Goal: Task Accomplishment & Management: Manage account settings

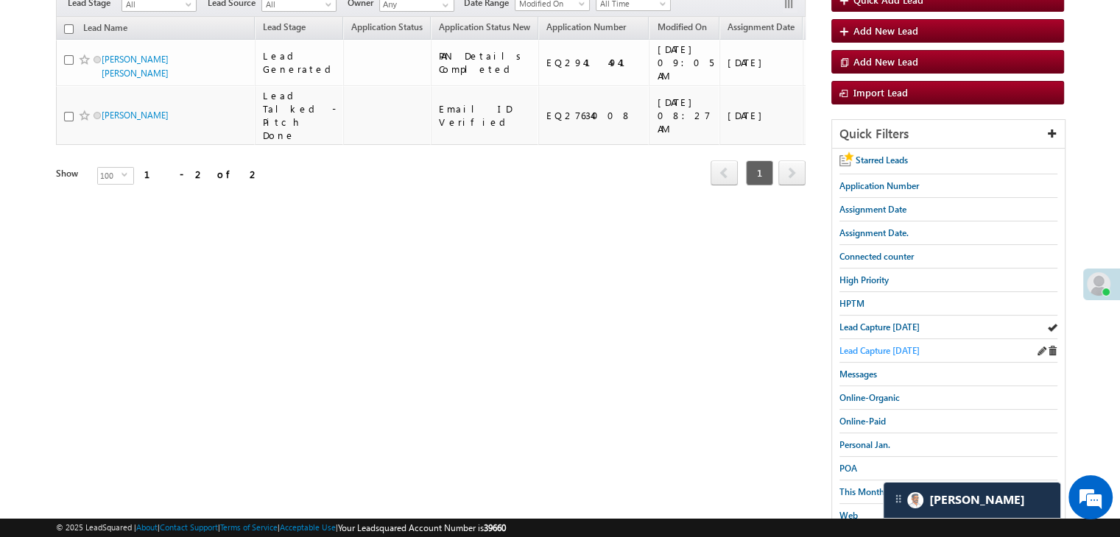
click at [882, 345] on span "Lead Capture yesterday" at bounding box center [879, 350] width 80 height 11
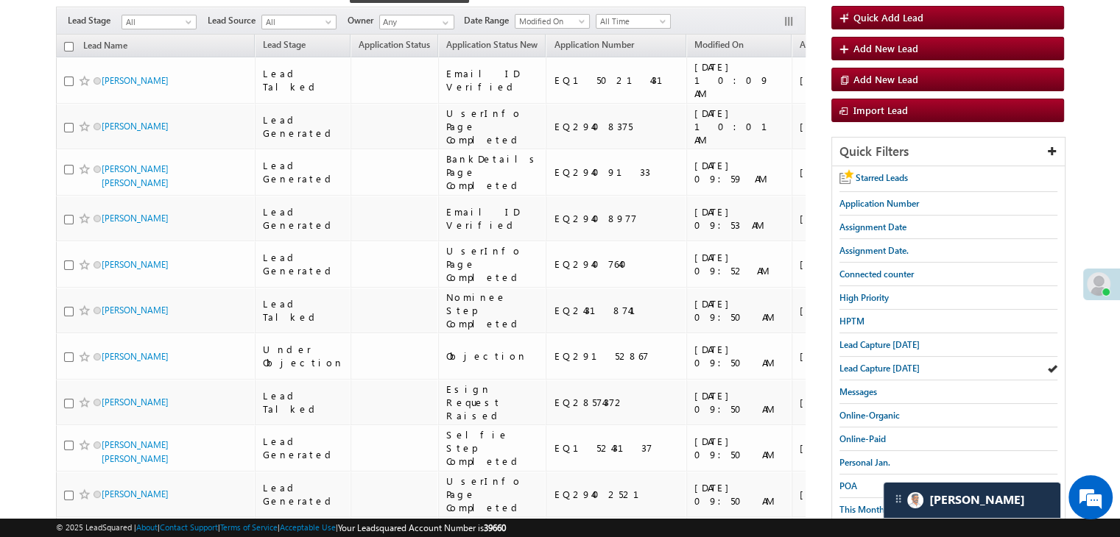
scroll to position [127, 0]
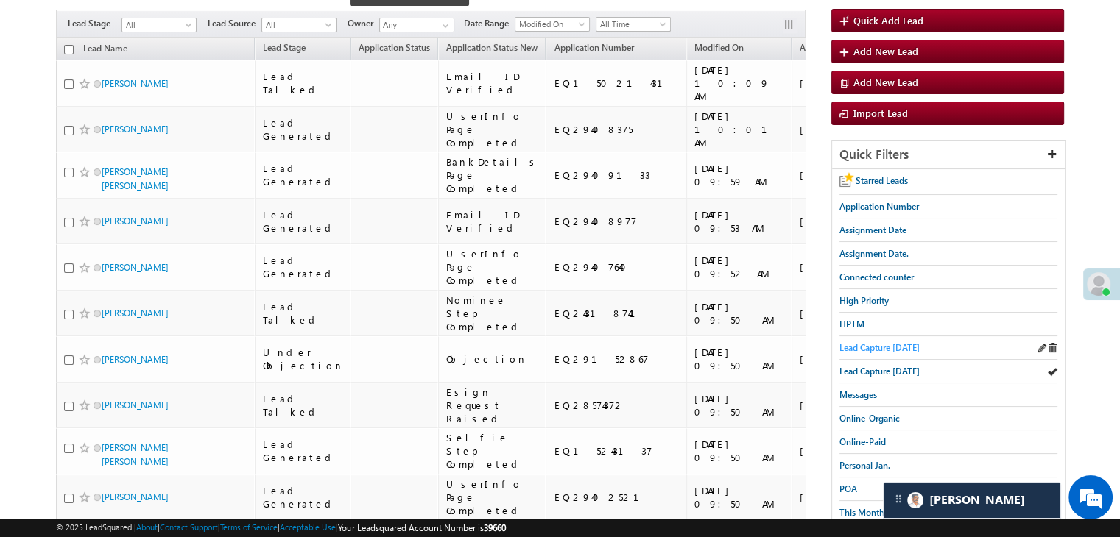
click at [867, 343] on span "Lead Capture today" at bounding box center [879, 347] width 80 height 11
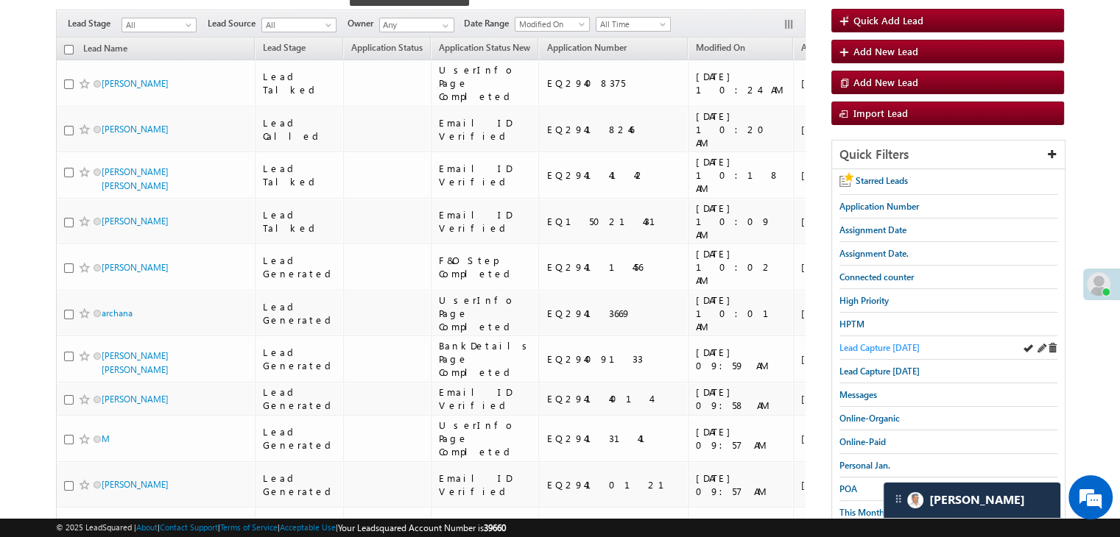
click at [850, 343] on span "Lead Capture today" at bounding box center [879, 347] width 80 height 11
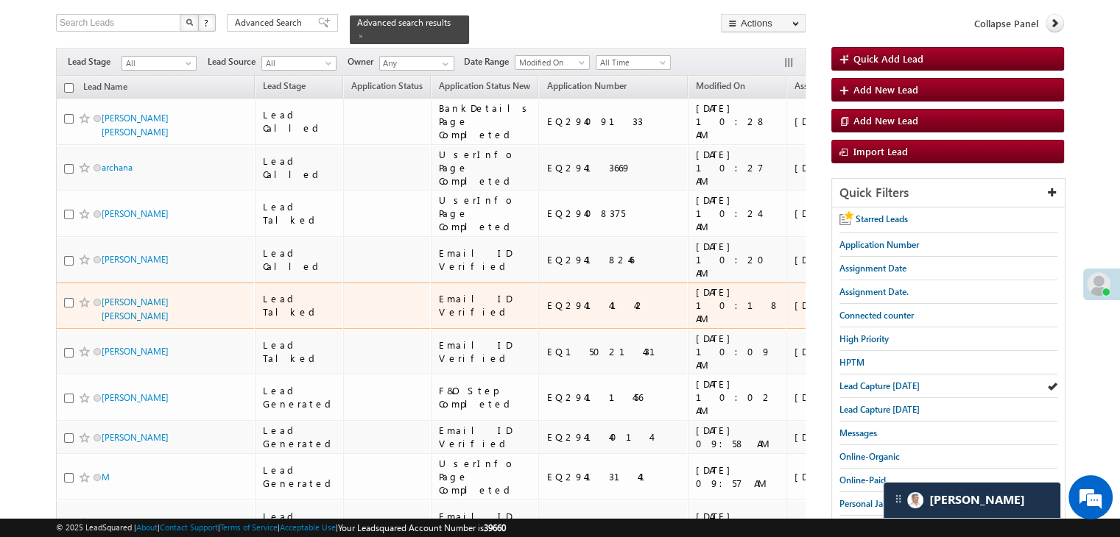
scroll to position [53, 0]
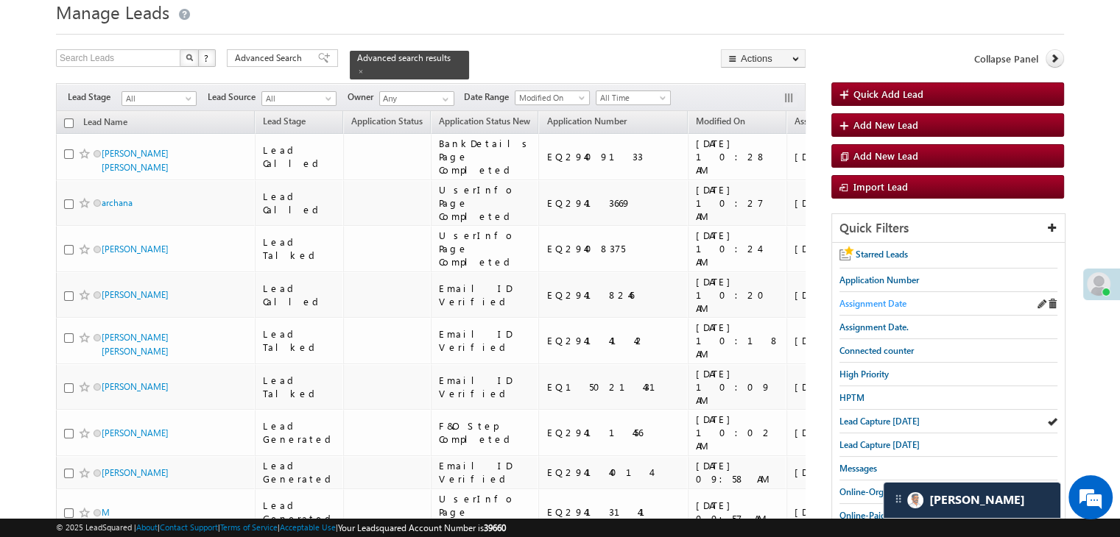
click at [871, 298] on span "Assignment Date" at bounding box center [872, 303] width 67 height 11
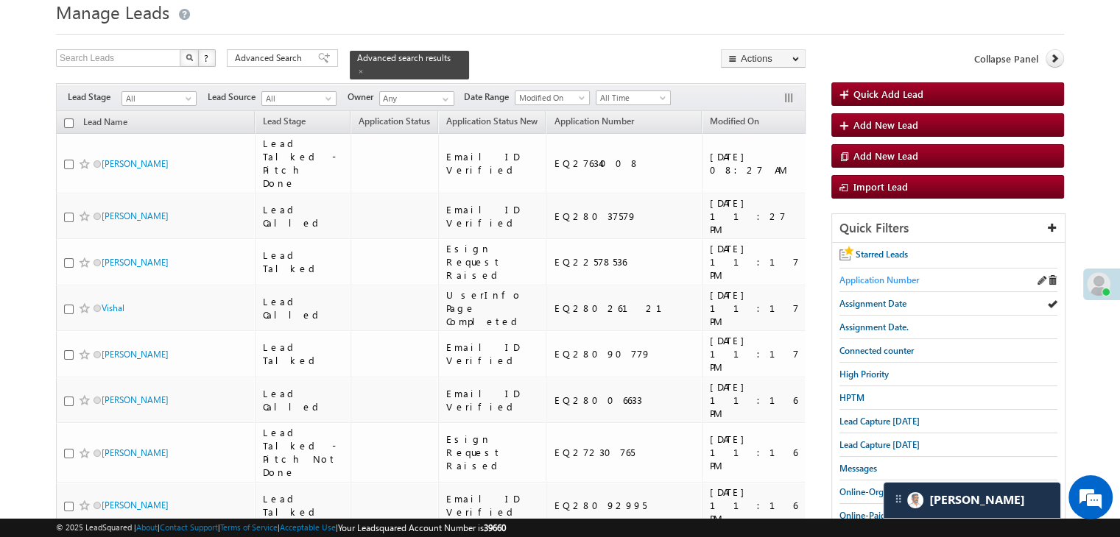
click at [864, 282] on span "Application Number" at bounding box center [879, 280] width 80 height 11
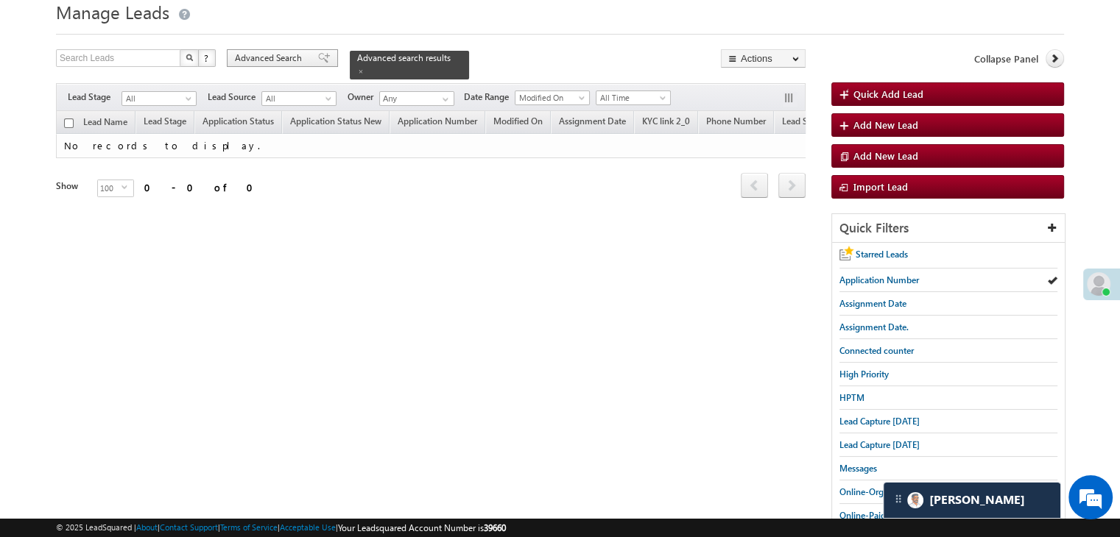
click at [258, 60] on span "Advanced Search" at bounding box center [270, 58] width 71 height 13
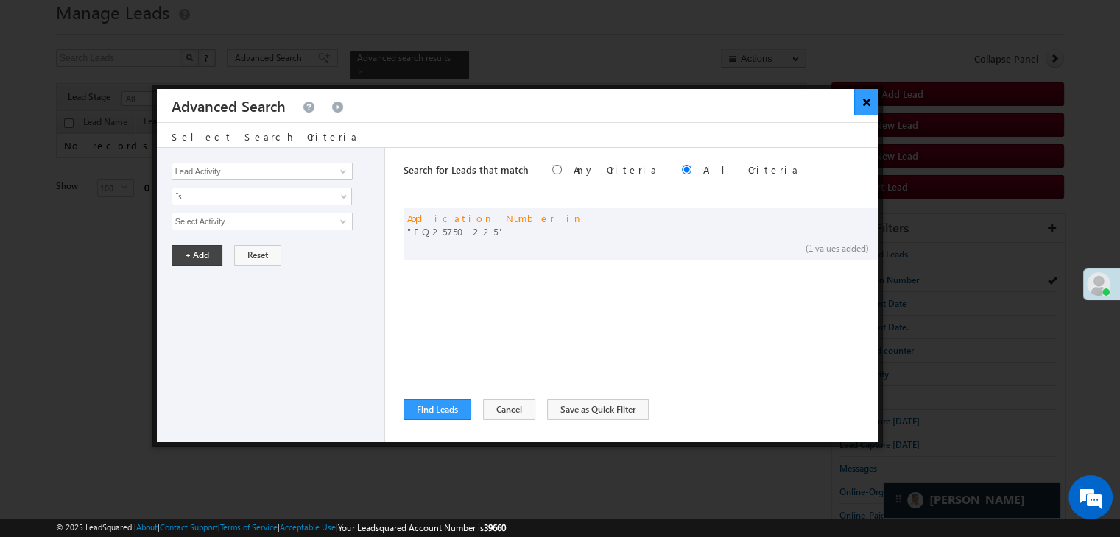
click at [868, 100] on button "×" at bounding box center [866, 102] width 24 height 26
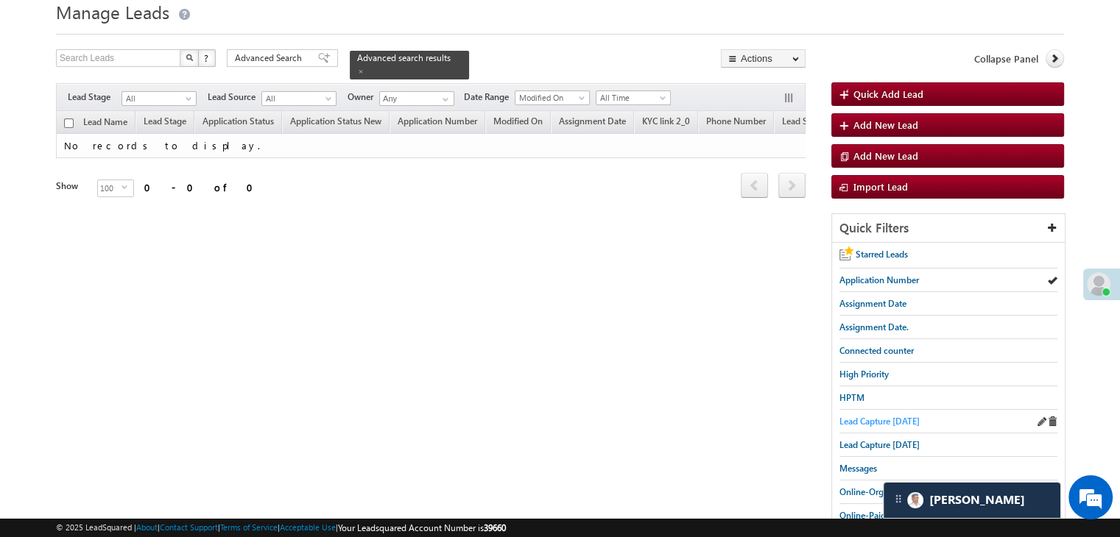
click at [889, 419] on span "Lead Capture [DATE]" at bounding box center [879, 421] width 80 height 11
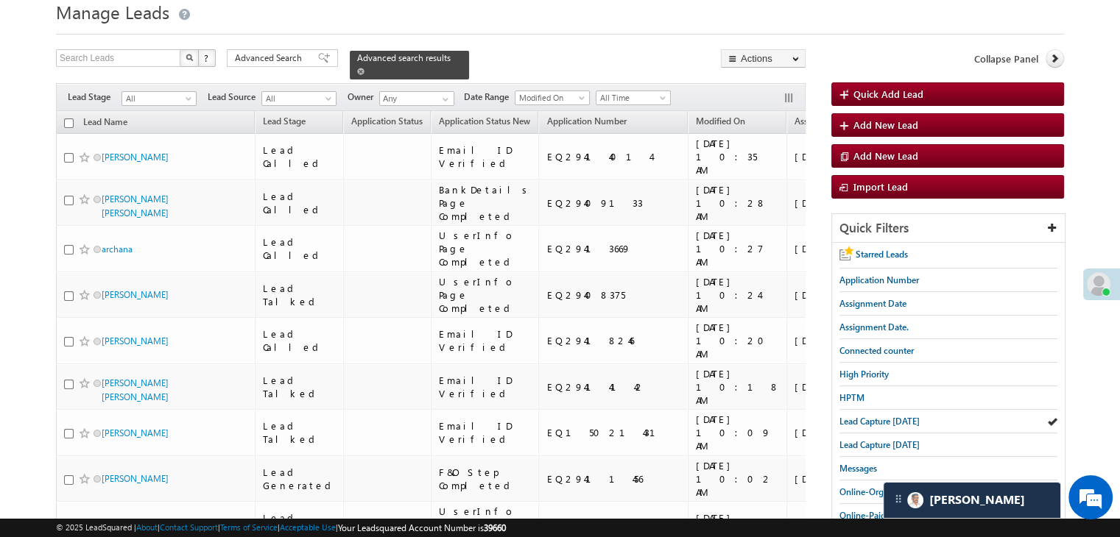
click at [364, 68] on span at bounding box center [360, 71] width 7 height 7
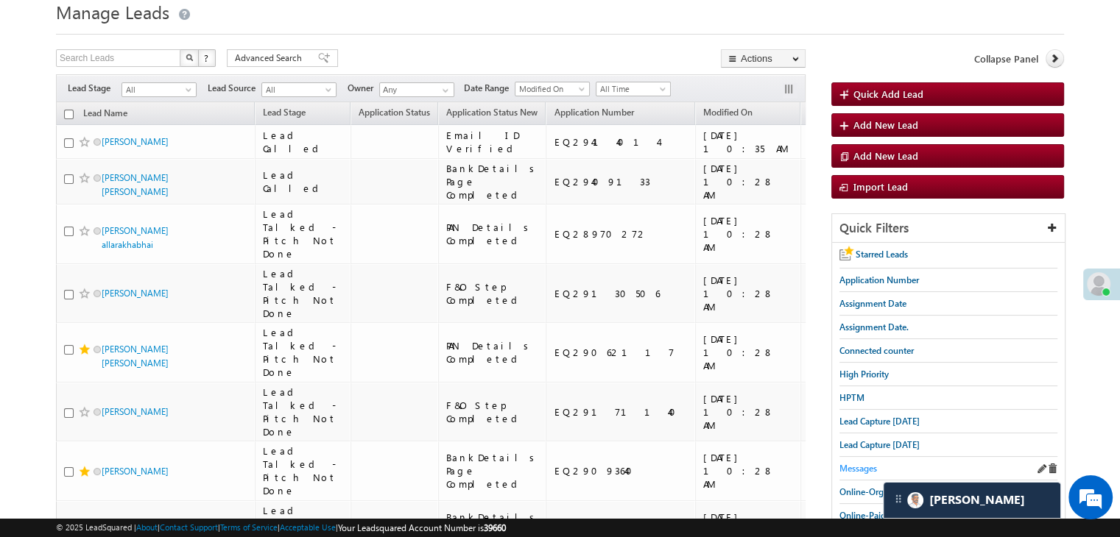
click at [866, 463] on span "Messages" at bounding box center [858, 468] width 38 height 11
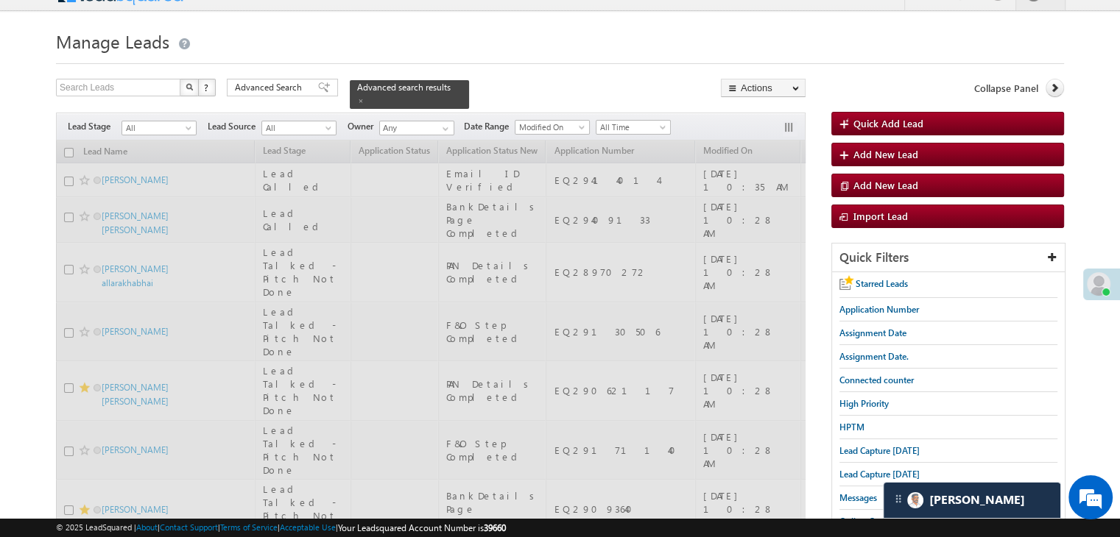
scroll to position [0, 0]
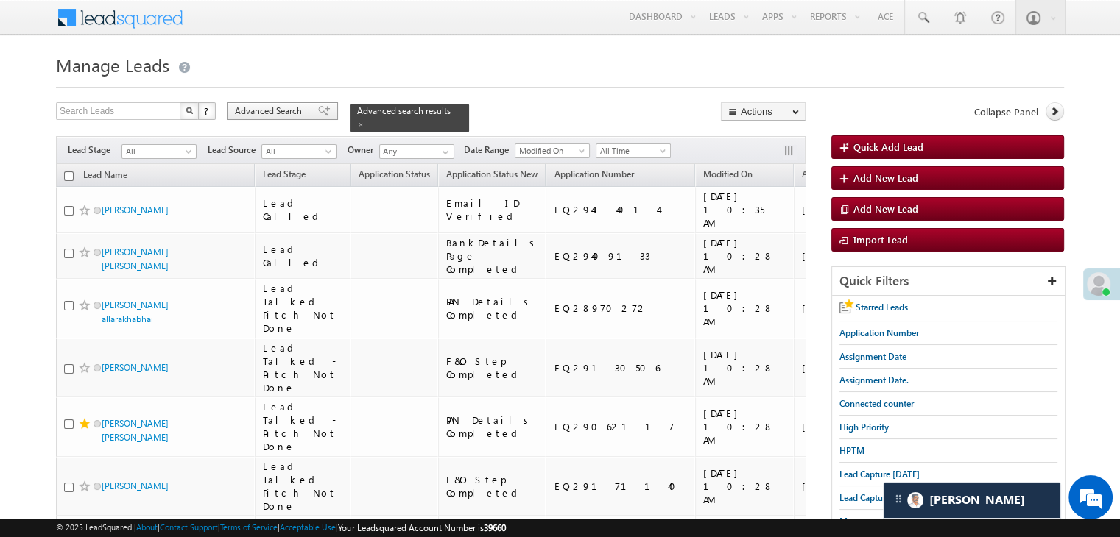
click at [297, 112] on span "Advanced Search" at bounding box center [270, 111] width 71 height 13
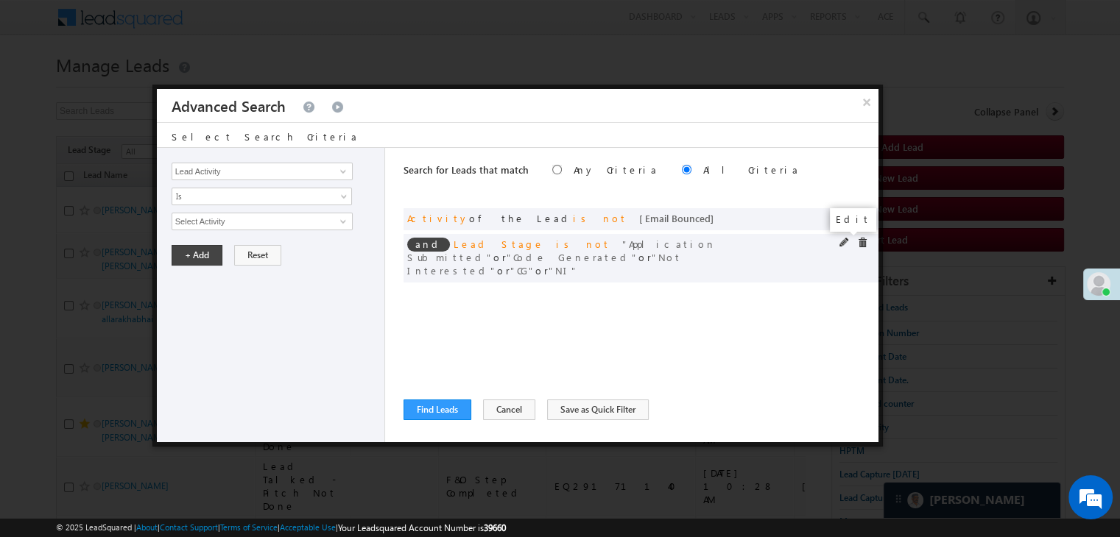
click at [845, 241] on span at bounding box center [844, 243] width 10 height 10
click at [280, 222] on span "5 selected" at bounding box center [255, 222] width 167 height 16
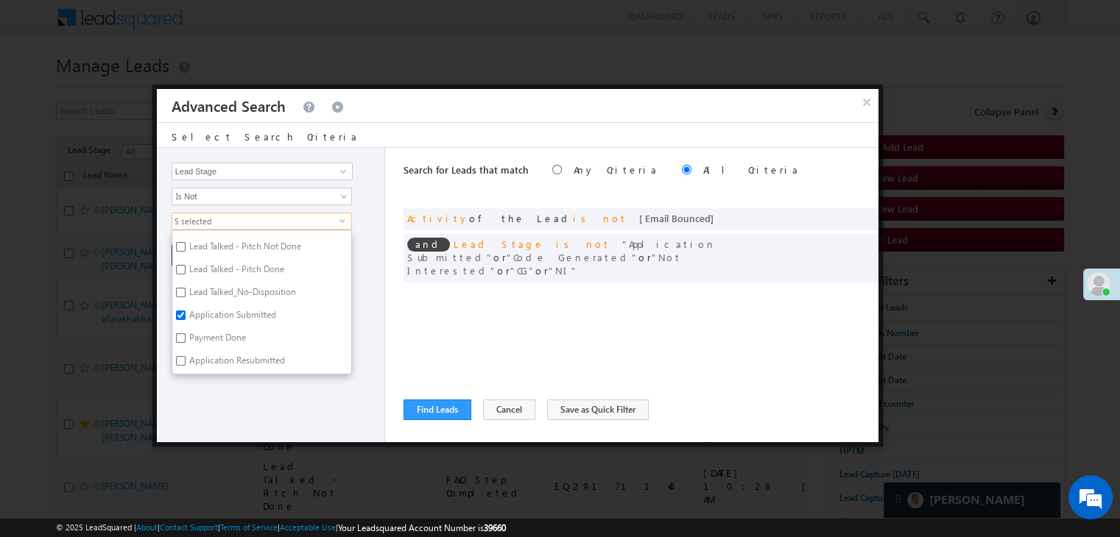
scroll to position [147, 0]
click at [197, 339] on label "Not Interested" at bounding box center [215, 347] width 87 height 23
click at [186, 341] on input "Not Interested" at bounding box center [181, 346] width 10 height 10
checkbox input "false"
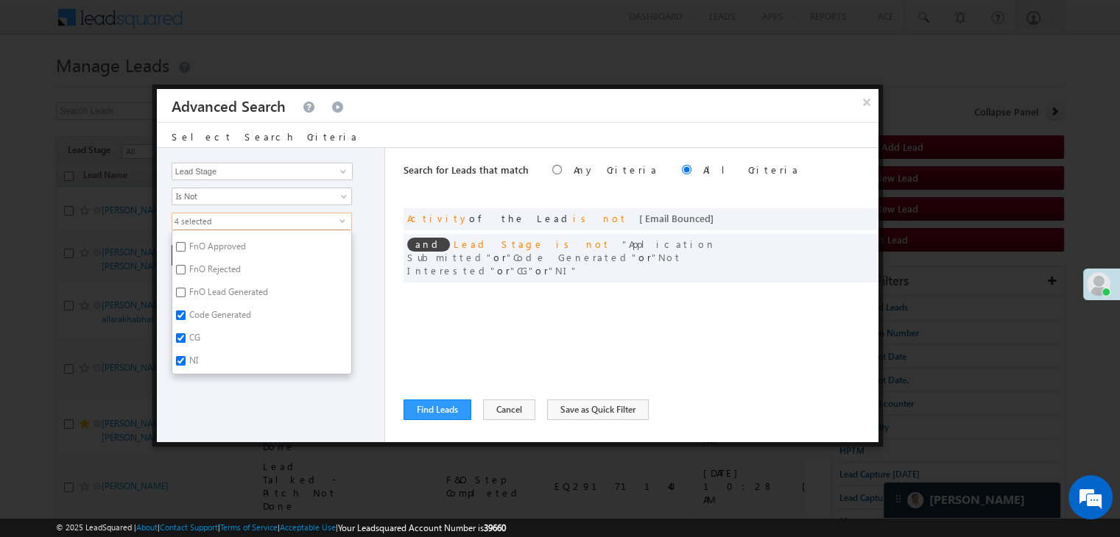
click at [191, 352] on label "NI" at bounding box center [192, 363] width 40 height 23
click at [186, 356] on input "NI" at bounding box center [181, 361] width 10 height 10
checkbox input "false"
click at [191, 379] on div "Lead Activity Task Sales Group Prospect Id WA Last Message Timestamp 4th Day Di…" at bounding box center [271, 295] width 228 height 295
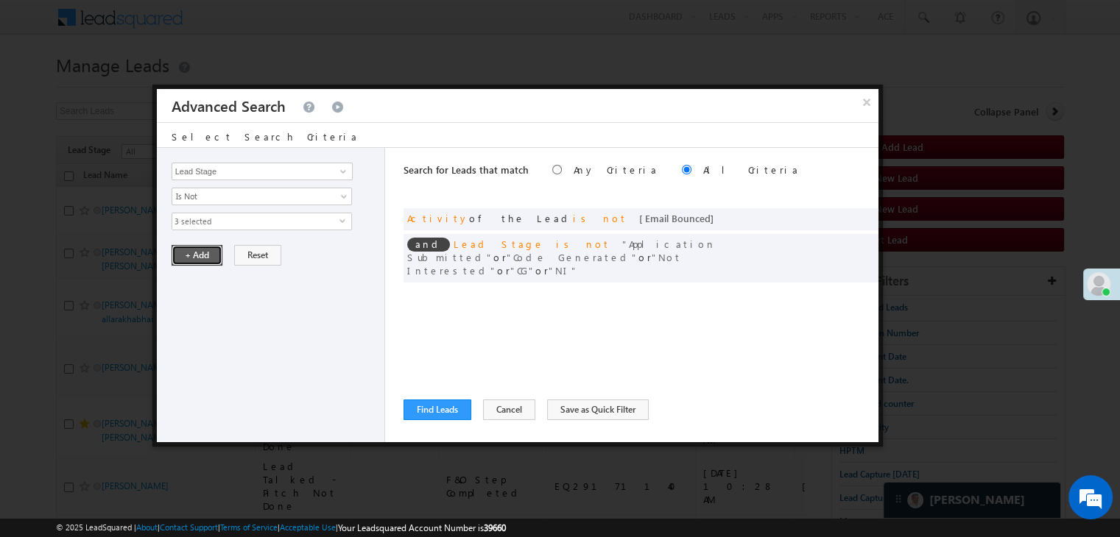
click at [191, 257] on button "+ Add" at bounding box center [197, 255] width 51 height 21
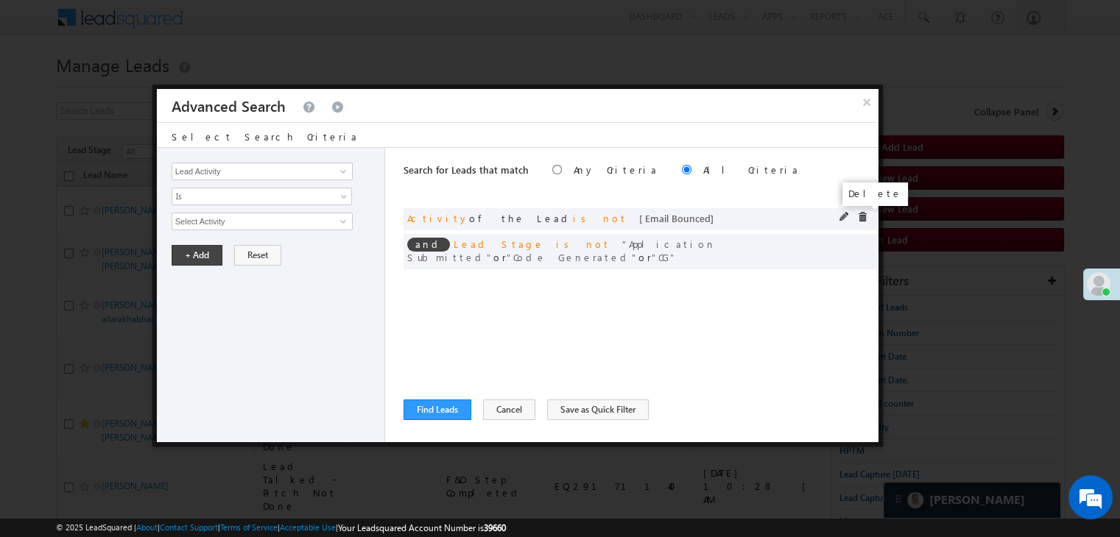
click at [864, 214] on span at bounding box center [862, 217] width 10 height 10
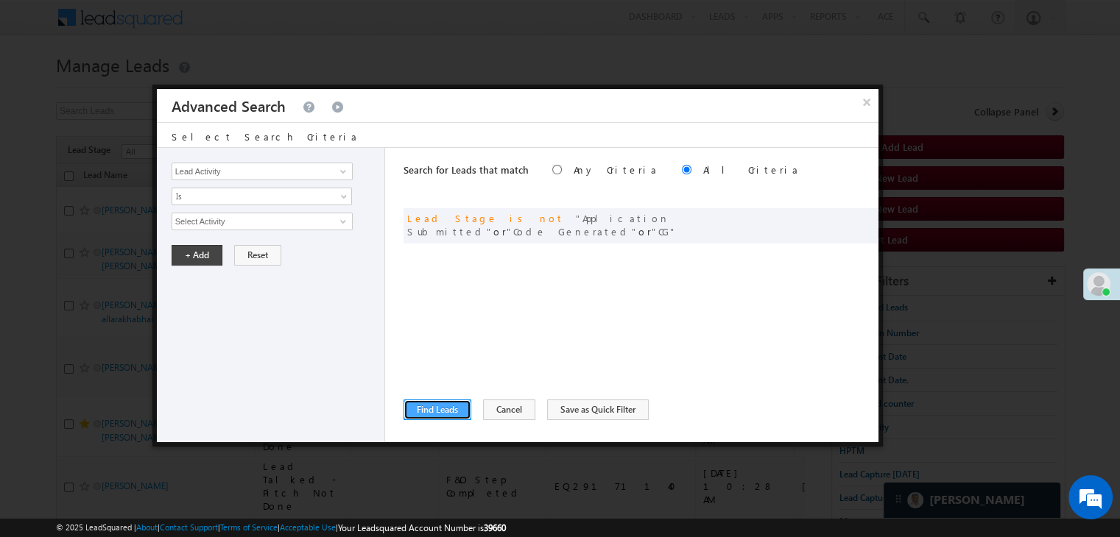
click at [430, 404] on button "Find Leads" at bounding box center [437, 410] width 68 height 21
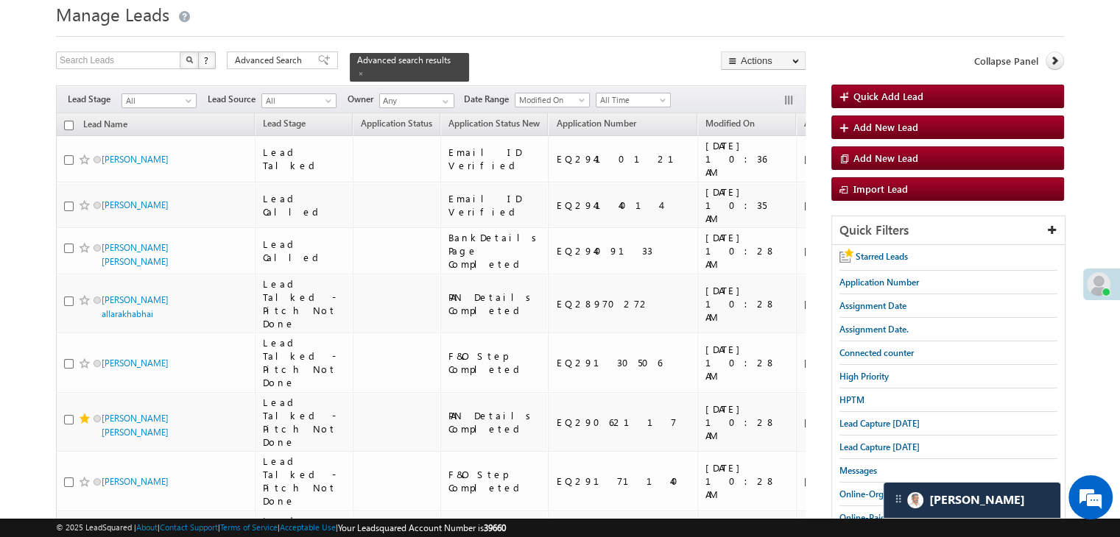
scroll to position [74, 0]
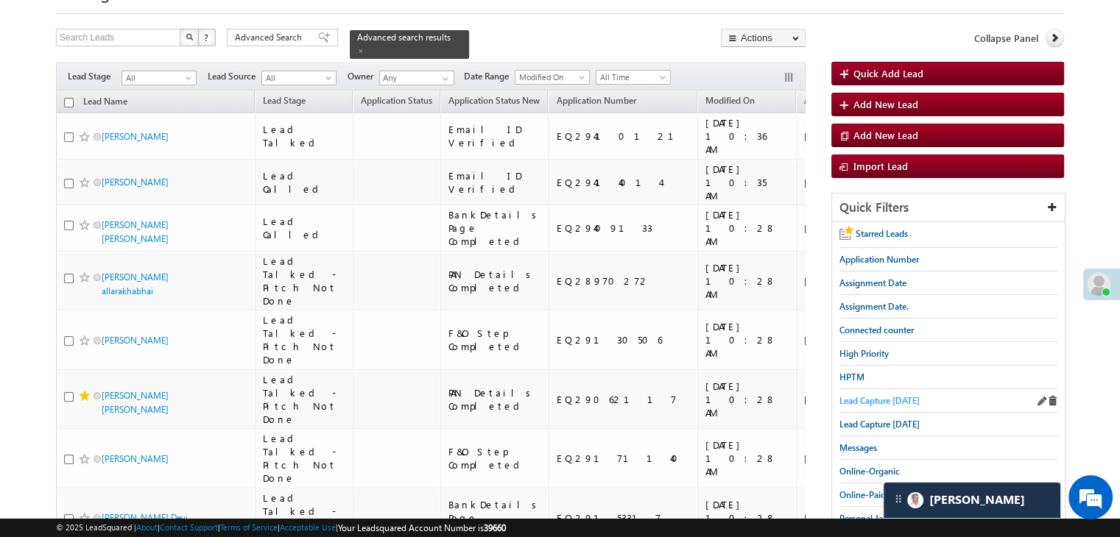
click at [856, 395] on span "Lead Capture today" at bounding box center [879, 400] width 80 height 11
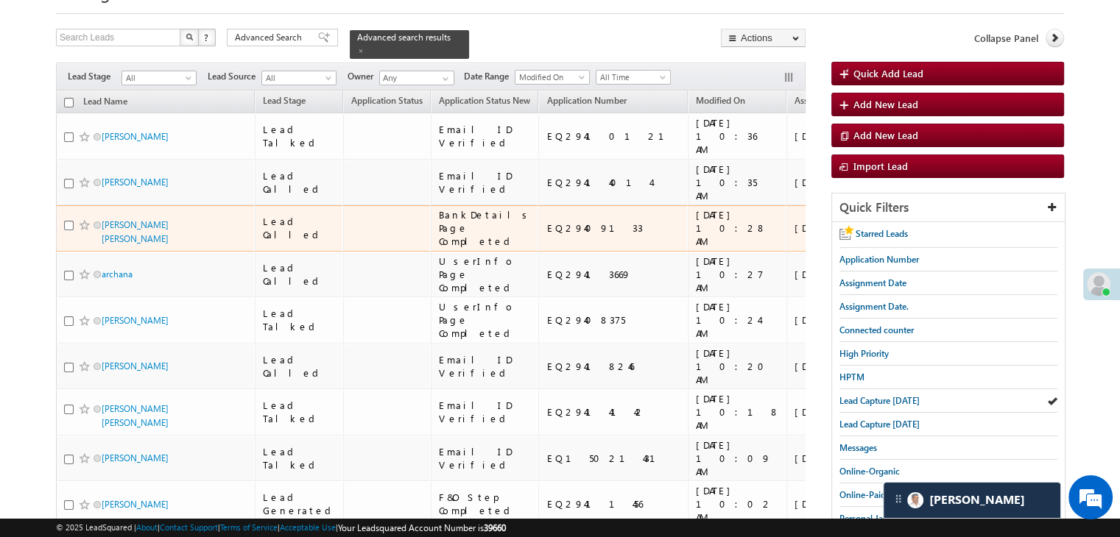
scroll to position [147, 0]
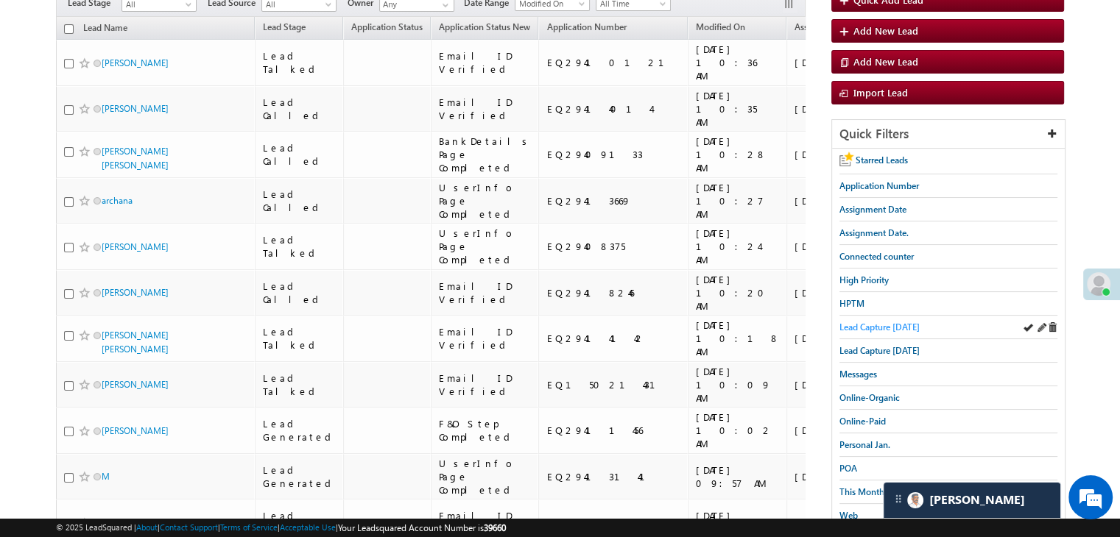
click at [889, 325] on span "Lead Capture today" at bounding box center [879, 327] width 80 height 11
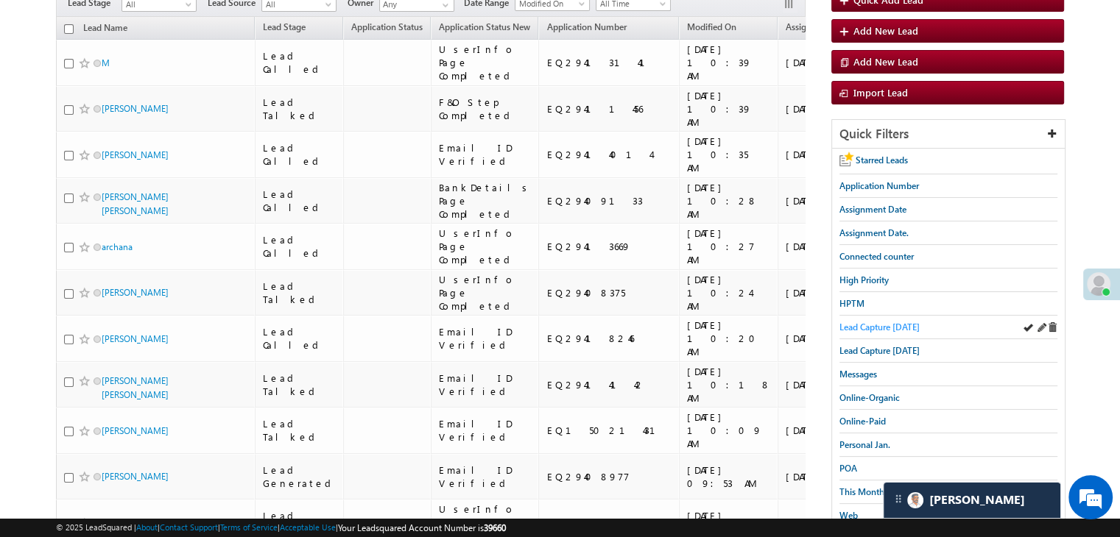
click at [896, 322] on span "Lead Capture today" at bounding box center [879, 327] width 80 height 11
click at [869, 322] on span "Lead Capture today" at bounding box center [879, 327] width 80 height 11
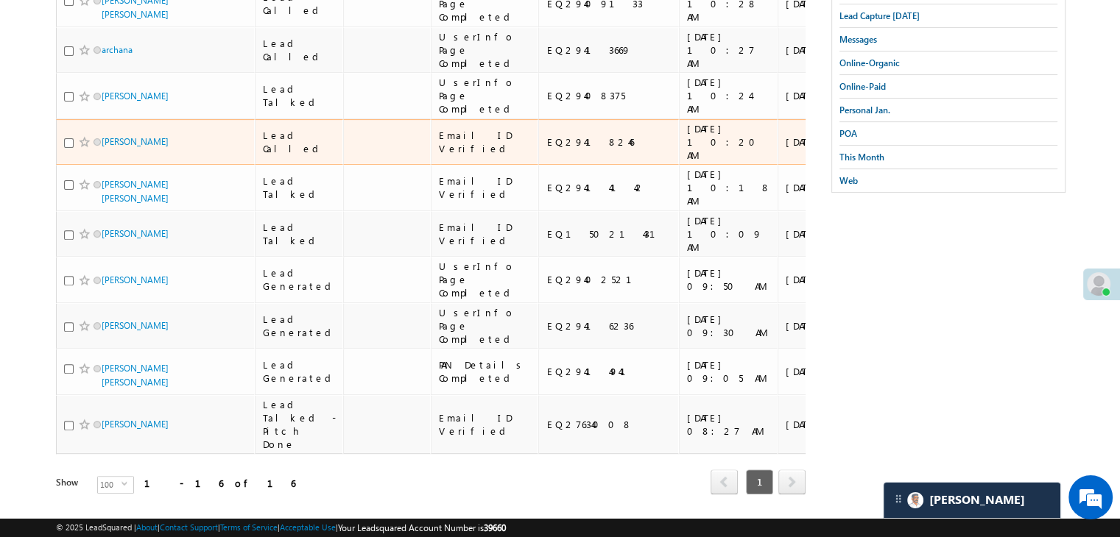
scroll to position [327, 0]
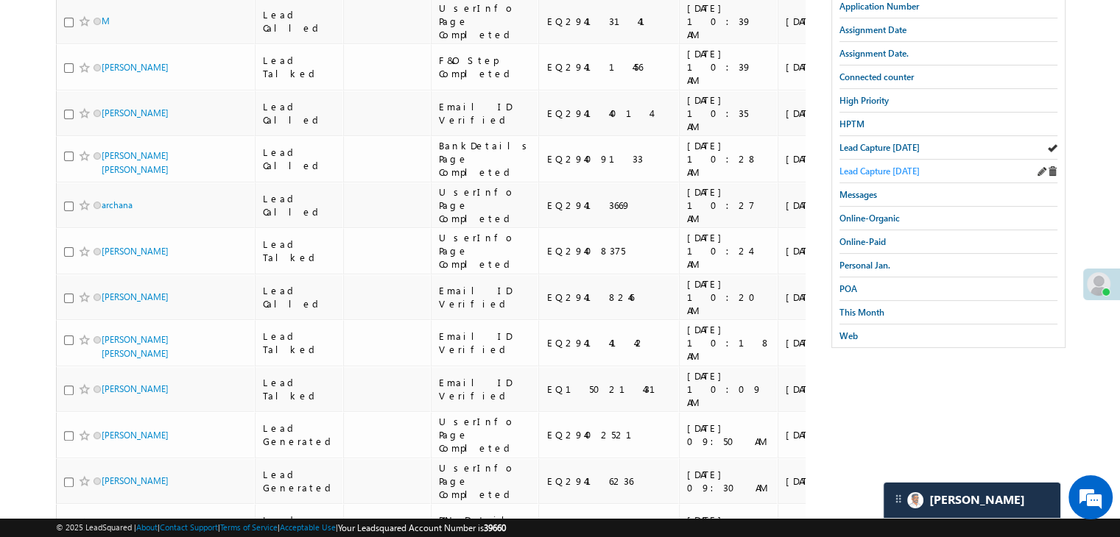
click at [892, 169] on span "Lead Capture yesterday" at bounding box center [879, 171] width 80 height 11
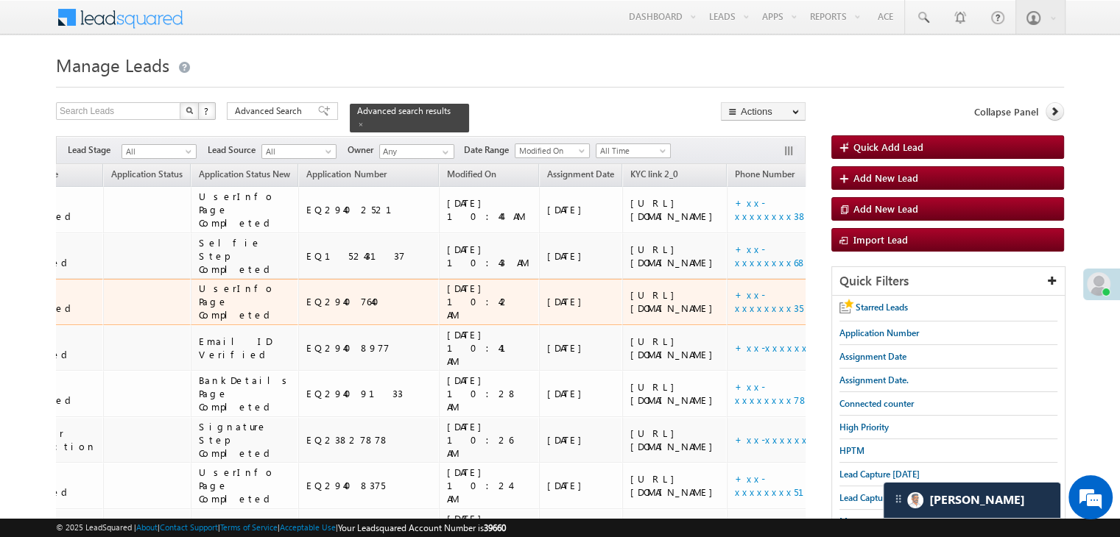
scroll to position [0, 0]
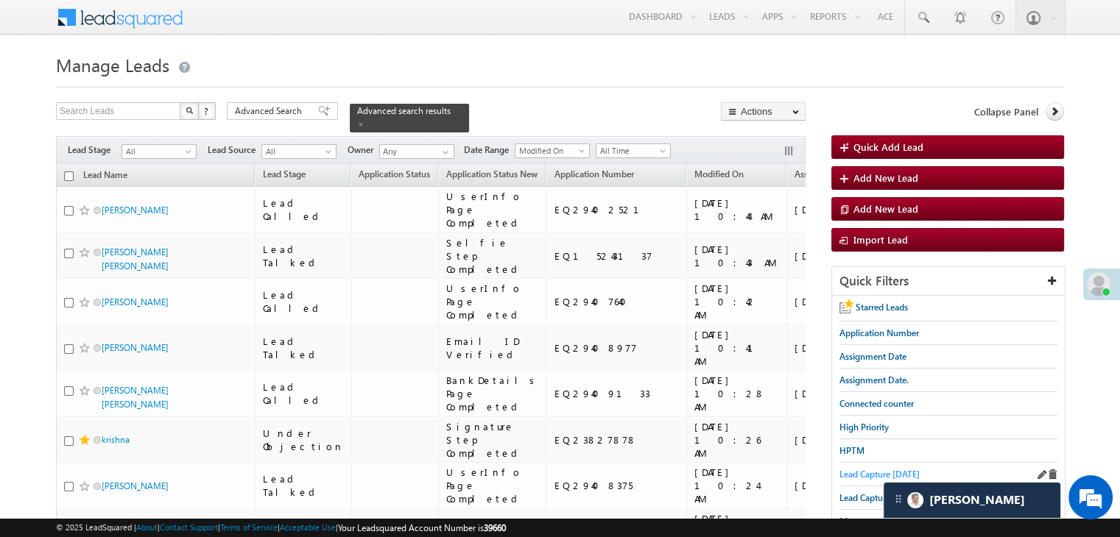
click at [859, 473] on span "Lead Capture today" at bounding box center [879, 474] width 80 height 11
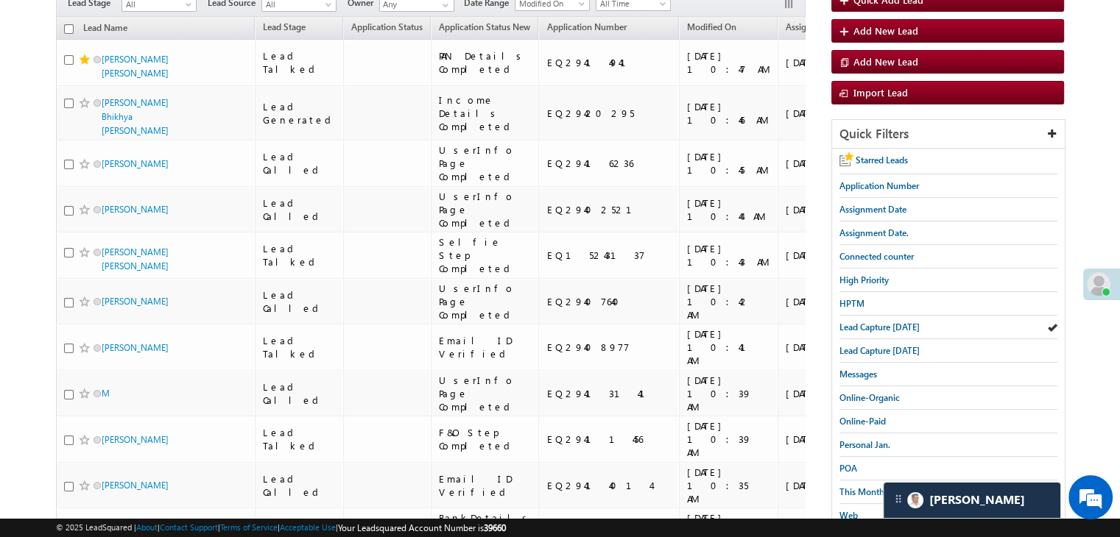
scroll to position [221, 0]
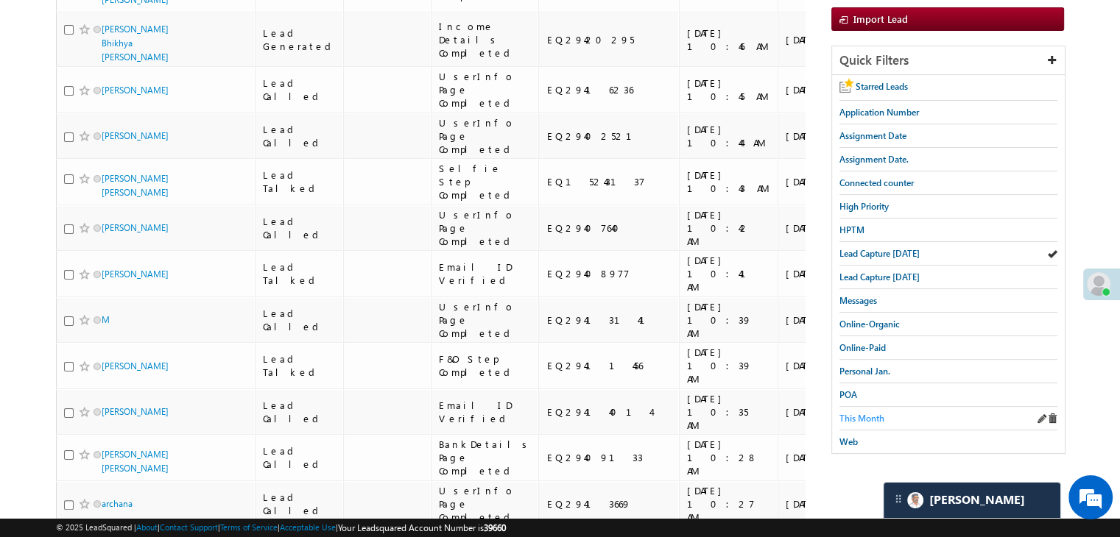
click at [855, 413] on span "This Month" at bounding box center [861, 418] width 45 height 11
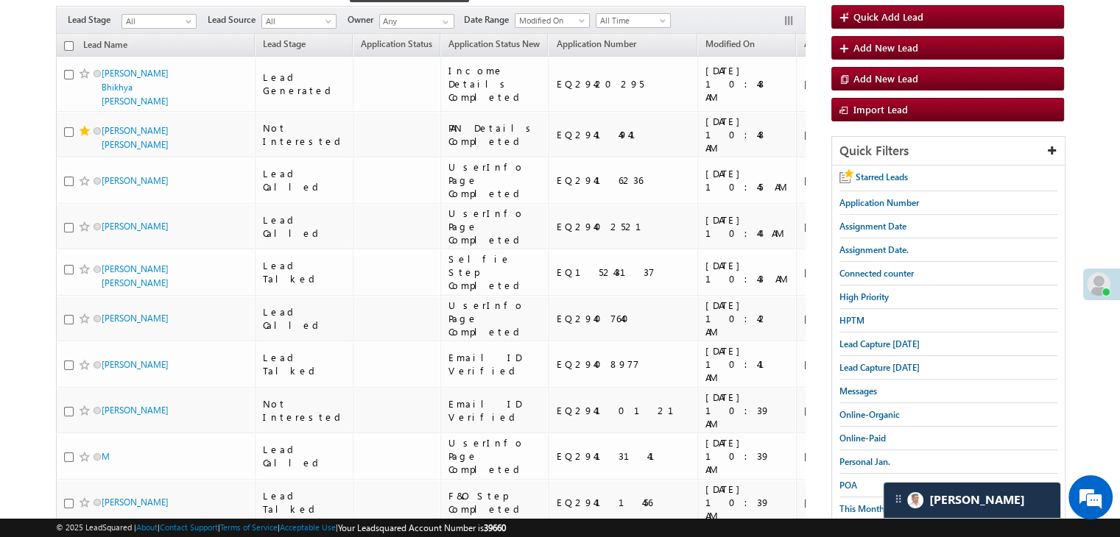
scroll to position [0, 0]
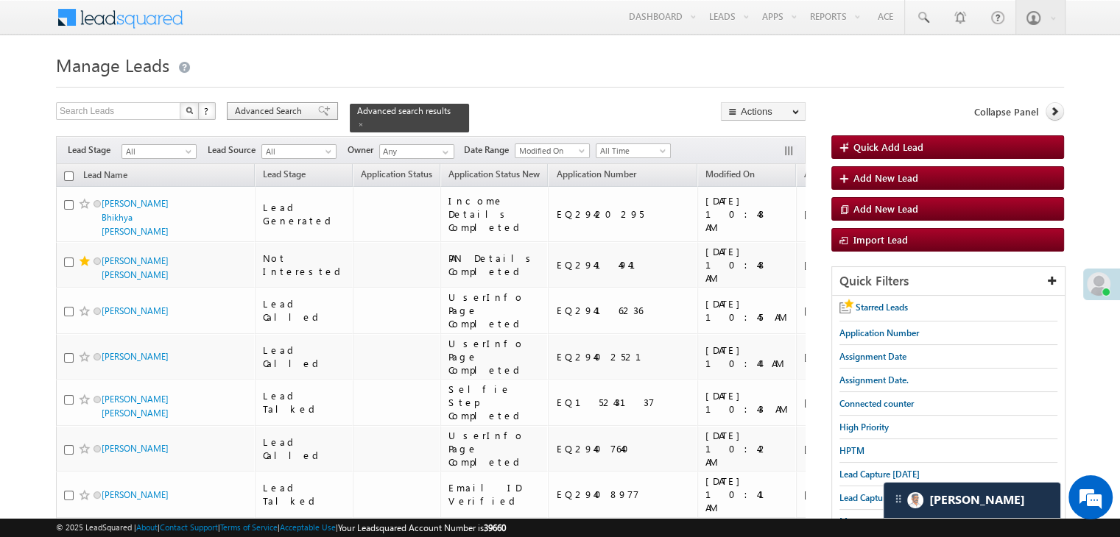
click at [318, 113] on span at bounding box center [324, 111] width 12 height 10
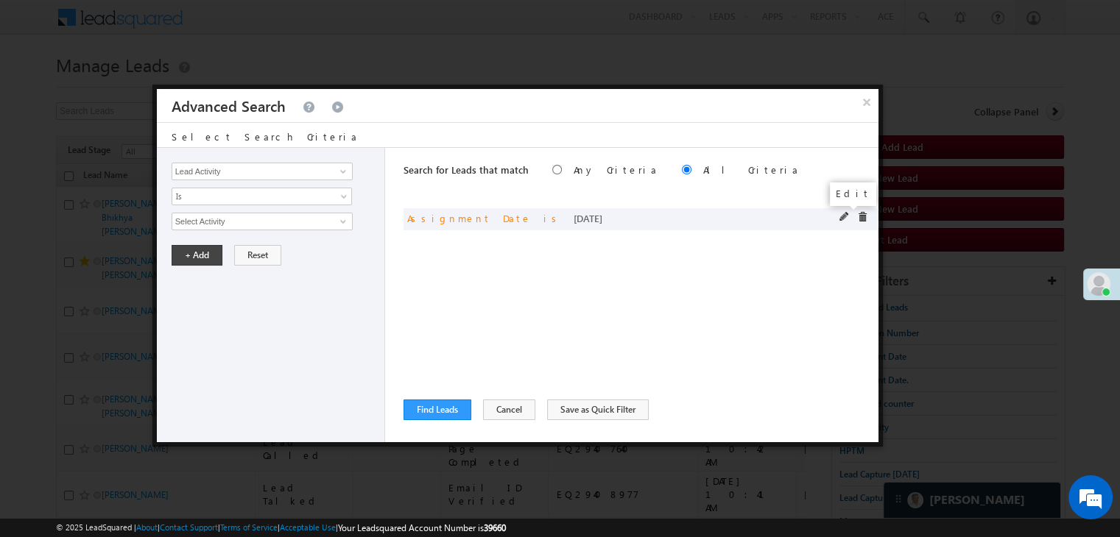
click at [845, 218] on span at bounding box center [844, 217] width 10 height 10
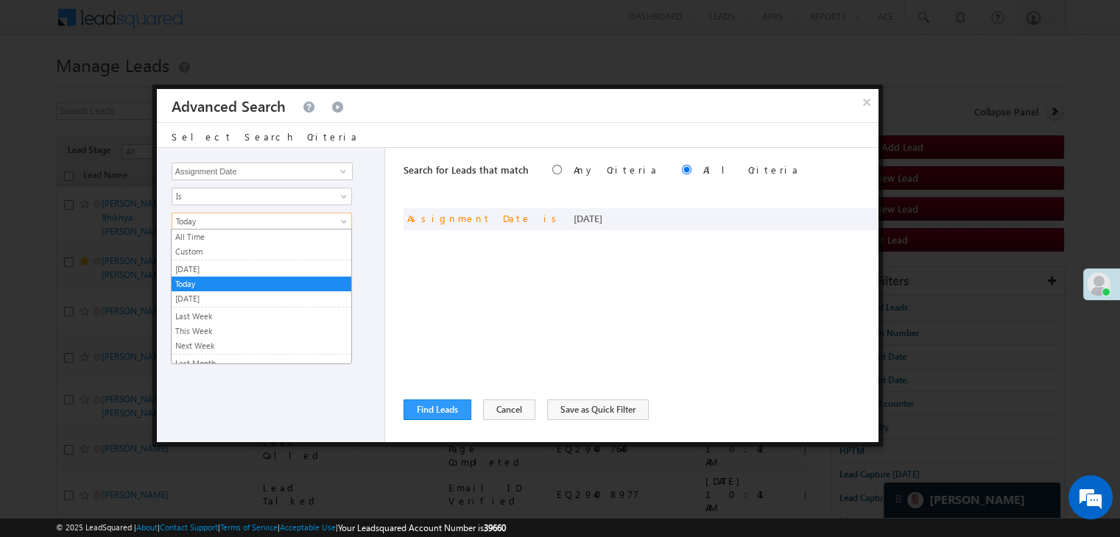
click at [237, 225] on span "Today" at bounding box center [252, 221] width 160 height 13
click at [212, 268] on link "Yesterday" at bounding box center [262, 269] width 180 height 13
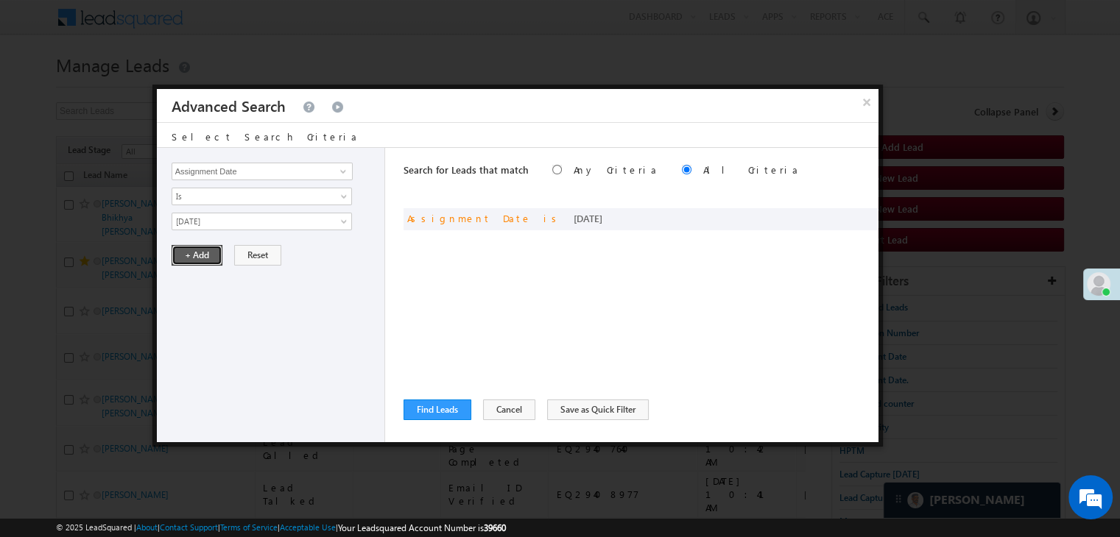
click at [198, 254] on button "+ Add" at bounding box center [197, 255] width 51 height 21
click at [428, 412] on button "Find Leads" at bounding box center [437, 410] width 68 height 21
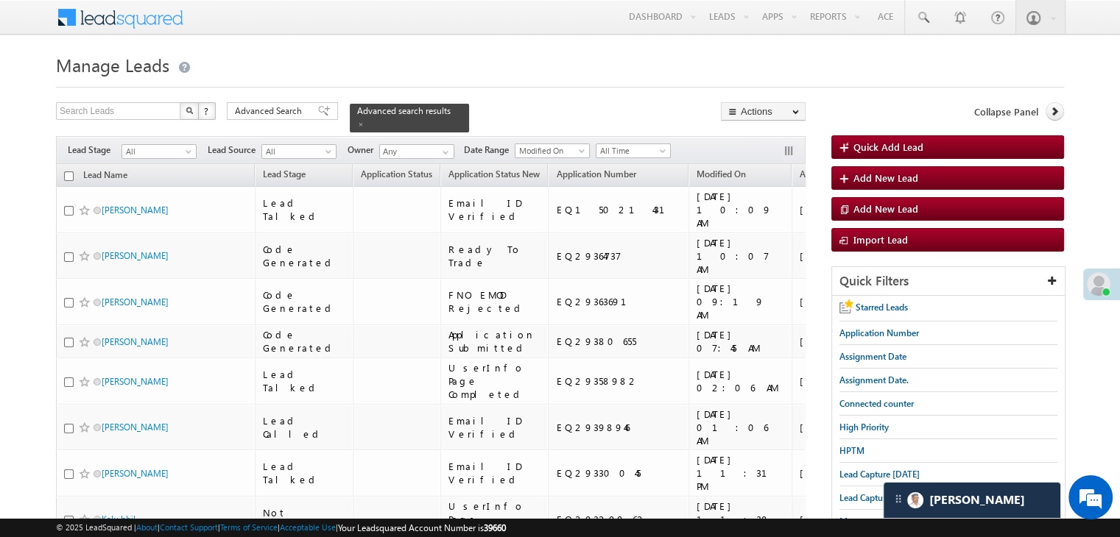
scroll to position [147, 0]
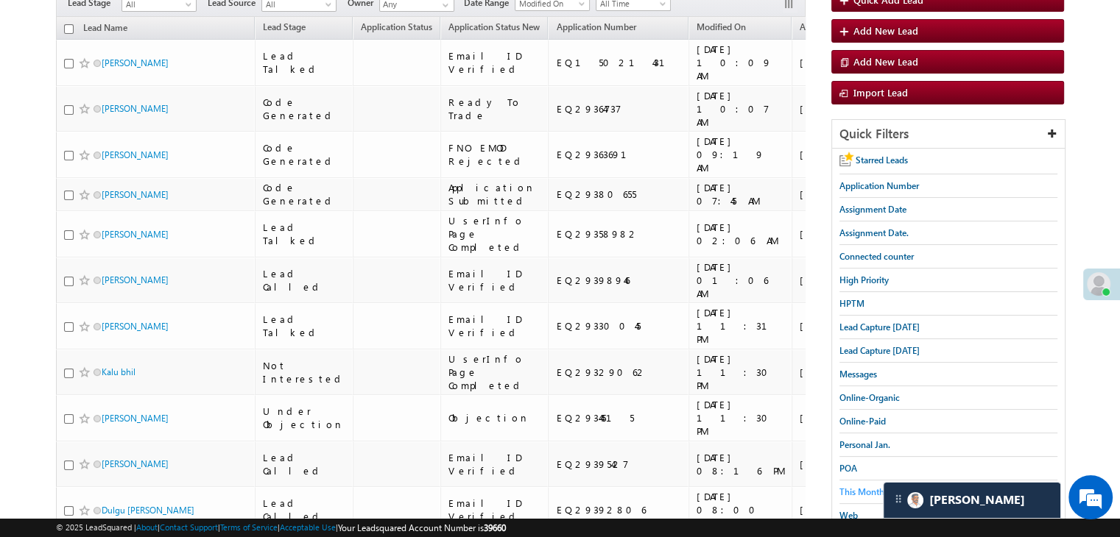
click at [856, 487] on span "This Month" at bounding box center [861, 492] width 45 height 11
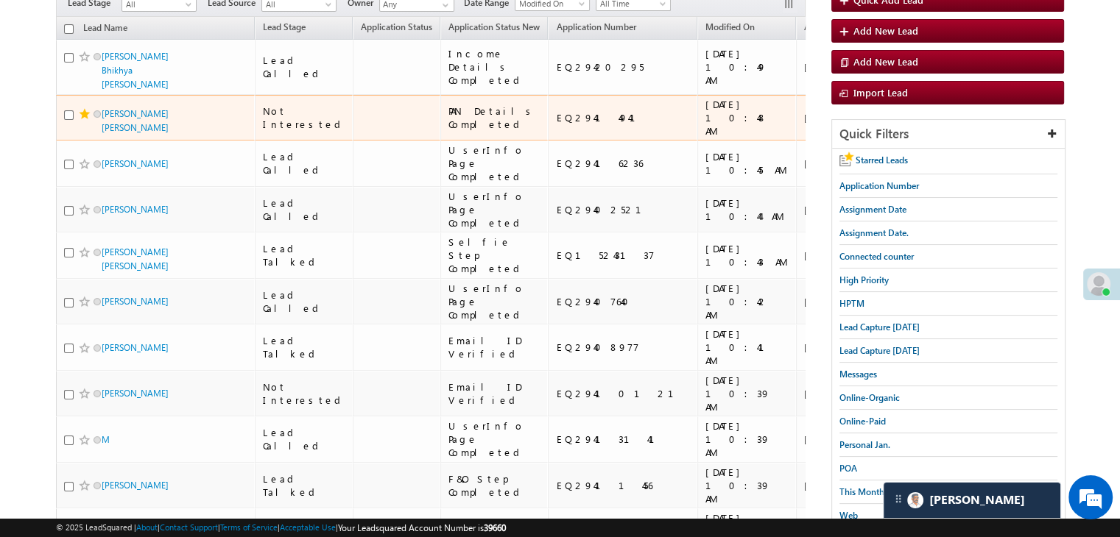
click at [556, 124] on div "EQ29414941" at bounding box center [623, 117] width 135 height 13
copy div "EQ29414941"
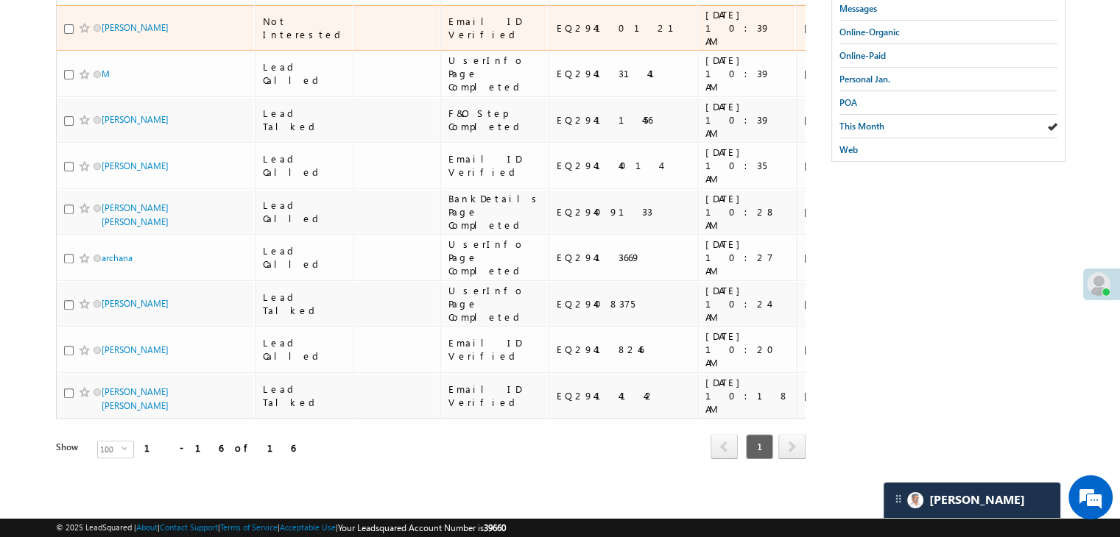
scroll to position [589, 0]
click at [557, 35] on div "EQ29410121" at bounding box center [623, 27] width 135 height 13
copy div "EQ29410121"
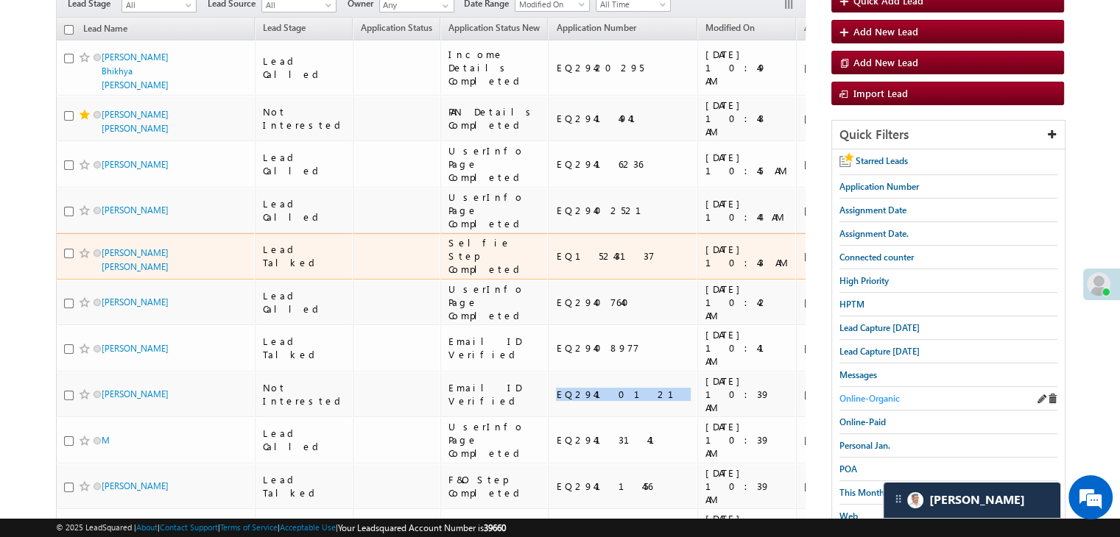
scroll to position [147, 0]
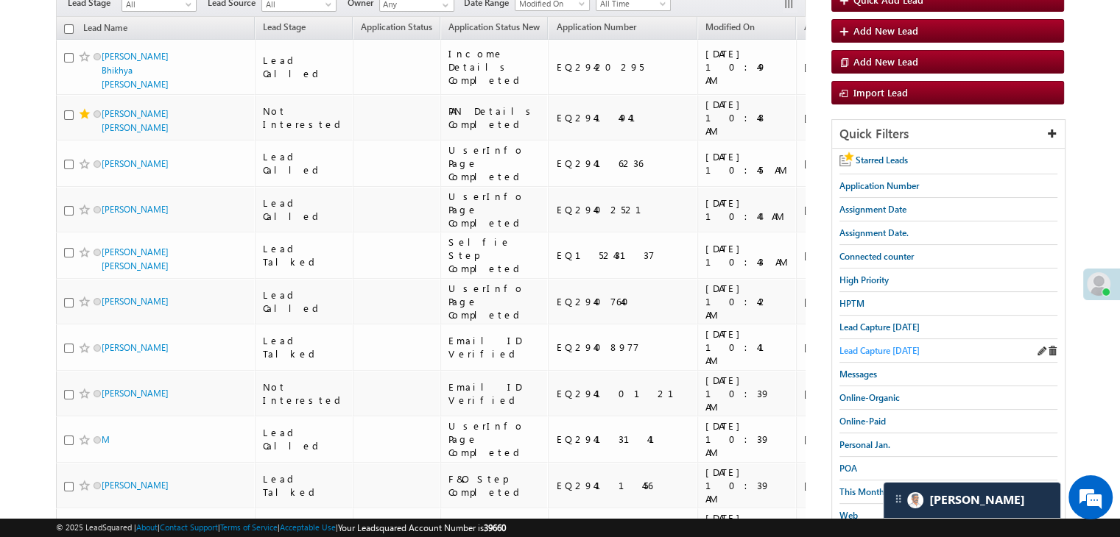
click at [914, 352] on span "Lead Capture yesterday" at bounding box center [879, 350] width 80 height 11
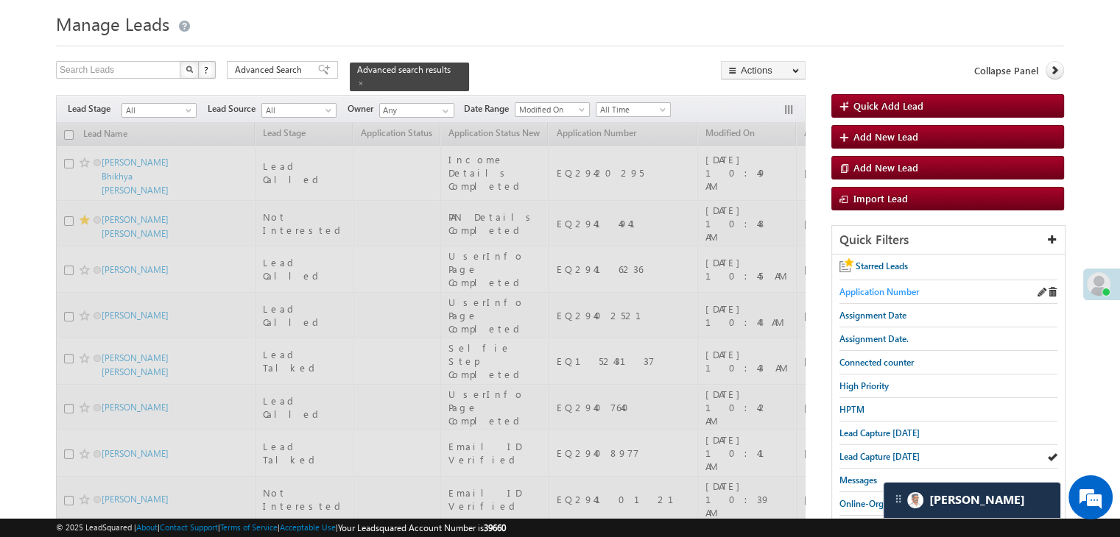
scroll to position [74, 0]
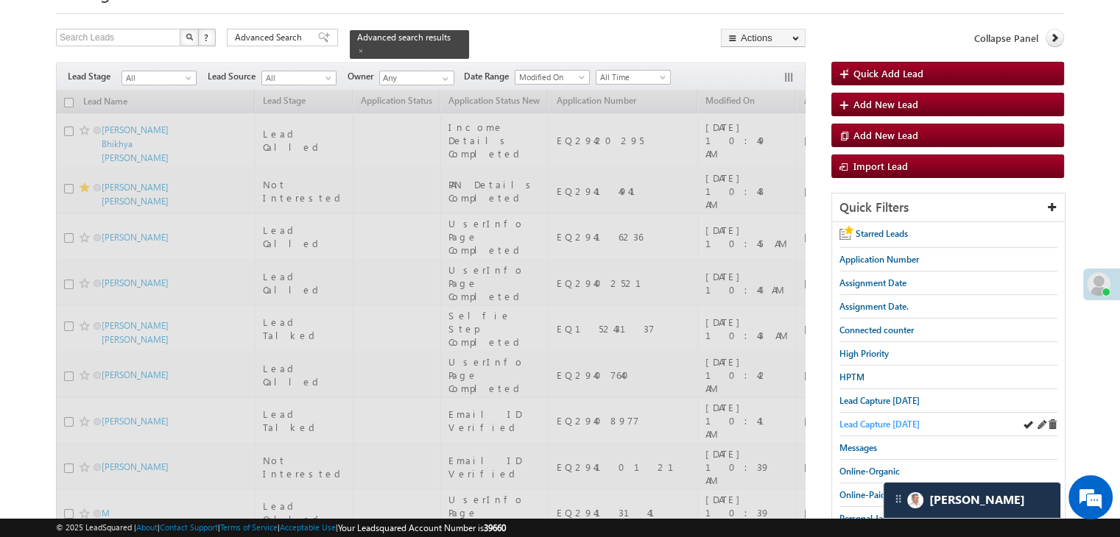
click at [862, 423] on span "Lead Capture yesterday" at bounding box center [879, 424] width 80 height 11
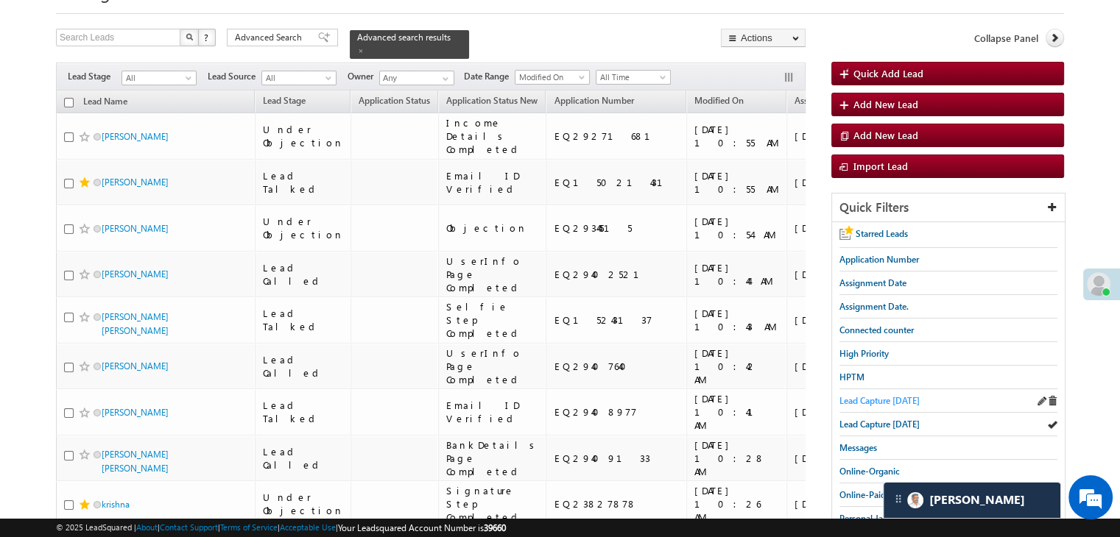
click at [869, 395] on span "Lead Capture today" at bounding box center [879, 400] width 80 height 11
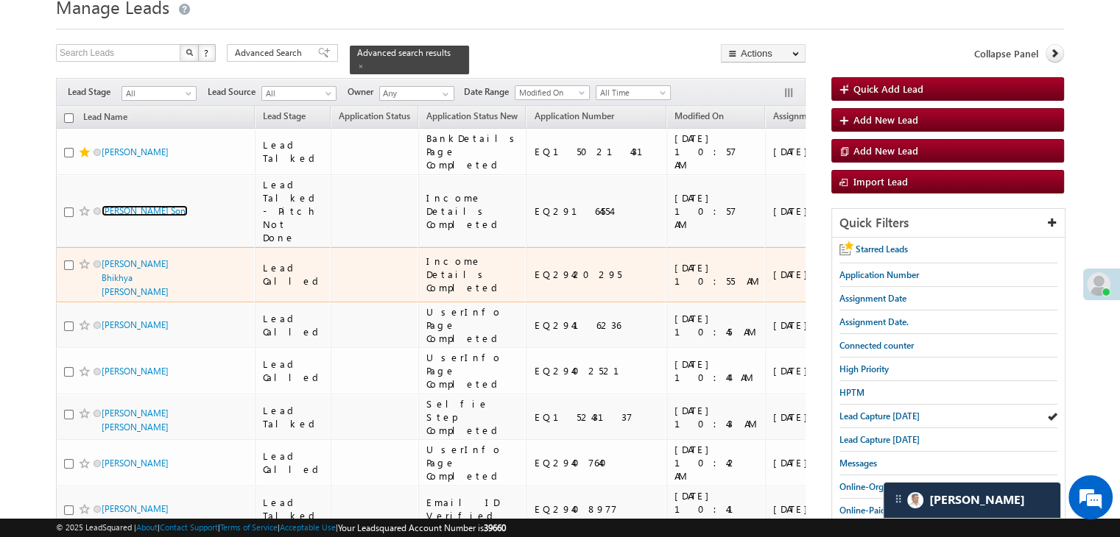
scroll to position [0, 0]
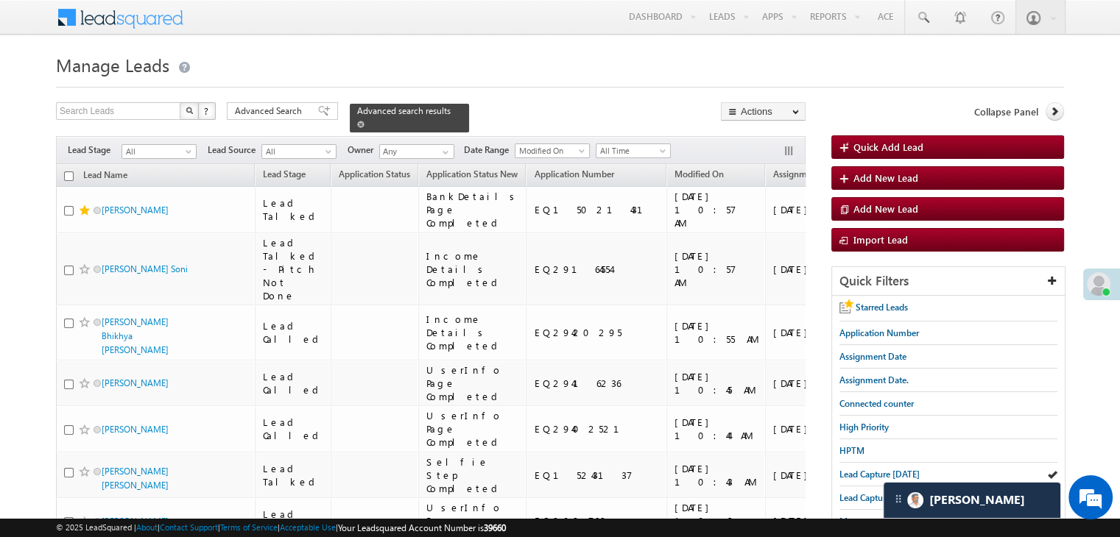
click at [433, 114] on div "Advanced search results" at bounding box center [409, 118] width 119 height 29
click at [364, 121] on span at bounding box center [360, 124] width 7 height 7
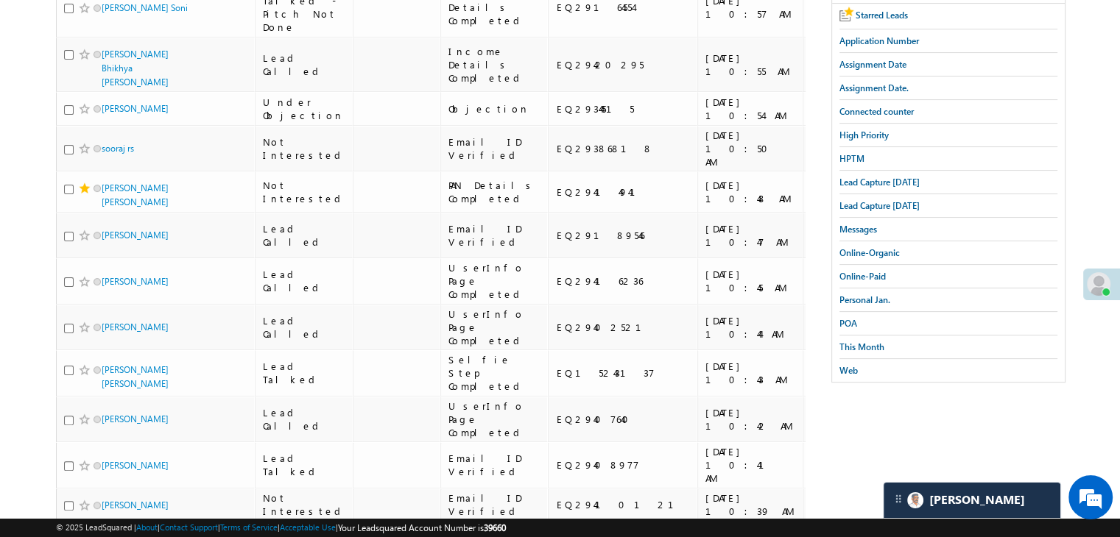
scroll to position [295, 0]
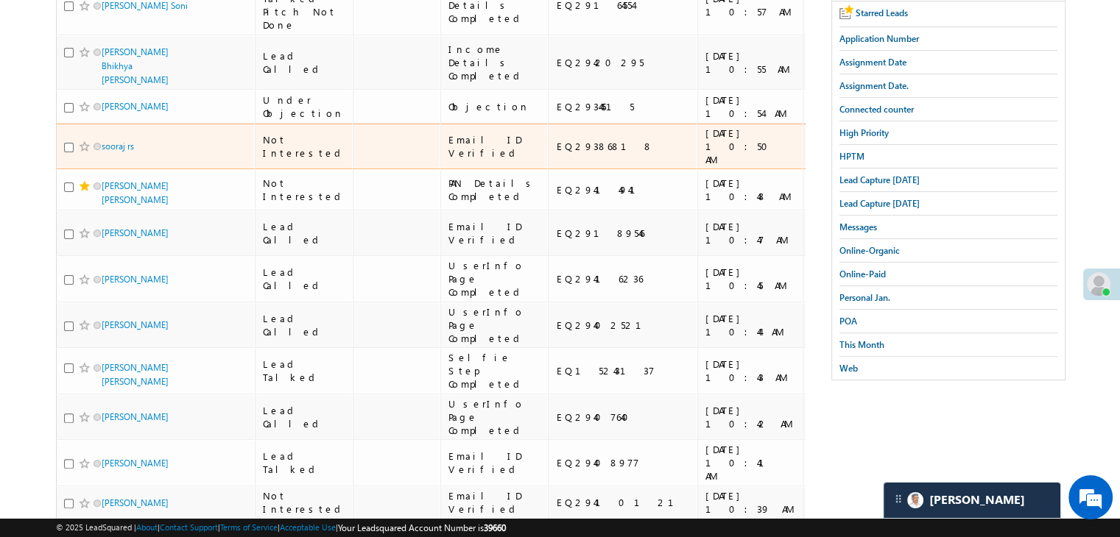
click at [556, 153] on div "EQ29386818" at bounding box center [623, 146] width 135 height 13
copy div "EQ29386818"
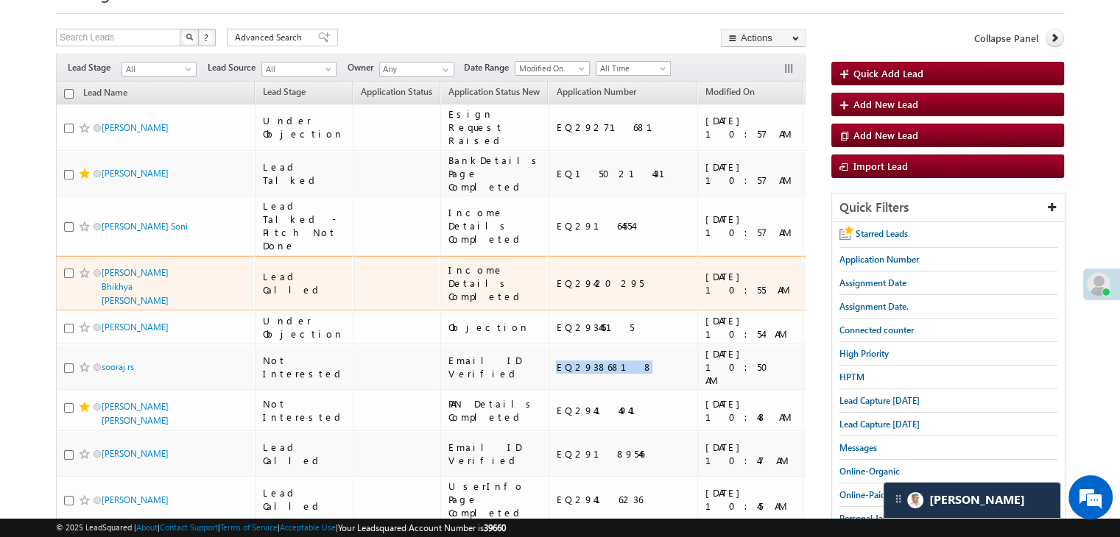
scroll to position [0, 0]
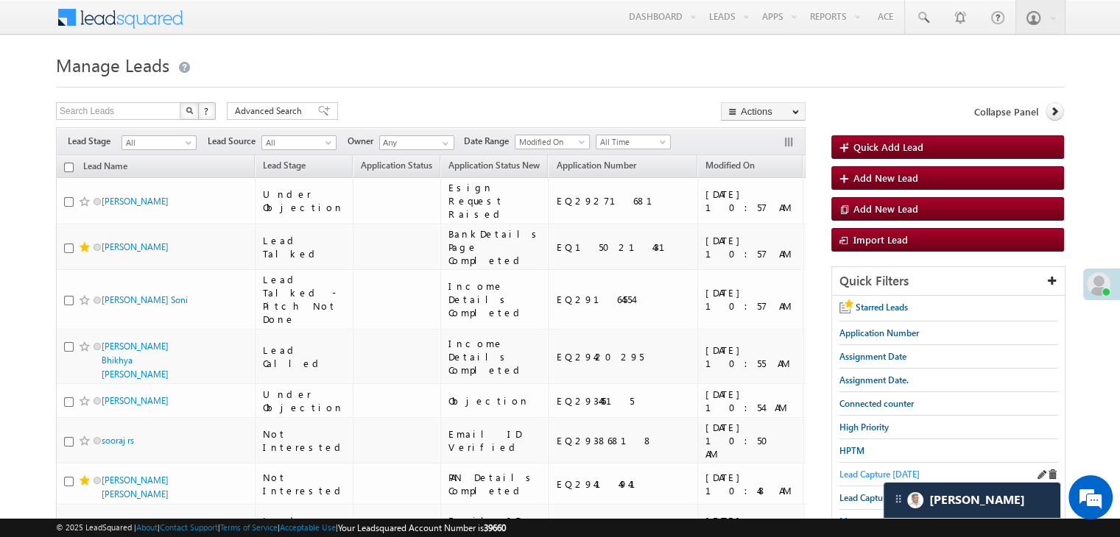
click at [850, 469] on span "Lead Capture today" at bounding box center [879, 474] width 80 height 11
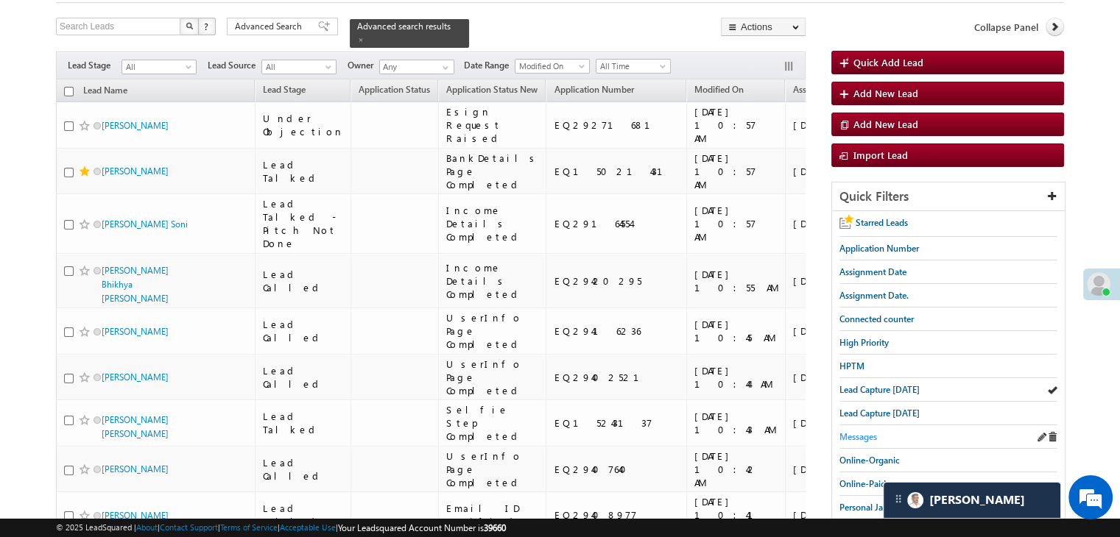
scroll to position [147, 0]
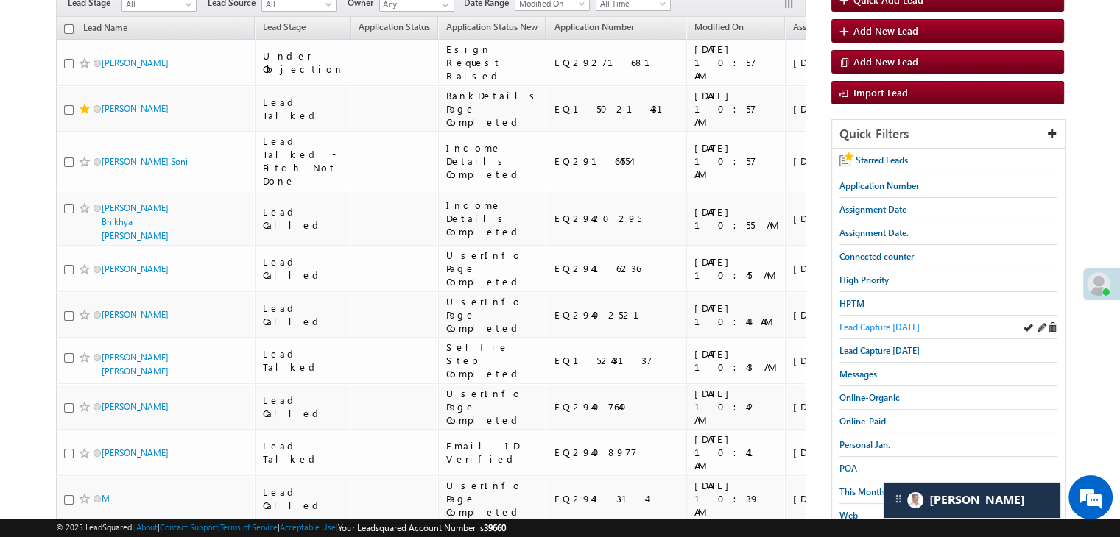
click at [888, 325] on span "Lead Capture today" at bounding box center [879, 327] width 80 height 11
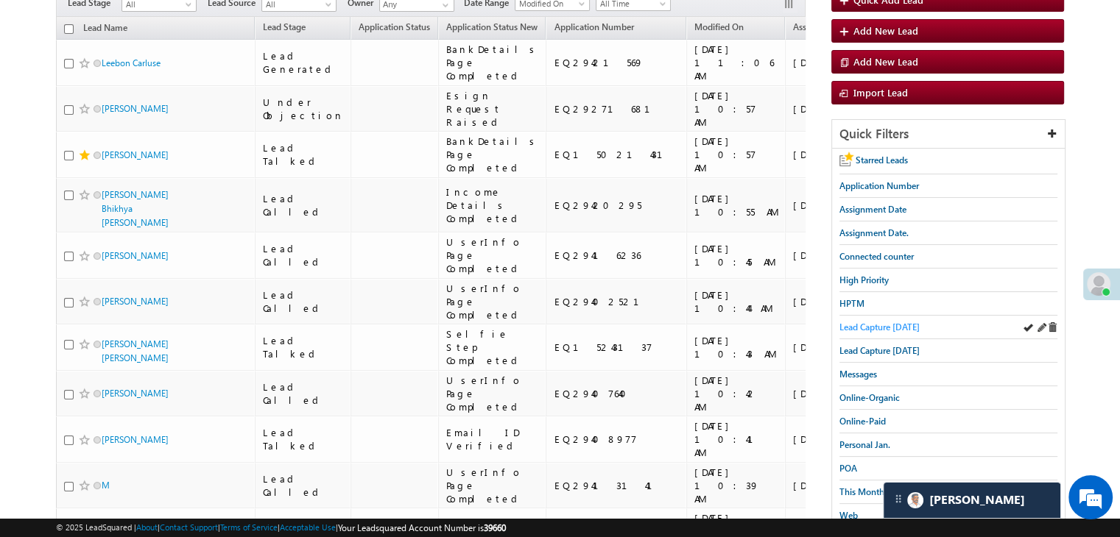
click at [899, 325] on span "Lead Capture today" at bounding box center [879, 327] width 80 height 11
click at [891, 320] on link "Lead Capture today" at bounding box center [879, 327] width 80 height 14
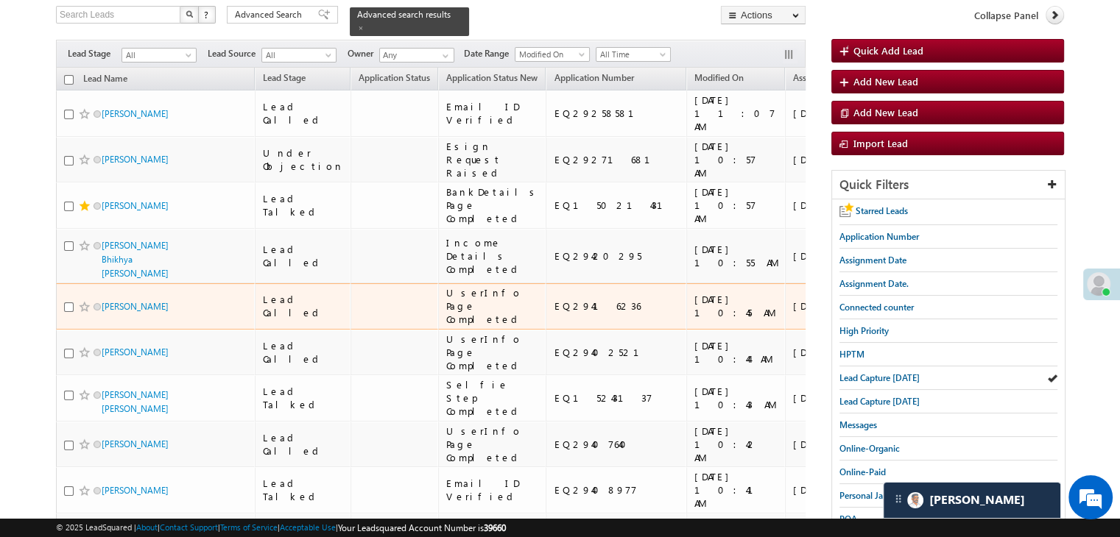
scroll to position [0, 0]
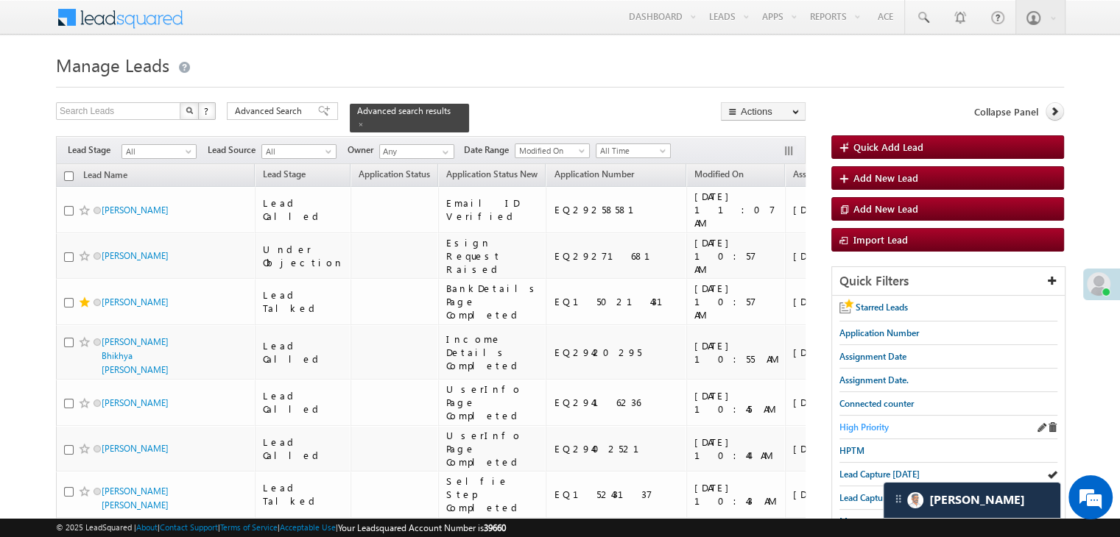
click at [869, 428] on span "High Priority" at bounding box center [863, 427] width 49 height 11
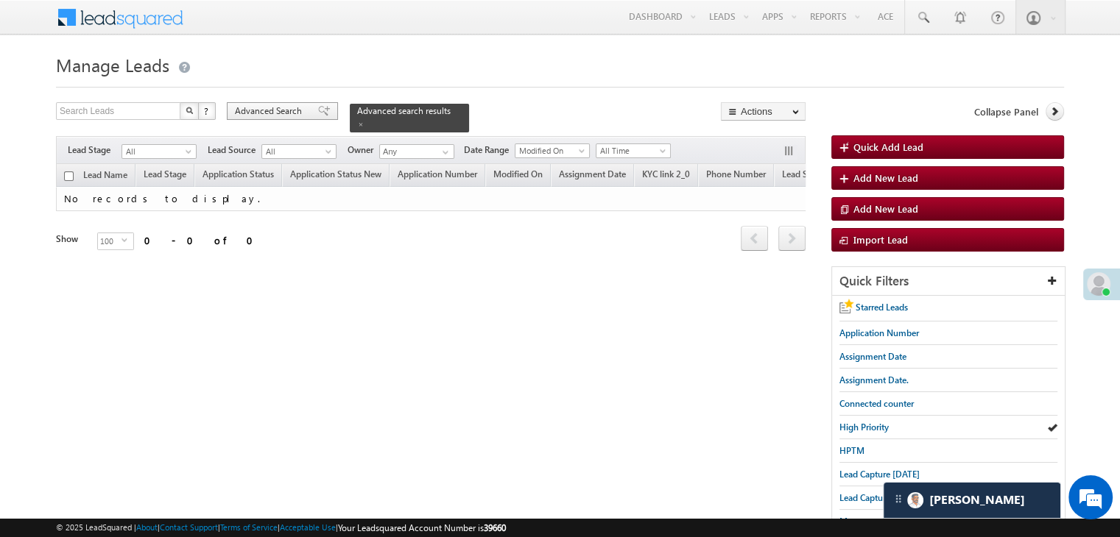
click at [292, 116] on span "Advanced Search" at bounding box center [270, 111] width 71 height 13
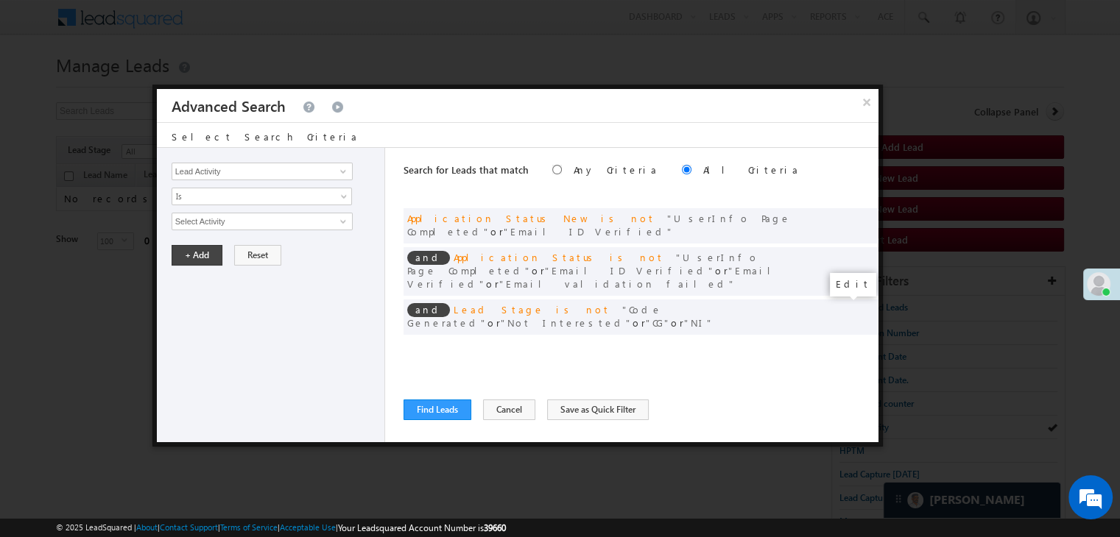
click at [844, 342] on span at bounding box center [844, 347] width 10 height 10
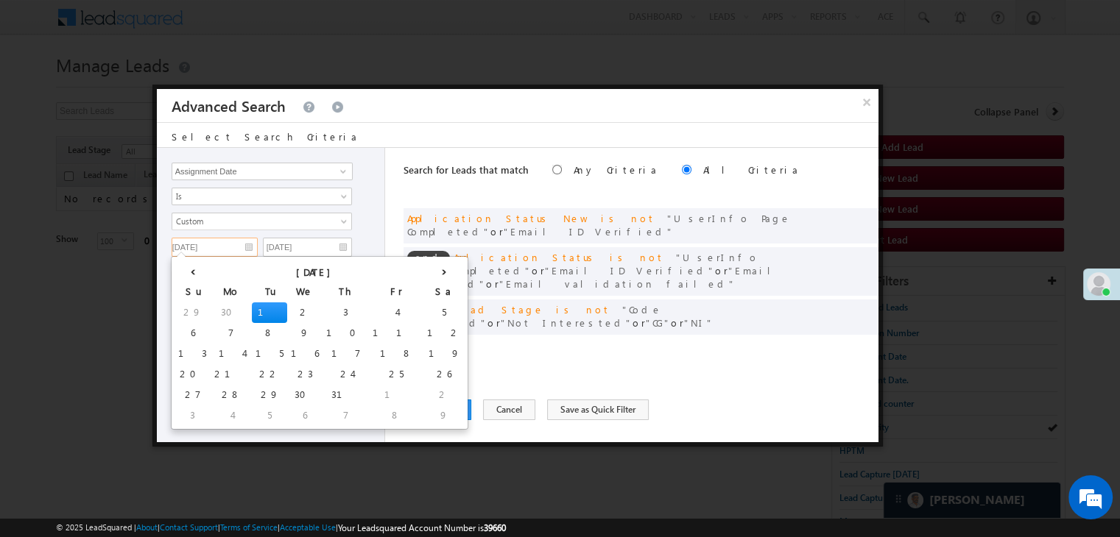
click at [236, 241] on input "07/01/25" at bounding box center [215, 247] width 86 height 19
click at [423, 271] on th "›" at bounding box center [443, 271] width 41 height 22
click at [429, 271] on th "›" at bounding box center [446, 271] width 35 height 22
click at [333, 339] on td "11" at bounding box center [360, 333] width 54 height 21
type input "09/11/25"
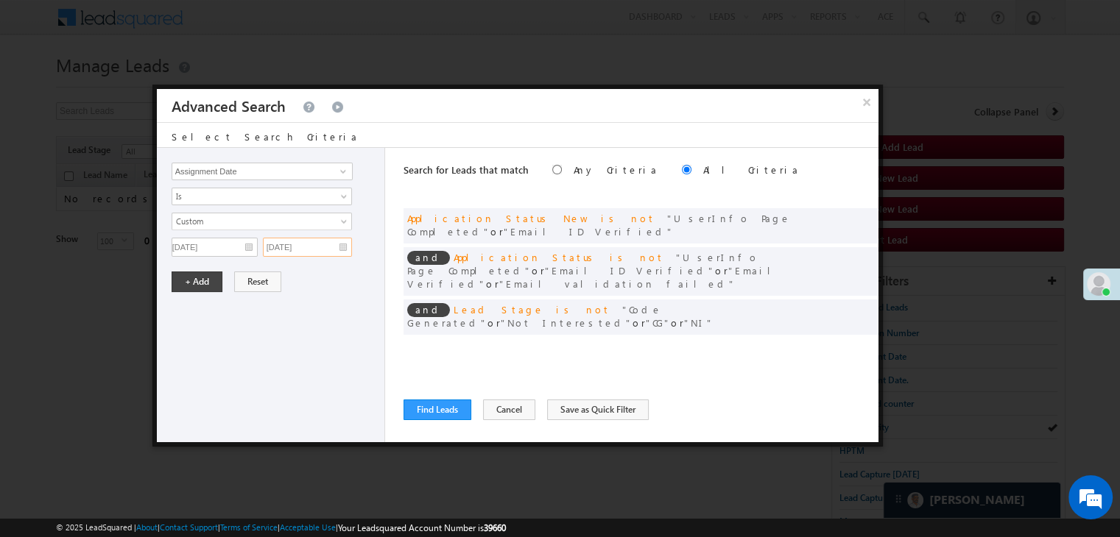
click at [328, 250] on input "07/01/25" at bounding box center [307, 247] width 89 height 19
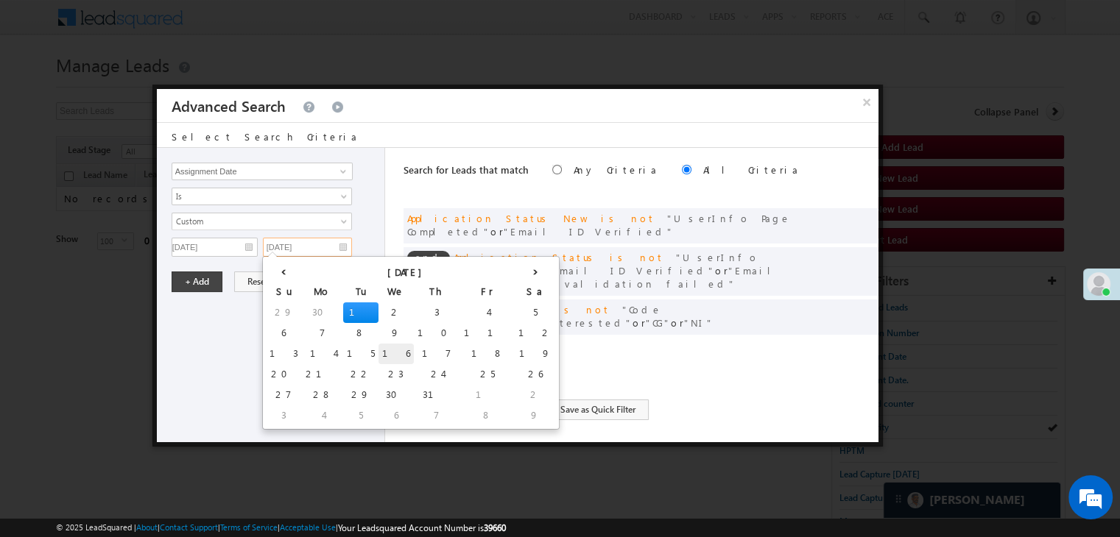
click at [378, 351] on td "16" at bounding box center [395, 354] width 35 height 21
type input "07/16/25"
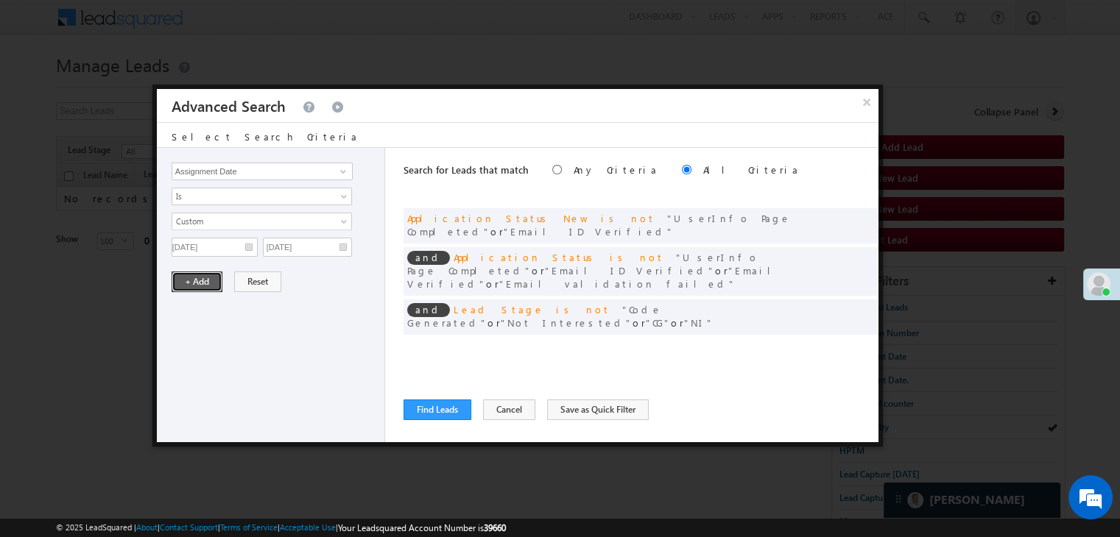
click at [211, 277] on button "+ Add" at bounding box center [197, 282] width 51 height 21
click at [858, 303] on span at bounding box center [862, 308] width 10 height 10
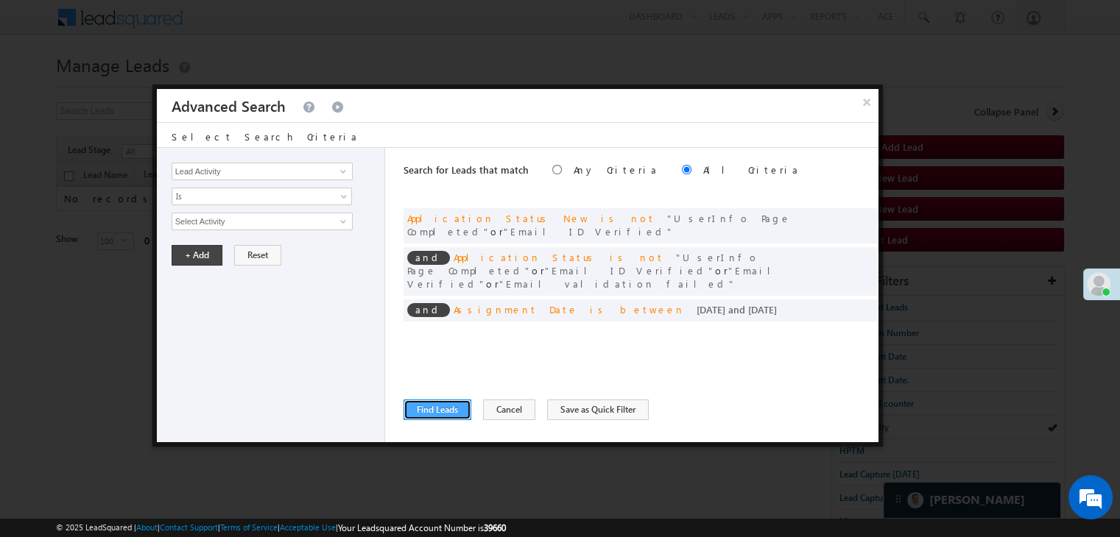
click at [424, 406] on button "Find Leads" at bounding box center [437, 410] width 68 height 21
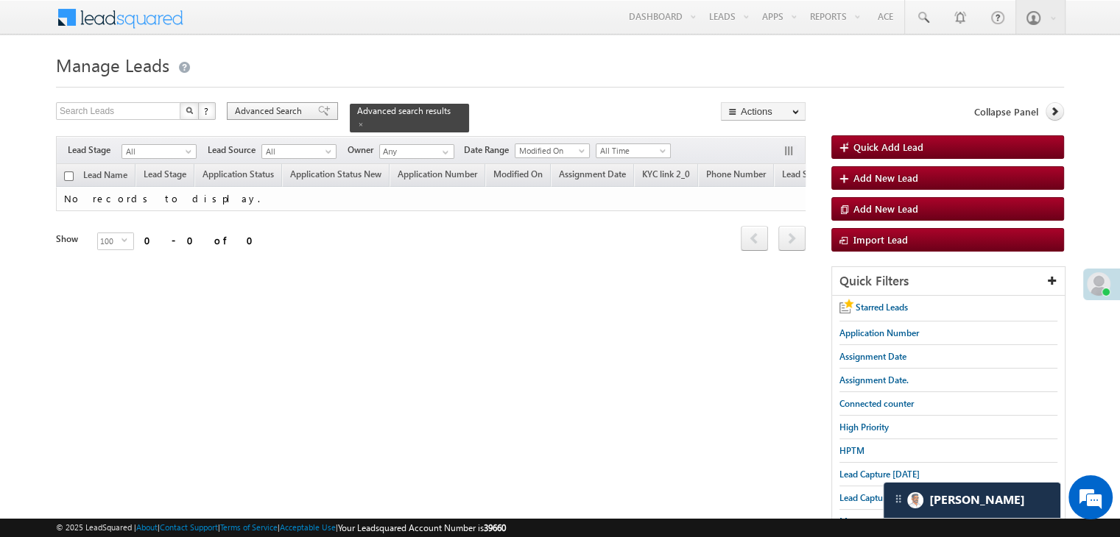
click at [299, 112] on span "Advanced Search" at bounding box center [270, 111] width 71 height 13
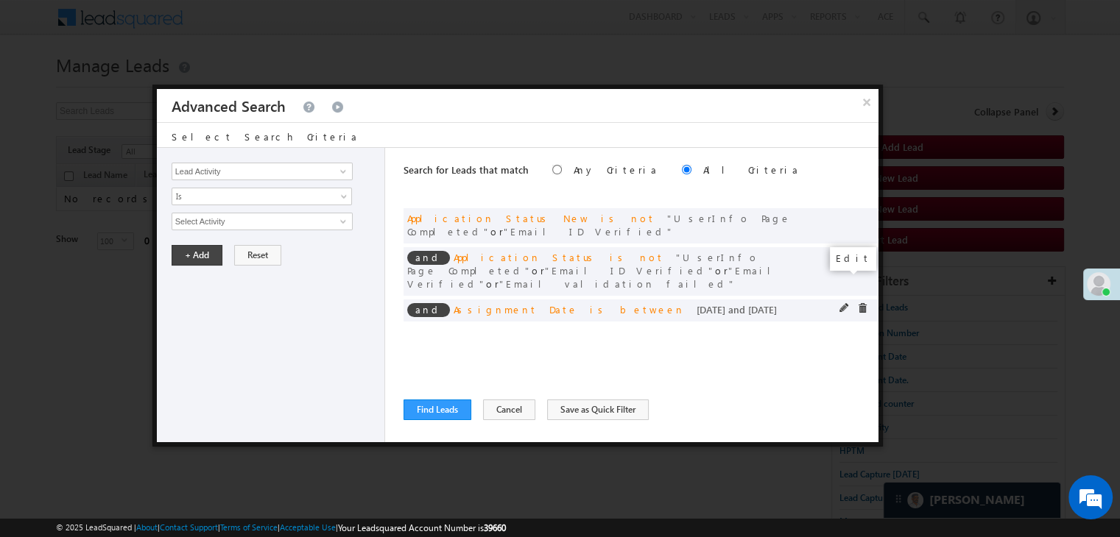
click at [841, 303] on span at bounding box center [844, 308] width 10 height 10
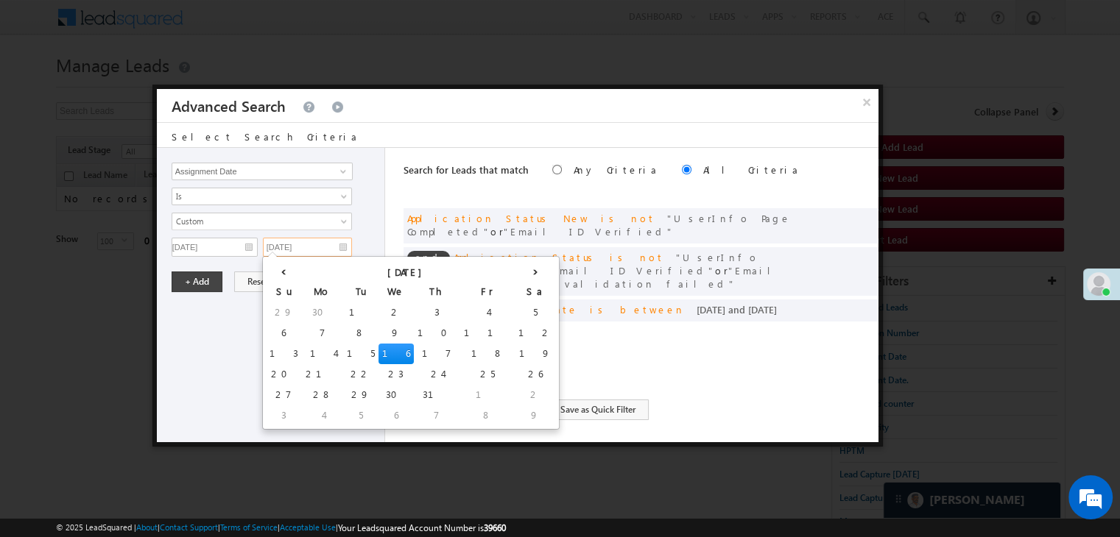
click at [328, 241] on input "07/16/25" at bounding box center [307, 247] width 89 height 19
click at [515, 271] on th "›" at bounding box center [535, 271] width 41 height 22
click at [521, 271] on th "›" at bounding box center [538, 271] width 35 height 22
click at [342, 352] on td "16" at bounding box center [359, 354] width 35 height 21
type input "09/16/25"
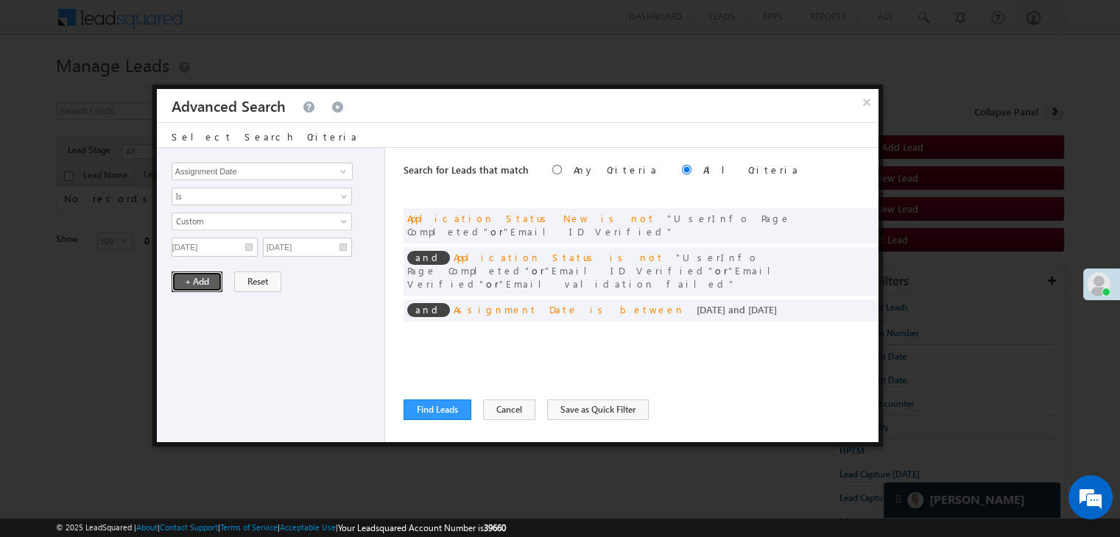
click at [186, 275] on button "+ Add" at bounding box center [197, 282] width 51 height 21
click at [413, 411] on button "Find Leads" at bounding box center [437, 410] width 68 height 21
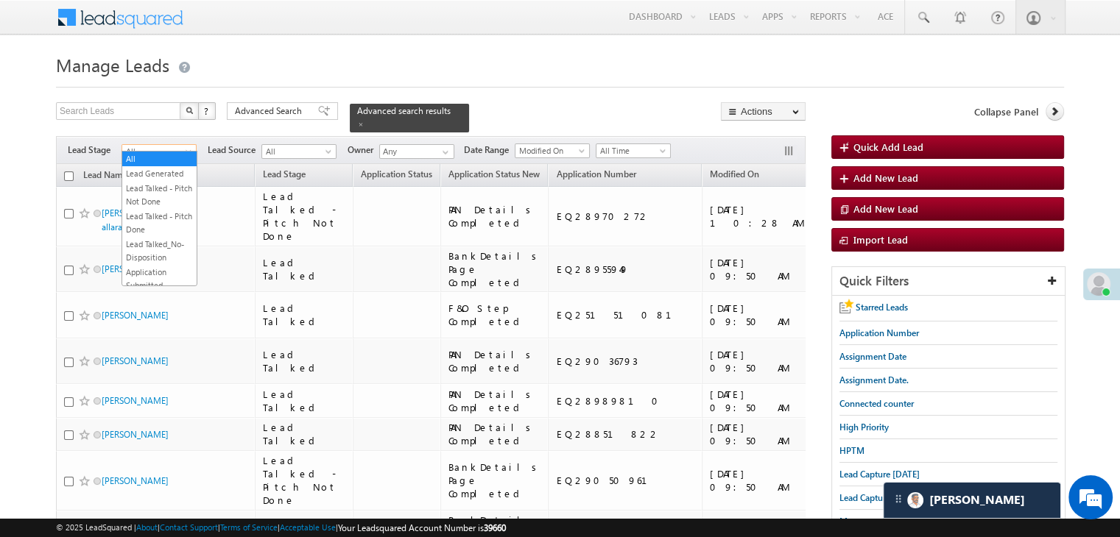
click at [186, 149] on span at bounding box center [190, 155] width 12 height 12
click at [159, 247] on link "Not Interested" at bounding box center [159, 239] width 74 height 13
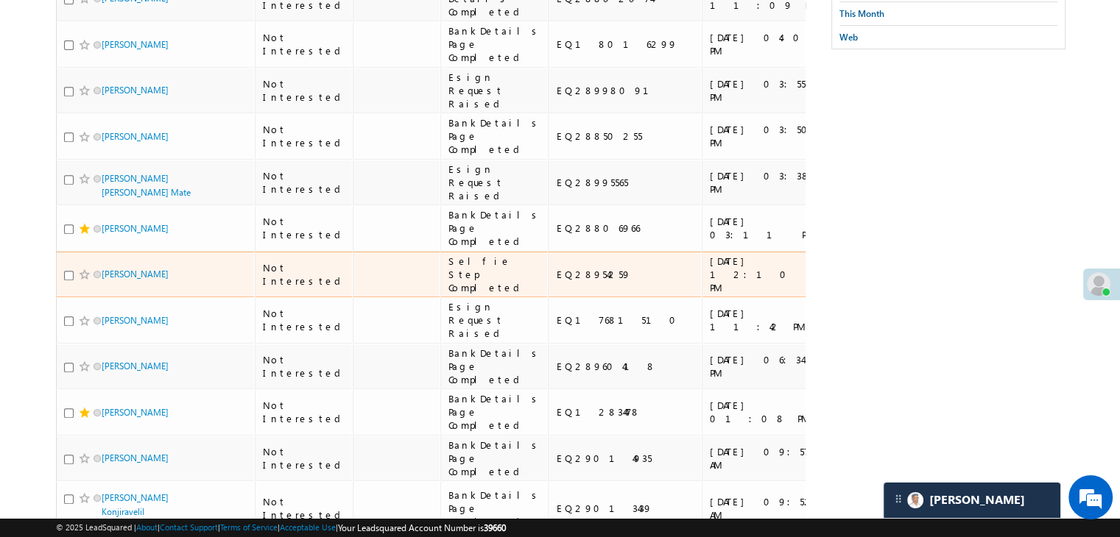
scroll to position [0, 0]
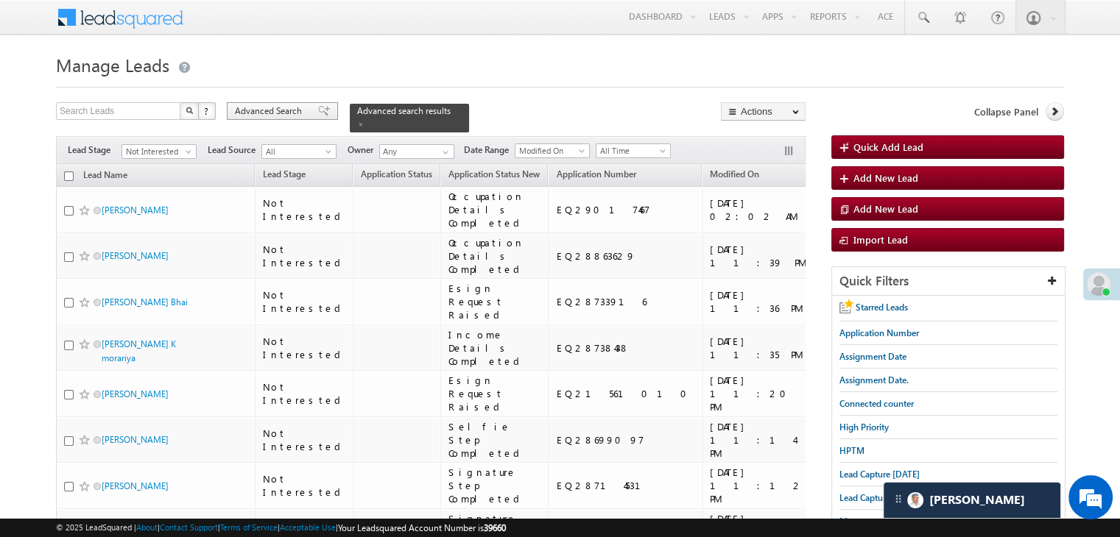
click at [318, 107] on span at bounding box center [324, 111] width 12 height 10
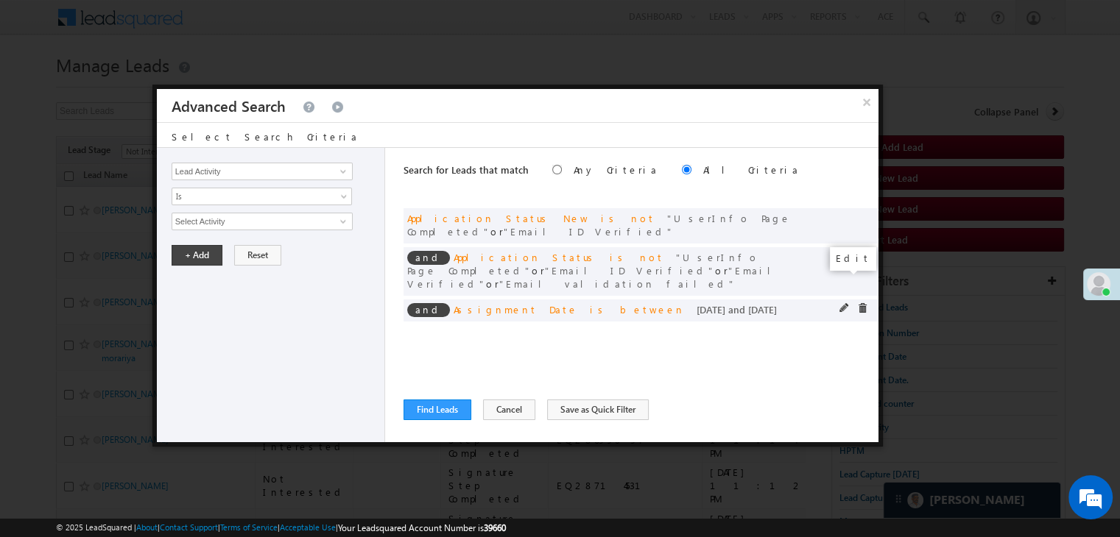
click at [841, 303] on span at bounding box center [844, 308] width 10 height 10
click at [226, 250] on input "09/11/25" at bounding box center [215, 247] width 86 height 19
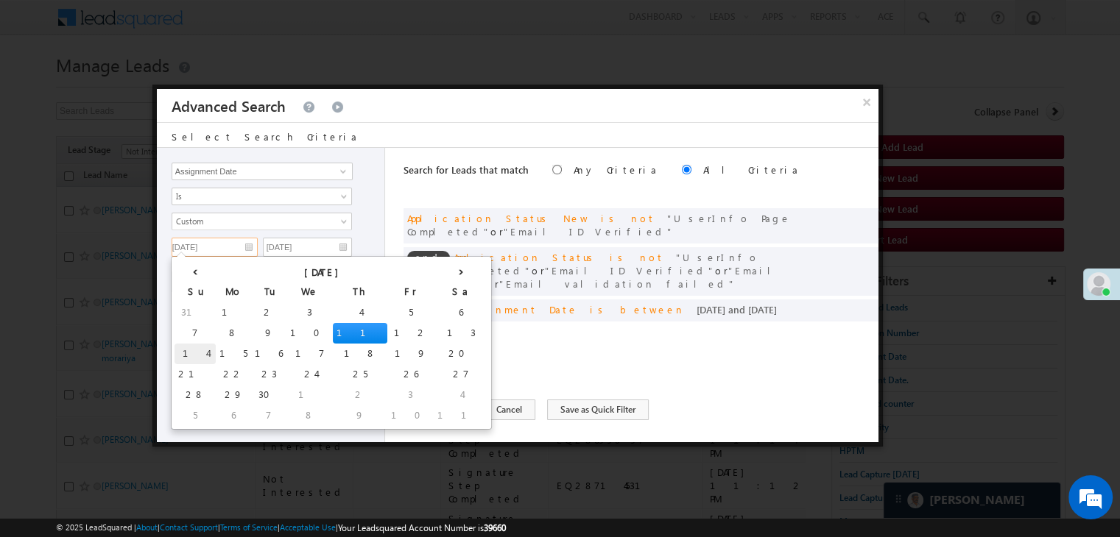
click at [182, 357] on td "14" at bounding box center [194, 354] width 41 height 21
type input "09/14/25"
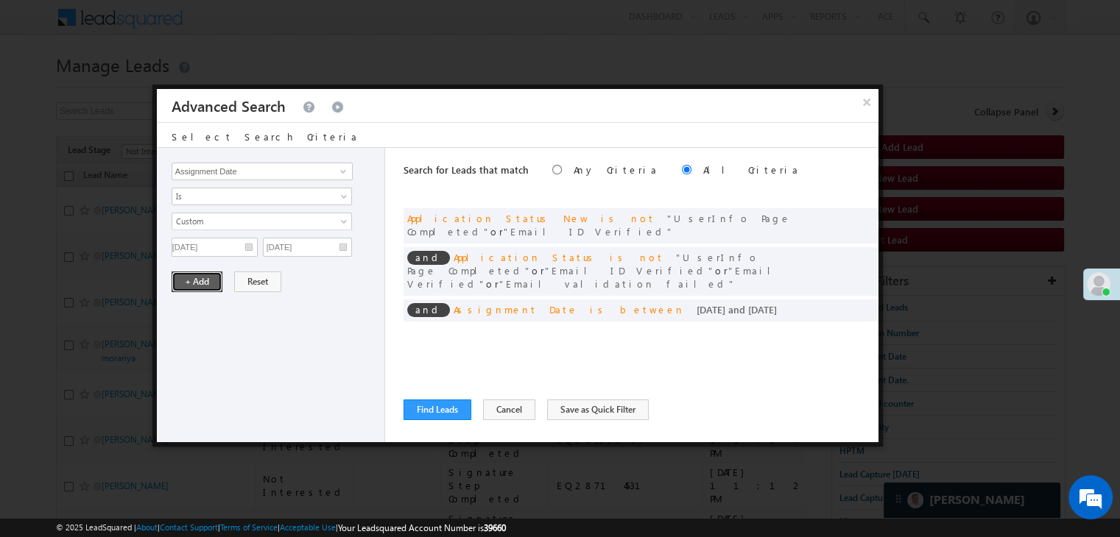
click at [197, 287] on button "+ Add" at bounding box center [197, 282] width 51 height 21
click at [432, 410] on button "Find Leads" at bounding box center [437, 410] width 68 height 21
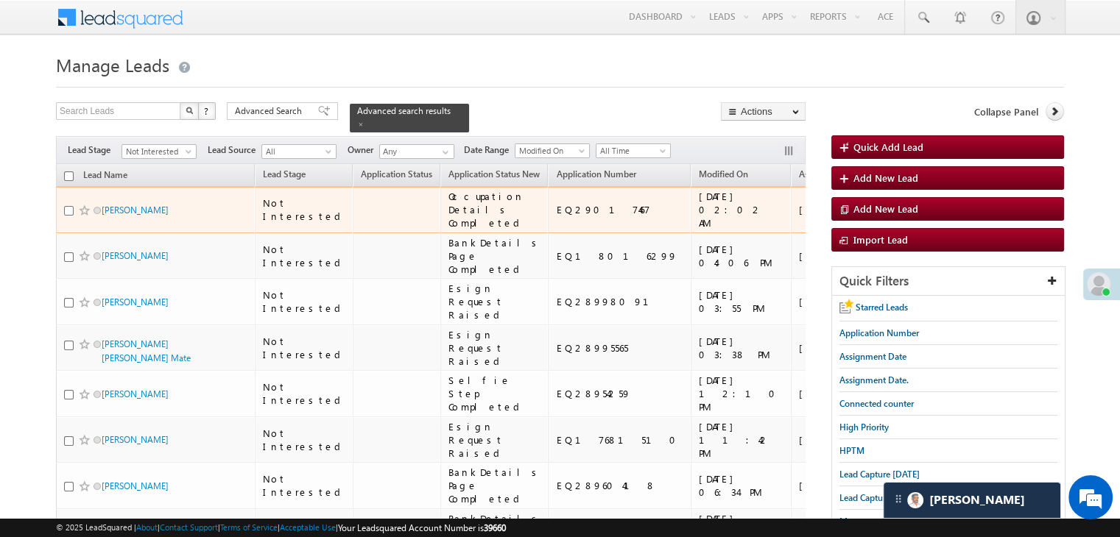
click at [67, 216] on input "checkbox" at bounding box center [69, 211] width 10 height 10
checkbox input "true"
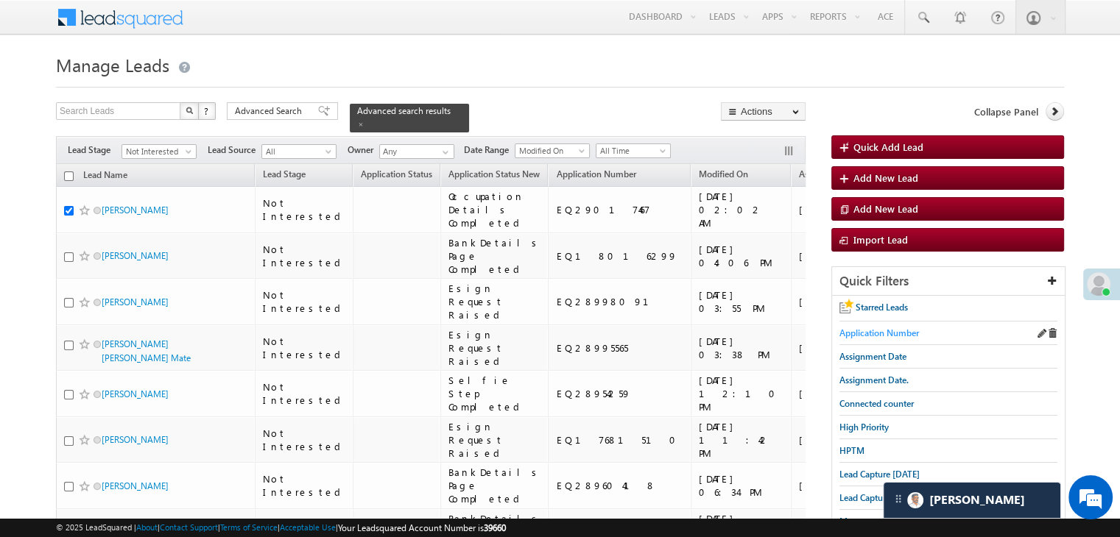
click at [889, 330] on span "Application Number" at bounding box center [879, 333] width 80 height 11
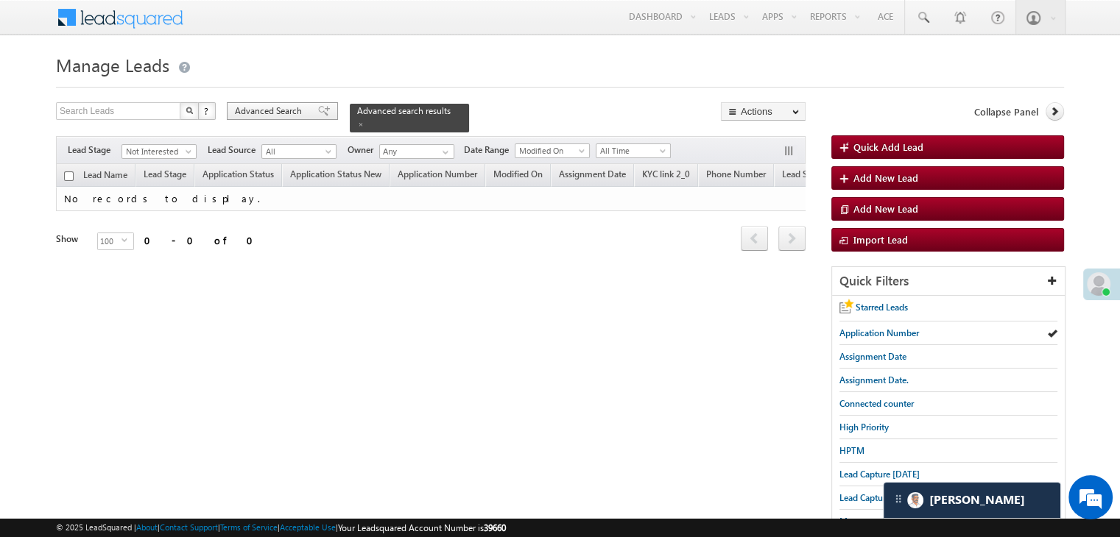
click at [289, 110] on span "Advanced Search" at bounding box center [270, 111] width 71 height 13
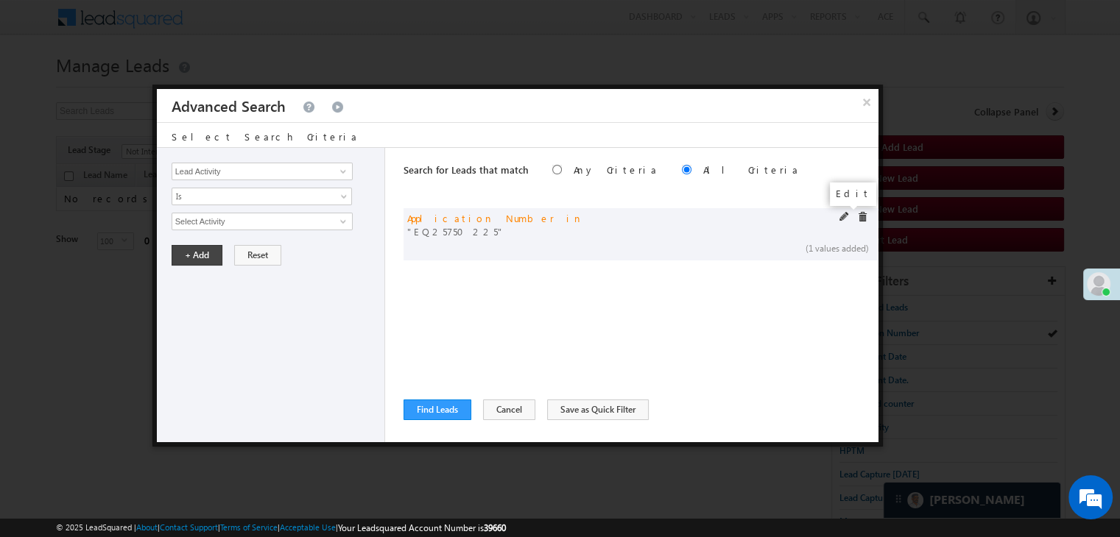
click at [839, 217] on span at bounding box center [844, 217] width 10 height 10
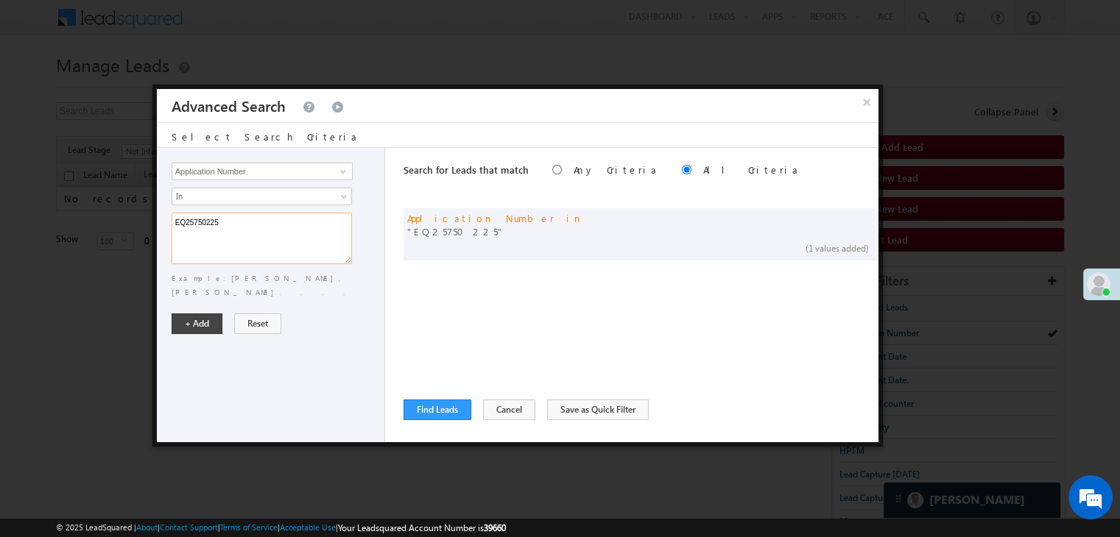
click at [246, 226] on textarea "EQ25750225" at bounding box center [262, 239] width 180 height 52
paste textarea "9228408"
click at [271, 219] on textarea "EQ29228408" at bounding box center [262, 239] width 180 height 52
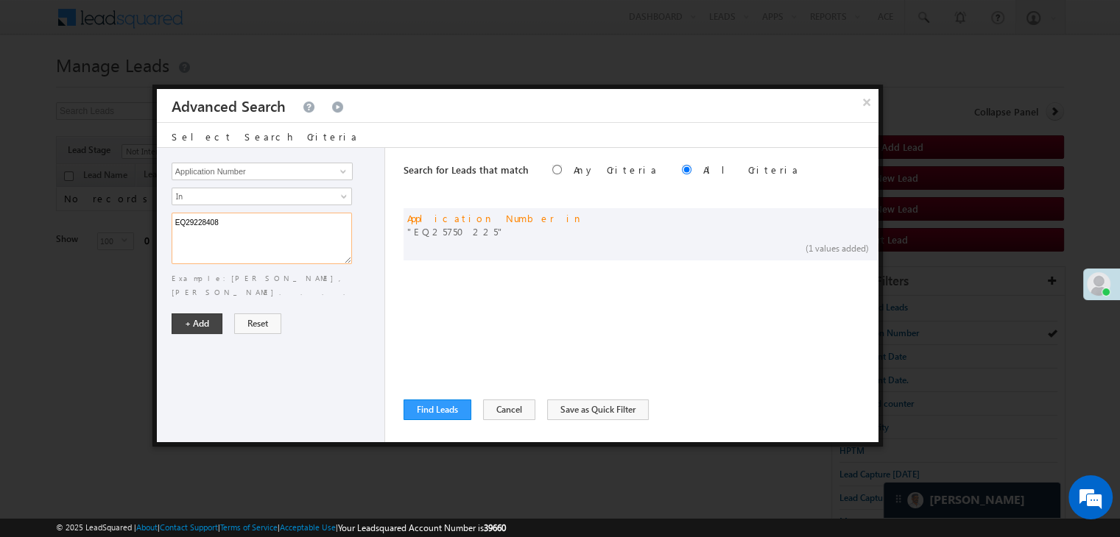
paste textarea "EQ17249962 EQ10339359 EQ29072246 EQ29154277 EQ29017467 EQ29088939 EQ29135654 EQ…"
type textarea "EQ29228408 EQ17249962 EQ10339359 EQ29072246 EQ29154277 EQ29017467 EQ29088939 EQ…"
click at [198, 314] on button "+ Add" at bounding box center [197, 324] width 51 height 21
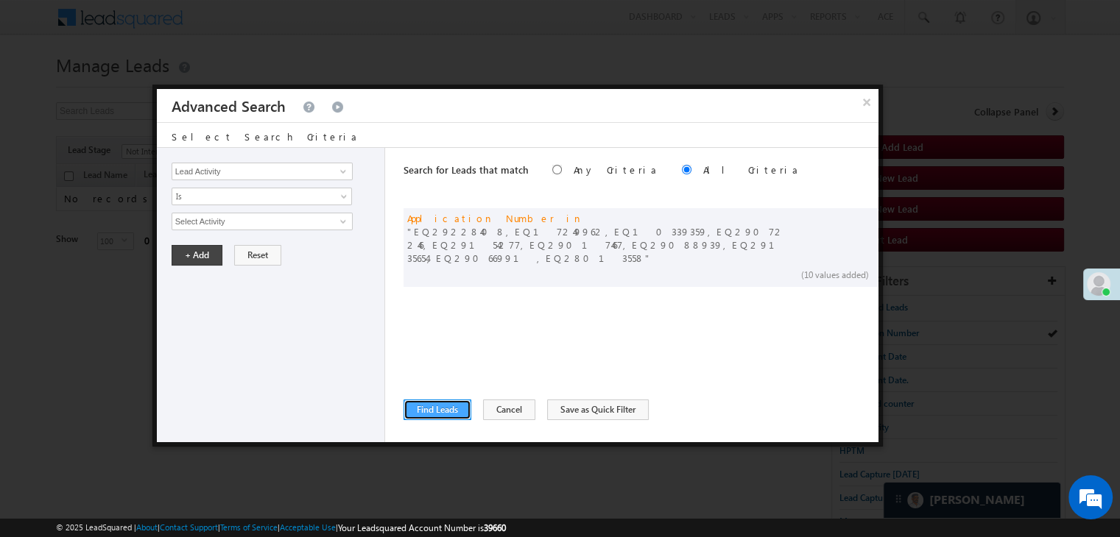
click at [458, 409] on button "Find Leads" at bounding box center [437, 410] width 68 height 21
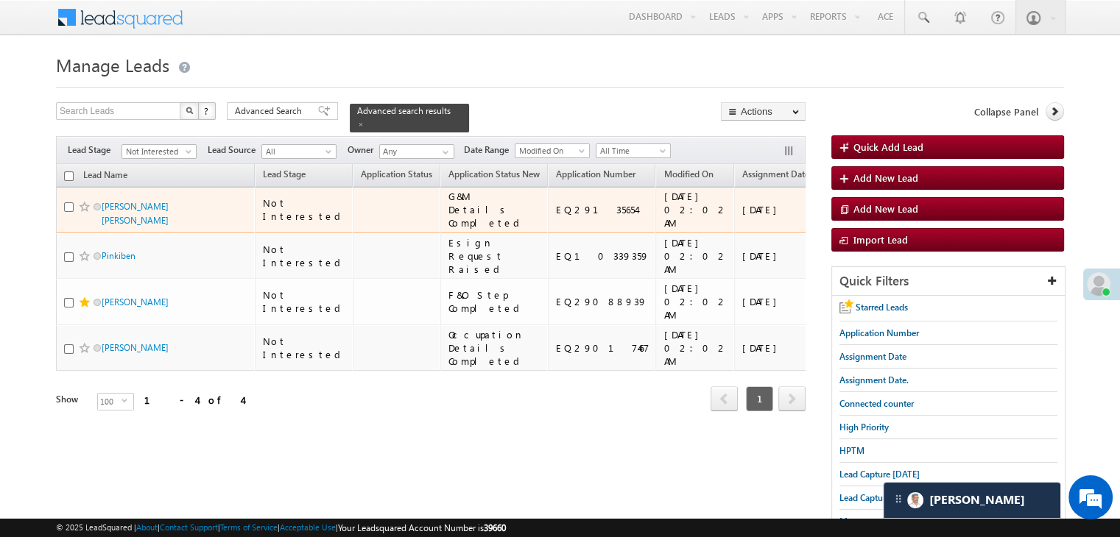
click at [65, 212] on input "checkbox" at bounding box center [69, 207] width 10 height 10
checkbox input "true"
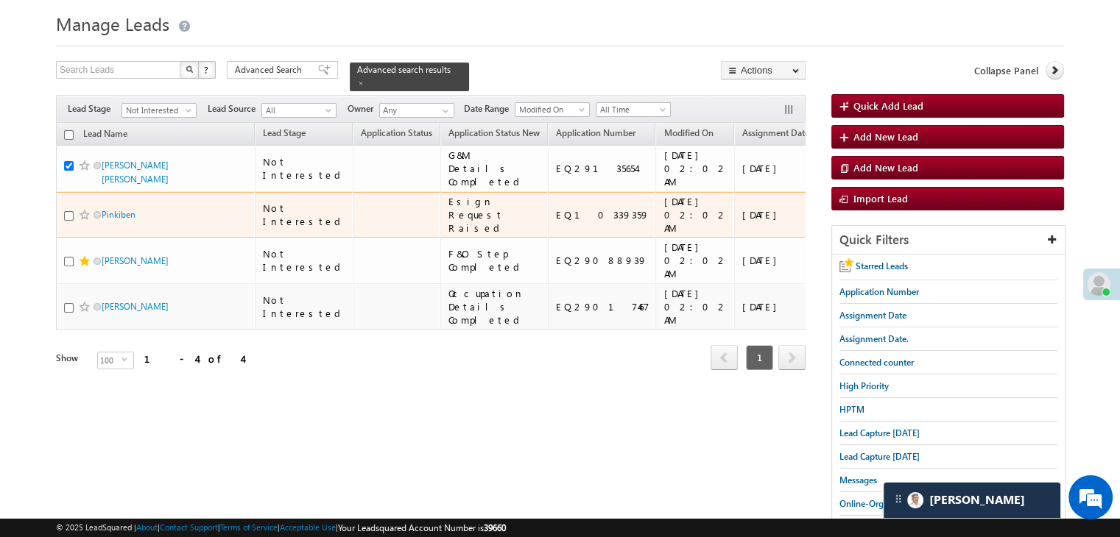
scroll to position [0, 0]
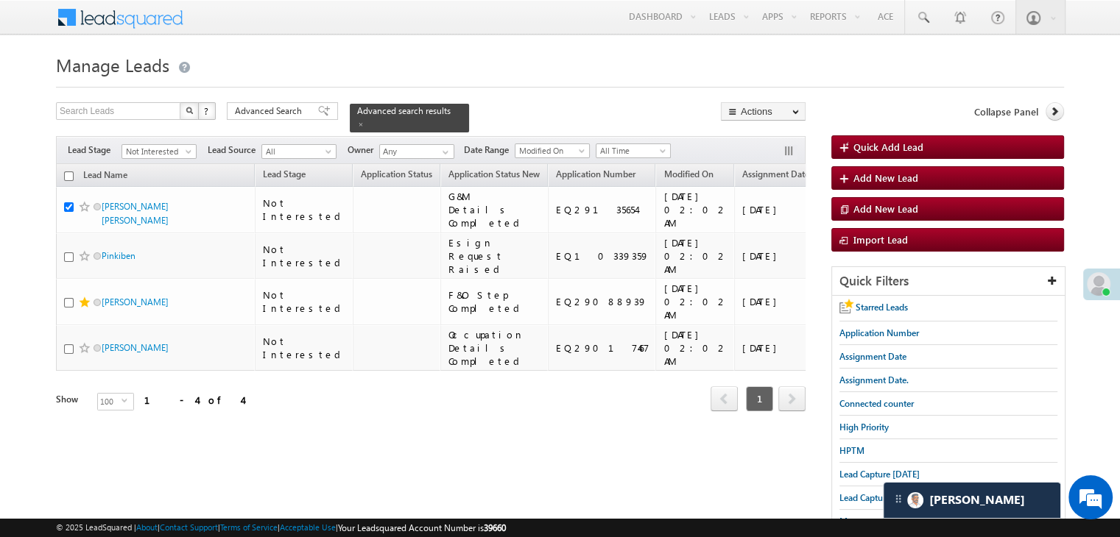
click at [68, 172] on input "checkbox" at bounding box center [69, 177] width 10 height 10
checkbox input "true"
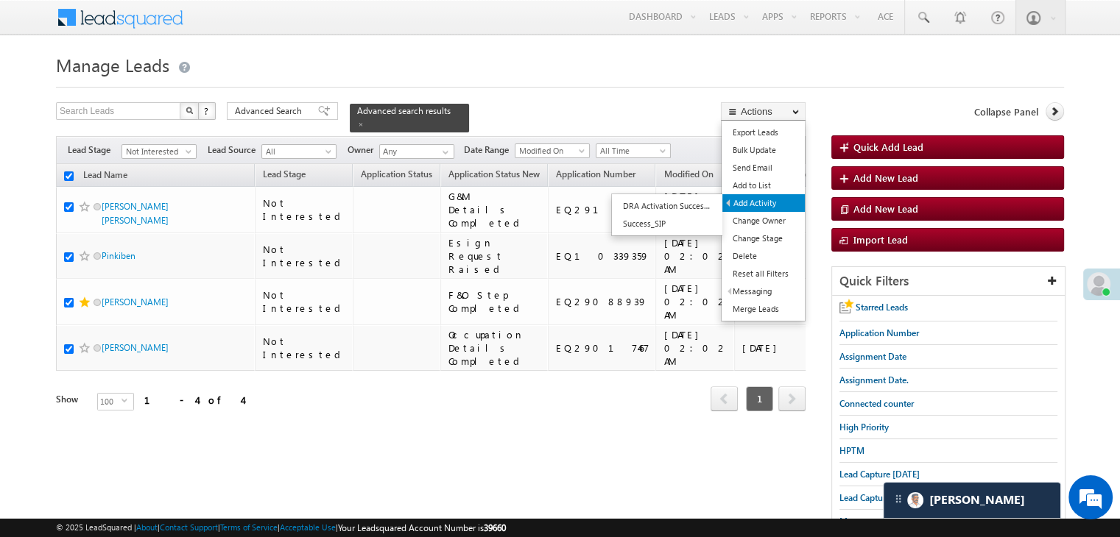
click at [757, 197] on link "Add Activity" at bounding box center [763, 203] width 82 height 18
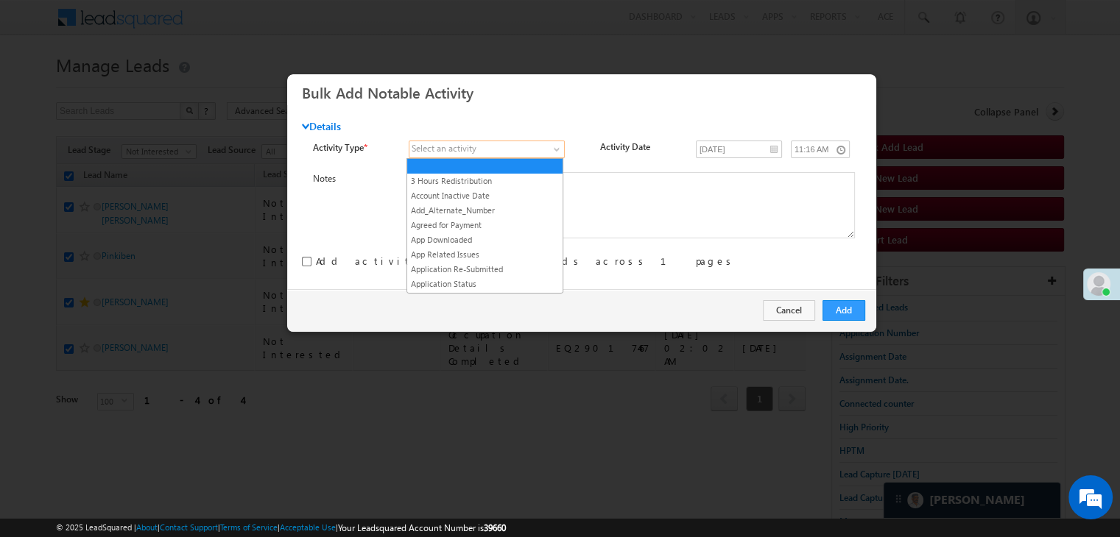
click at [544, 150] on span at bounding box center [478, 149] width 139 height 13
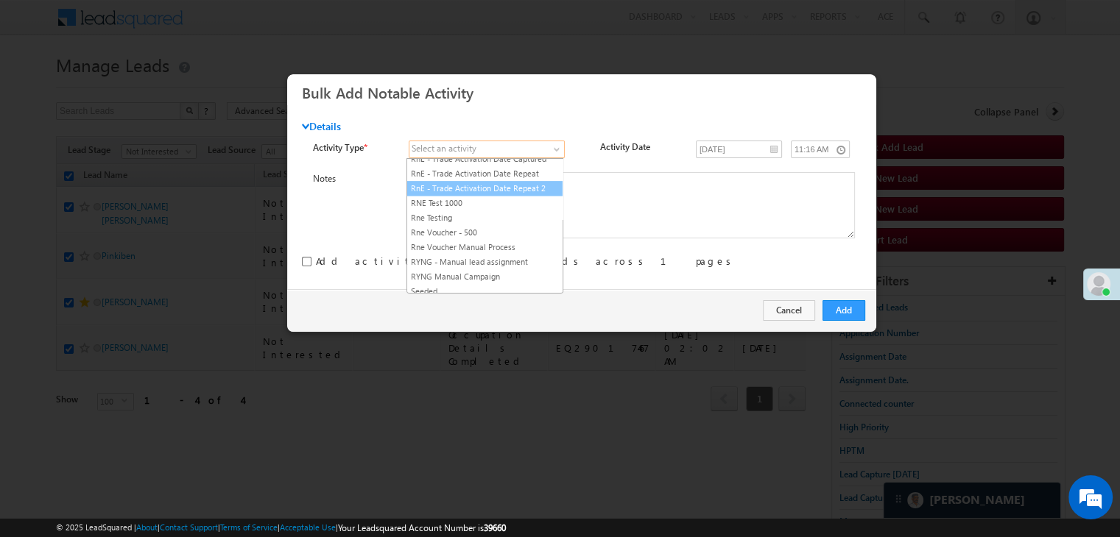
scroll to position [1841, 0]
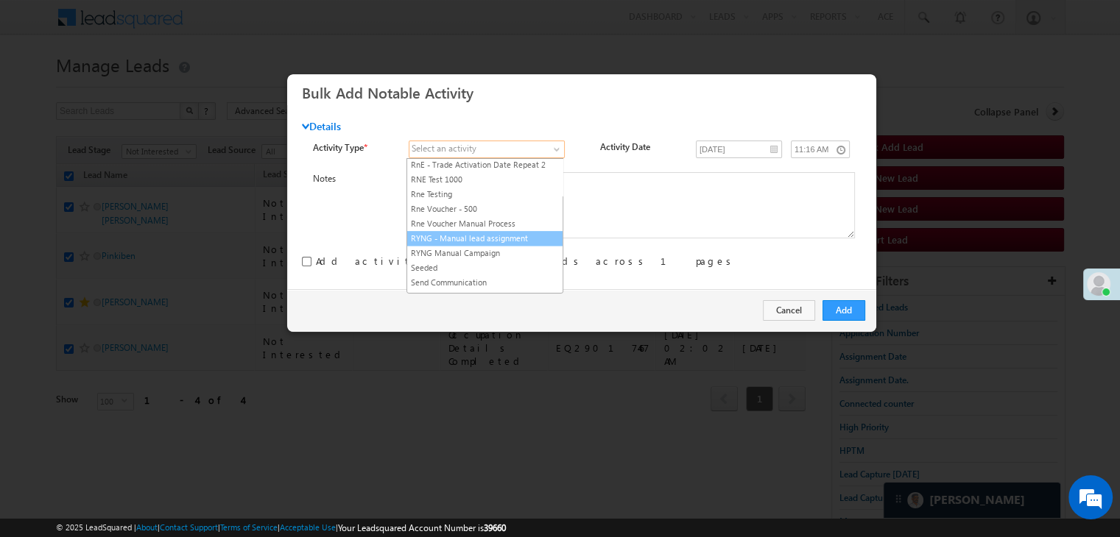
click at [520, 232] on link "RYNG - Manual lead assignment" at bounding box center [484, 238] width 155 height 13
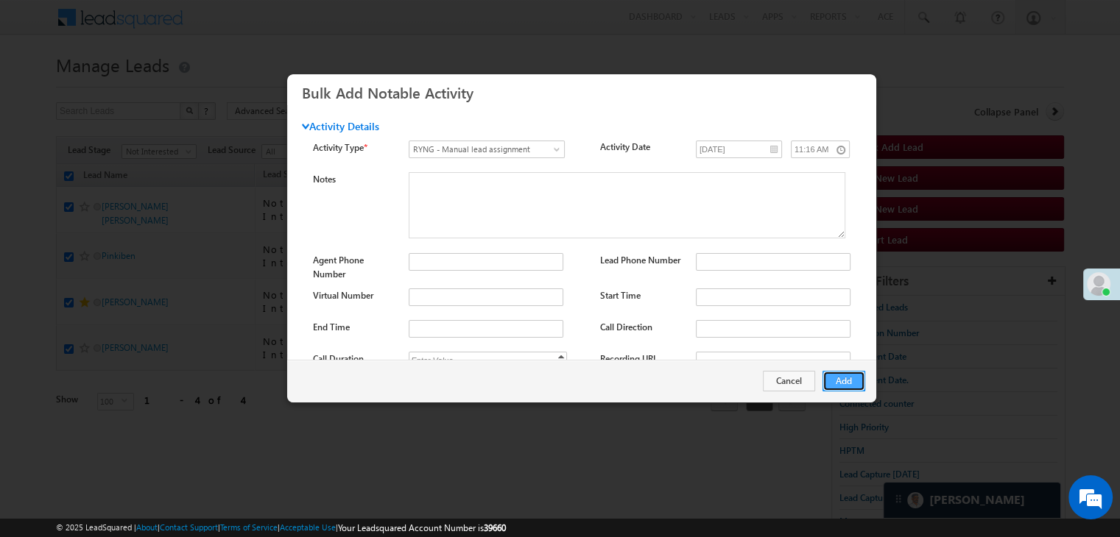
click at [830, 379] on button "Add" at bounding box center [843, 381] width 43 height 21
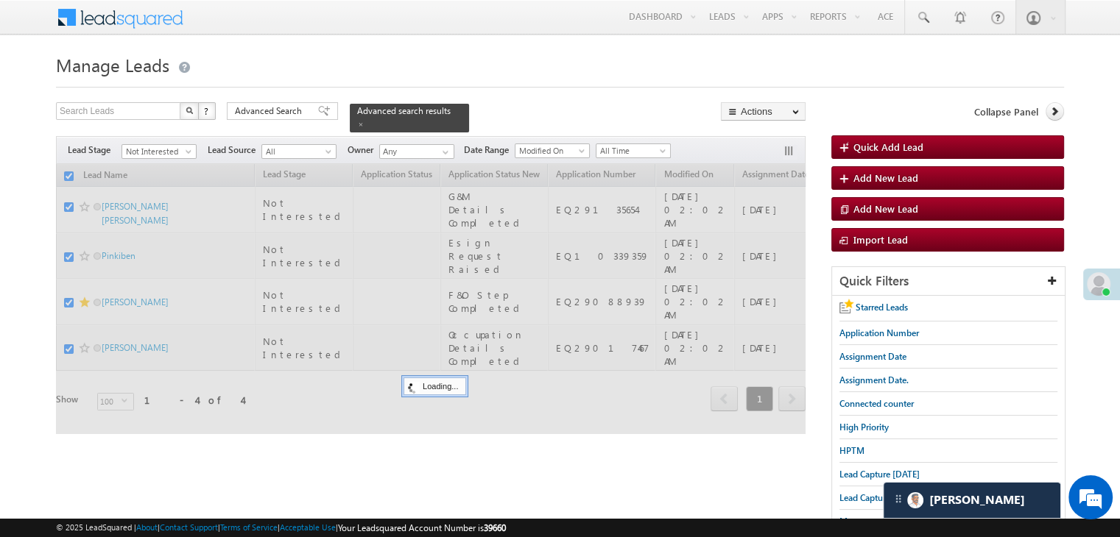
checkbox input "false"
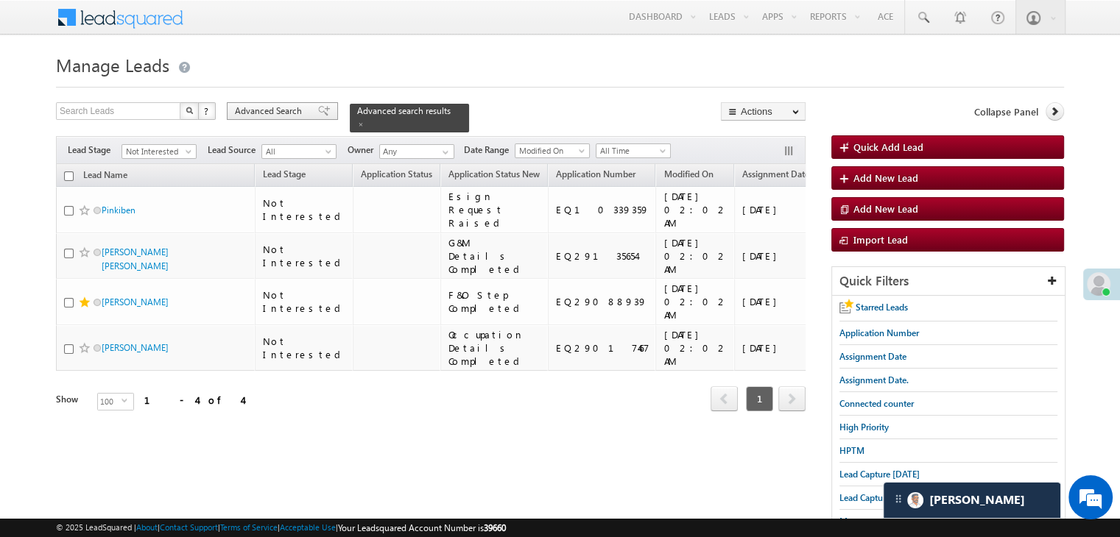
click at [286, 113] on span "Advanced Search" at bounding box center [270, 111] width 71 height 13
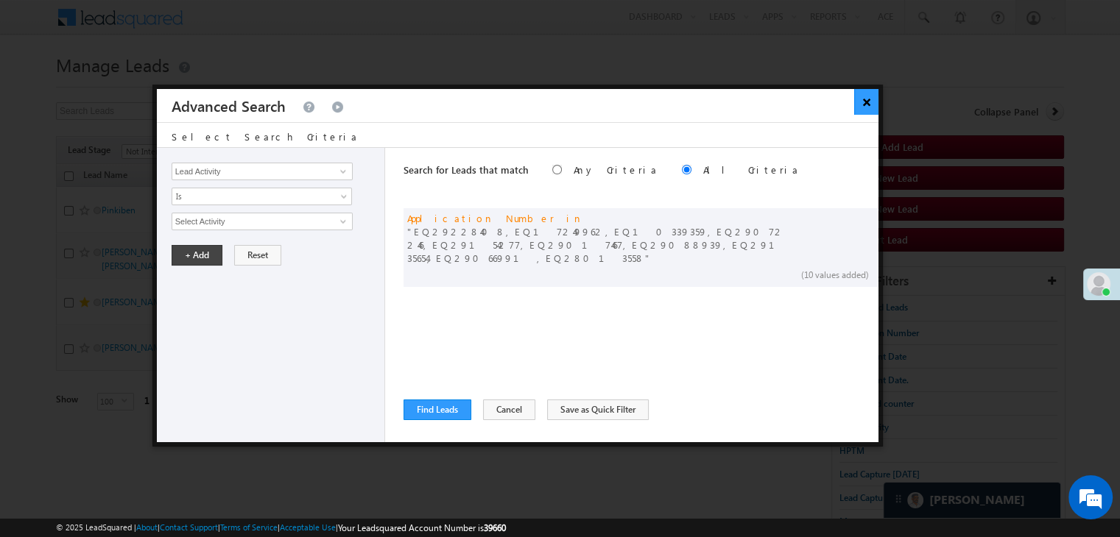
click at [870, 107] on button "×" at bounding box center [866, 102] width 24 height 26
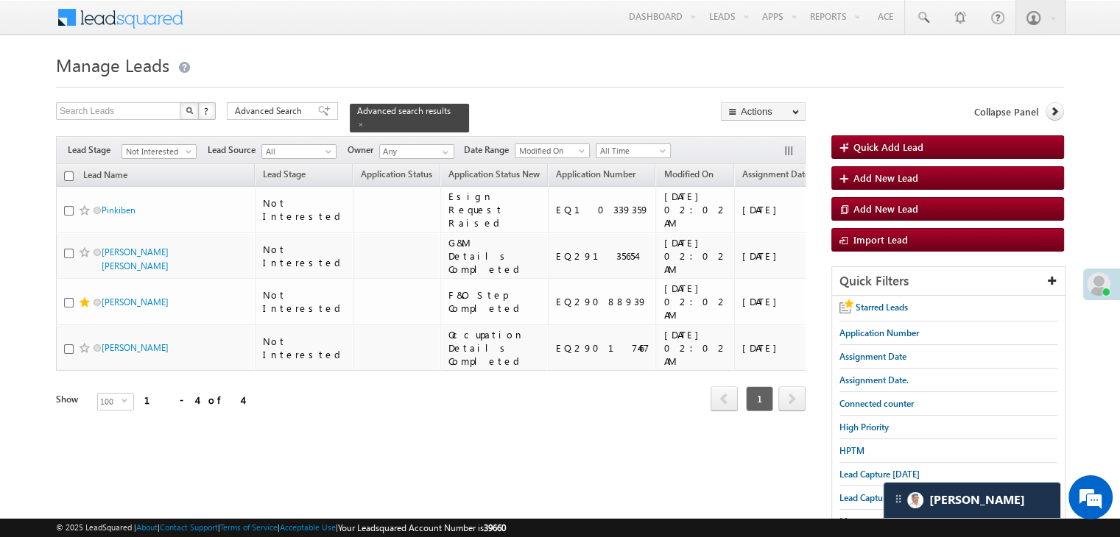
click at [184, 144] on span "Not Interested" at bounding box center [158, 150] width 75 height 13
click at [180, 145] on span "Not Interested" at bounding box center [157, 151] width 70 height 13
click at [163, 152] on link "All" at bounding box center [159, 158] width 74 height 13
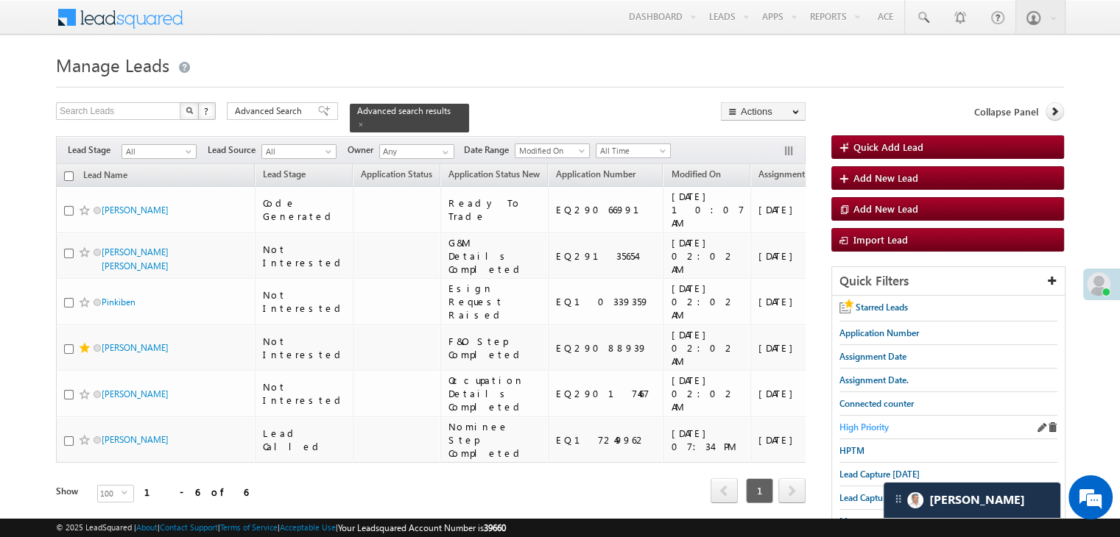
click at [872, 422] on span "High Priority" at bounding box center [863, 427] width 49 height 11
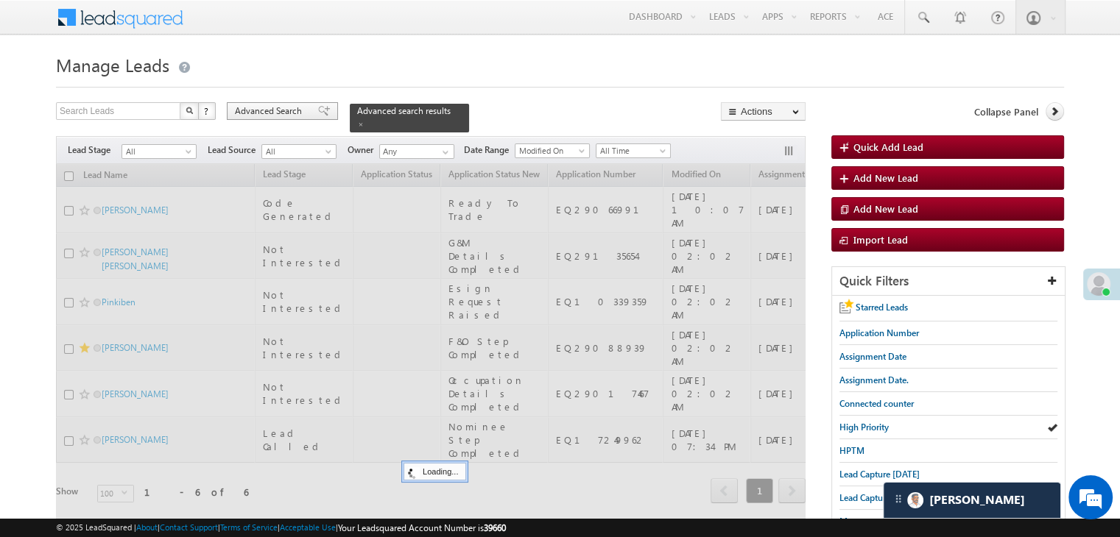
click at [298, 113] on span "Advanced Search" at bounding box center [270, 111] width 71 height 13
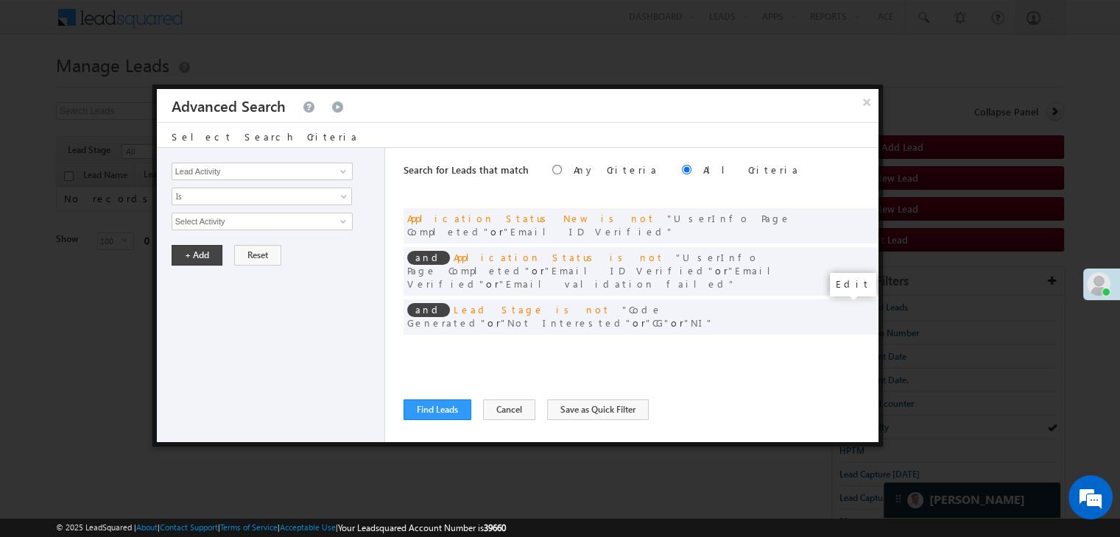
click at [843, 342] on span at bounding box center [844, 347] width 10 height 10
click at [237, 245] on input "07/01/25" at bounding box center [215, 247] width 86 height 19
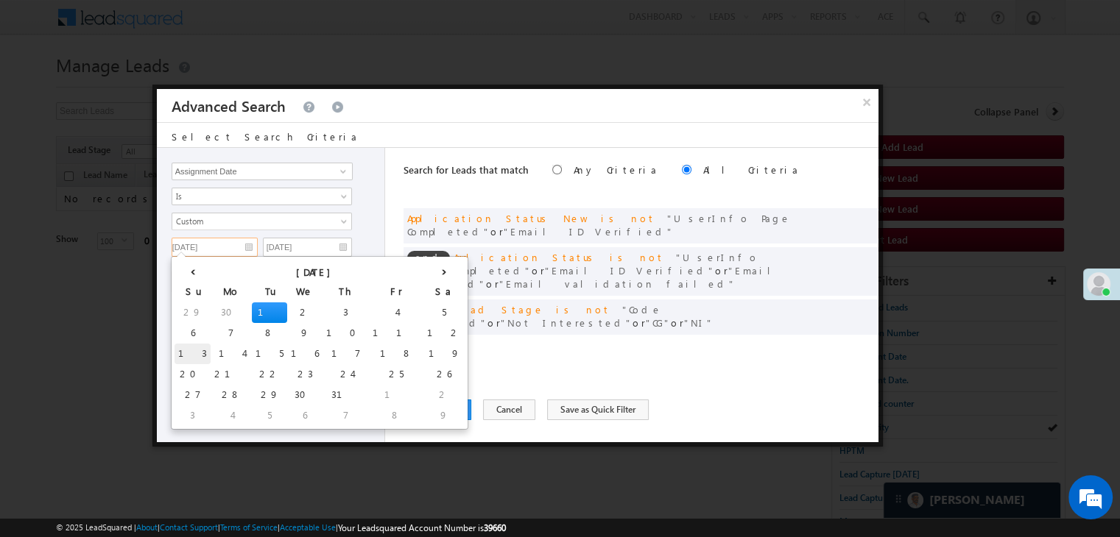
click at [186, 351] on td "13" at bounding box center [192, 354] width 36 height 21
type input "07/13/25"
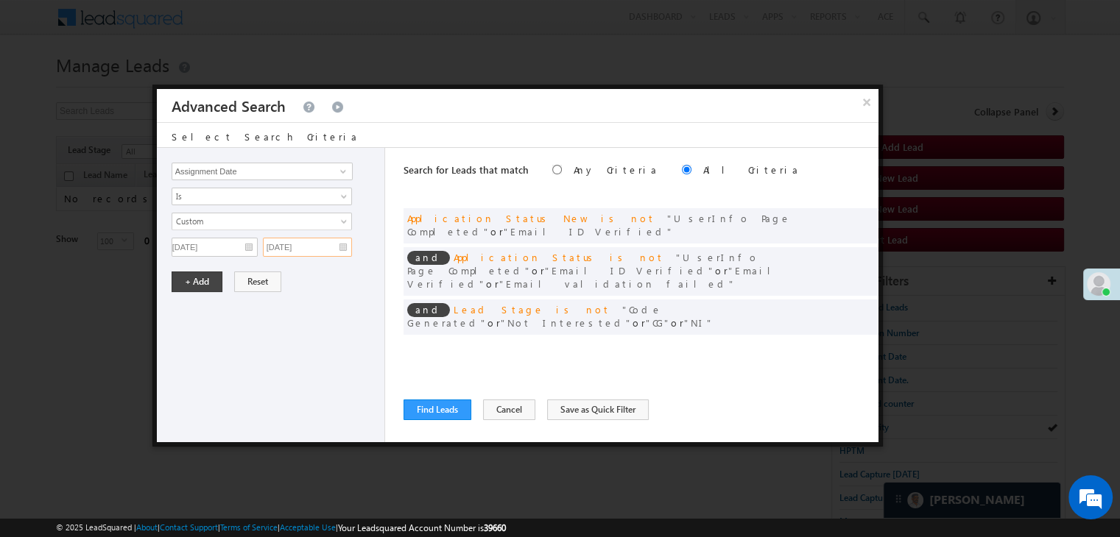
click at [343, 241] on input "07/01/25" at bounding box center [307, 247] width 89 height 19
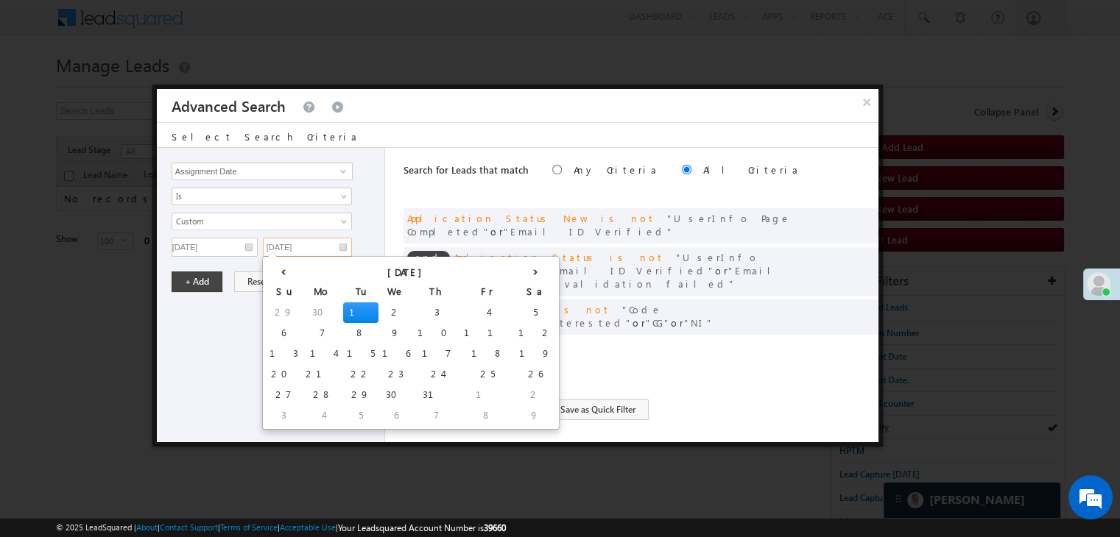
click at [515, 355] on td "19" at bounding box center [535, 354] width 41 height 21
type input "07/19/25"
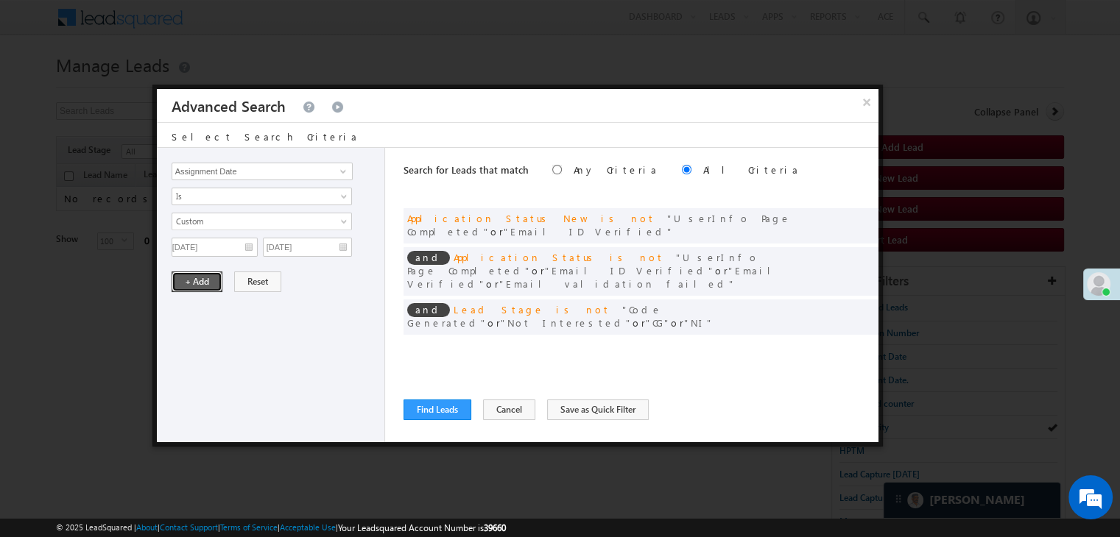
click at [188, 275] on button "+ Add" at bounding box center [197, 282] width 51 height 21
click at [844, 342] on span at bounding box center [844, 347] width 10 height 10
click at [248, 239] on input "07/13/25" at bounding box center [215, 247] width 86 height 19
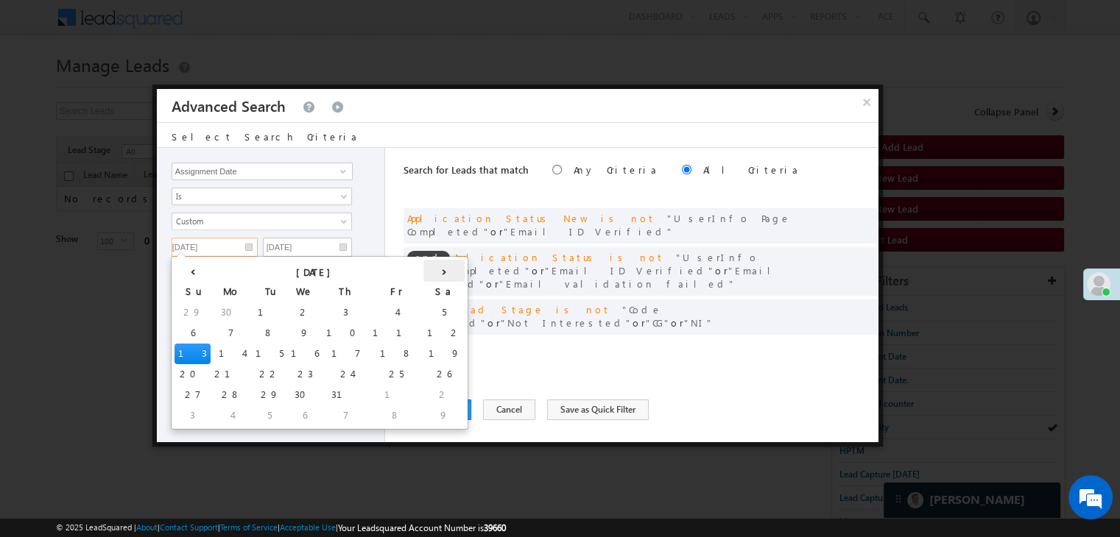
click at [423, 264] on th "›" at bounding box center [443, 271] width 41 height 22
click at [429, 264] on th "›" at bounding box center [446, 271] width 35 height 22
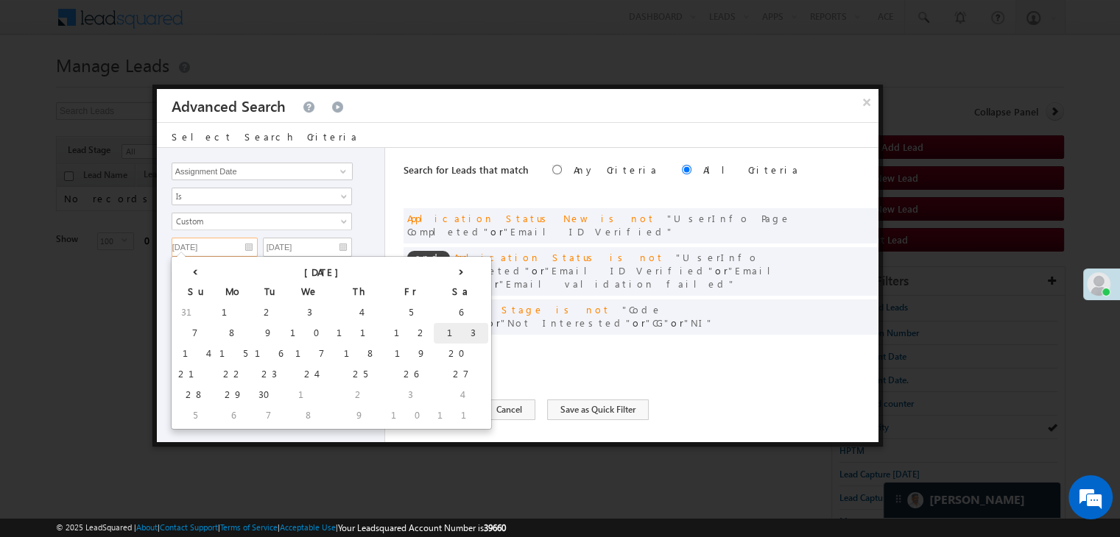
click at [434, 336] on td "13" at bounding box center [461, 333] width 54 height 21
type input "09/13/25"
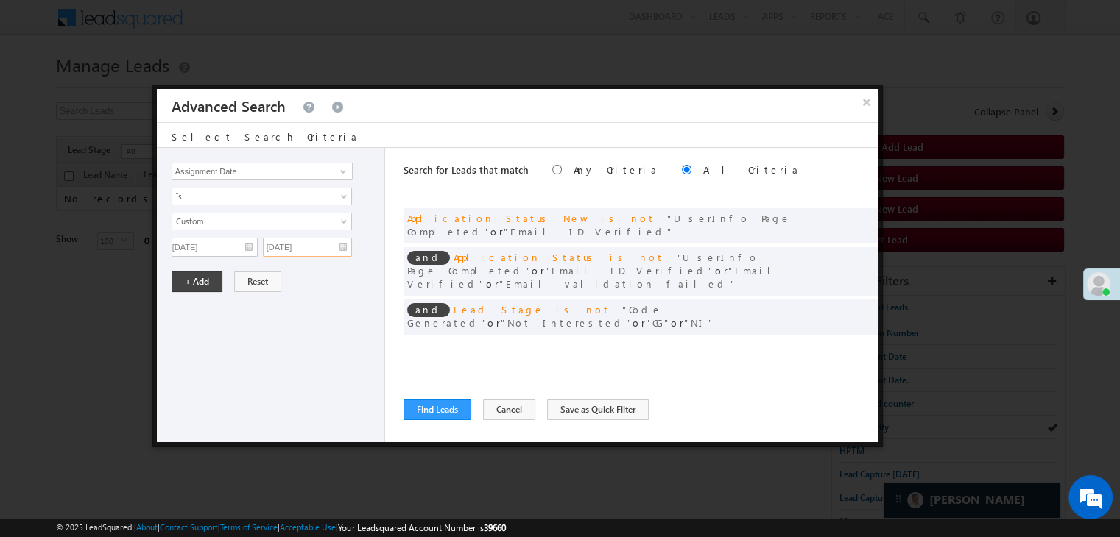
click at [339, 247] on input "07/19/25" at bounding box center [307, 247] width 89 height 19
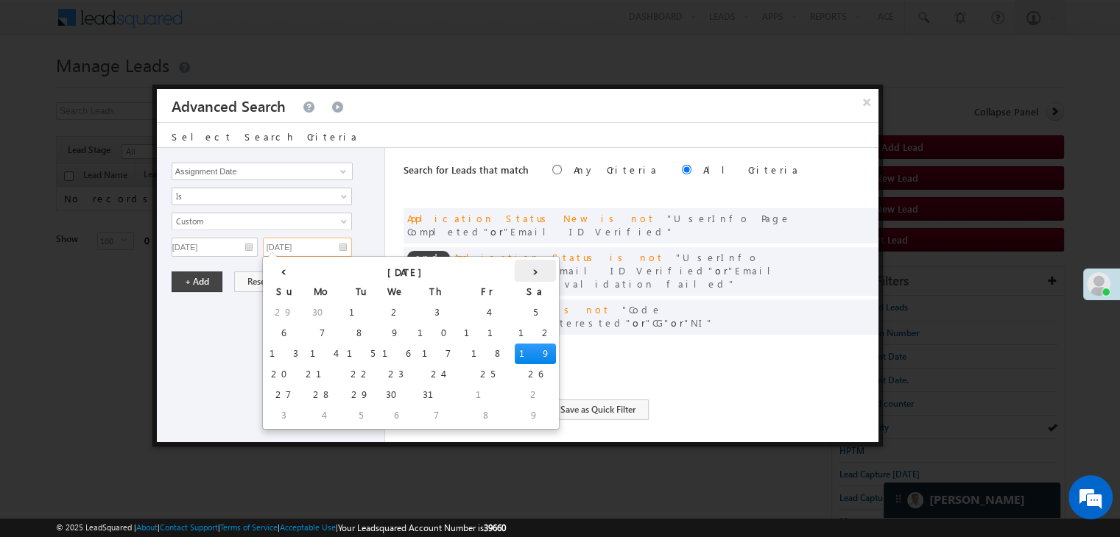
click at [515, 269] on th "›" at bounding box center [535, 271] width 41 height 22
click at [521, 269] on th "›" at bounding box center [538, 271] width 35 height 22
click at [479, 352] on td "19" at bounding box center [502, 354] width 46 height 21
type input "09/19/25"
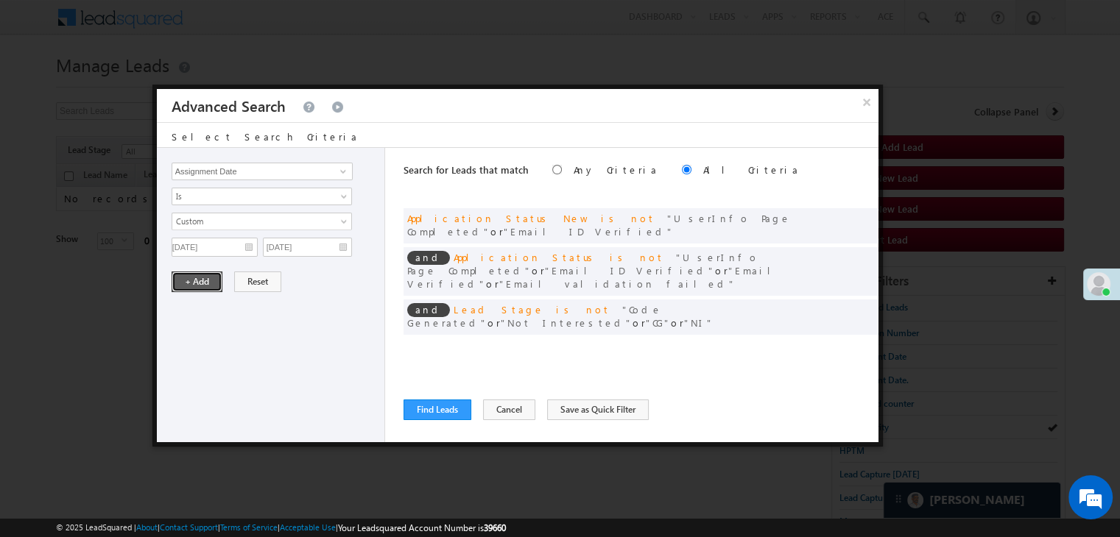
click at [190, 279] on button "+ Add" at bounding box center [197, 282] width 51 height 21
click at [429, 413] on button "Find Leads" at bounding box center [437, 410] width 68 height 21
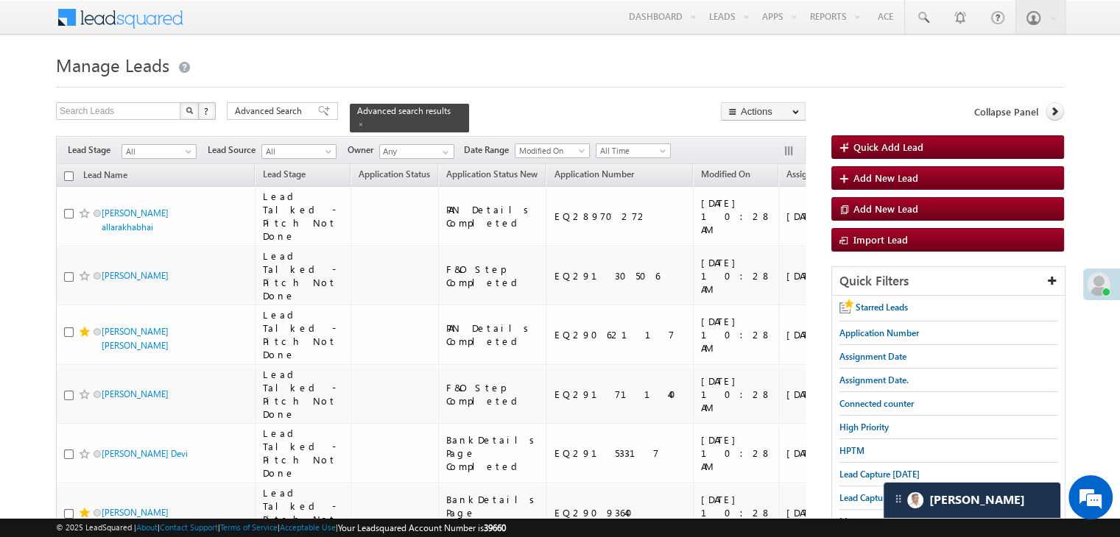
click at [71, 172] on input "checkbox" at bounding box center [69, 177] width 10 height 10
checkbox input "true"
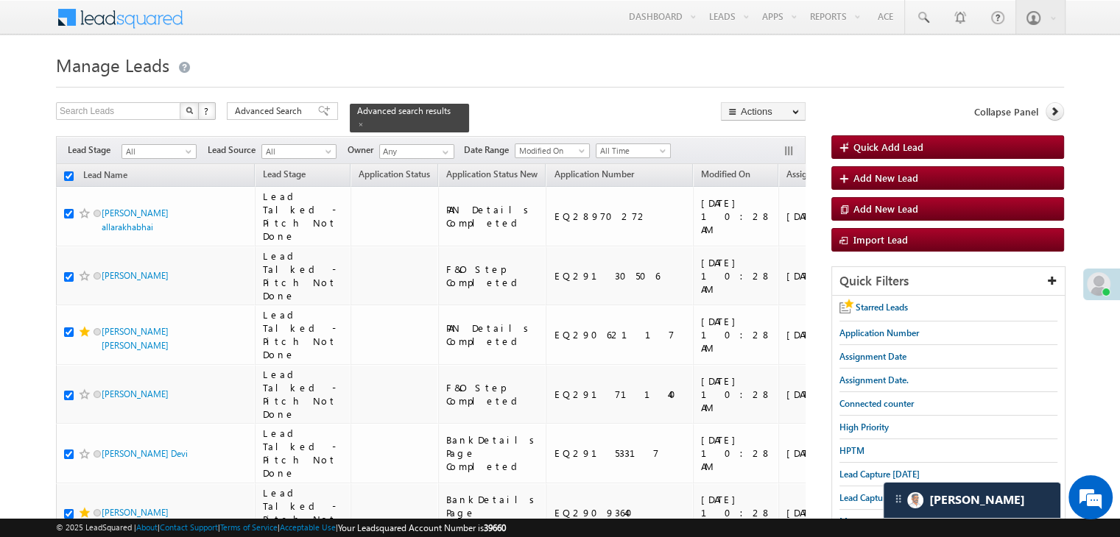
checkbox input "true"
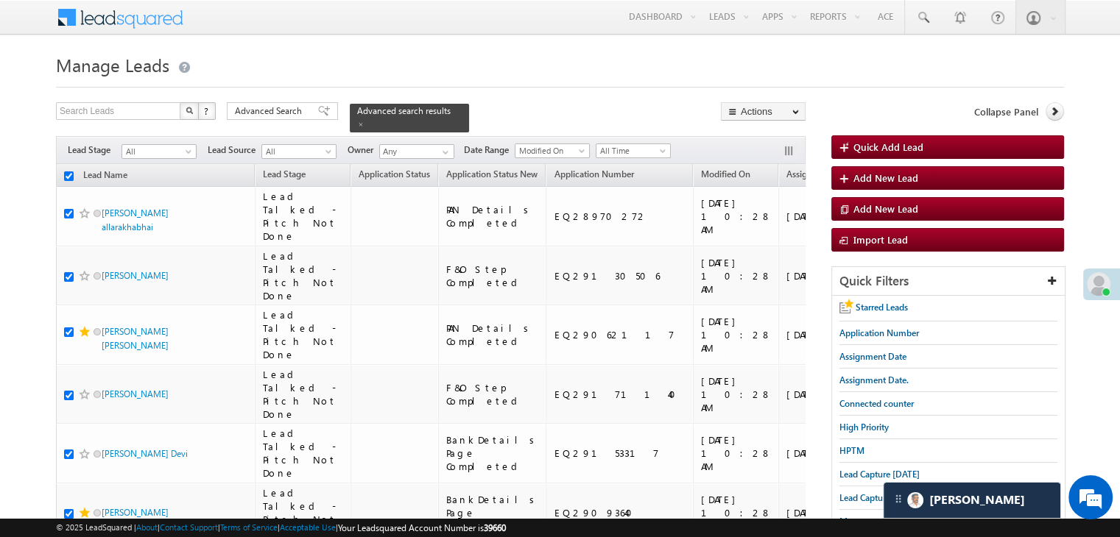
checkbox input "true"
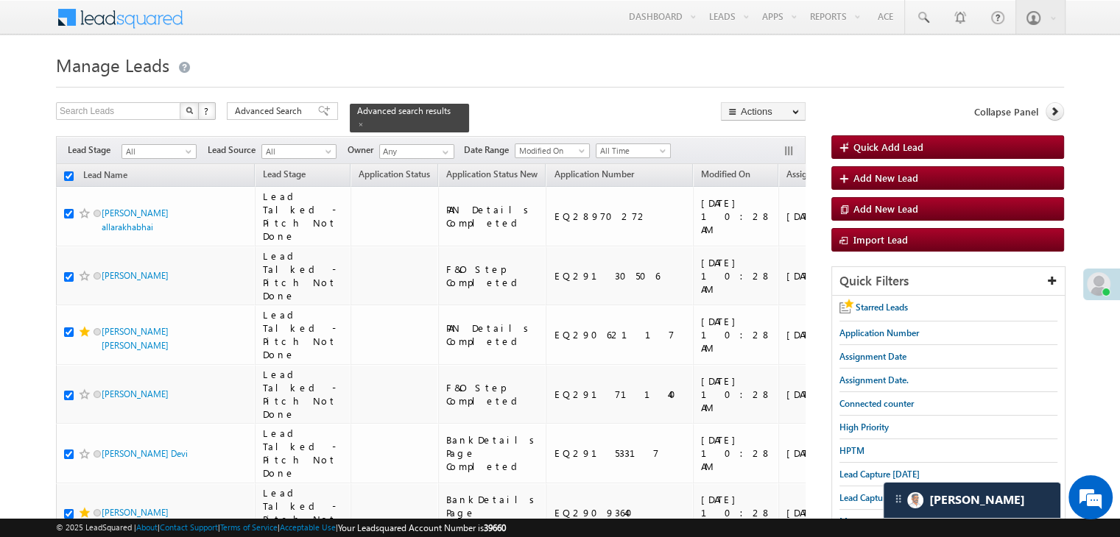
checkbox input "true"
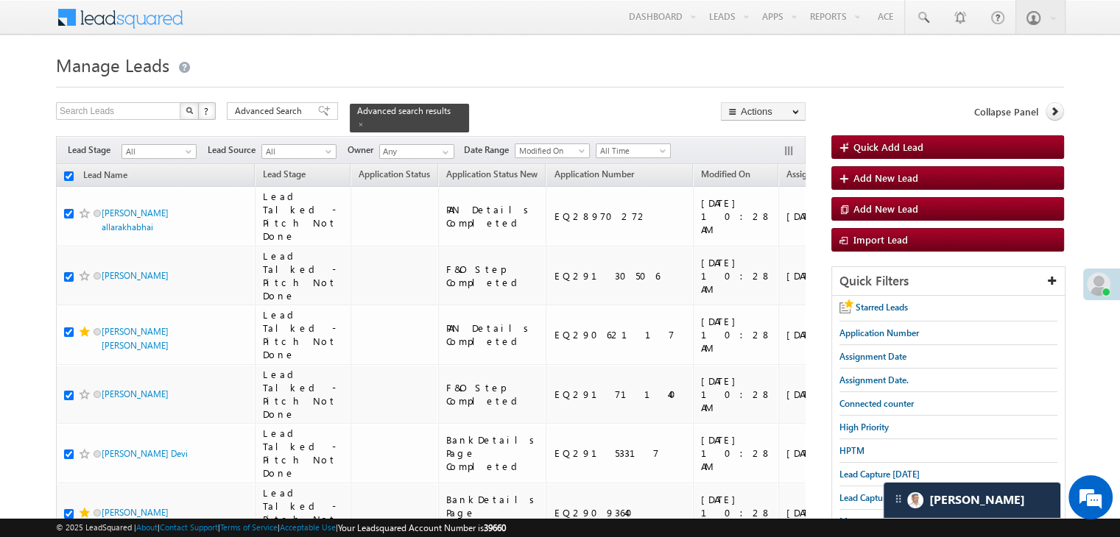
checkbox input "true"
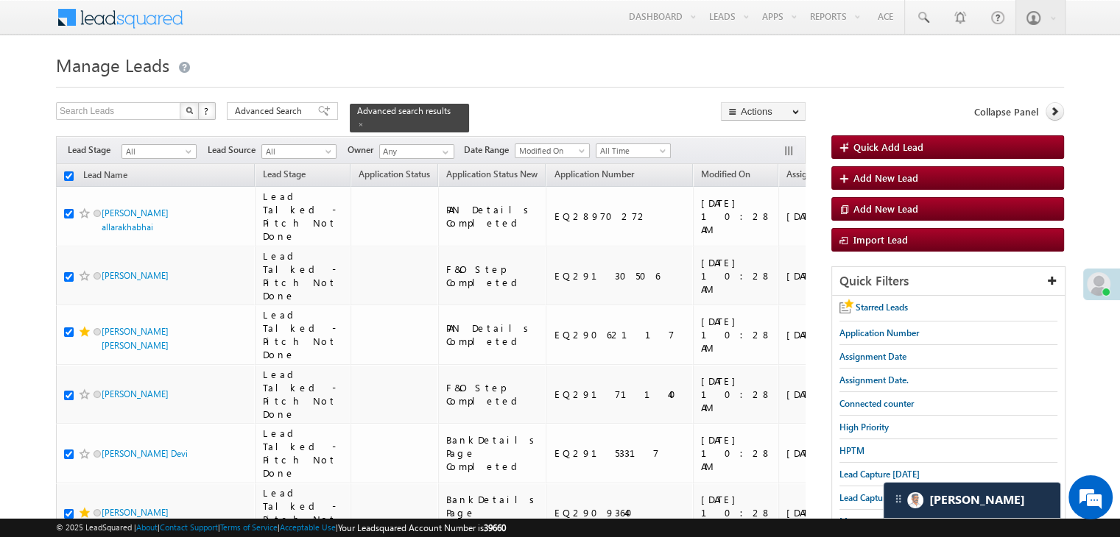
checkbox input "true"
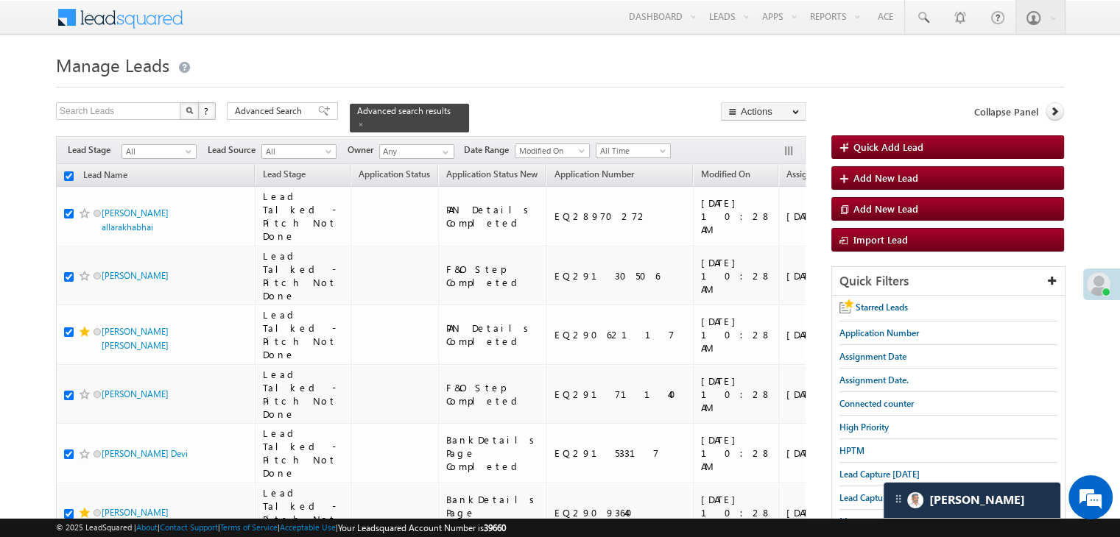
checkbox input "true"
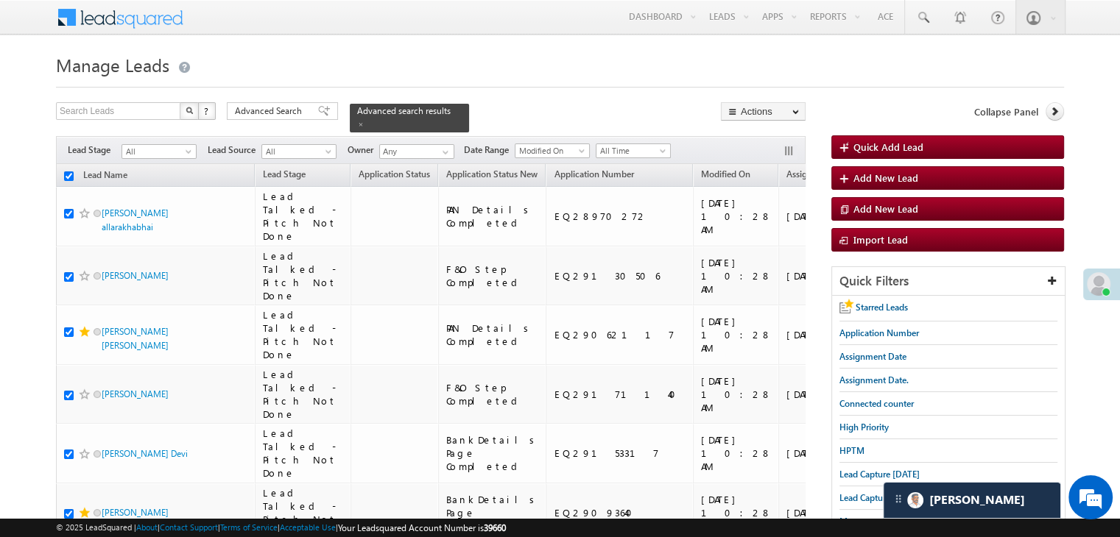
checkbox input "true"
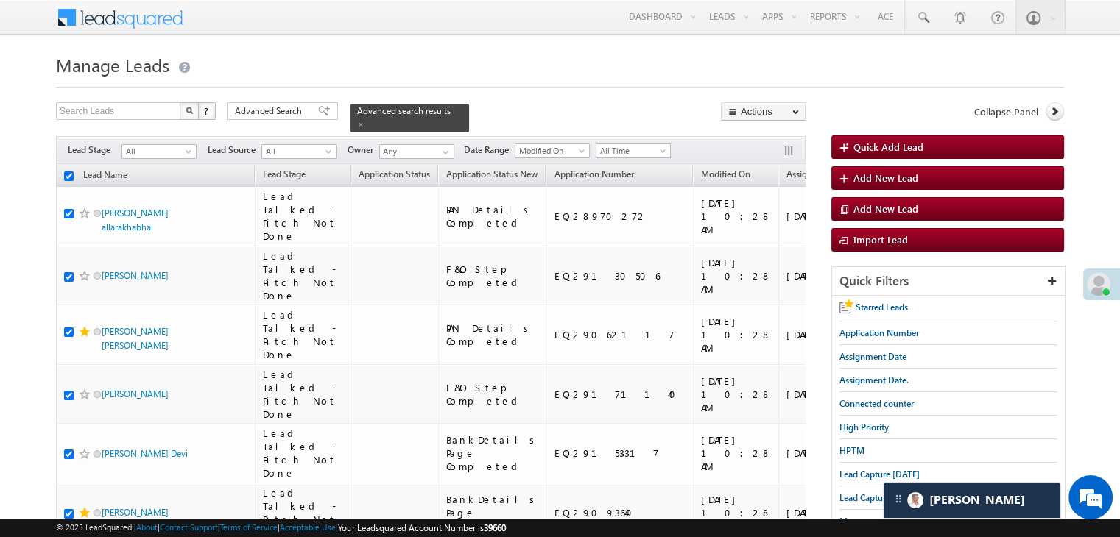
checkbox input "true"
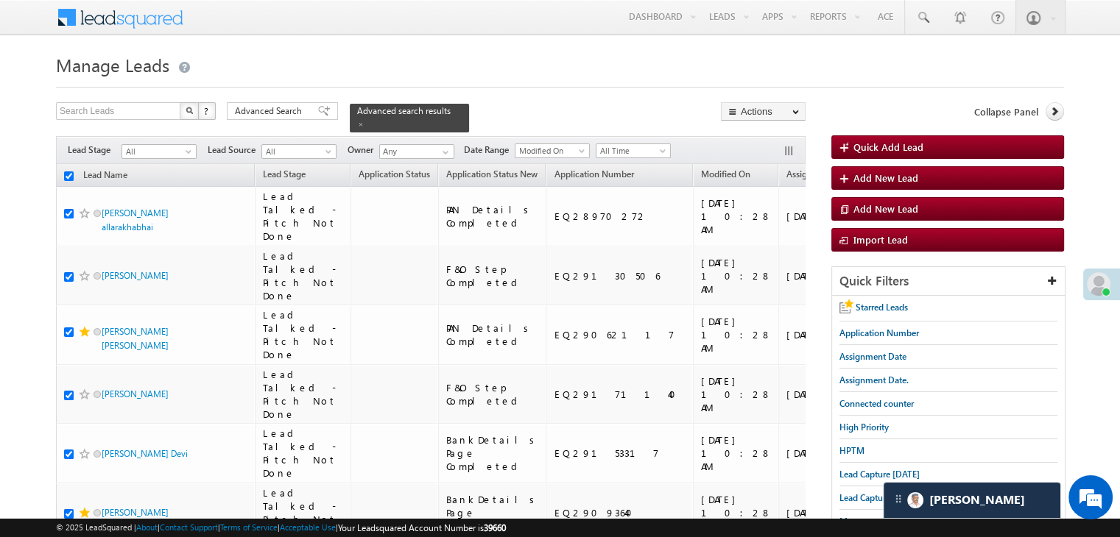
checkbox input "true"
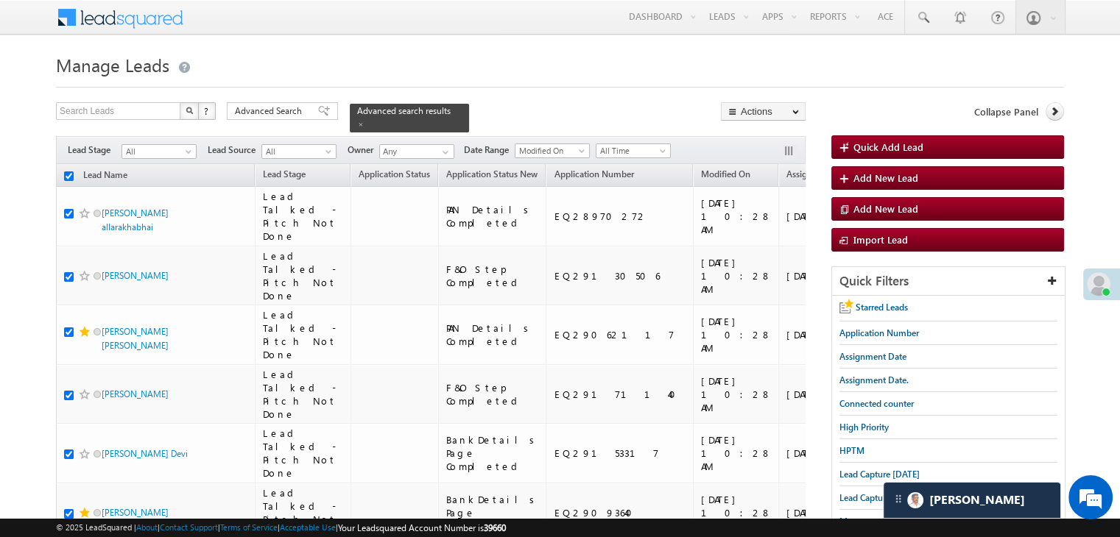
checkbox input "true"
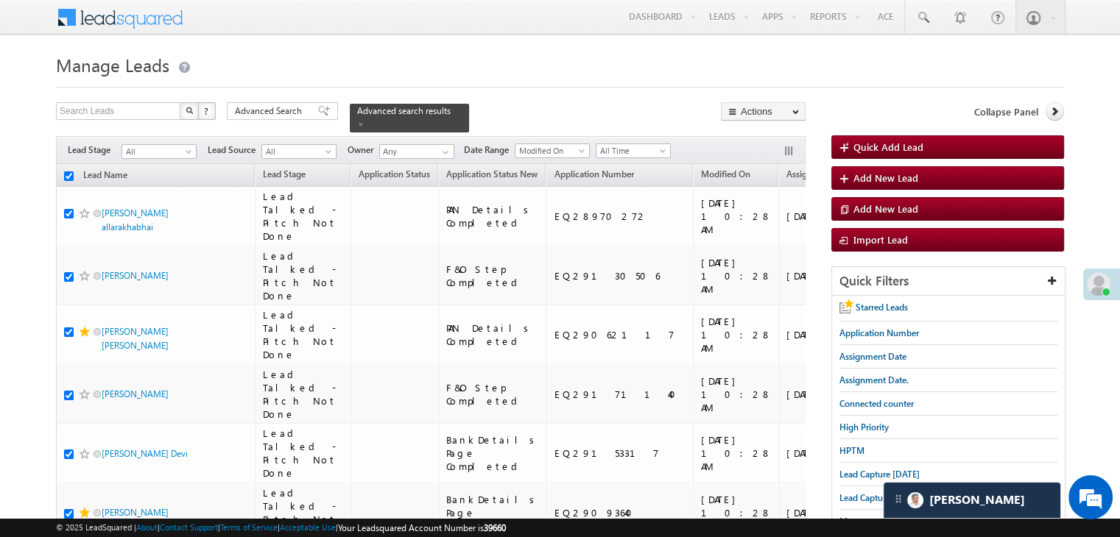
checkbox input "true"
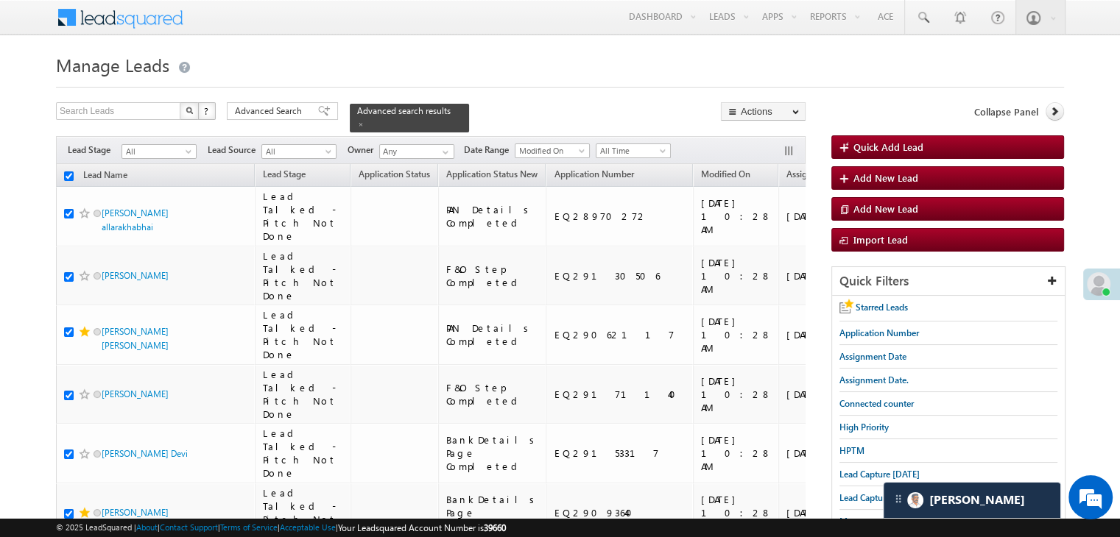
checkbox input "true"
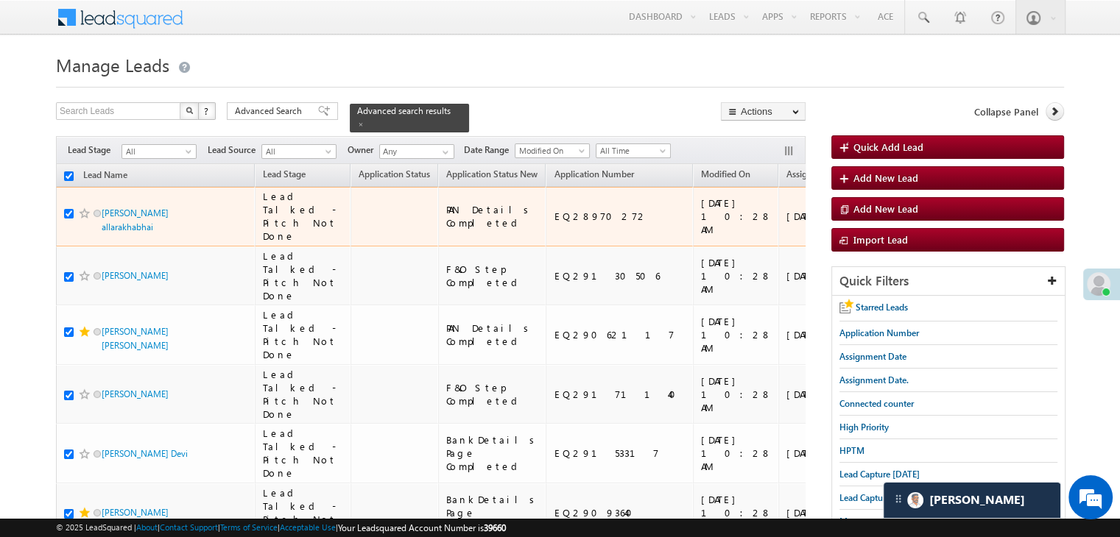
click at [68, 219] on input "checkbox" at bounding box center [69, 214] width 10 height 10
checkbox input "false"
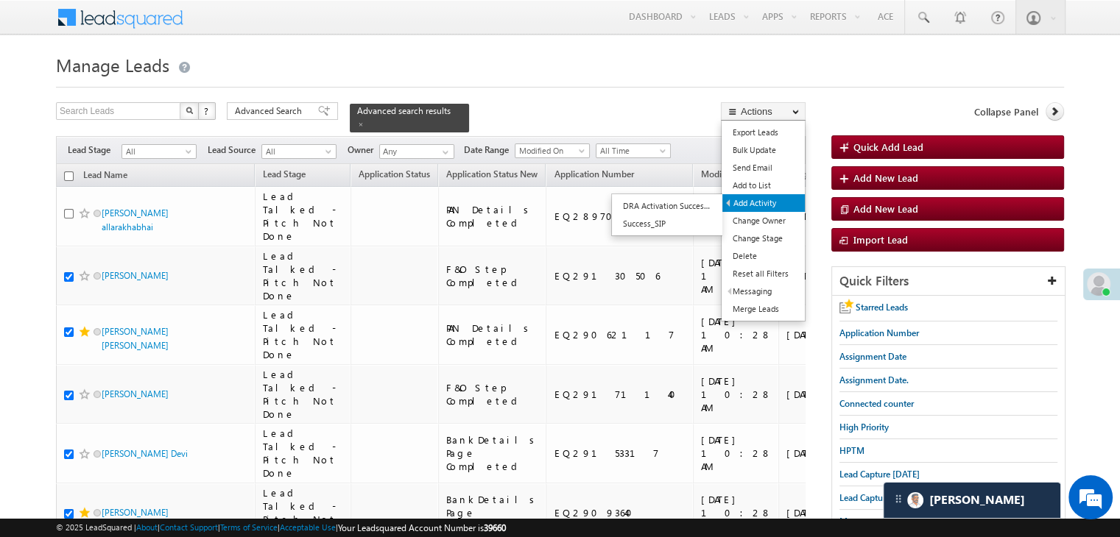
click at [766, 202] on link "Add Activity" at bounding box center [763, 203] width 82 height 18
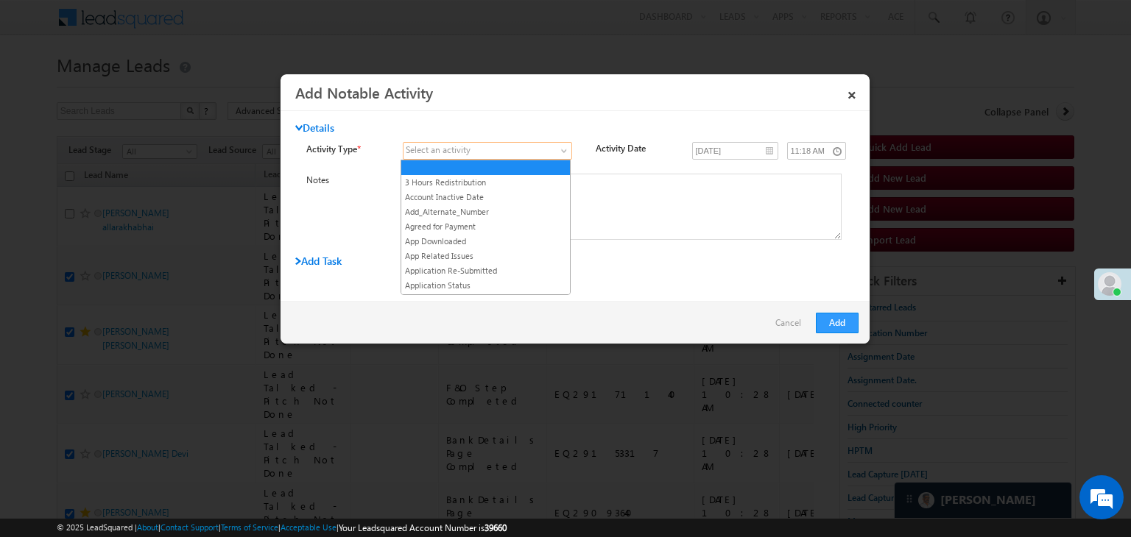
click at [541, 149] on span at bounding box center [478, 150] width 150 height 13
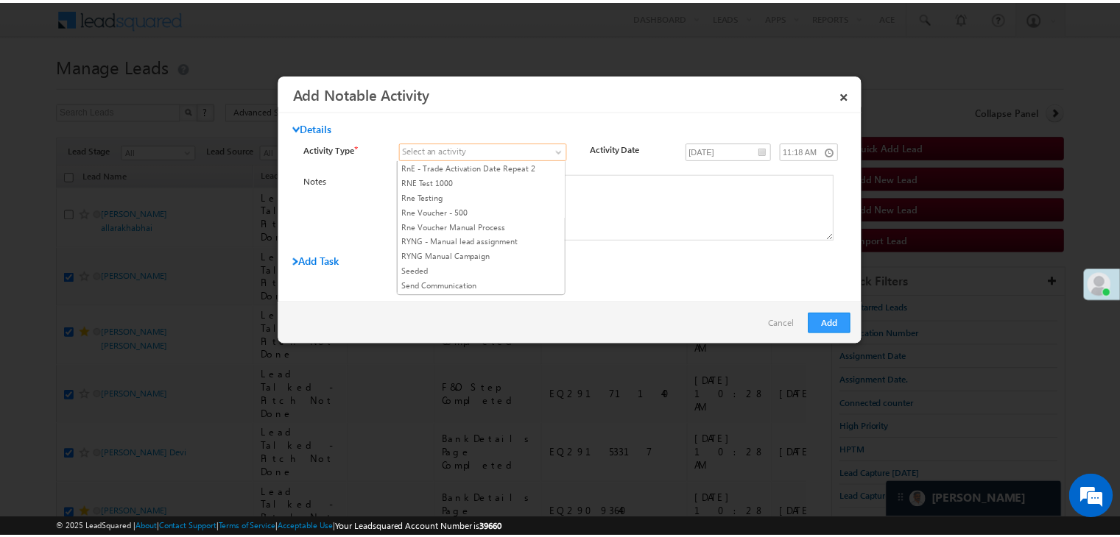
scroll to position [1841, 0]
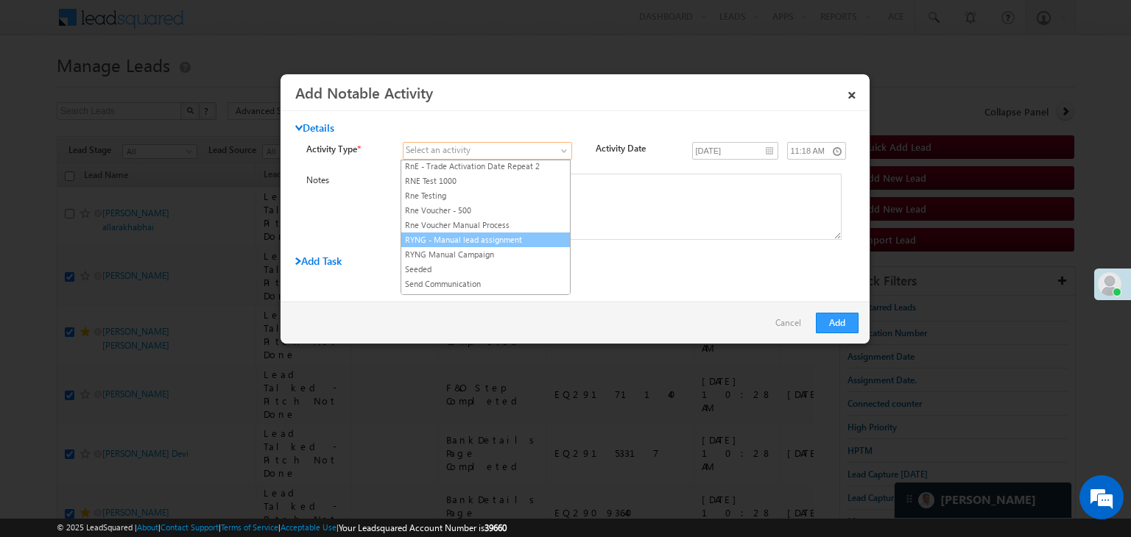
click at [515, 233] on link "RYNG - Manual lead assignment" at bounding box center [485, 239] width 169 height 13
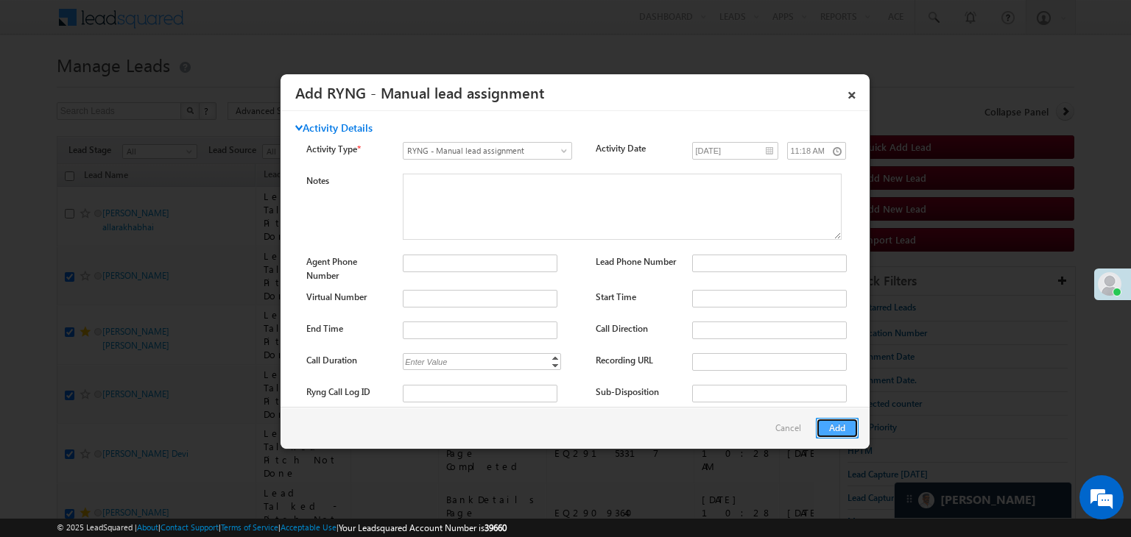
click at [840, 429] on button "Add" at bounding box center [837, 428] width 43 height 21
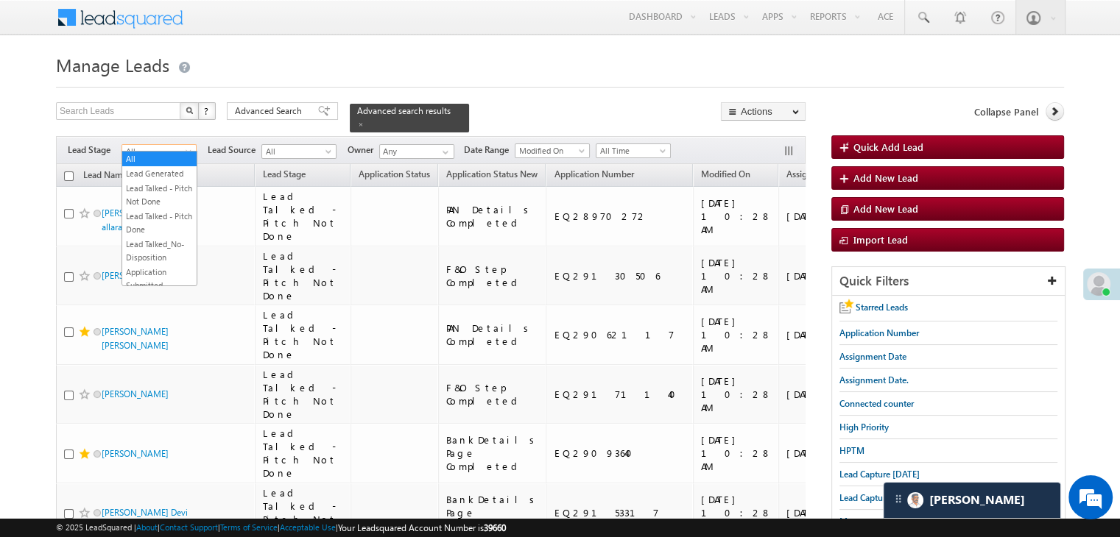
click at [187, 149] on span at bounding box center [190, 155] width 12 height 12
click at [166, 186] on link "Not Interested" at bounding box center [159, 178] width 74 height 13
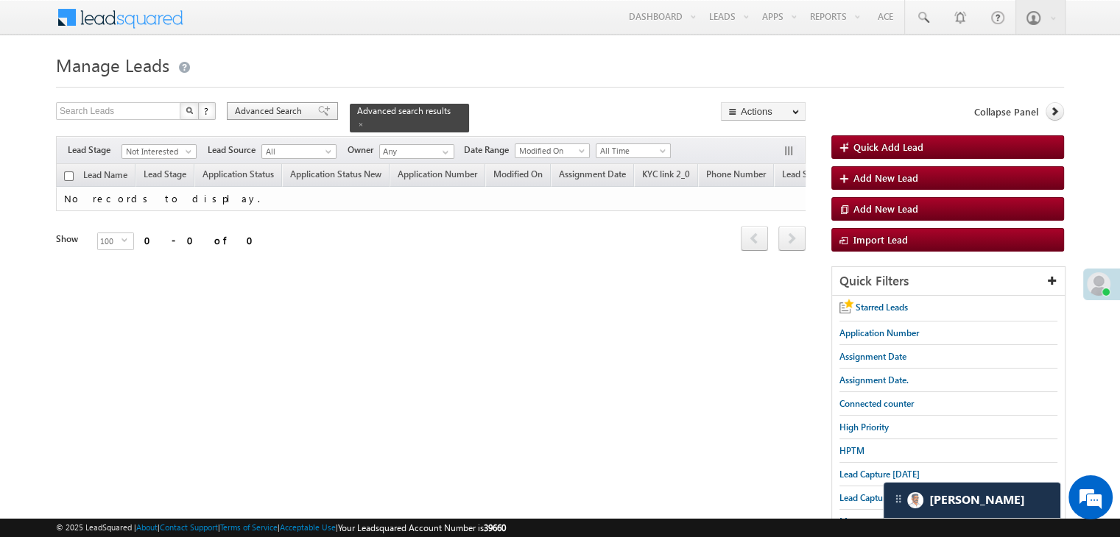
click at [301, 107] on span "Advanced Search" at bounding box center [270, 111] width 71 height 13
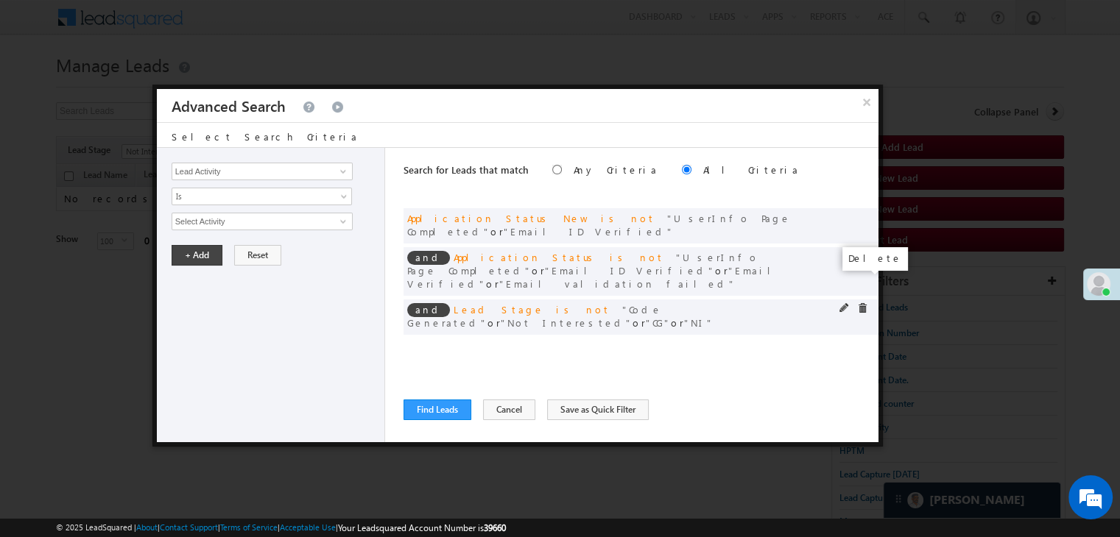
click at [863, 303] on span at bounding box center [862, 308] width 10 height 10
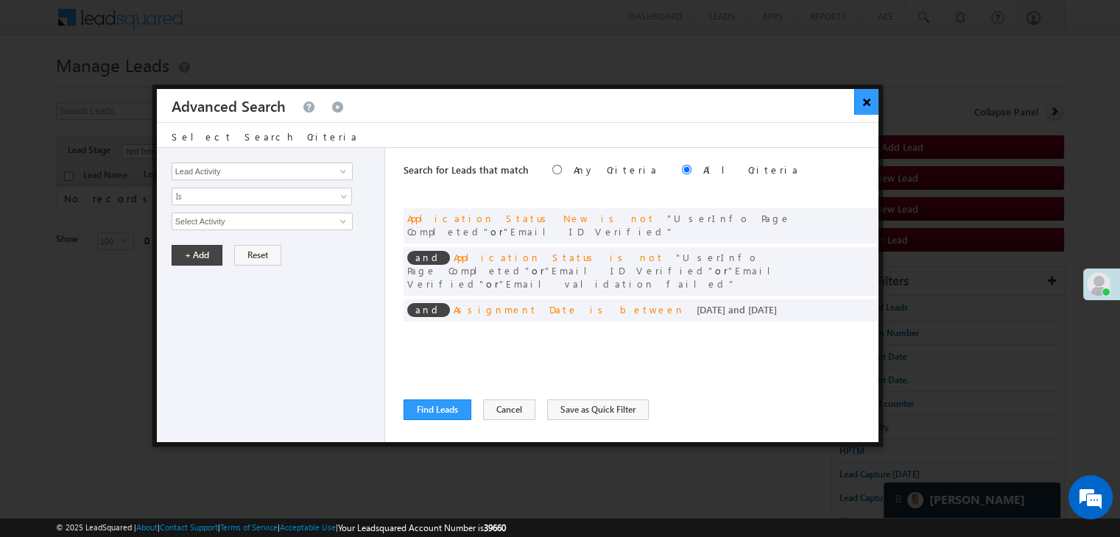
click at [863, 107] on button "×" at bounding box center [866, 102] width 24 height 26
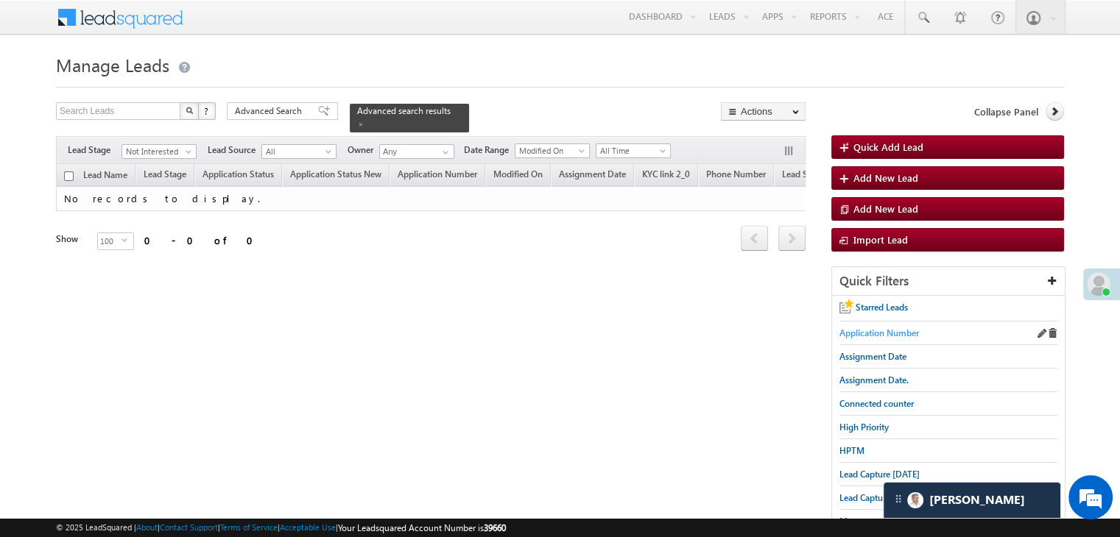
click at [885, 333] on span "Application Number" at bounding box center [879, 333] width 80 height 11
click at [264, 113] on span "Advanced Search" at bounding box center [270, 111] width 71 height 13
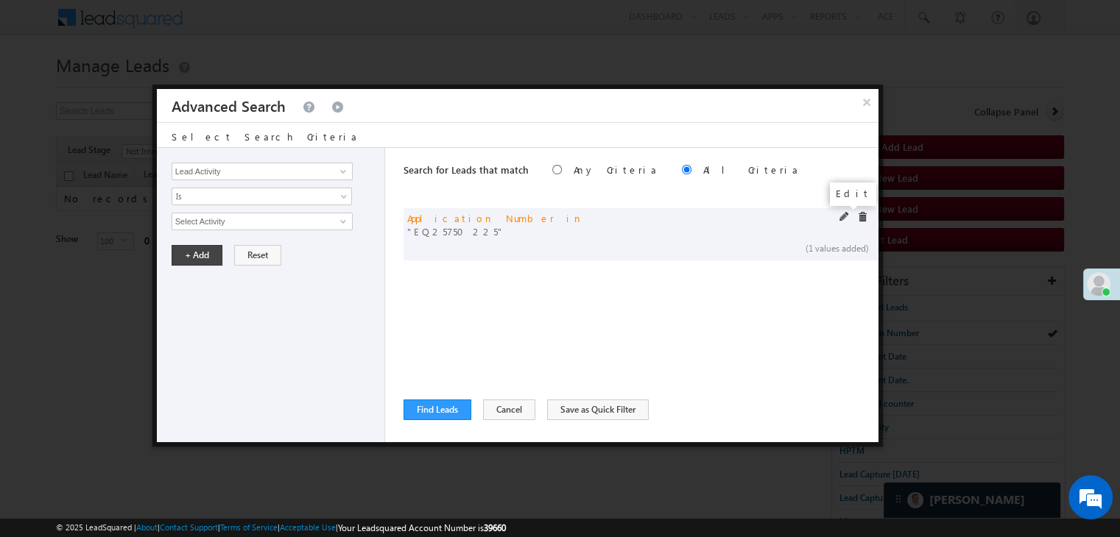
click at [839, 218] on span at bounding box center [844, 217] width 10 height 10
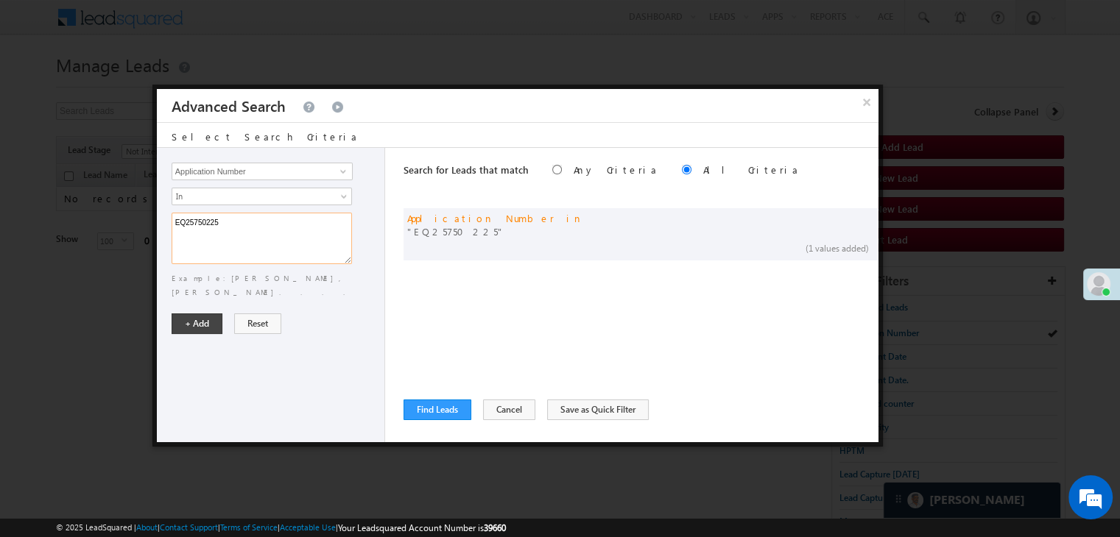
click at [304, 235] on textarea "EQ25750225" at bounding box center [262, 239] width 180 height 52
paste textarea "9228408 EQ17249962 EQ10339359 EQ29072246 EQ29154277 EQ29017467 EQ29088939 EQ291…"
type textarea "EQ29228408 EQ17249962 EQ10339359 EQ29072246 EQ29154277 EQ29017467 EQ29088939 EQ…"
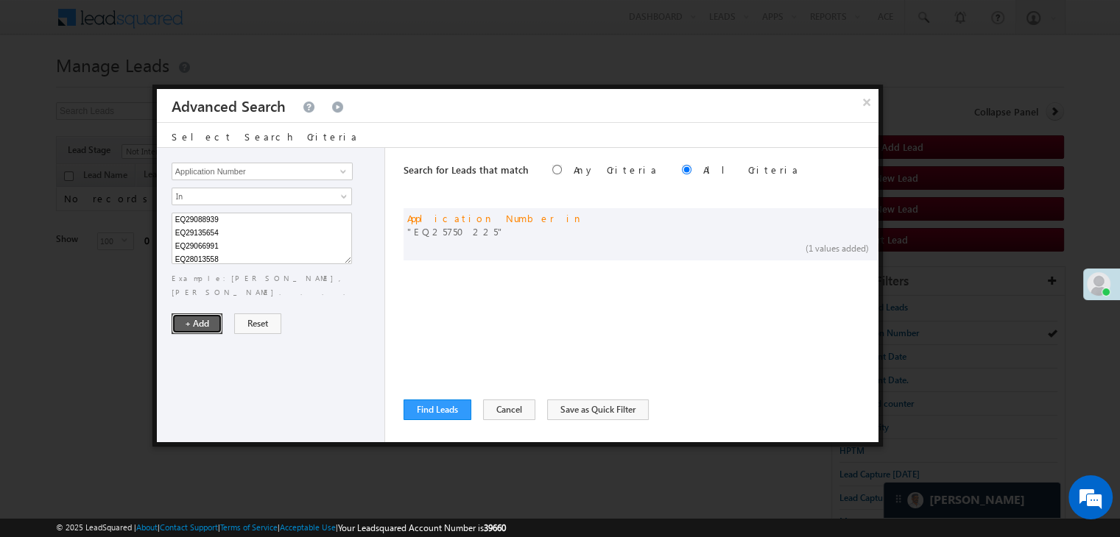
click at [182, 314] on button "+ Add" at bounding box center [197, 324] width 51 height 21
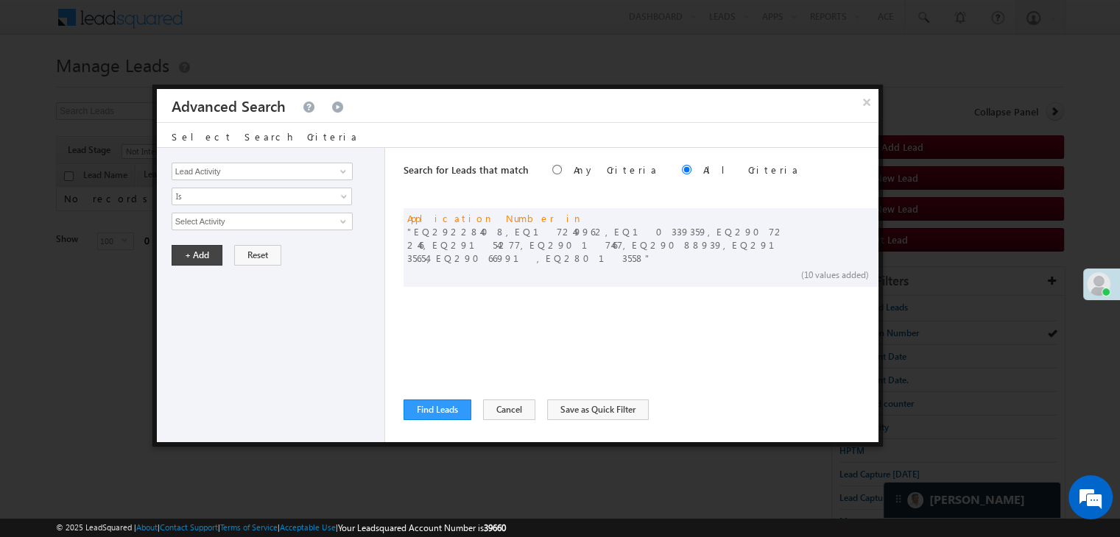
click at [450, 395] on div "Search for Leads that match Any Criteria All Criteria Note that the current tri…" at bounding box center [640, 295] width 475 height 295
click at [444, 403] on button "Find Leads" at bounding box center [437, 410] width 68 height 21
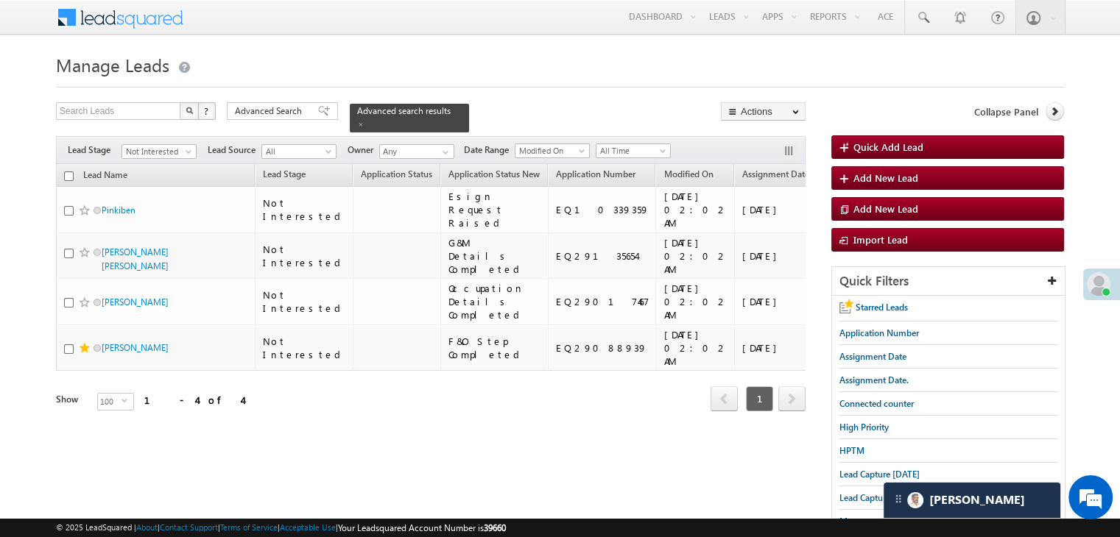
click at [67, 172] on input "checkbox" at bounding box center [69, 177] width 10 height 10
checkbox input "true"
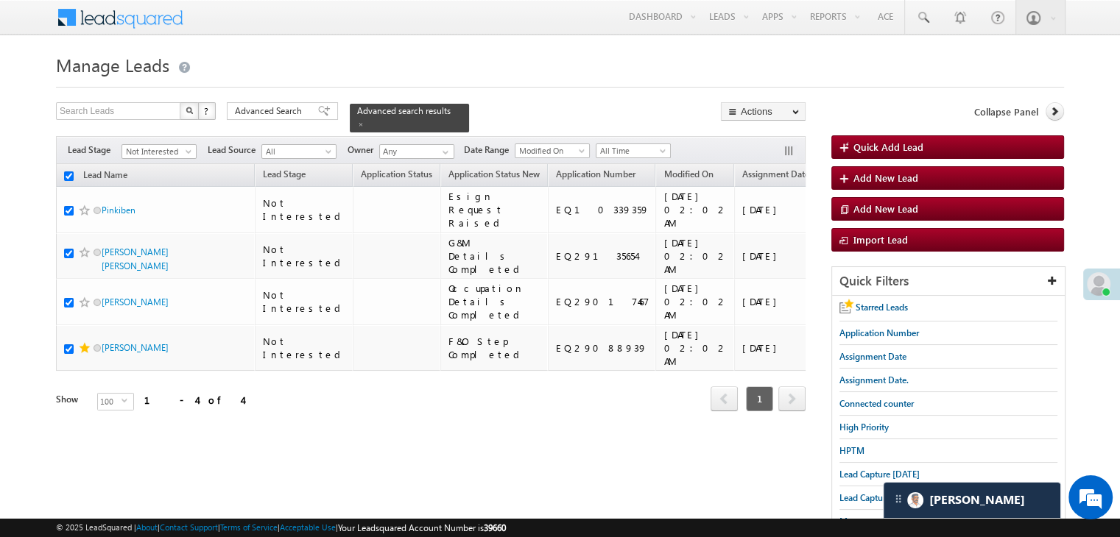
checkbox input "true"
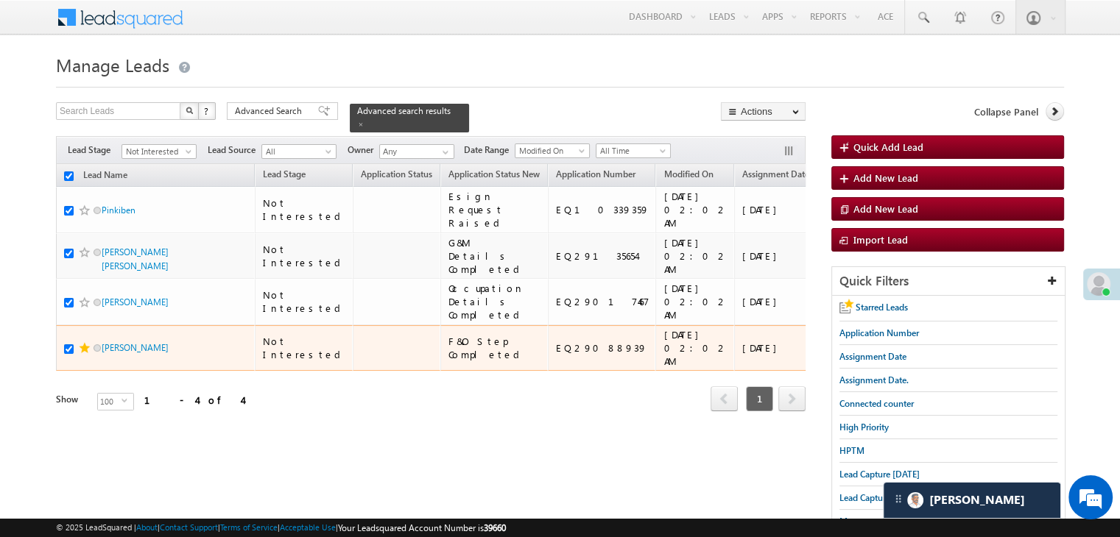
scroll to position [0, 0]
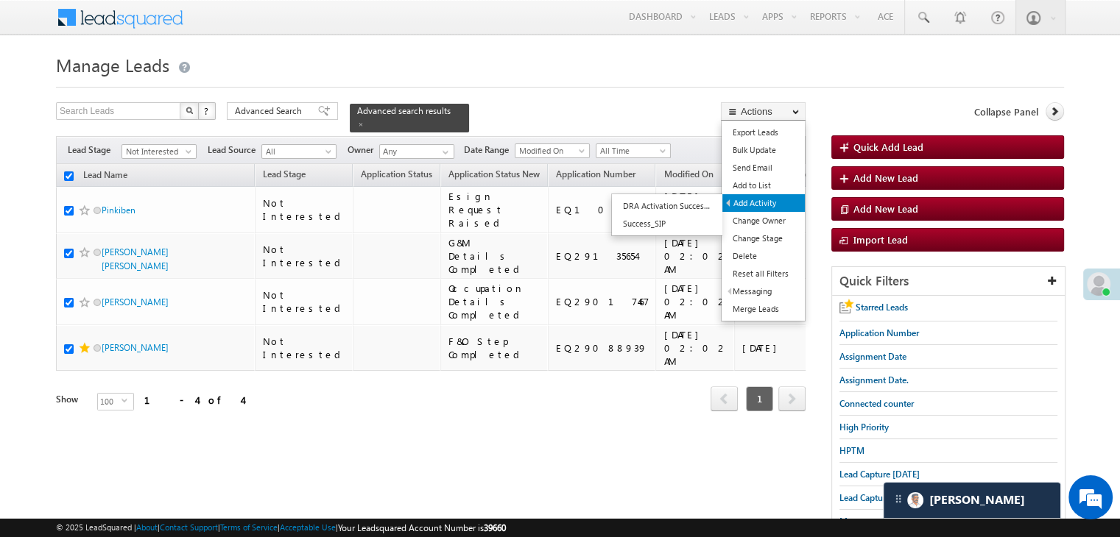
click at [772, 204] on link "Add Activity" at bounding box center [763, 203] width 82 height 18
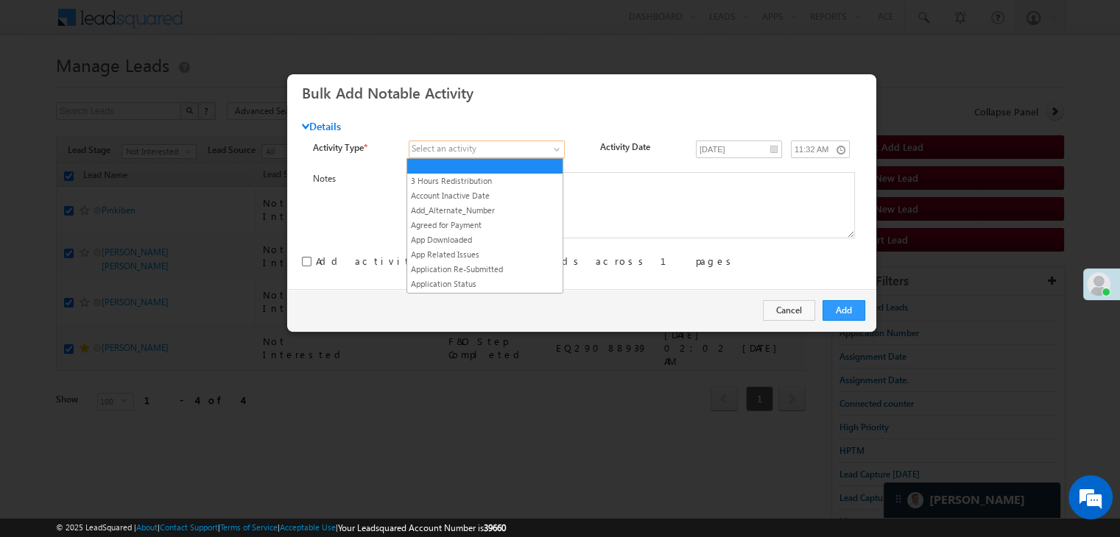
click at [488, 148] on span at bounding box center [478, 149] width 139 height 13
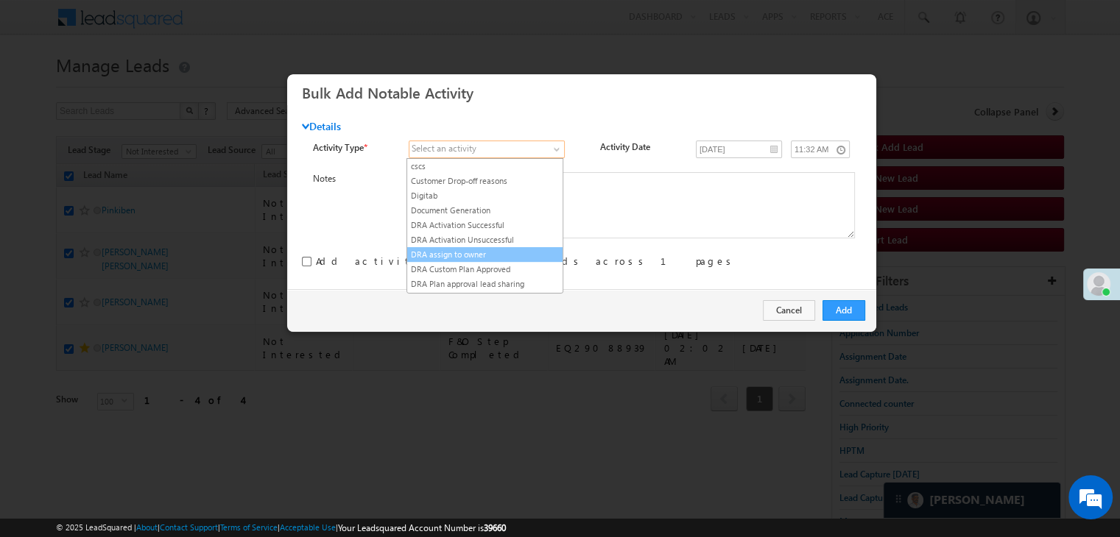
scroll to position [221, 0]
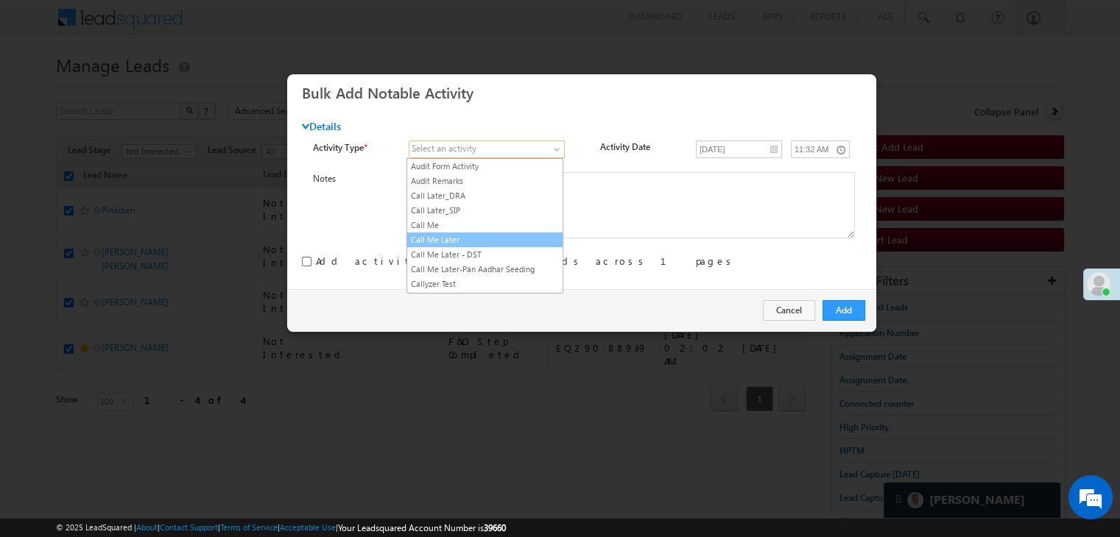
click at [474, 238] on link "Call Me Later" at bounding box center [484, 239] width 155 height 13
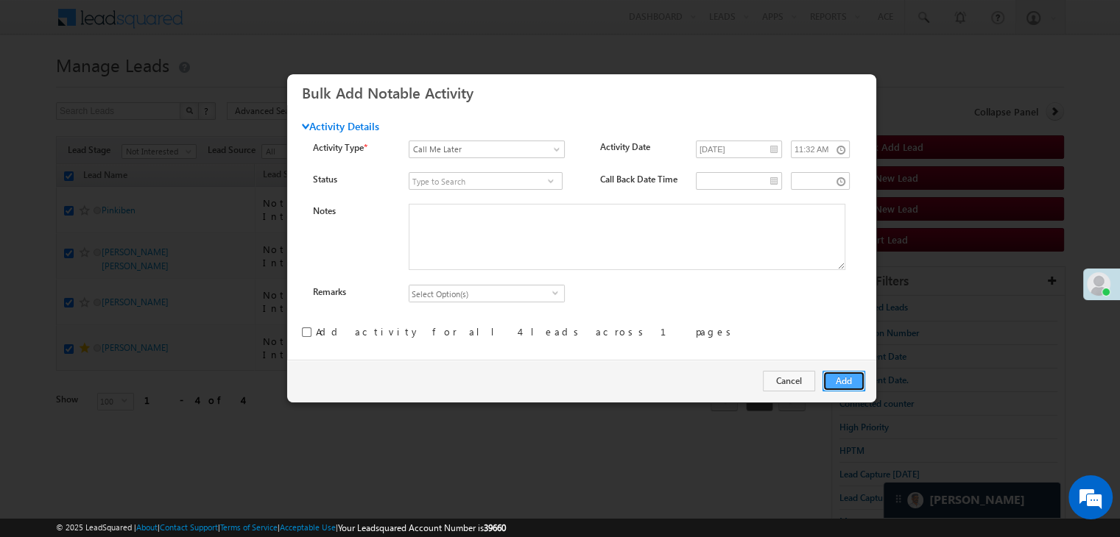
click at [852, 381] on button "Add" at bounding box center [843, 381] width 43 height 21
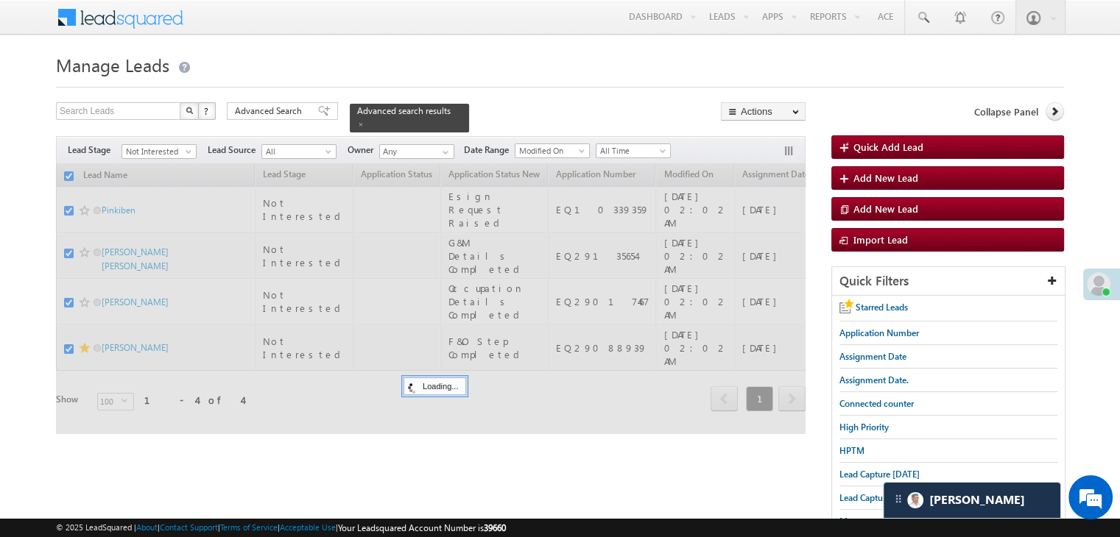
checkbox input "false"
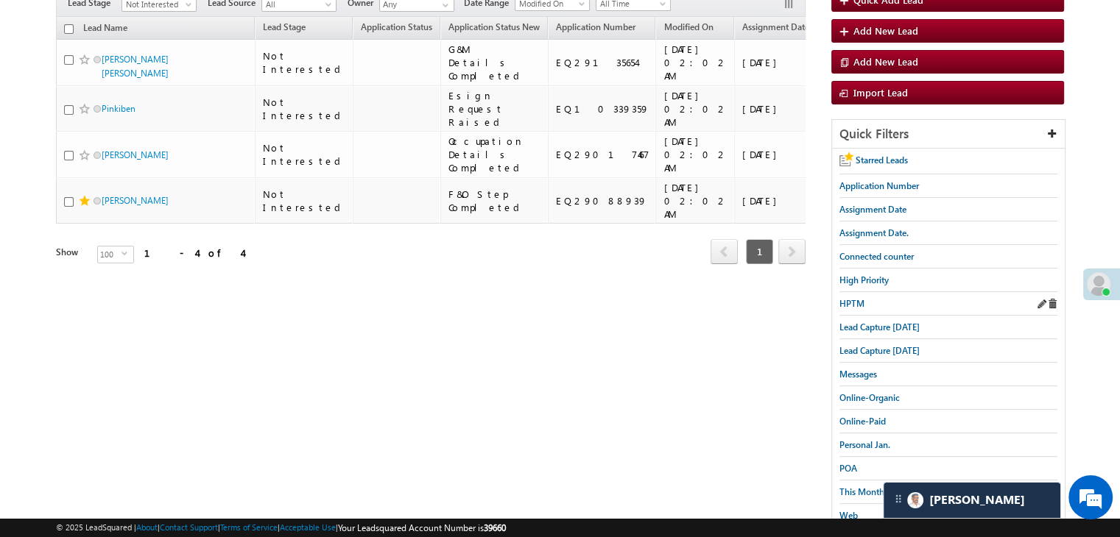
scroll to position [74, 0]
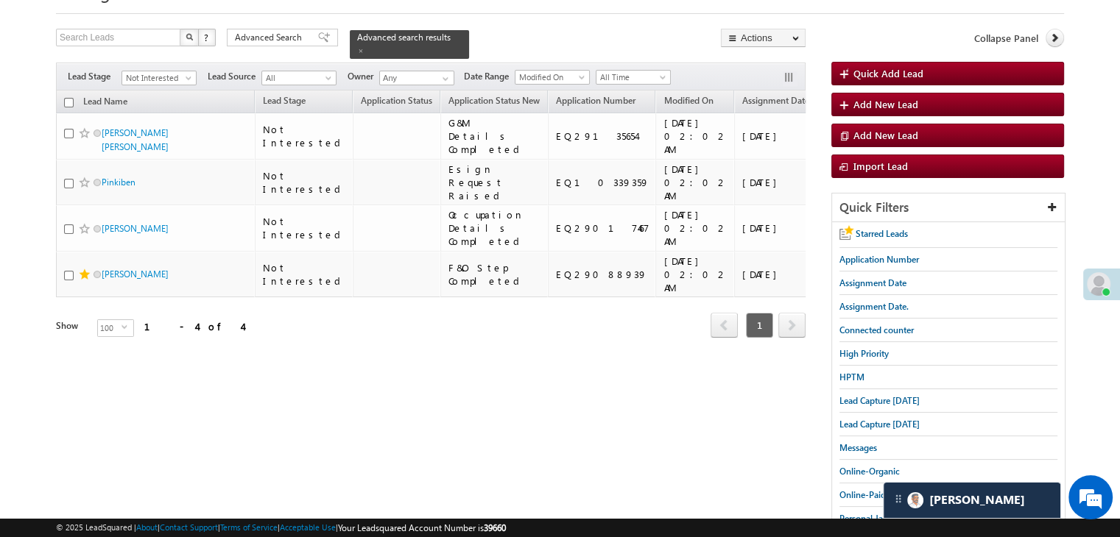
drag, startPoint x: 875, startPoint y: 303, endPoint x: 819, endPoint y: 275, distance: 63.2
click at [875, 303] on span "Assignment Date." at bounding box center [873, 306] width 69 height 11
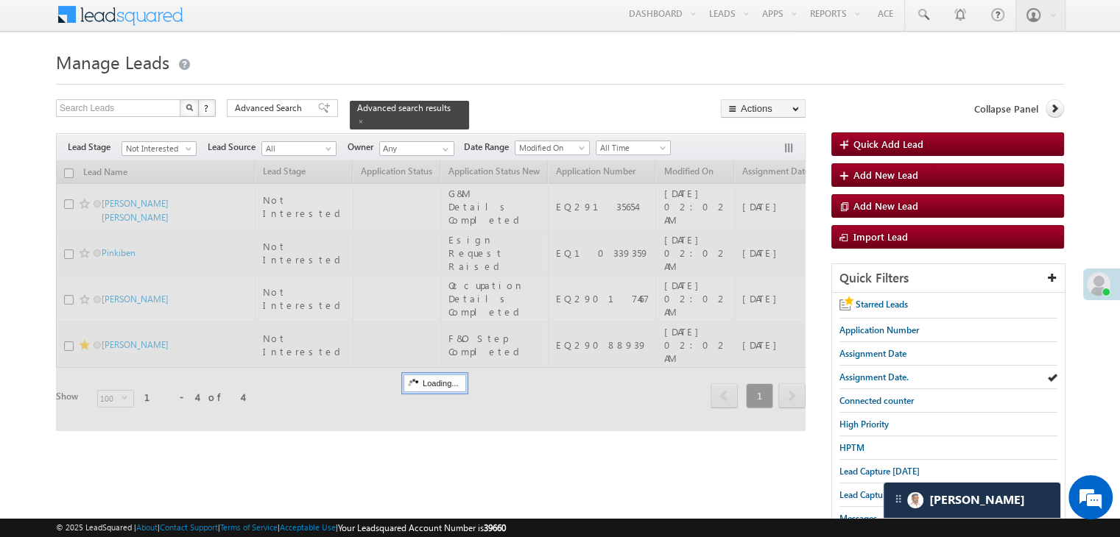
scroll to position [0, 0]
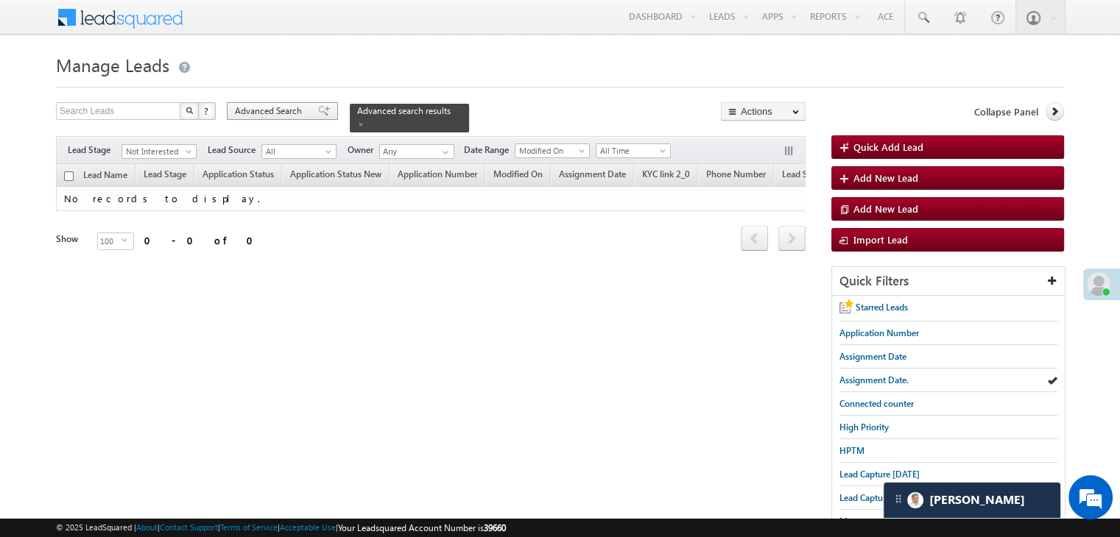
click at [304, 112] on span "Advanced Search" at bounding box center [270, 111] width 71 height 13
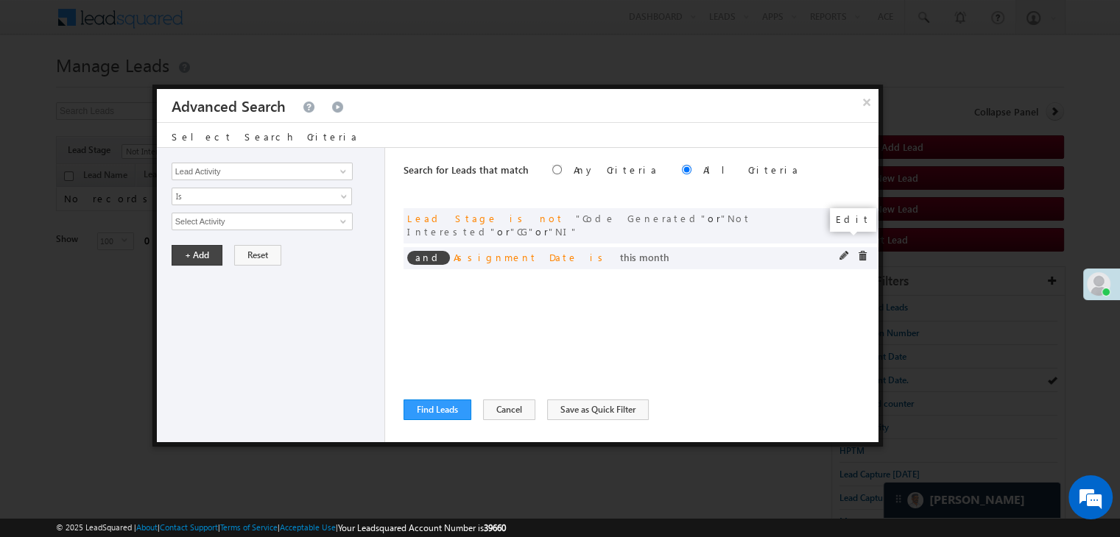
click at [840, 251] on span at bounding box center [844, 256] width 10 height 10
click at [245, 228] on body "Menu Anshul Yadav Anshu l.Yad av@an gelbr oking .com" at bounding box center [560, 345] width 1120 height 690
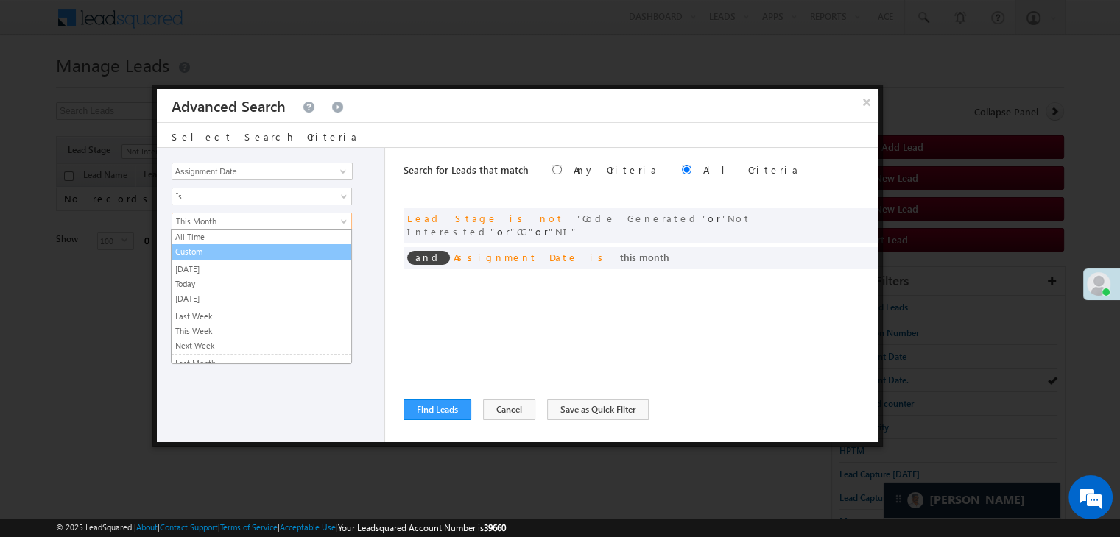
click at [230, 255] on link "Custom" at bounding box center [262, 251] width 180 height 13
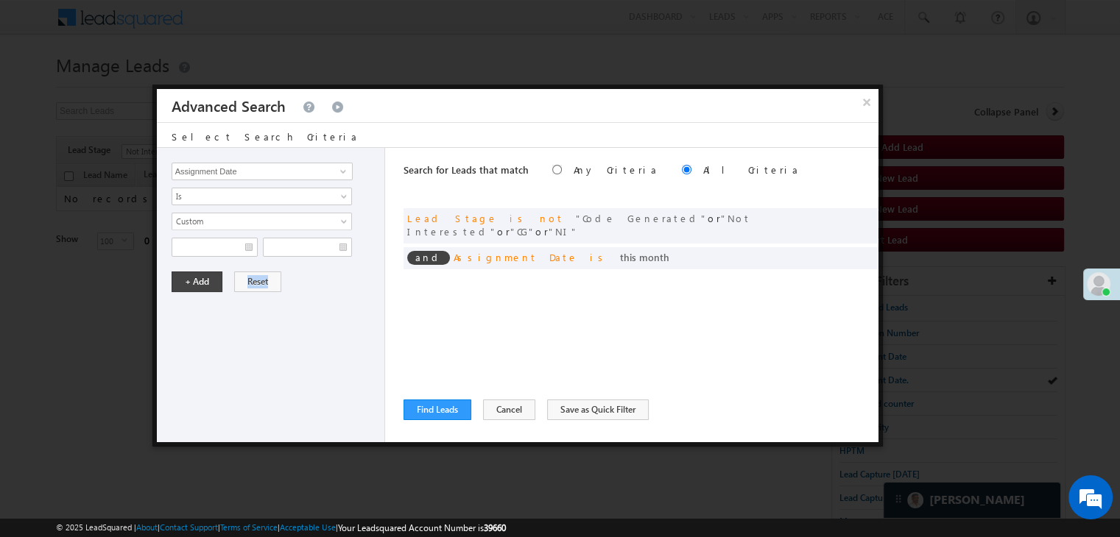
click at [230, 255] on div "Lead Activity Task Sales Group Prospect Id WA Last Message Timestamp 4th Day Di…" at bounding box center [271, 295] width 228 height 295
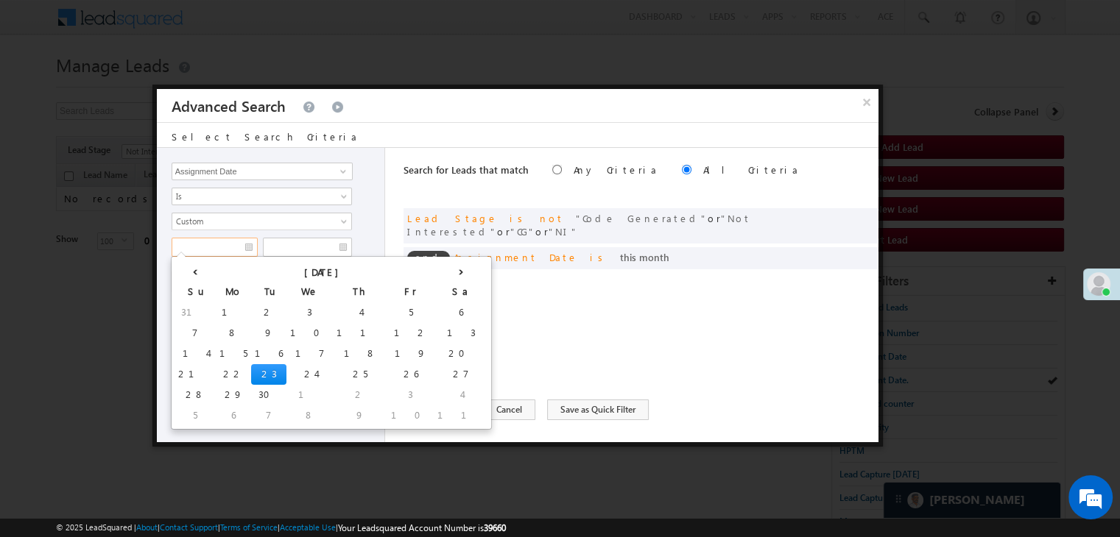
click at [230, 254] on input "text" at bounding box center [215, 247] width 86 height 19
click at [434, 351] on td "20" at bounding box center [461, 354] width 54 height 21
type input "09/20/25"
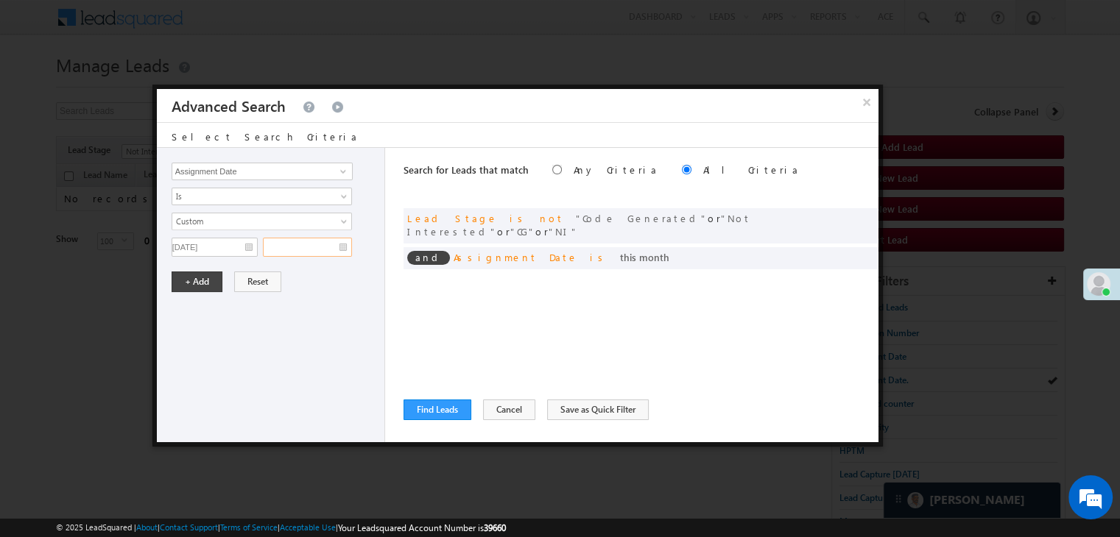
click at [322, 250] on input "text" at bounding box center [307, 247] width 89 height 19
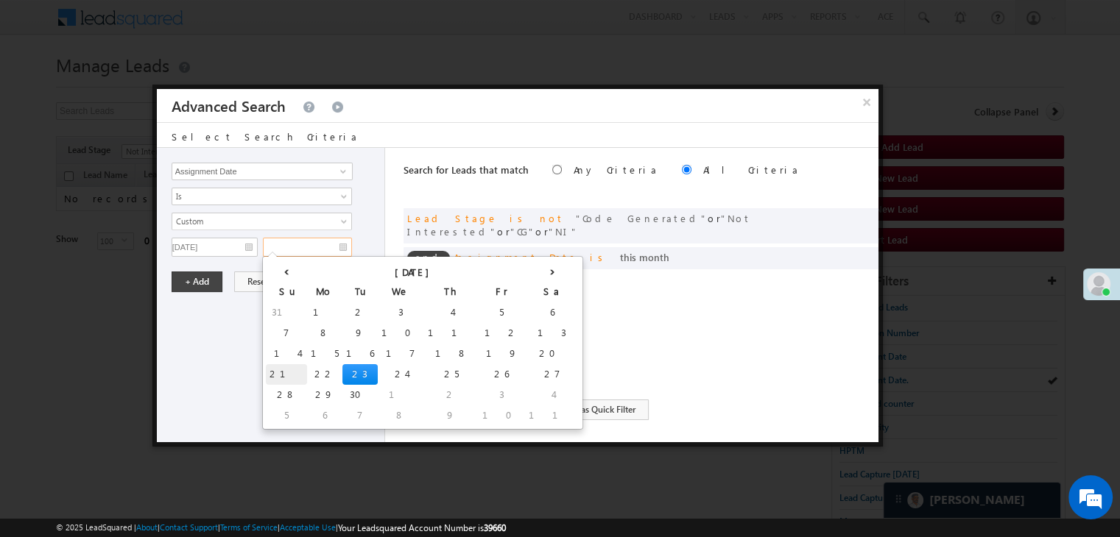
click at [280, 370] on td "21" at bounding box center [286, 374] width 41 height 21
type input "09/21/25"
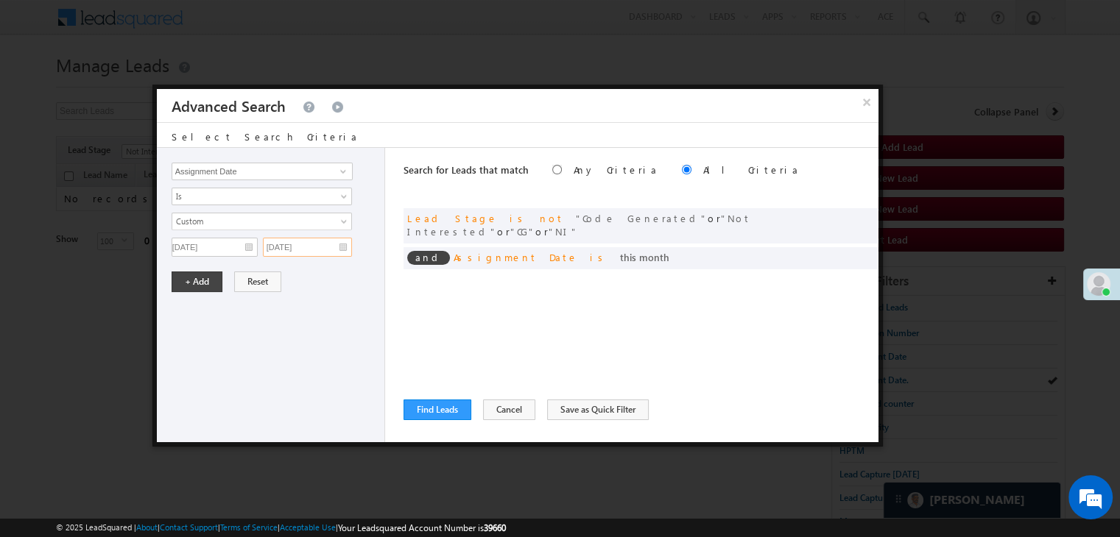
click at [319, 242] on input "09/21/25" at bounding box center [307, 247] width 89 height 19
click at [204, 275] on button "+ Add" at bounding box center [197, 282] width 51 height 21
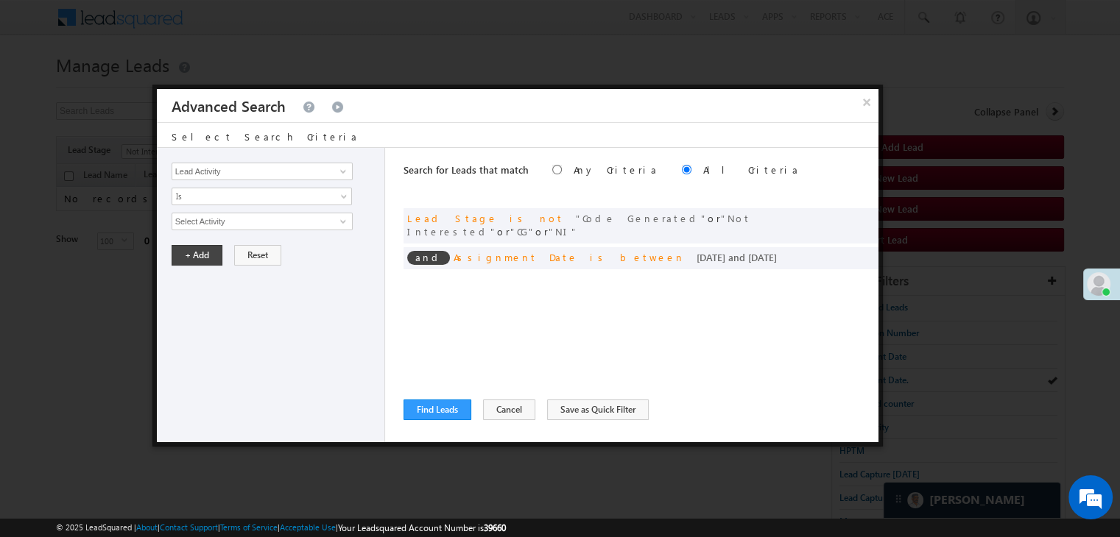
click at [426, 398] on div "Search for Leads that match Any Criteria All Criteria Note that the current tri…" at bounding box center [640, 295] width 475 height 295
click at [422, 411] on button "Find Leads" at bounding box center [437, 410] width 68 height 21
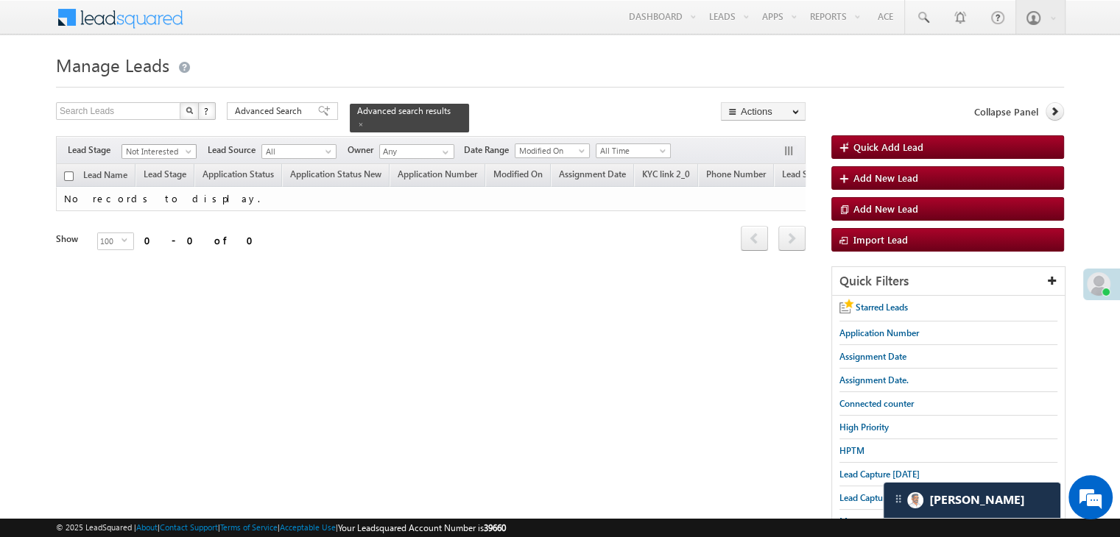
click at [177, 146] on span "Not Interested" at bounding box center [157, 151] width 70 height 13
click at [169, 160] on link "All" at bounding box center [159, 158] width 74 height 13
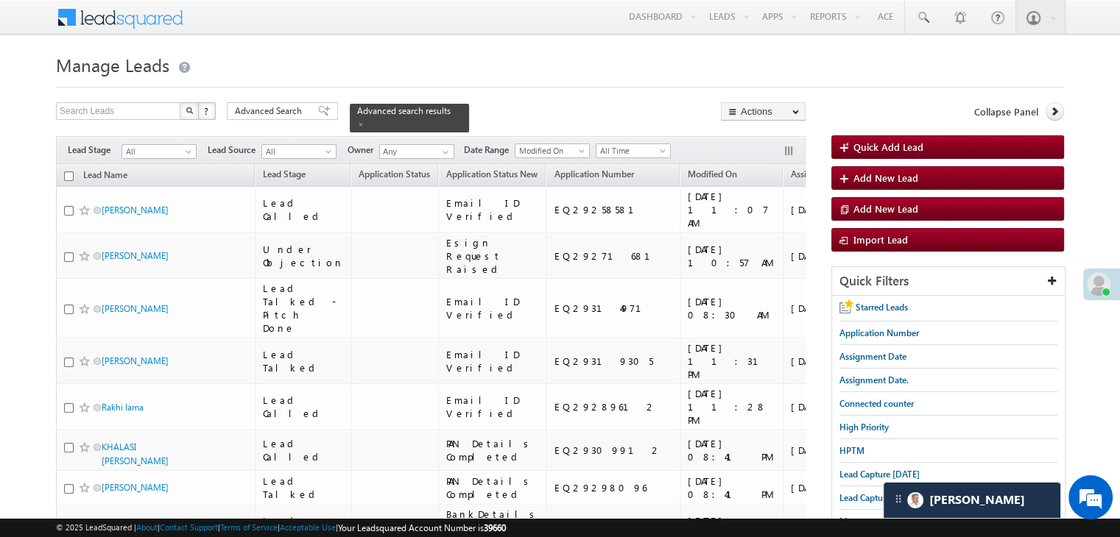
click at [67, 172] on input "checkbox" at bounding box center [69, 177] width 10 height 10
checkbox input "true"
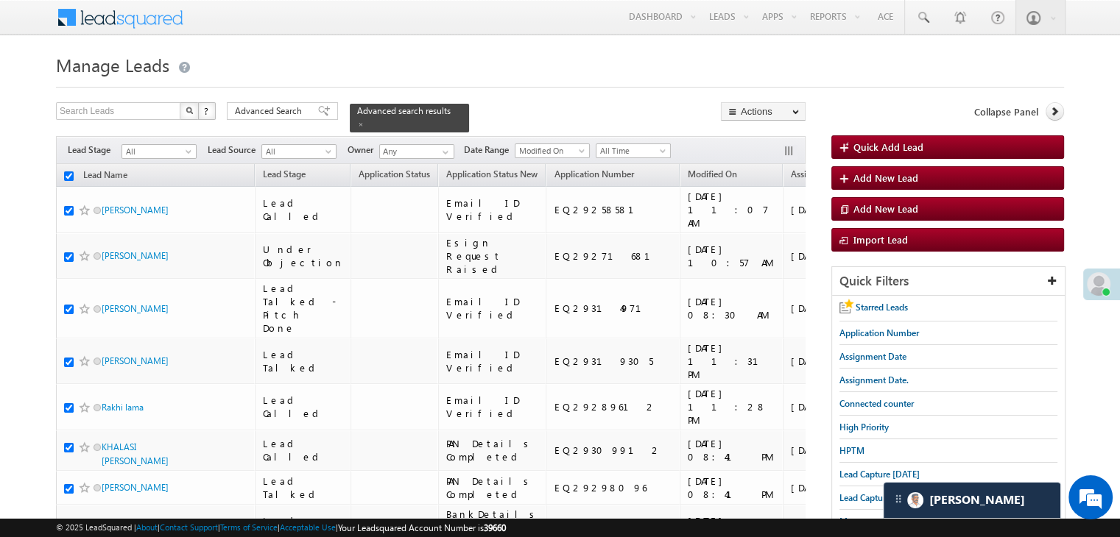
checkbox input "true"
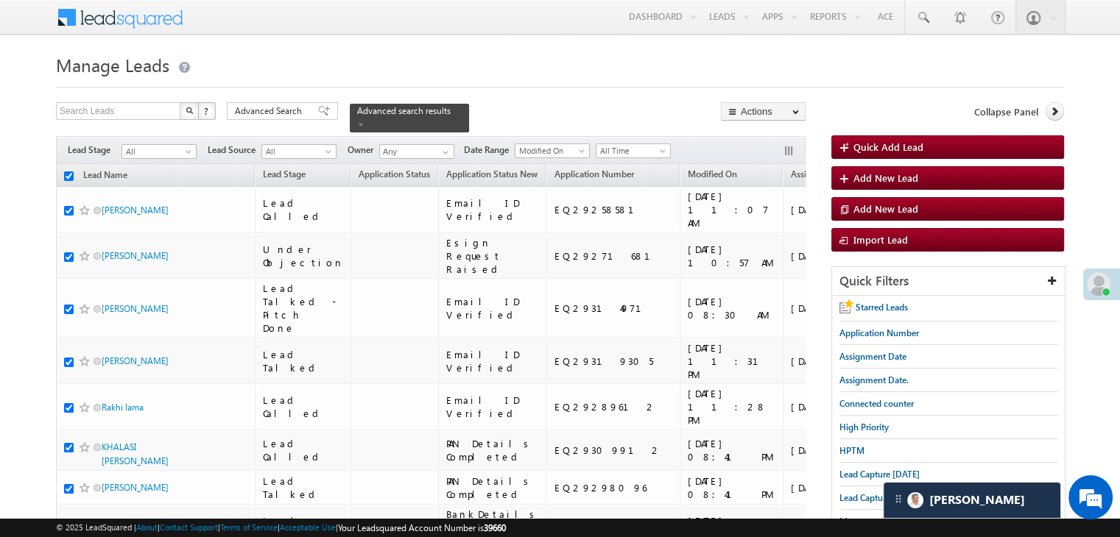
checkbox input "true"
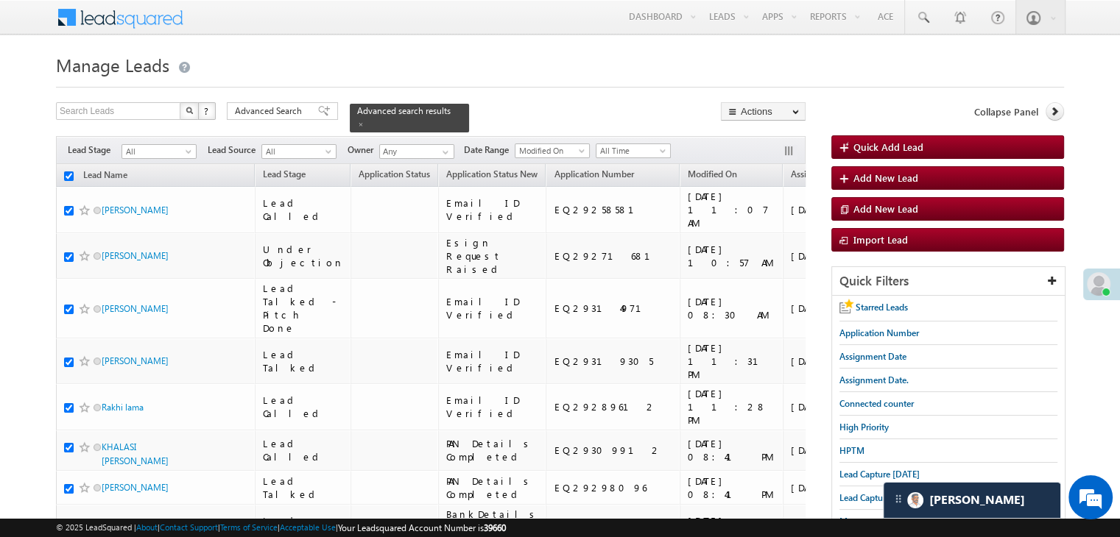
checkbox input "true"
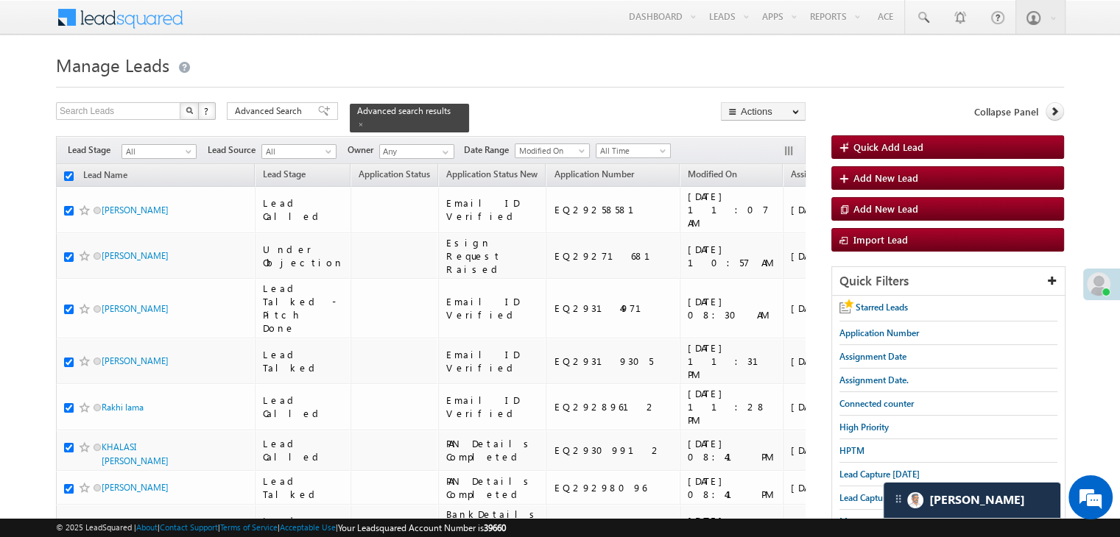
checkbox input "true"
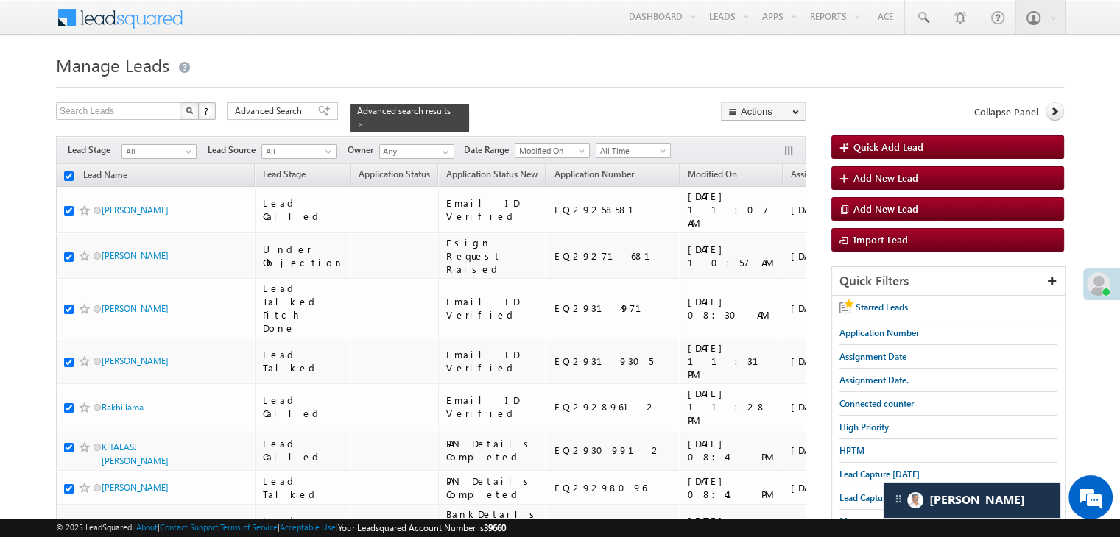
checkbox input "true"
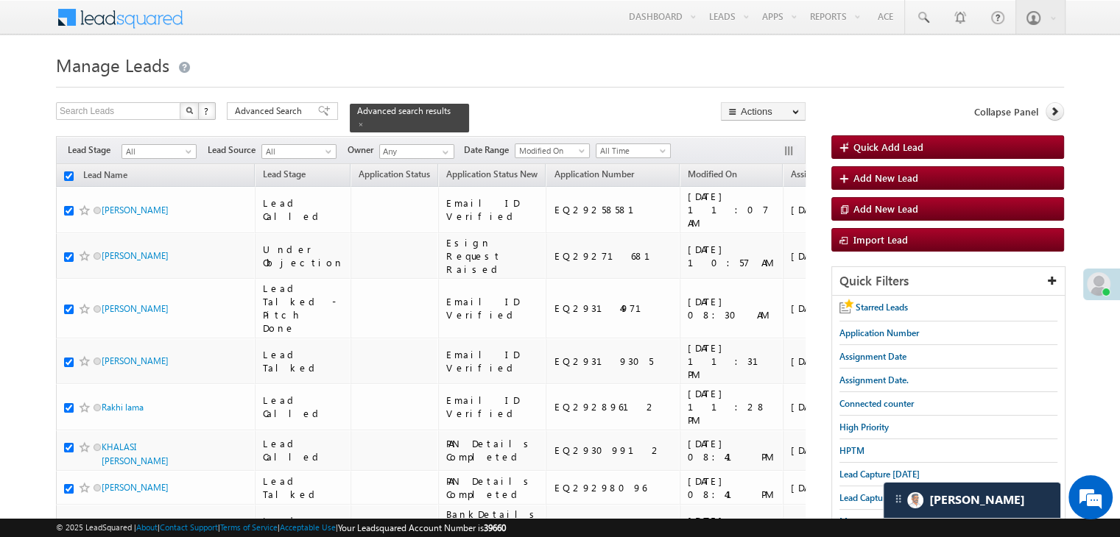
checkbox input "true"
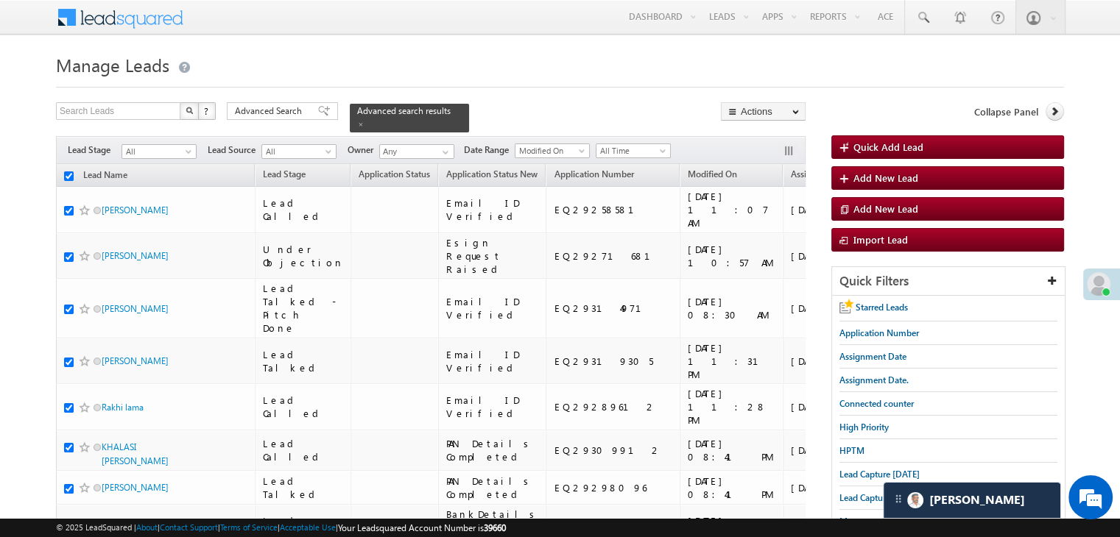
checkbox input "true"
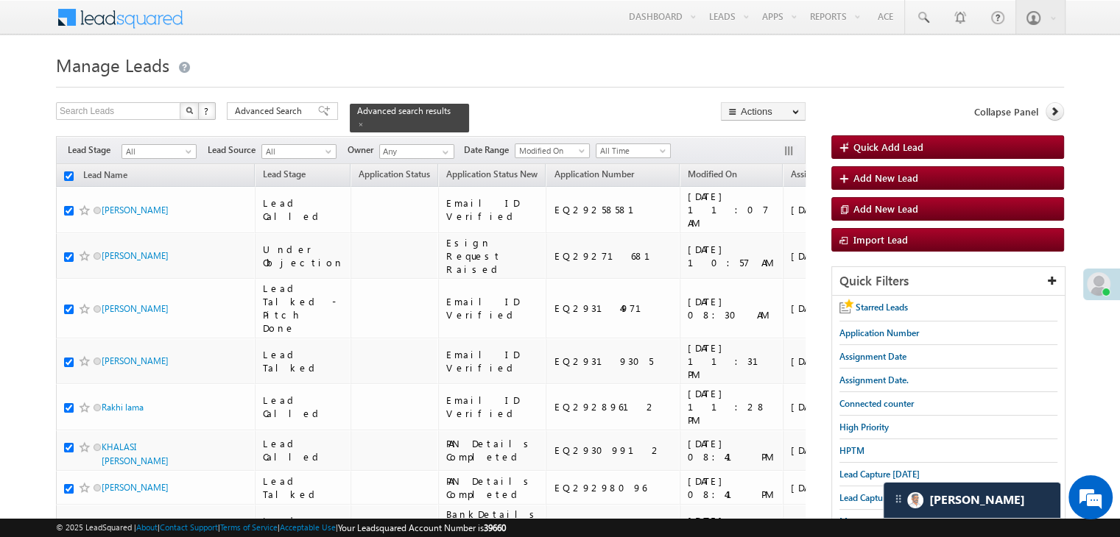
checkbox input "true"
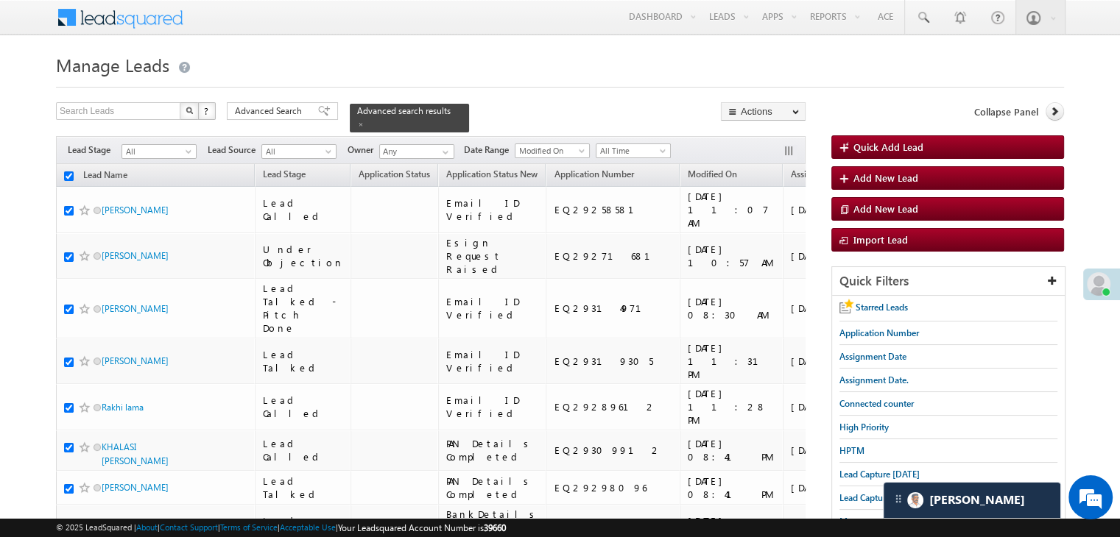
checkbox input "true"
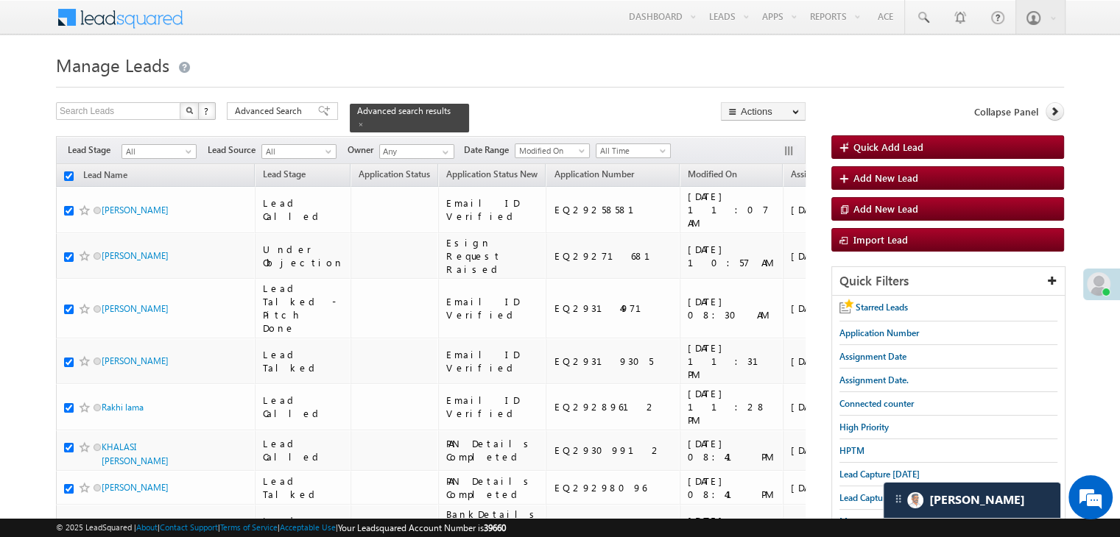
checkbox input "true"
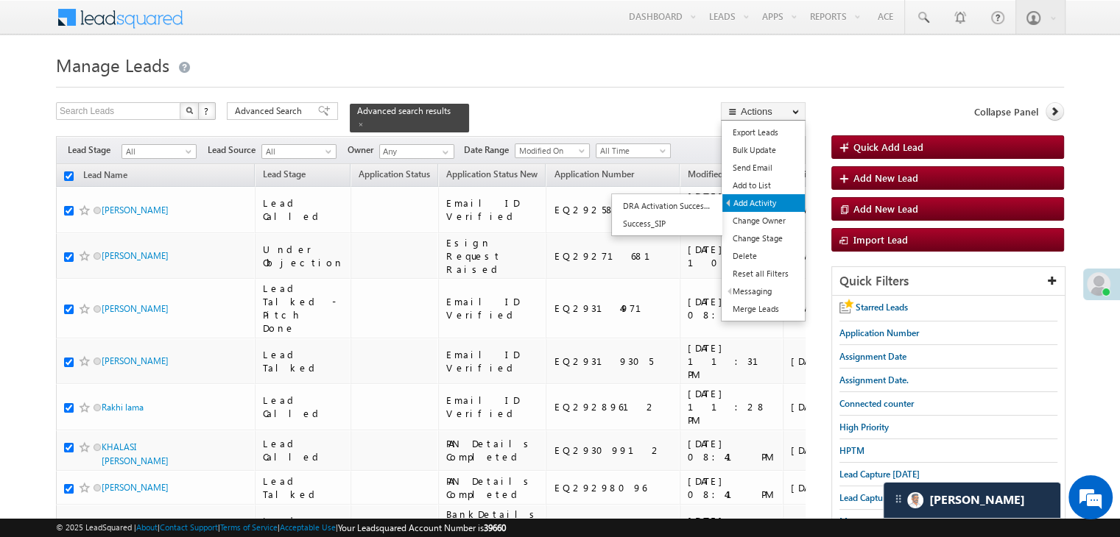
click at [766, 202] on link "Add Activity" at bounding box center [763, 203] width 82 height 18
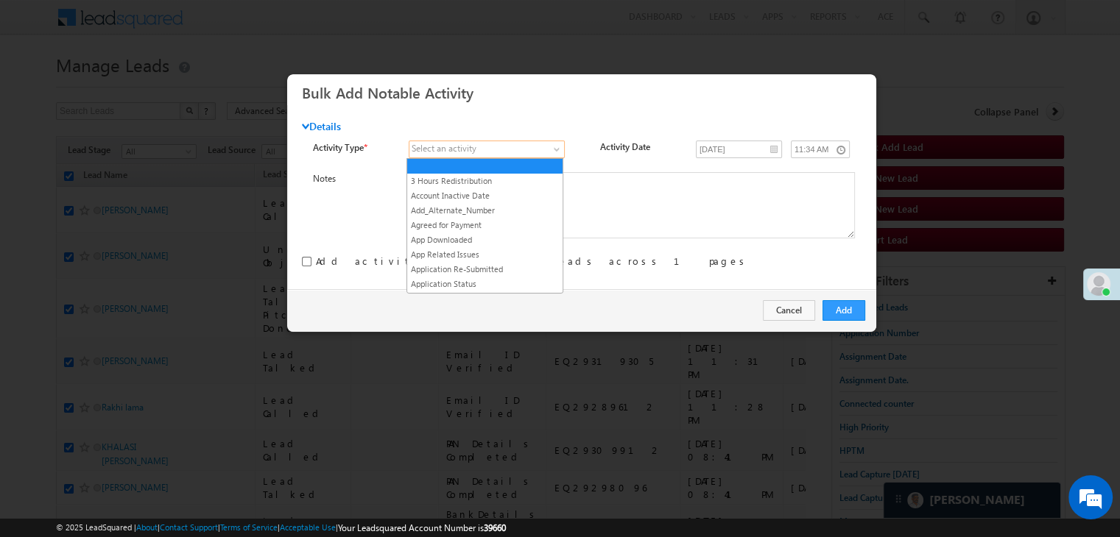
click at [549, 153] on link at bounding box center [487, 150] width 156 height 18
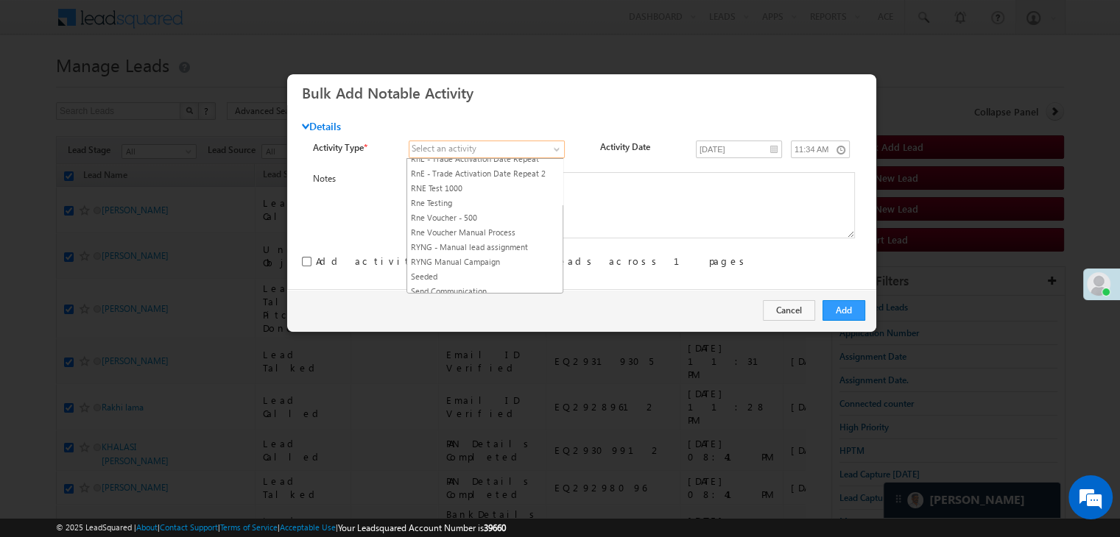
scroll to position [1841, 0]
click at [465, 232] on link "RYNG - Manual lead assignment" at bounding box center [484, 238] width 155 height 13
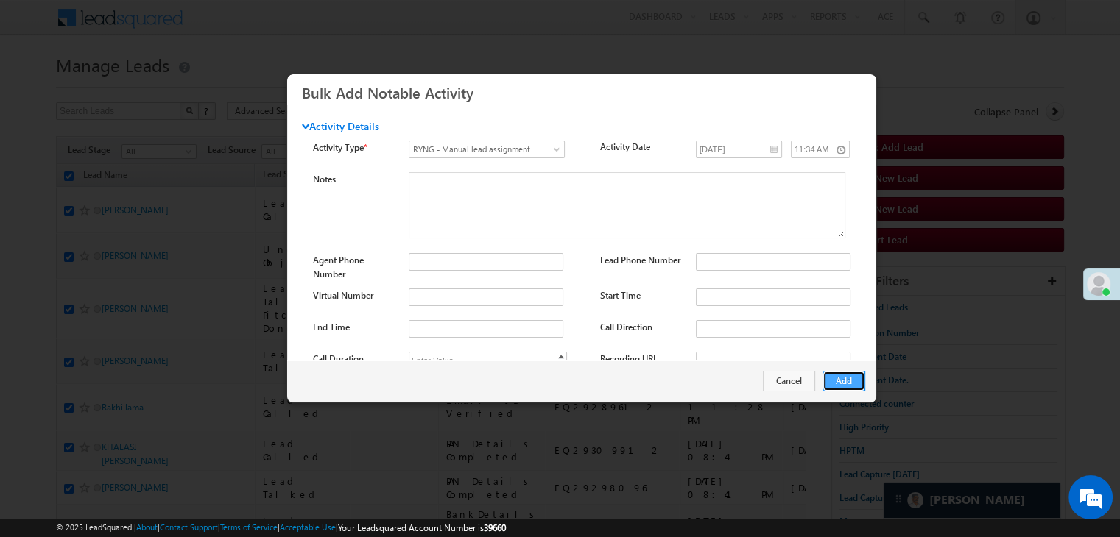
click at [849, 378] on button "Add" at bounding box center [843, 381] width 43 height 21
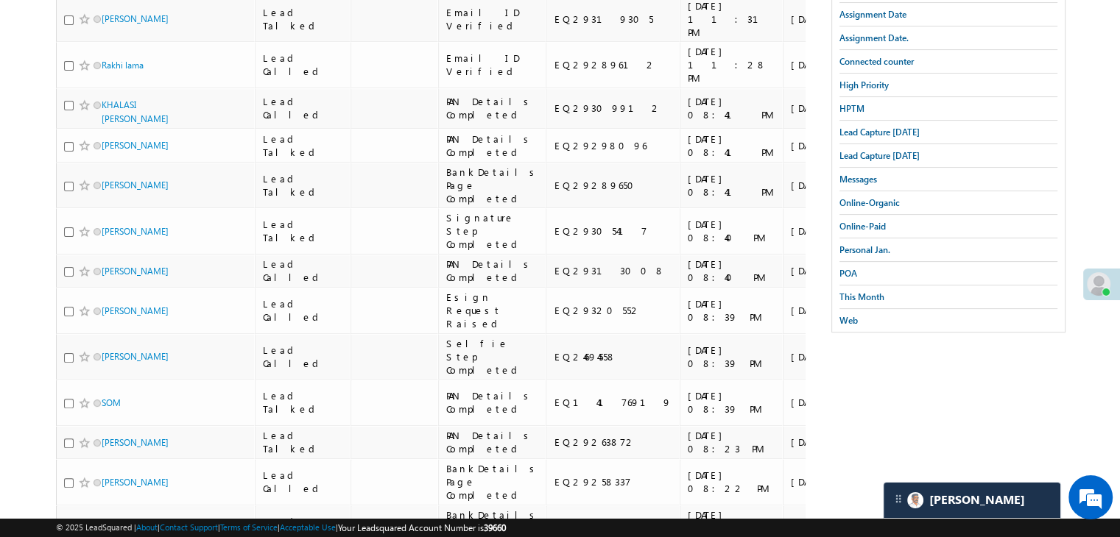
scroll to position [0, 0]
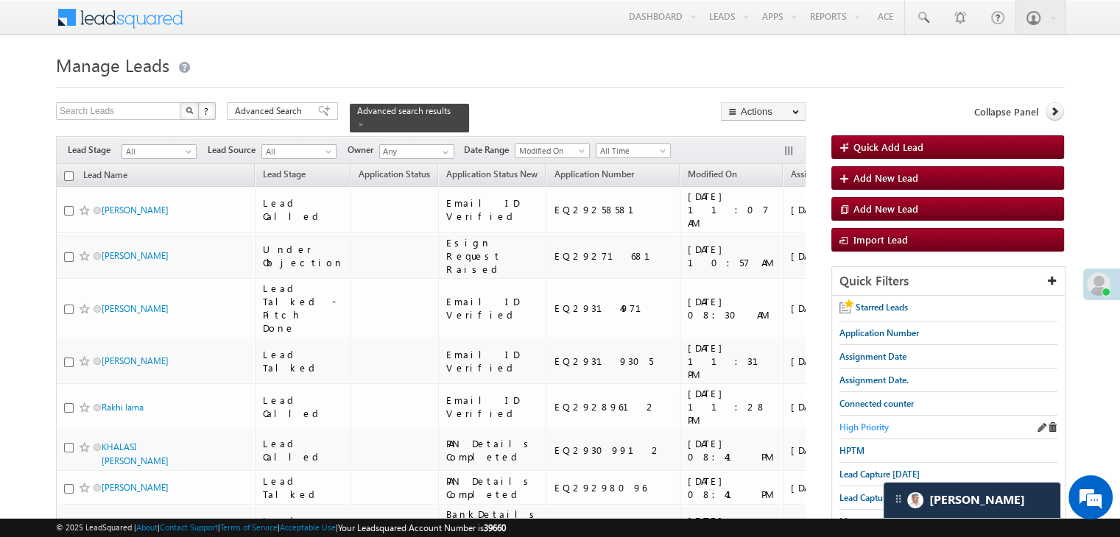
click at [849, 422] on span "High Priority" at bounding box center [863, 427] width 49 height 11
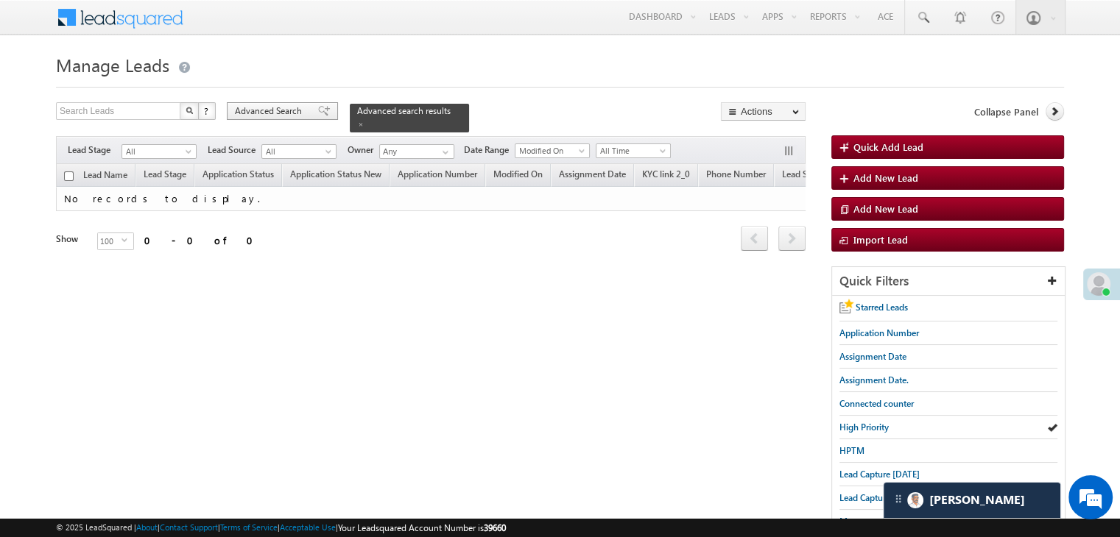
click at [318, 113] on span at bounding box center [324, 111] width 12 height 10
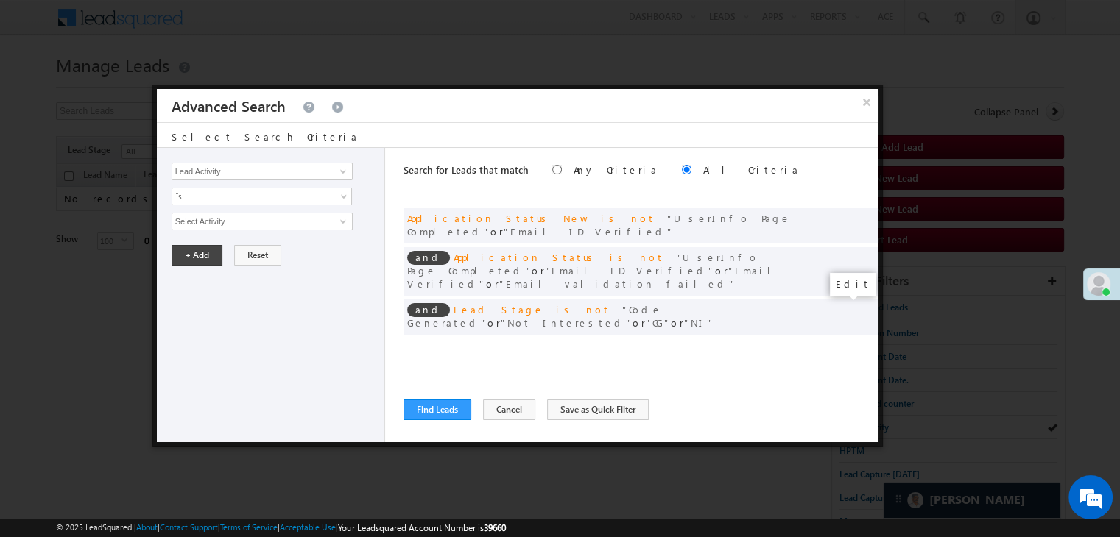
click at [846, 342] on span at bounding box center [844, 347] width 10 height 10
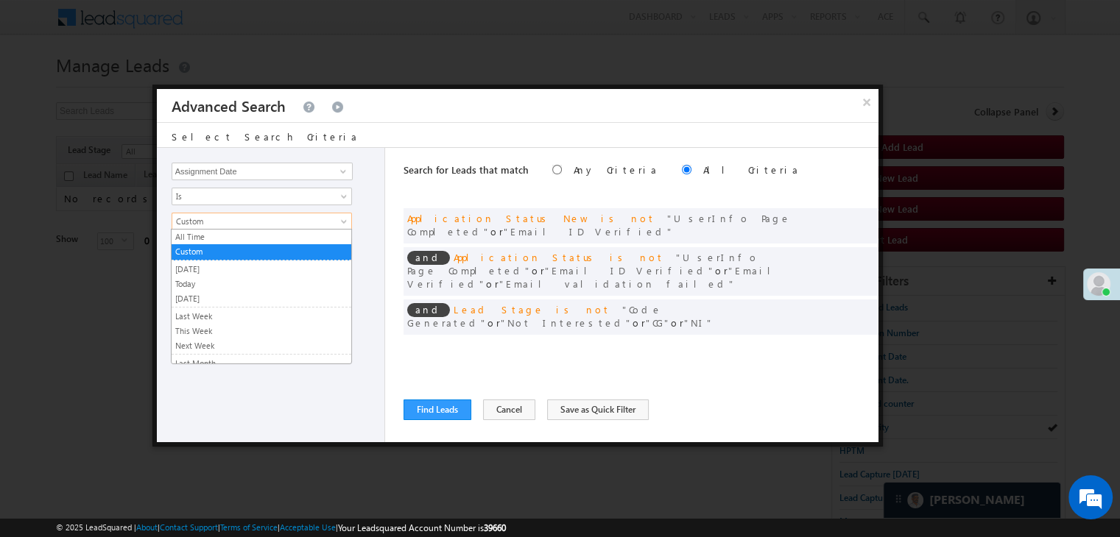
click at [255, 218] on span "Custom" at bounding box center [252, 221] width 160 height 13
click at [219, 269] on link "Yesterday" at bounding box center [262, 269] width 180 height 13
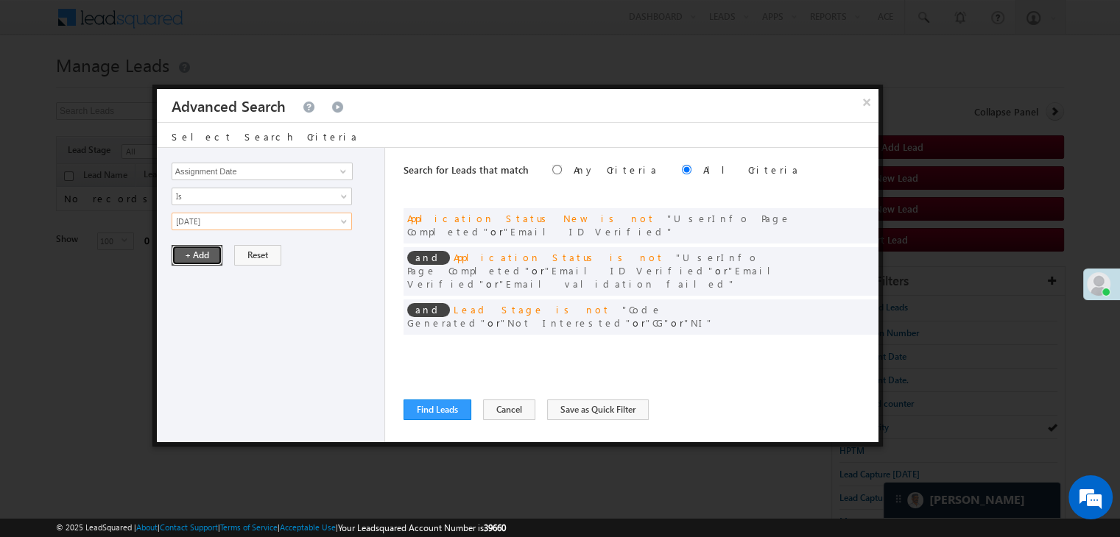
click at [194, 253] on button "+ Add" at bounding box center [197, 255] width 51 height 21
click at [413, 404] on button "Find Leads" at bounding box center [437, 410] width 68 height 21
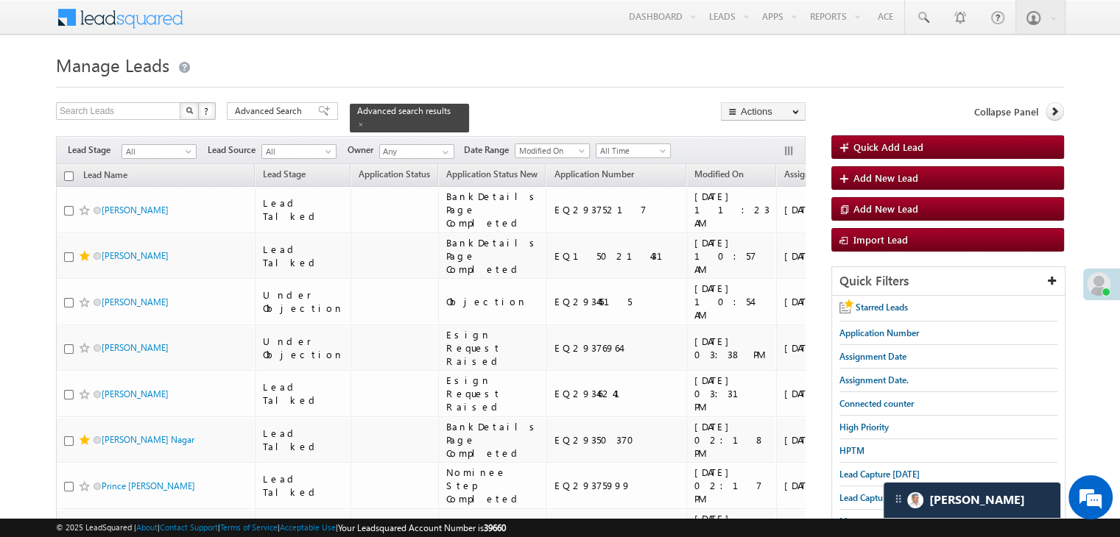
click at [68, 172] on input "checkbox" at bounding box center [69, 177] width 10 height 10
checkbox input "true"
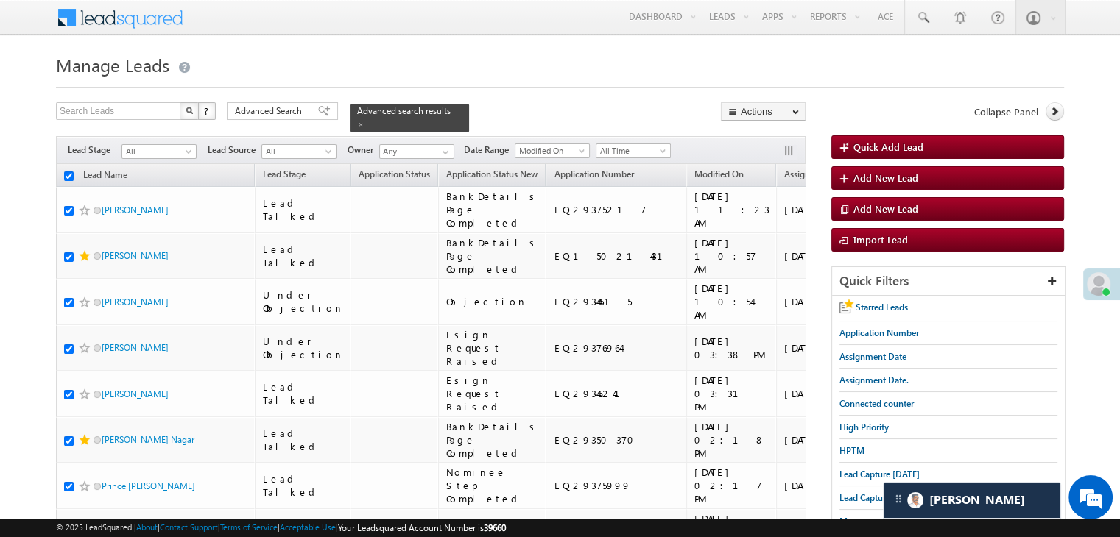
checkbox input "true"
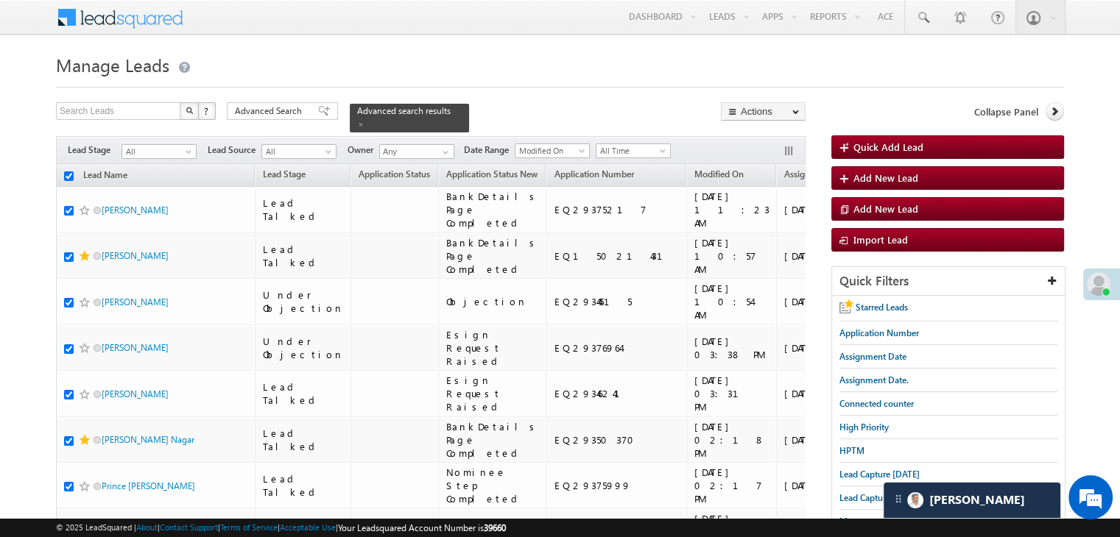
checkbox input "true"
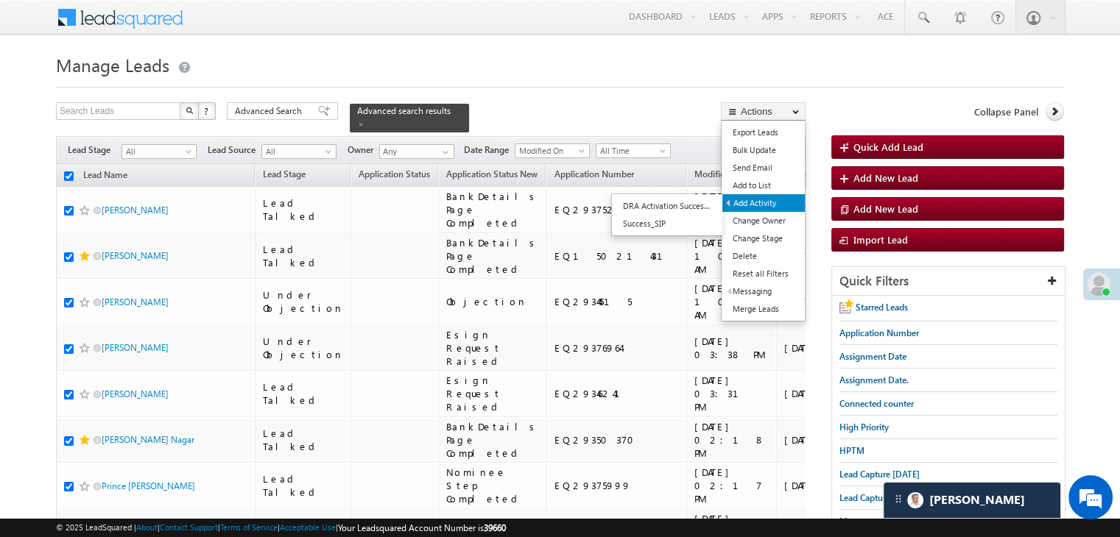
click at [766, 200] on link "Add Activity" at bounding box center [763, 203] width 82 height 18
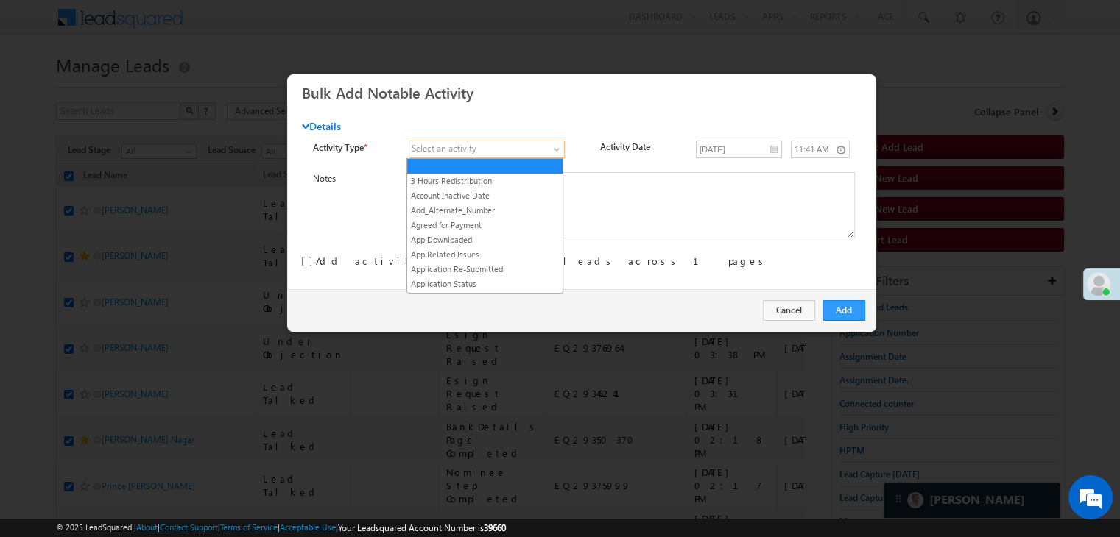
click at [495, 156] on link at bounding box center [487, 150] width 156 height 18
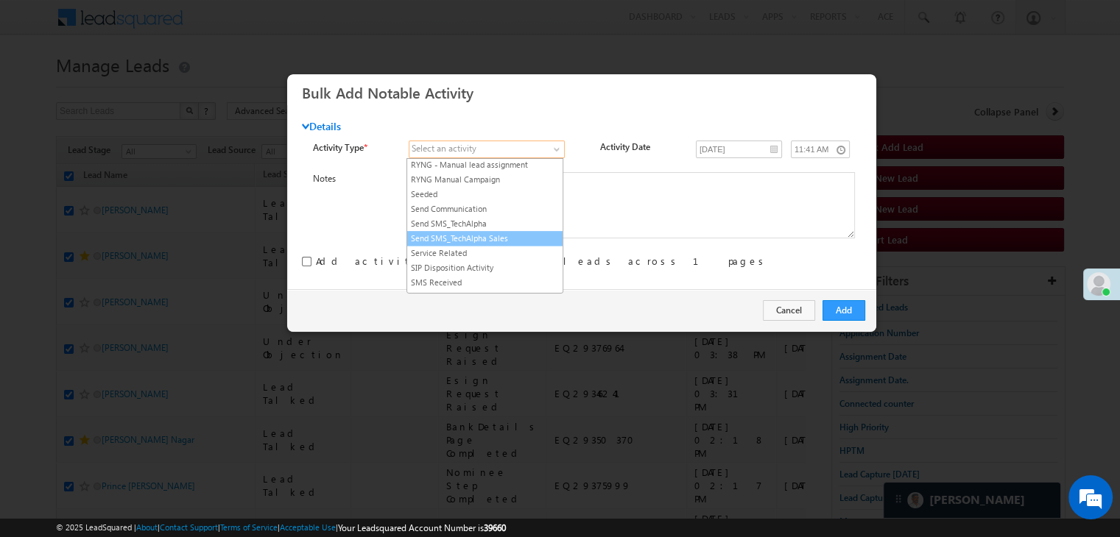
scroll to position [1841, 0]
click at [485, 232] on link "RYNG - Manual lead assignment" at bounding box center [484, 238] width 155 height 13
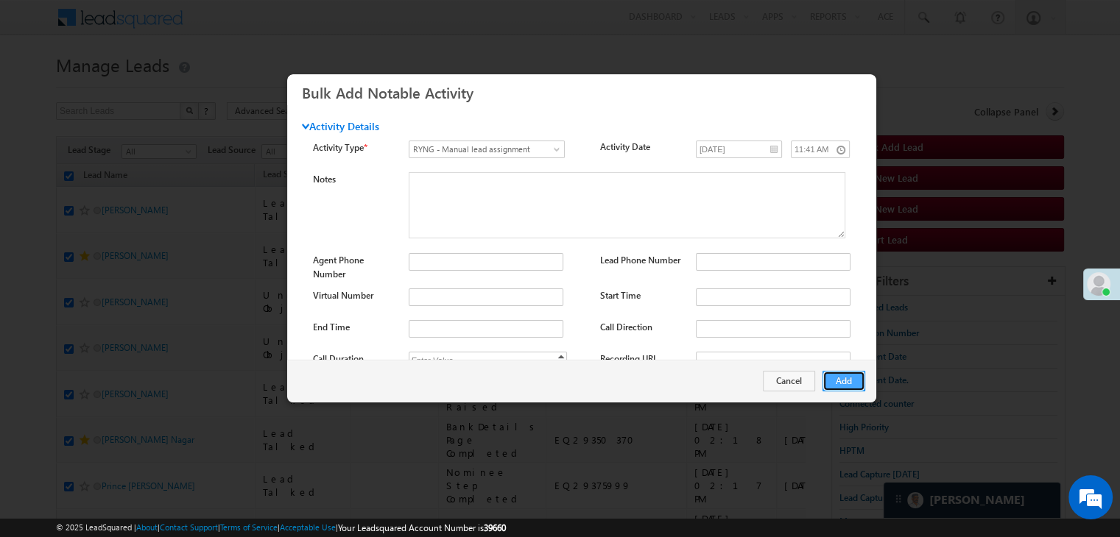
click at [833, 375] on button "Add" at bounding box center [843, 381] width 43 height 21
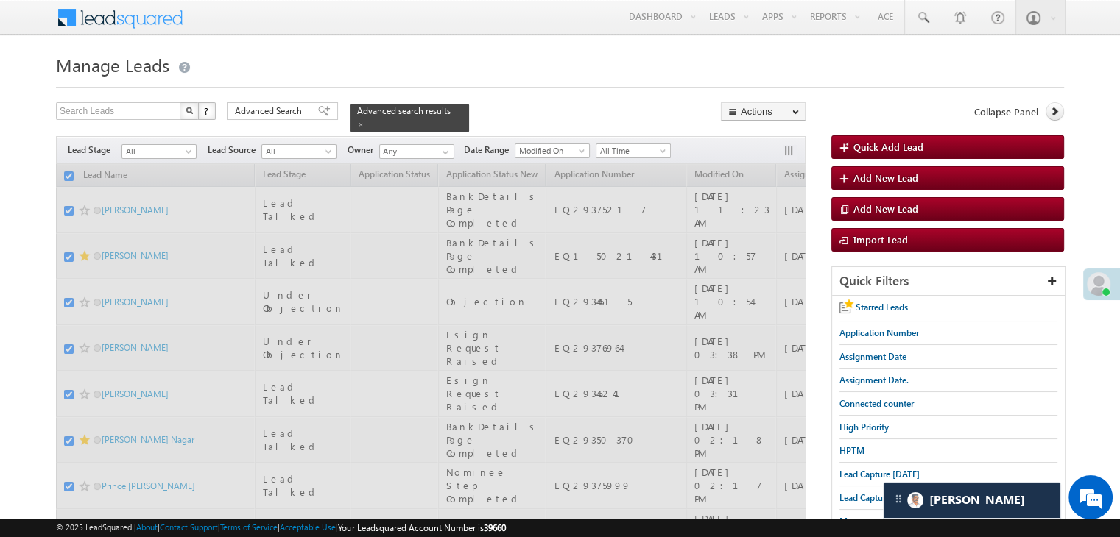
checkbox input "false"
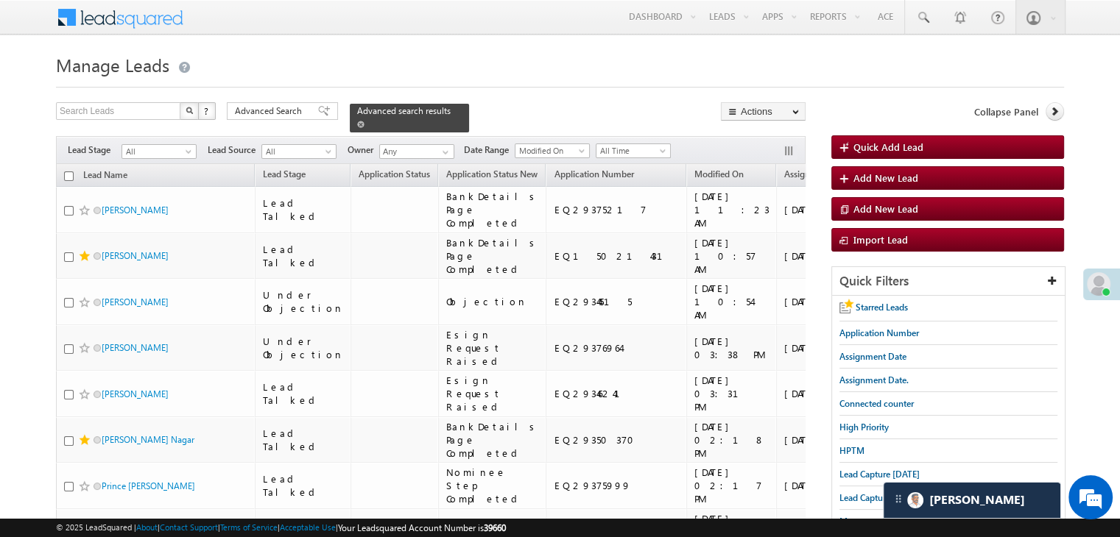
click at [364, 121] on span at bounding box center [360, 124] width 7 height 7
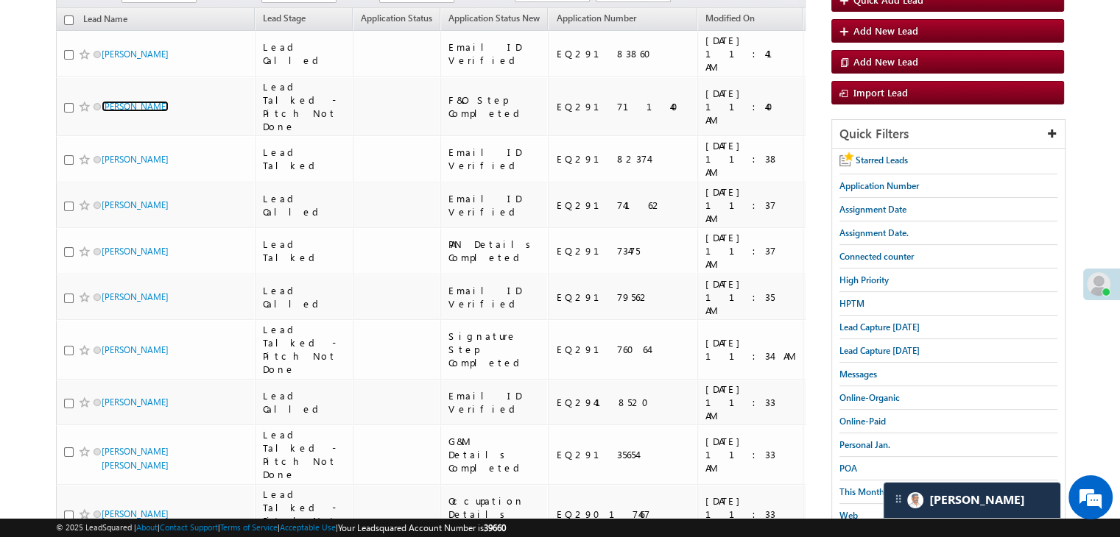
scroll to position [0, 0]
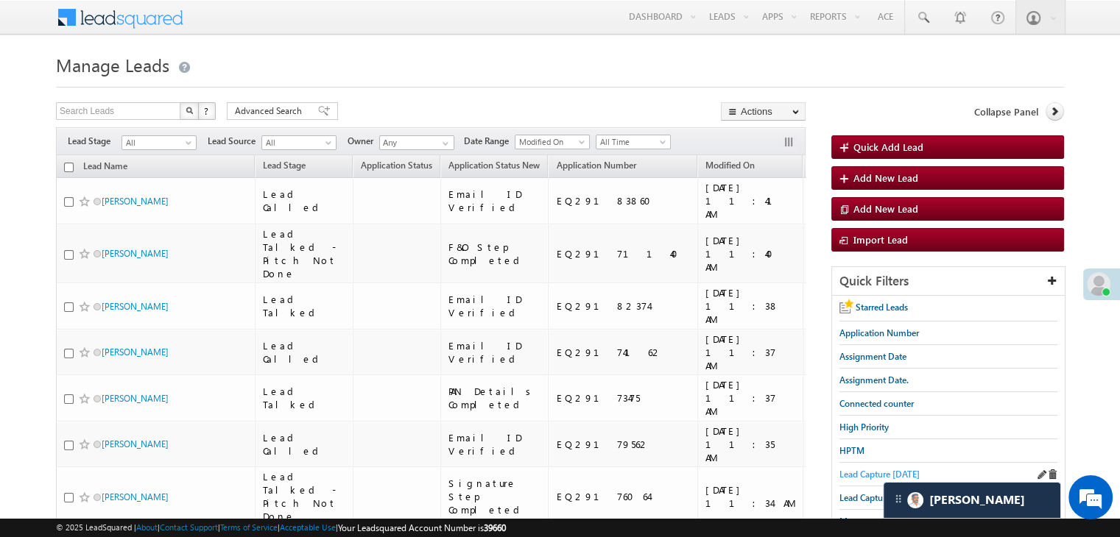
click at [842, 470] on span "Lead Capture today" at bounding box center [879, 474] width 80 height 11
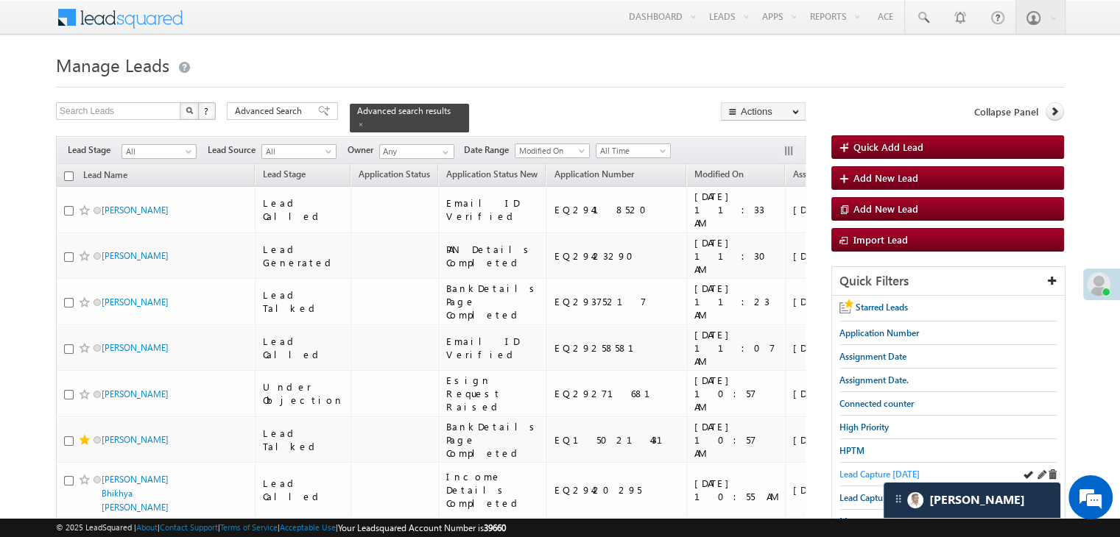
click at [864, 476] on span "Lead Capture today" at bounding box center [879, 474] width 80 height 11
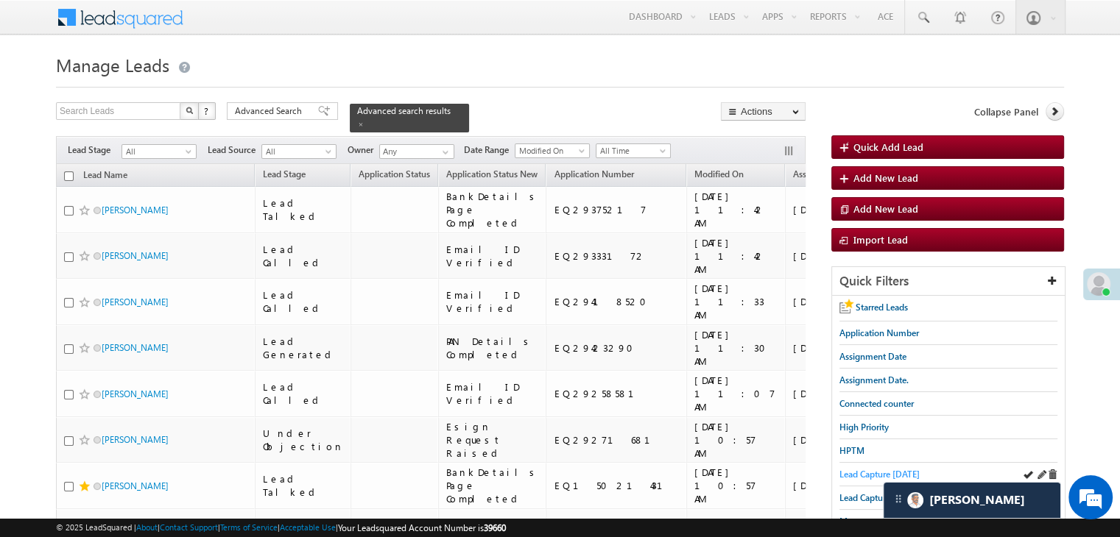
click at [847, 473] on span "Lead Capture today" at bounding box center [879, 474] width 80 height 11
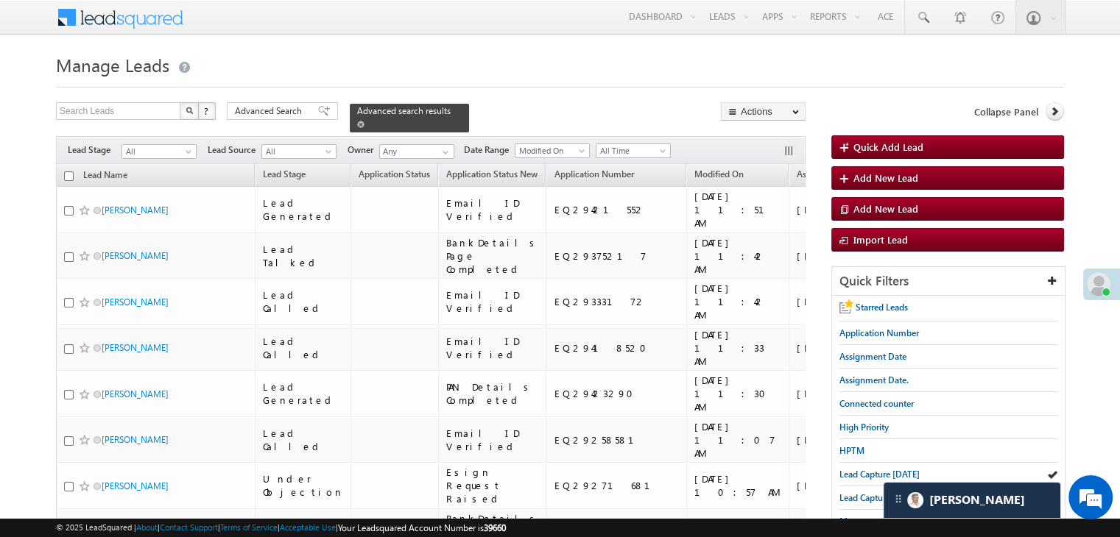
click at [364, 121] on span at bounding box center [360, 124] width 7 height 7
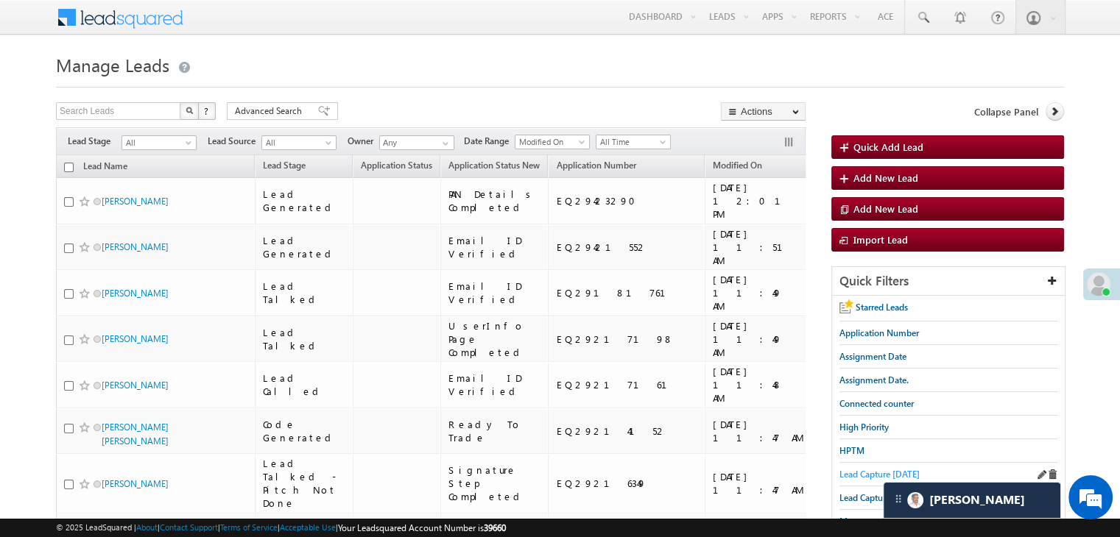
click at [850, 470] on span "Lead Capture today" at bounding box center [879, 474] width 80 height 11
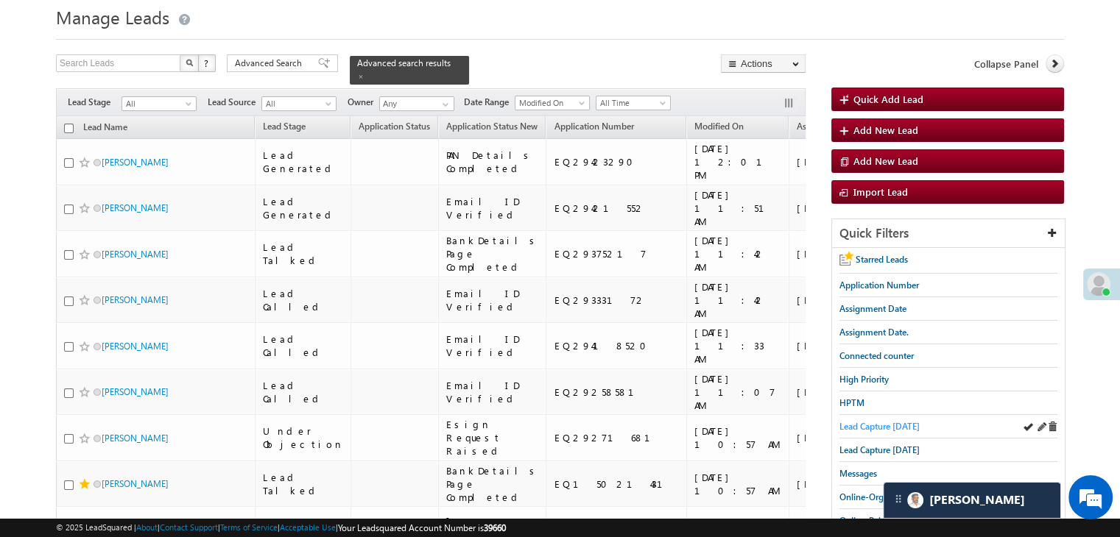
scroll to position [74, 0]
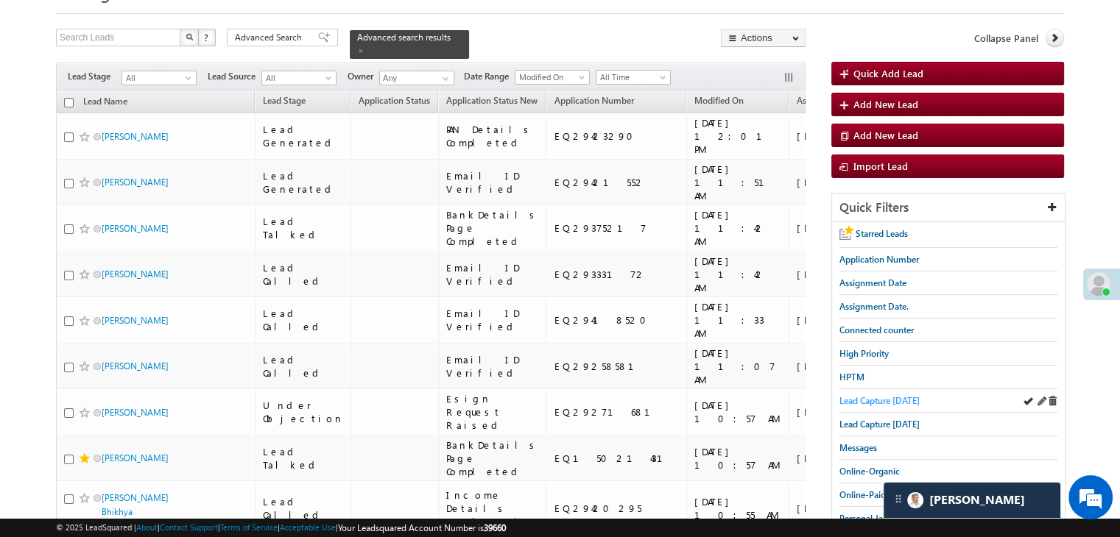
click at [866, 400] on span "Lead Capture today" at bounding box center [879, 400] width 80 height 11
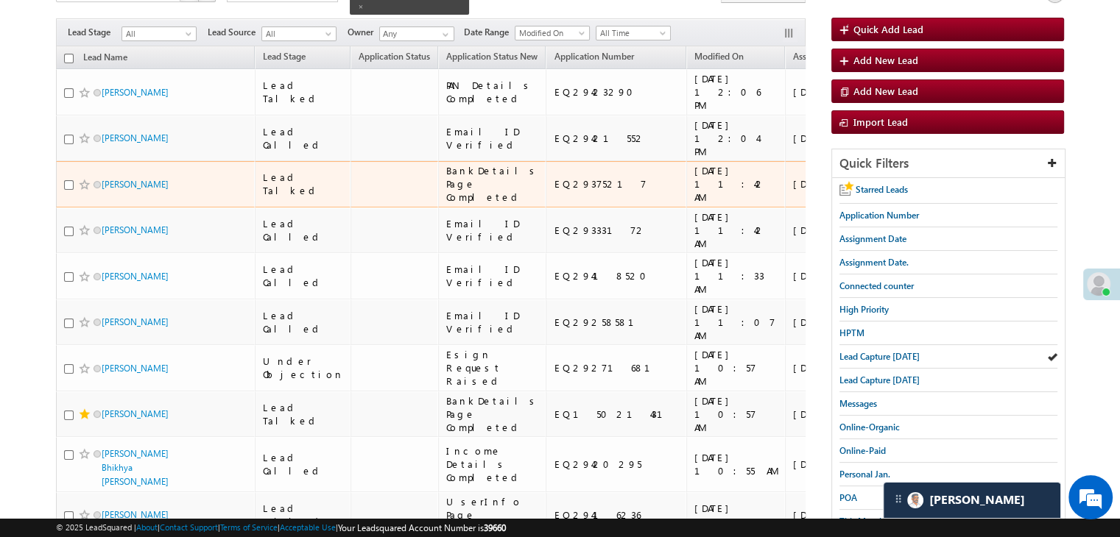
scroll to position [147, 0]
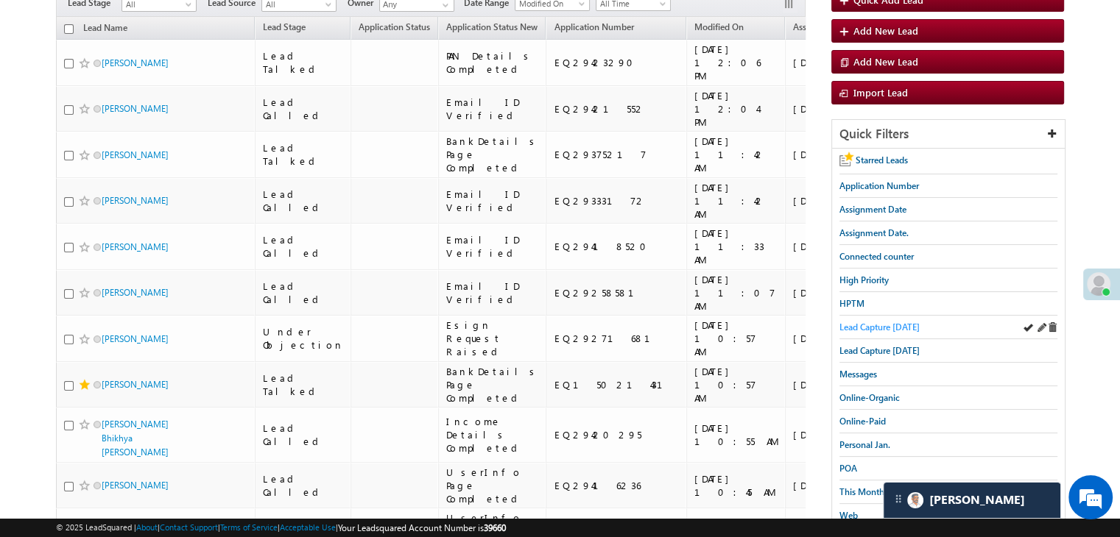
click at [871, 328] on span "Lead Capture today" at bounding box center [879, 327] width 80 height 11
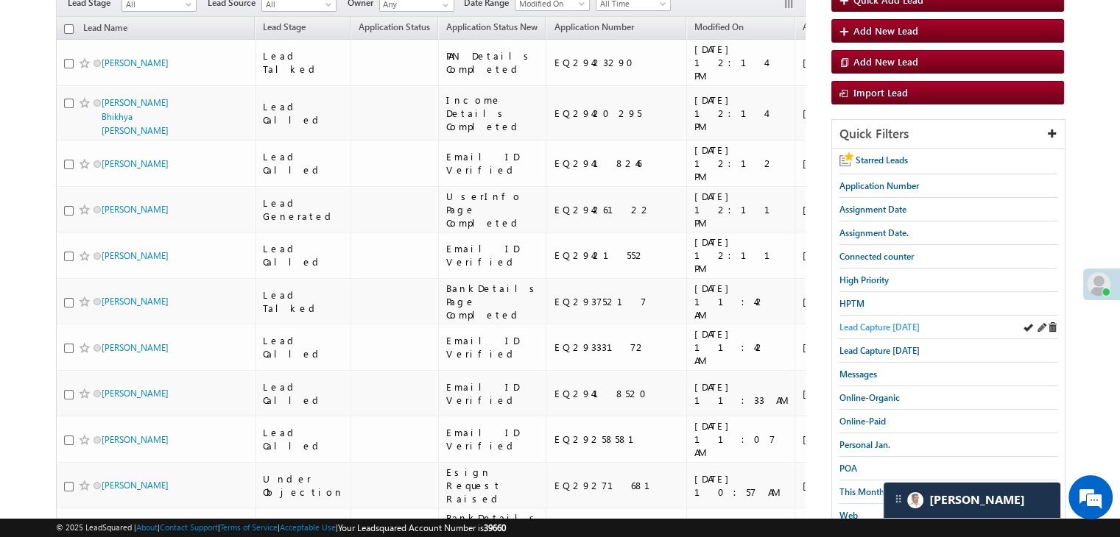
click at [851, 322] on span "Lead Capture today" at bounding box center [879, 327] width 80 height 11
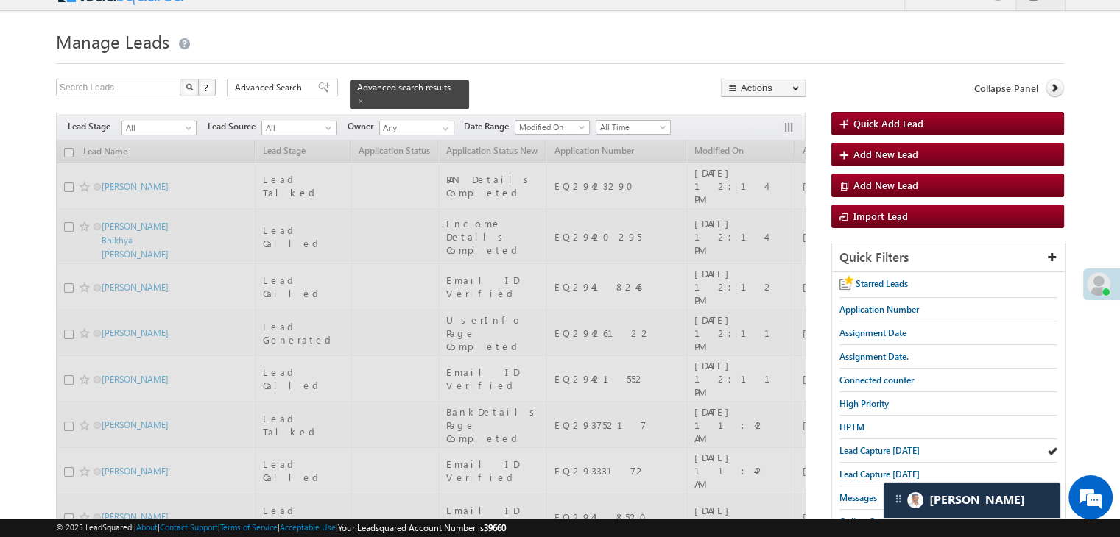
scroll to position [0, 0]
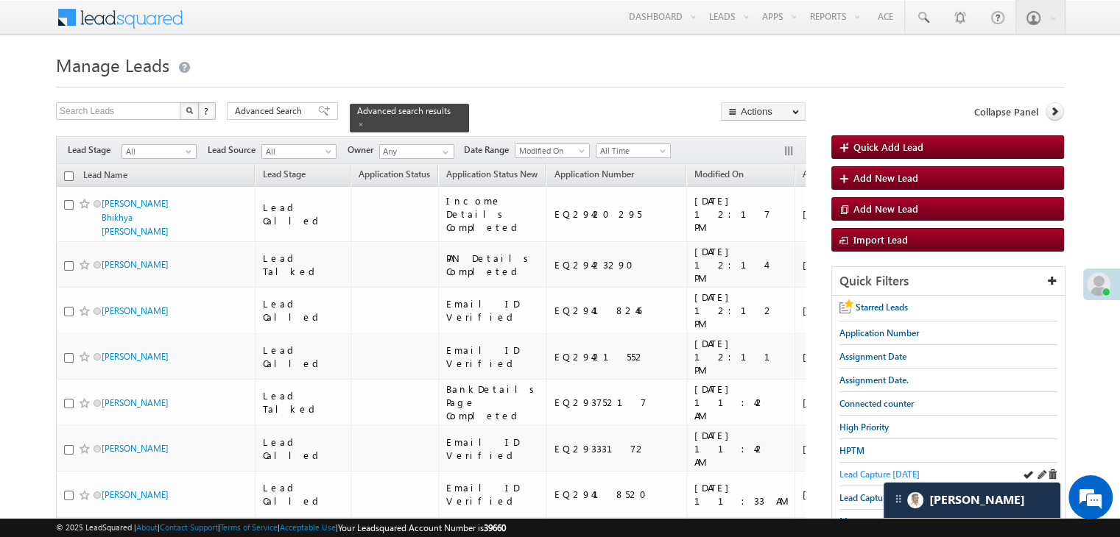
click at [873, 469] on span "Lead Capture today" at bounding box center [879, 474] width 80 height 11
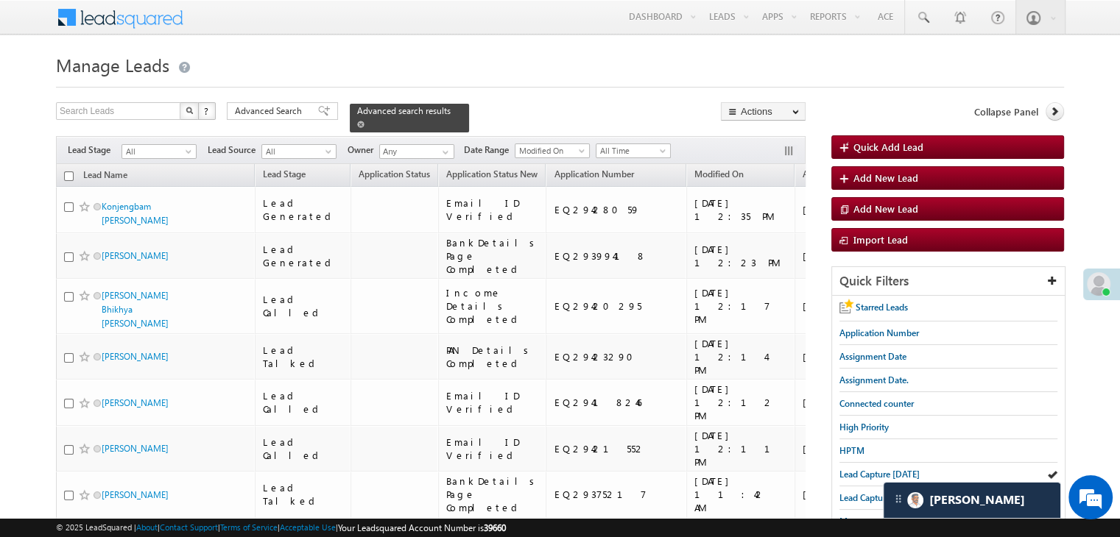
click at [364, 121] on span at bounding box center [360, 124] width 7 height 7
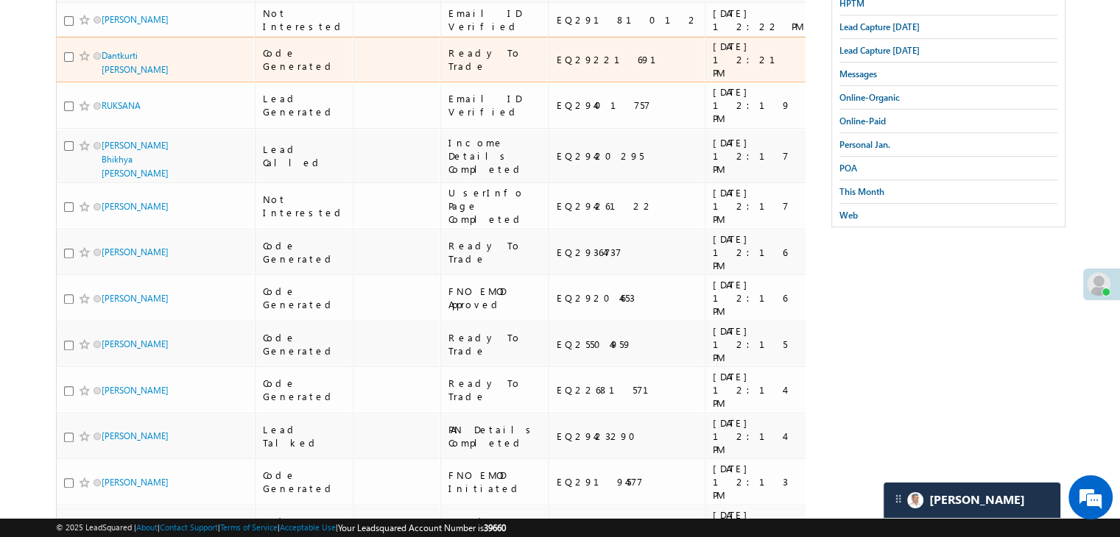
scroll to position [295, 0]
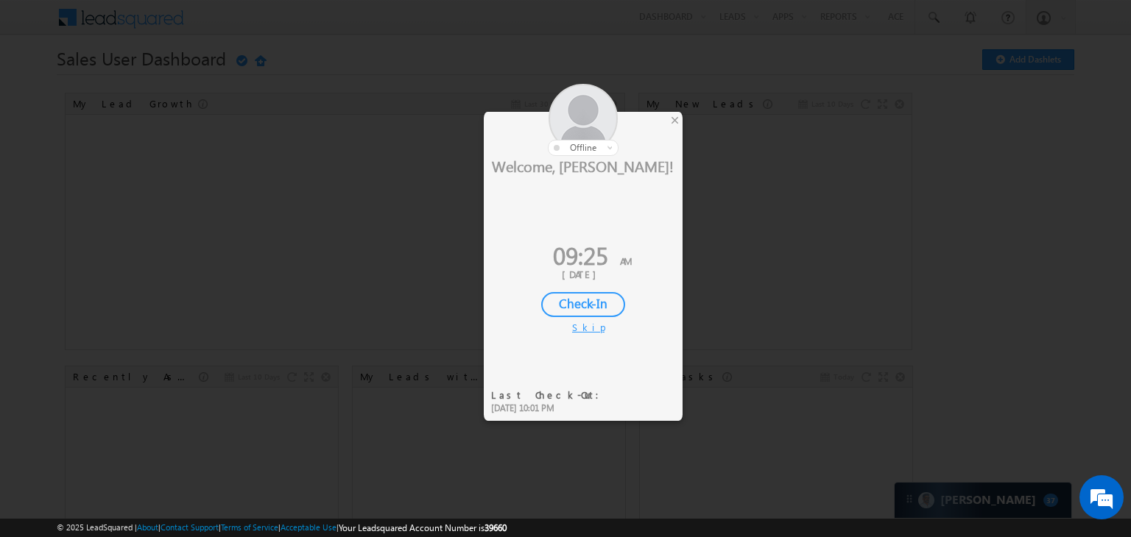
click at [594, 300] on div "Check-In" at bounding box center [583, 304] width 84 height 25
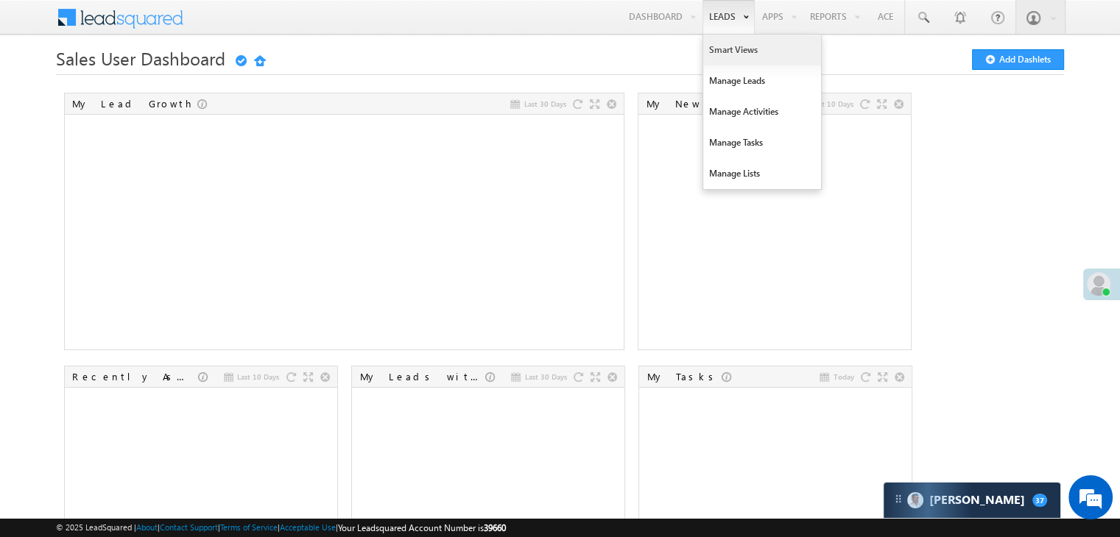
click at [719, 49] on link "Smart Views" at bounding box center [762, 50] width 118 height 31
click at [719, 44] on link "Smart Views" at bounding box center [762, 50] width 118 height 31
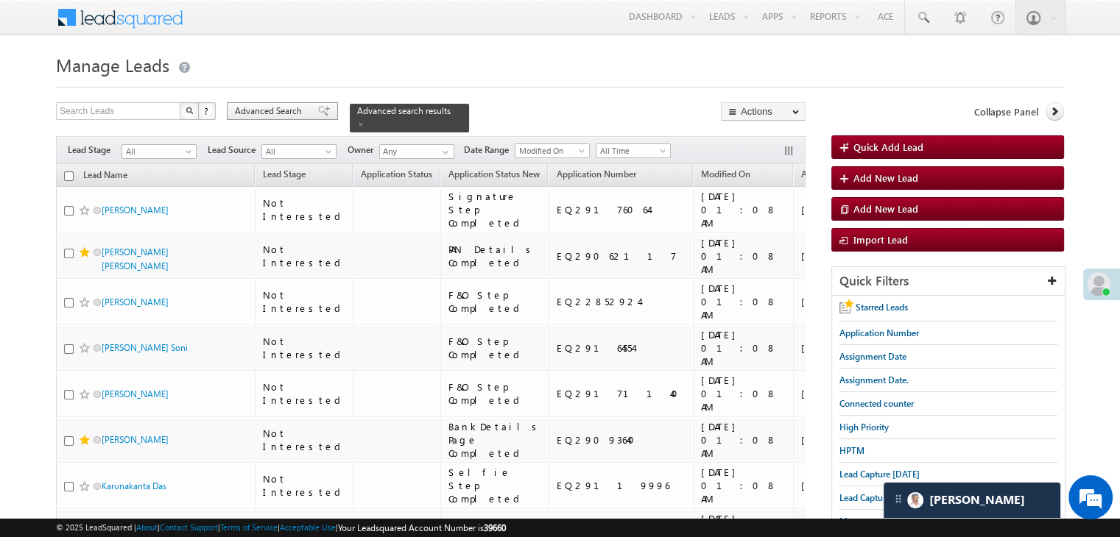
click at [318, 110] on span at bounding box center [324, 111] width 12 height 10
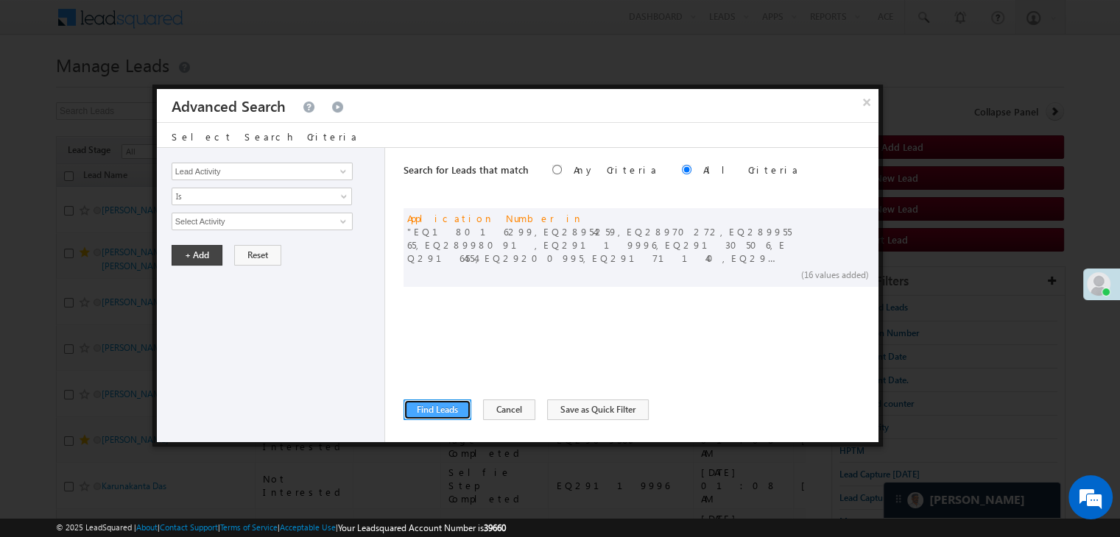
click at [454, 412] on button "Find Leads" at bounding box center [437, 410] width 68 height 21
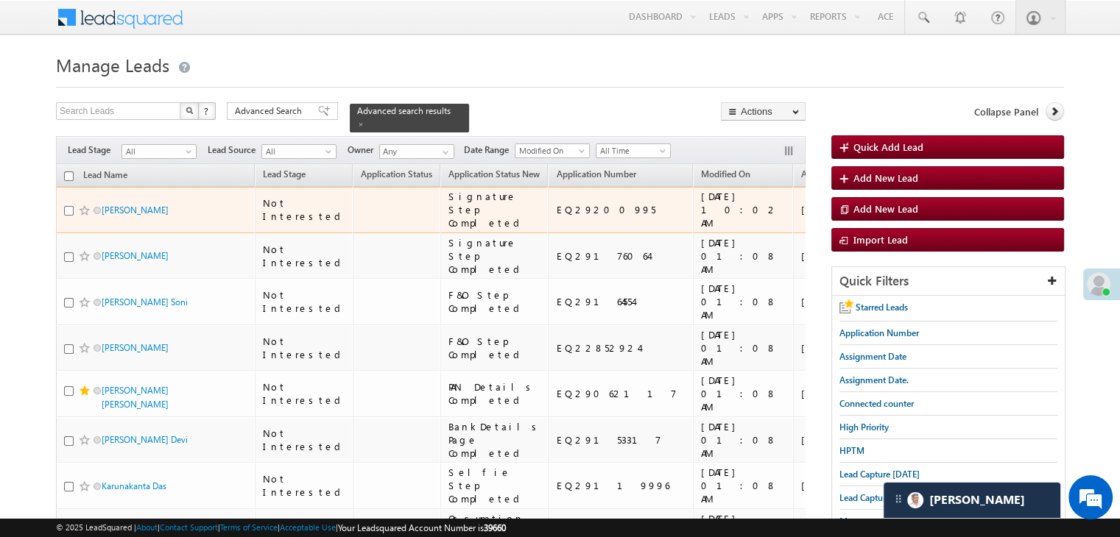
click at [68, 216] on input "checkbox" at bounding box center [69, 211] width 10 height 10
checkbox input "true"
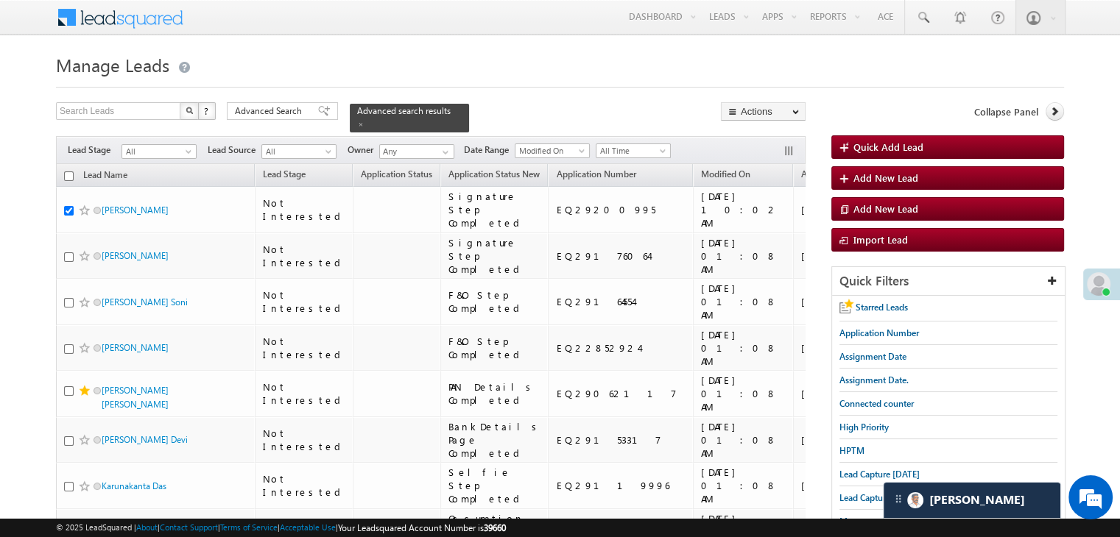
click at [70, 172] on input "checkbox" at bounding box center [69, 177] width 10 height 10
checkbox input "true"
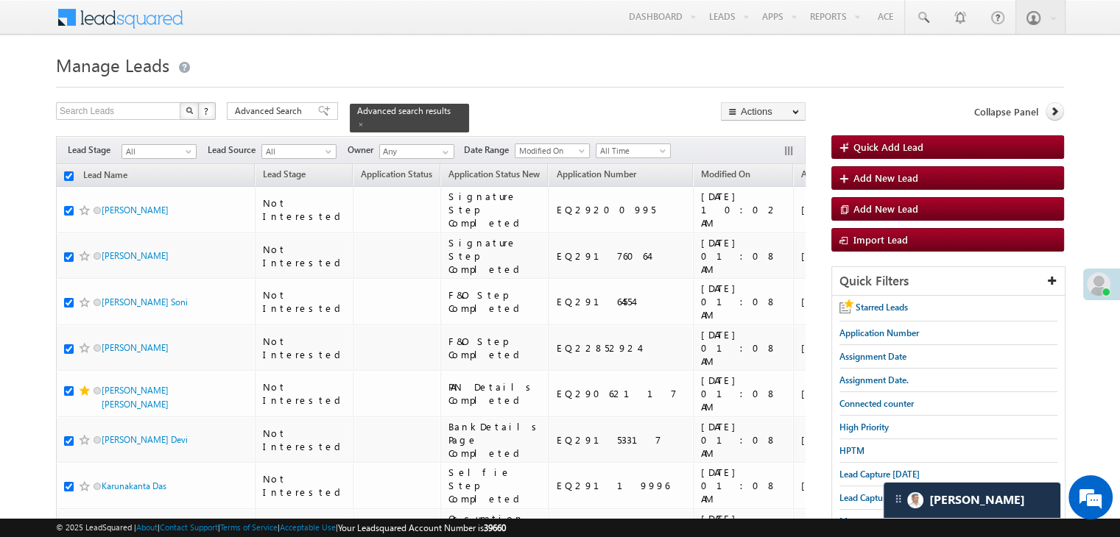
checkbox input "true"
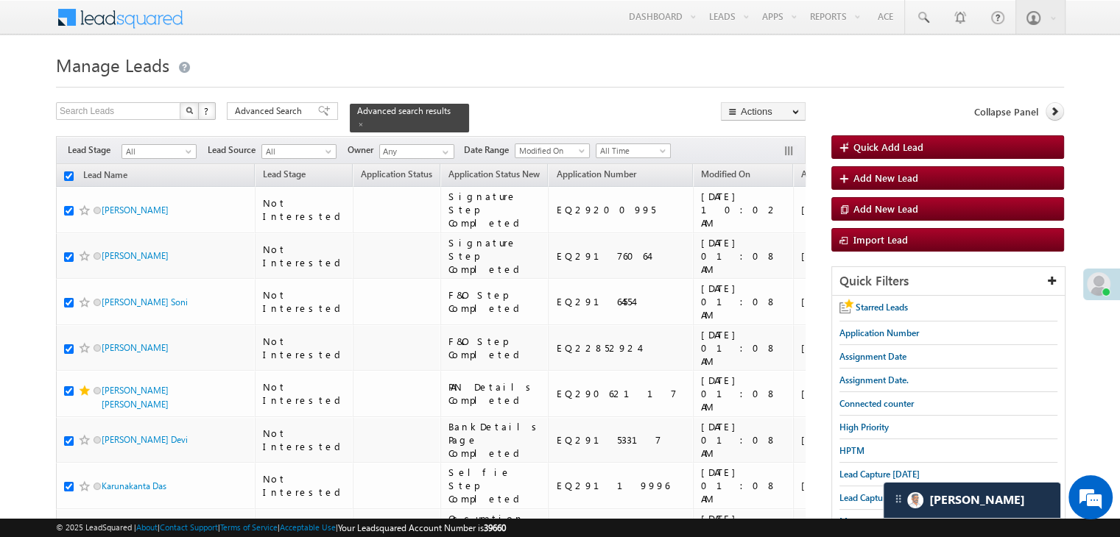
checkbox input "true"
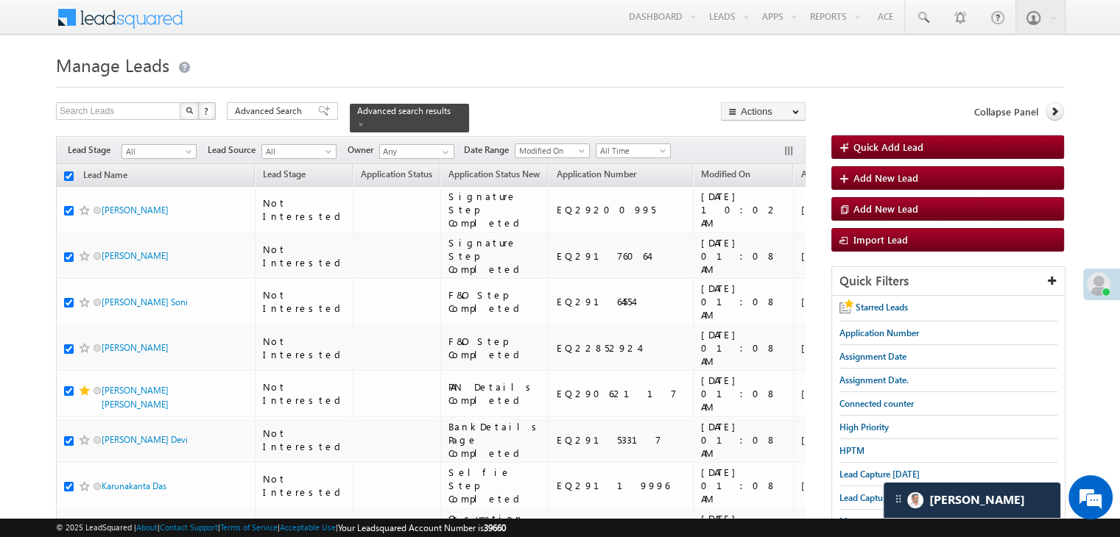
checkbox input "true"
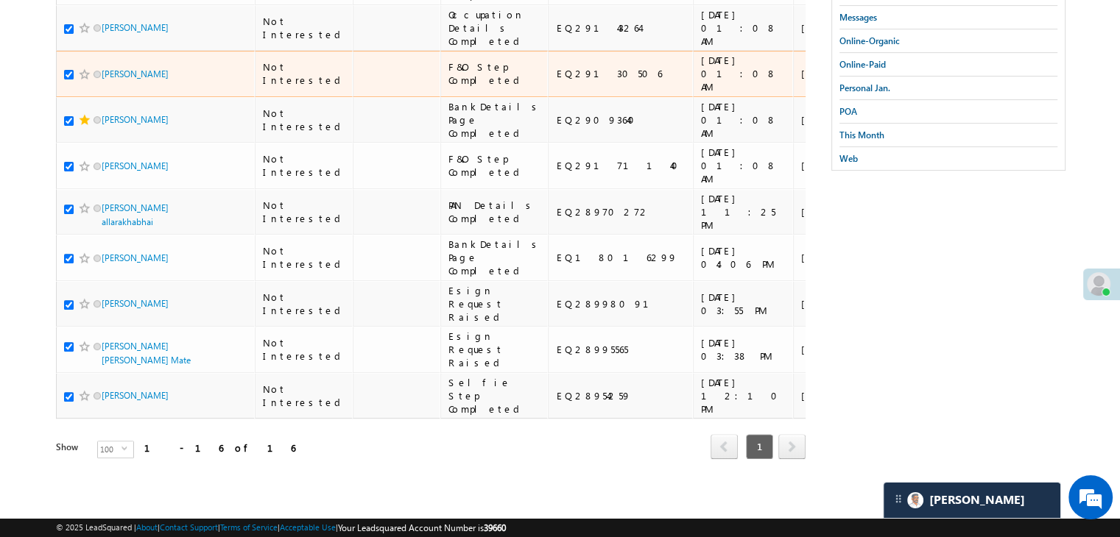
scroll to position [1104, 0]
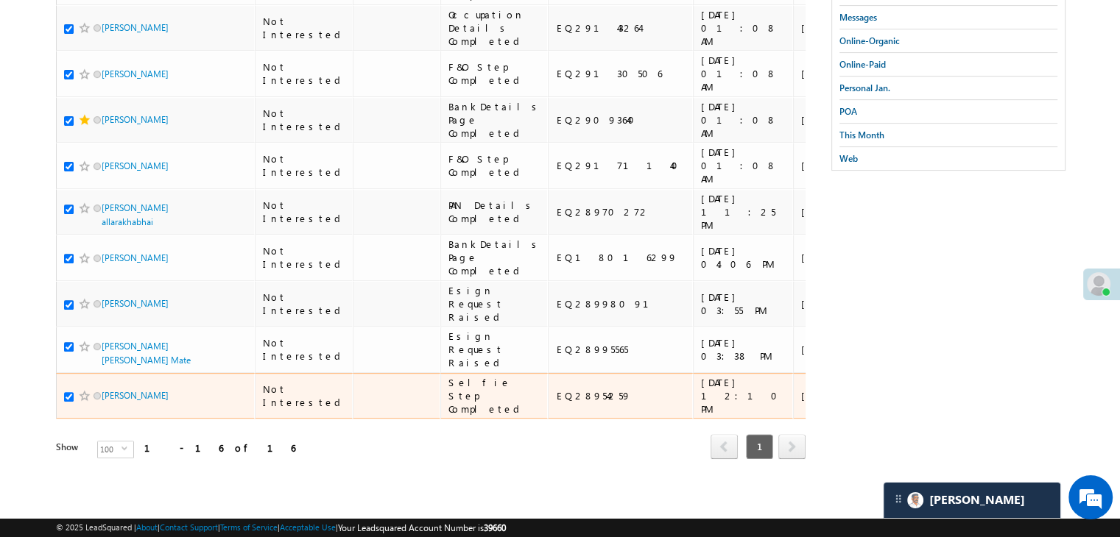
click at [66, 401] on input "checkbox" at bounding box center [69, 397] width 10 height 10
checkbox input "false"
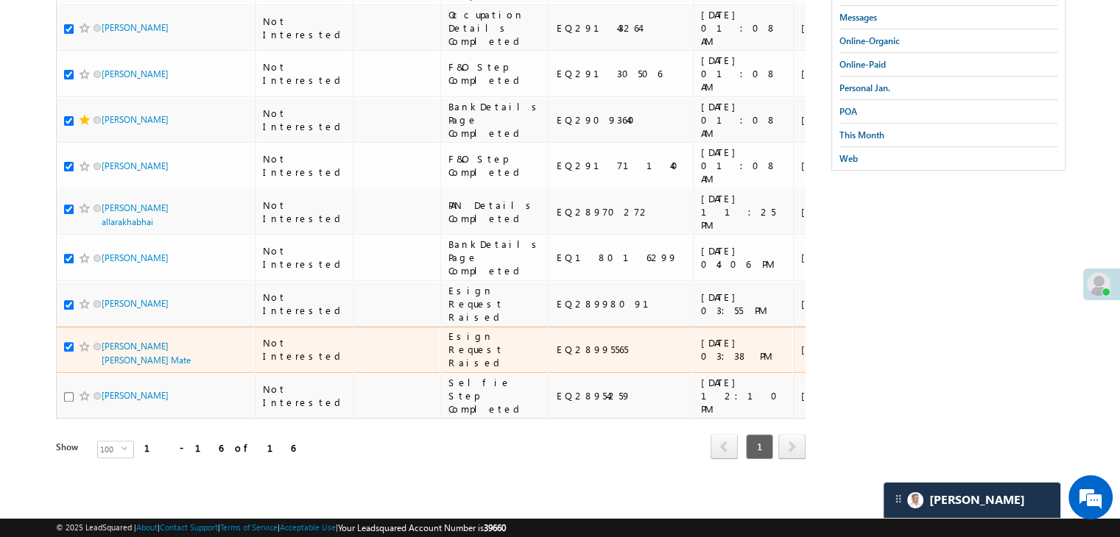
click at [66, 342] on input "checkbox" at bounding box center [69, 347] width 10 height 10
checkbox input "false"
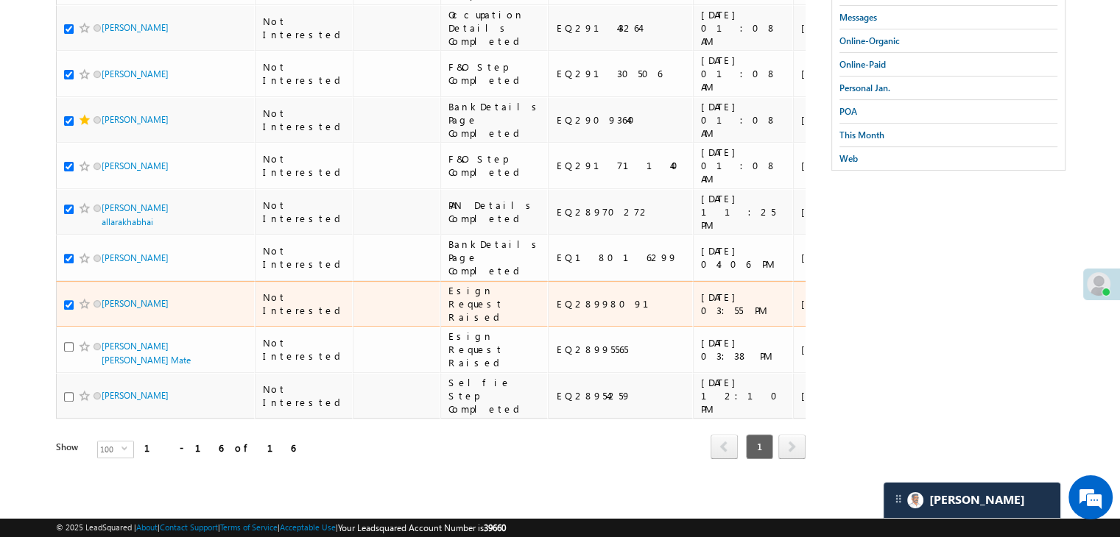
click at [66, 300] on input "checkbox" at bounding box center [69, 305] width 10 height 10
checkbox input "false"
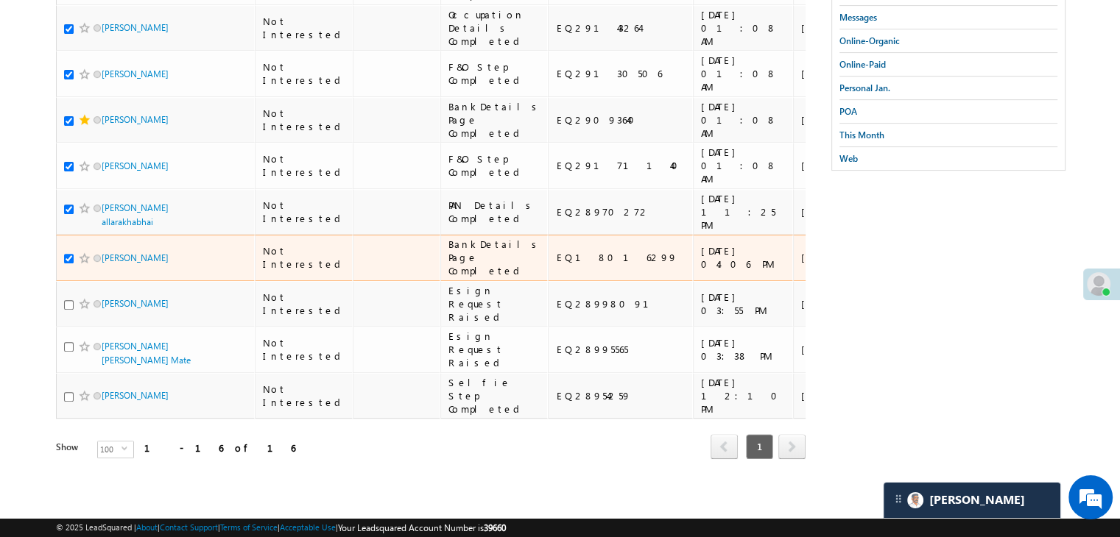
click at [68, 254] on input "checkbox" at bounding box center [69, 259] width 10 height 10
checkbox input "false"
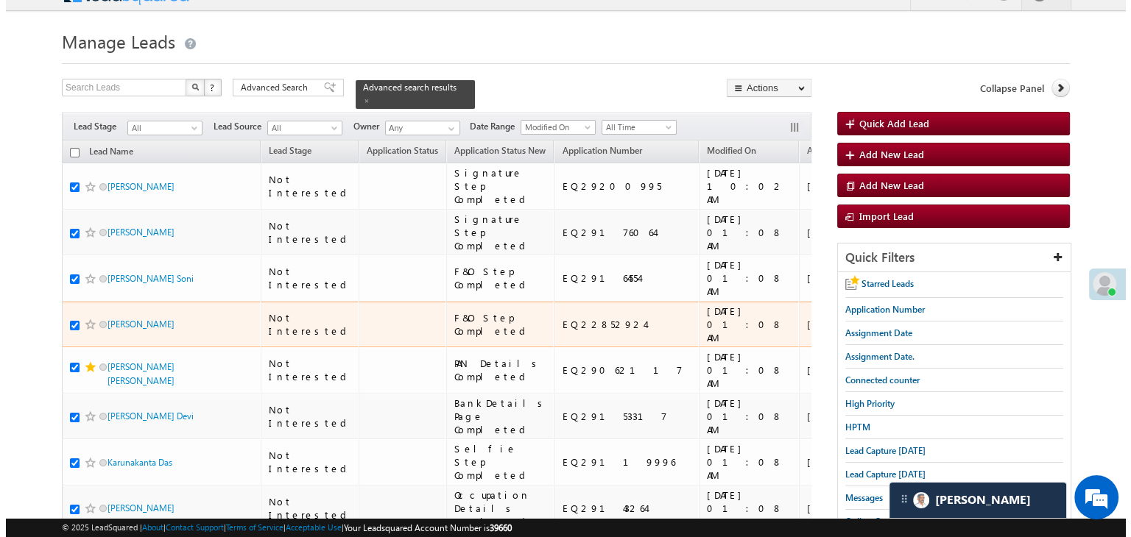
scroll to position [0, 0]
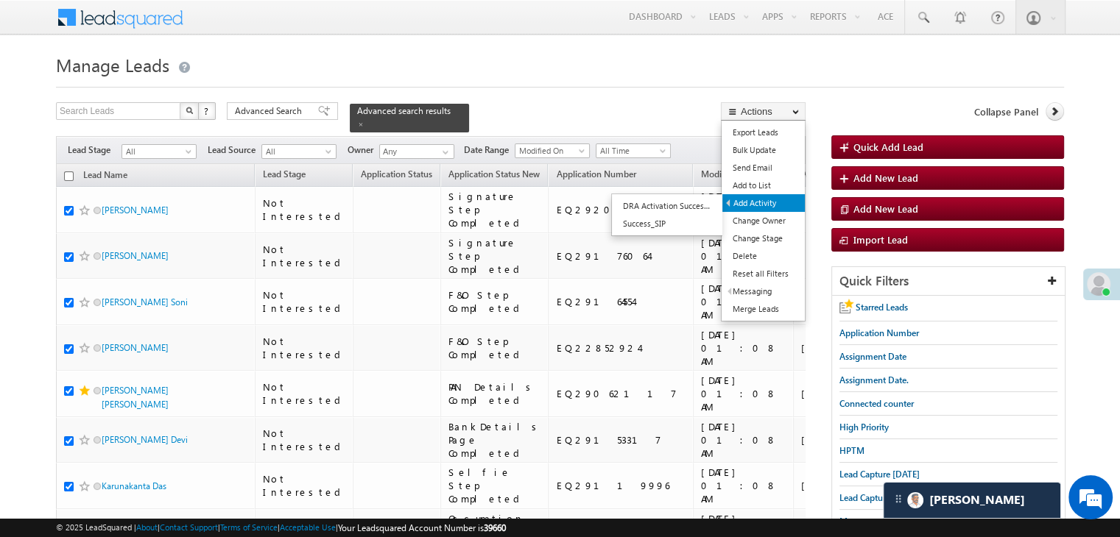
click at [766, 200] on link "Add Activity" at bounding box center [763, 203] width 82 height 18
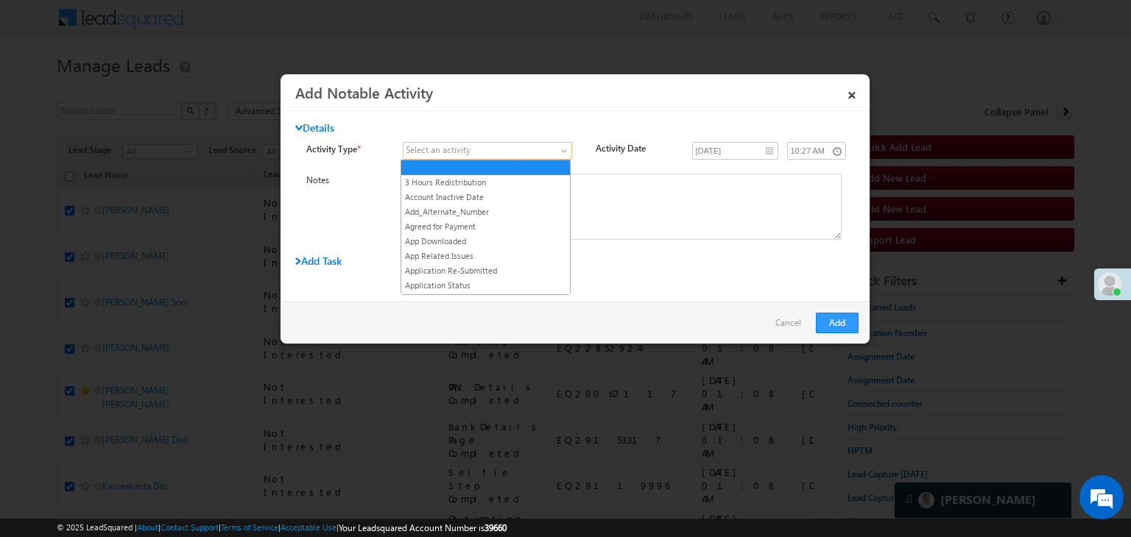
click at [545, 153] on span at bounding box center [478, 150] width 150 height 13
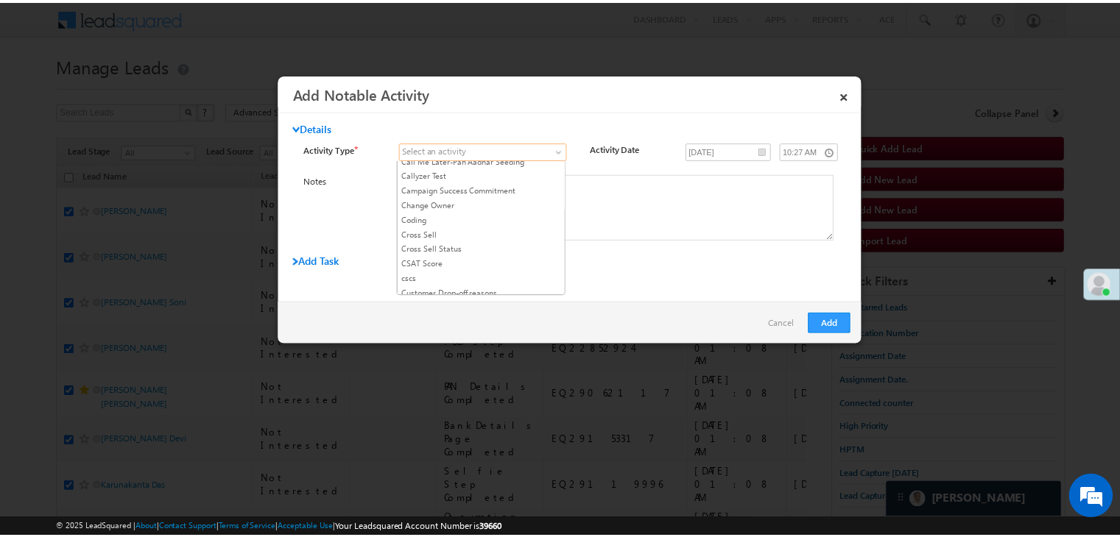
scroll to position [295, 0]
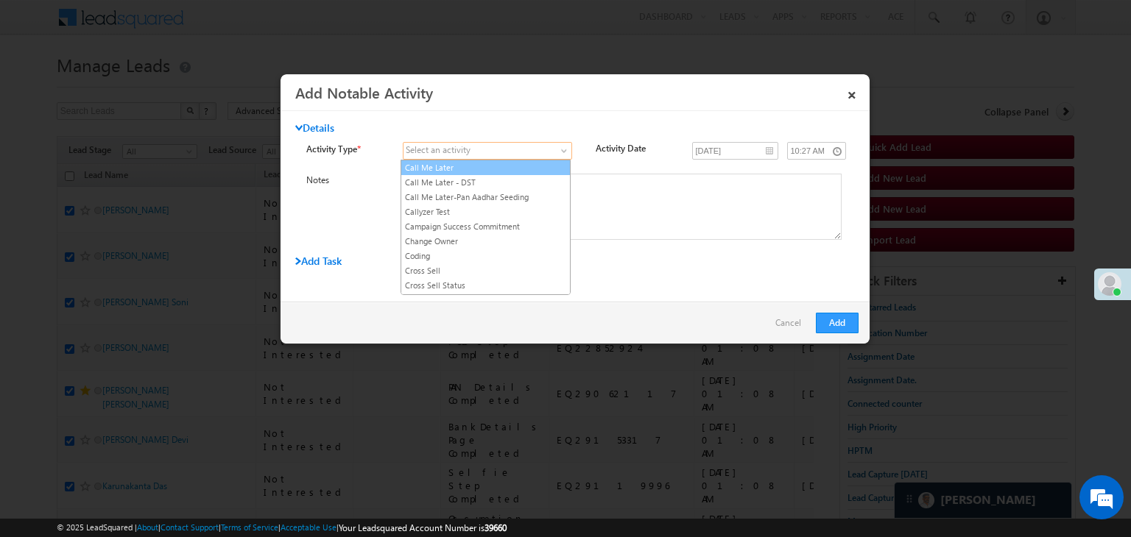
click at [501, 166] on link "Call Me Later" at bounding box center [485, 167] width 169 height 13
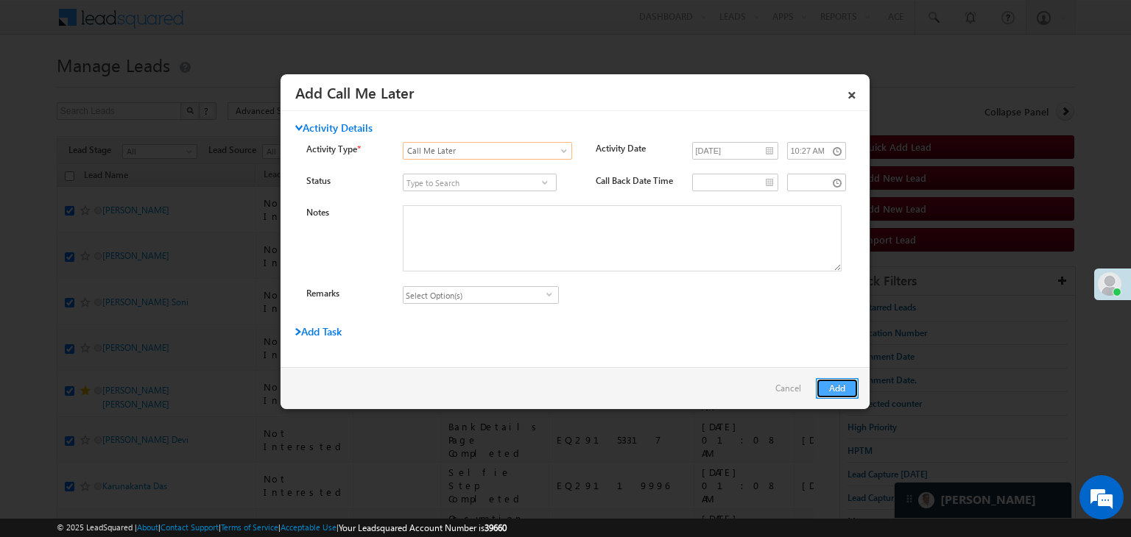
click at [825, 390] on button "Add" at bounding box center [837, 388] width 43 height 21
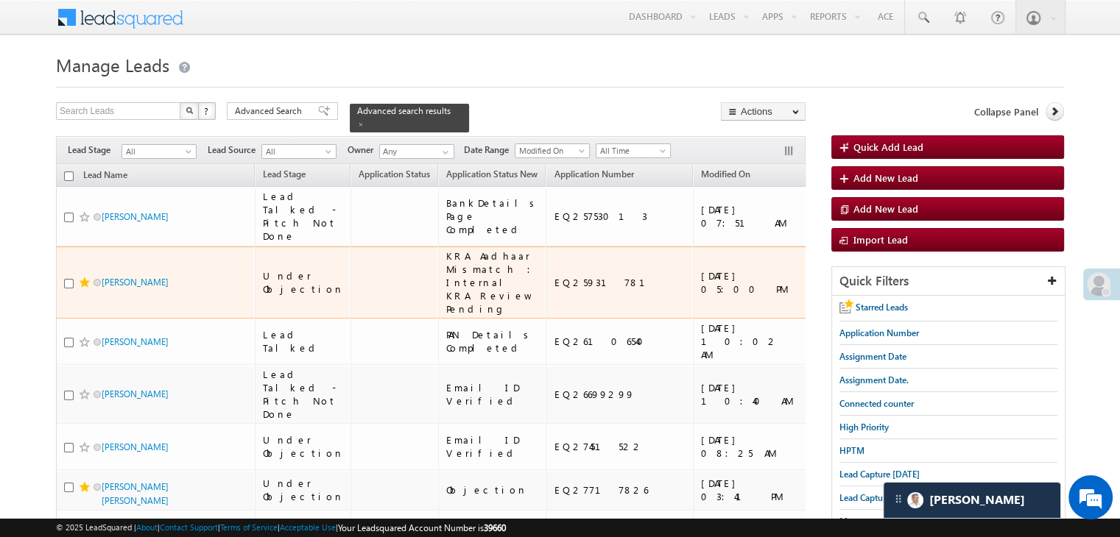
click at [554, 289] on div "EQ25931781" at bounding box center [620, 282] width 133 height 13
copy div "EQ25931781"
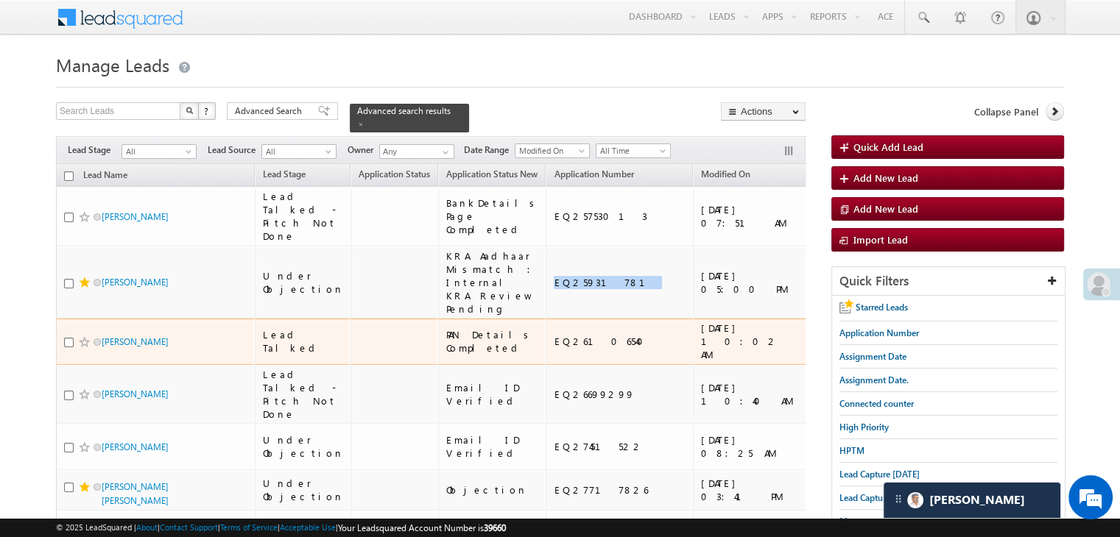
scroll to position [74, 0]
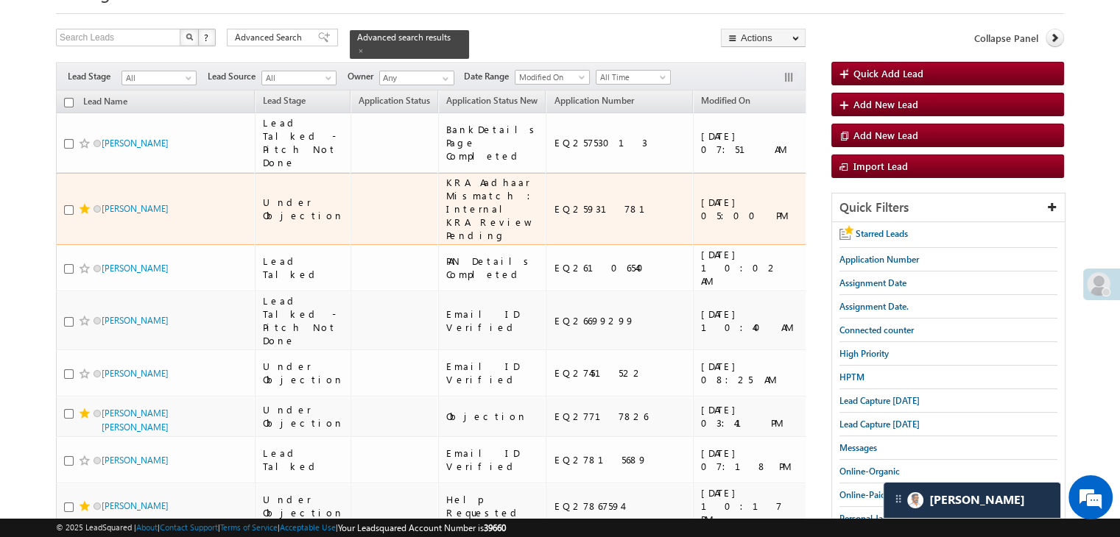
click at [911, 222] on div "https://angelbroking1-pk3em7sa.customui-test.leadsquared.com?leadId=56336f14-49…" at bounding box center [956, 209] width 90 height 27
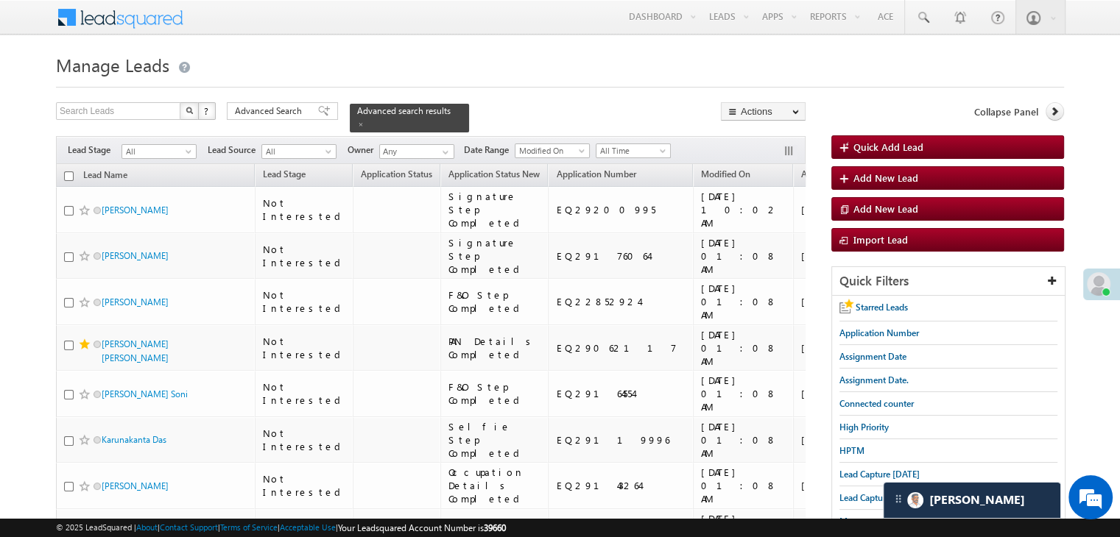
click at [69, 172] on input "checkbox" at bounding box center [69, 177] width 10 height 10
checkbox input "true"
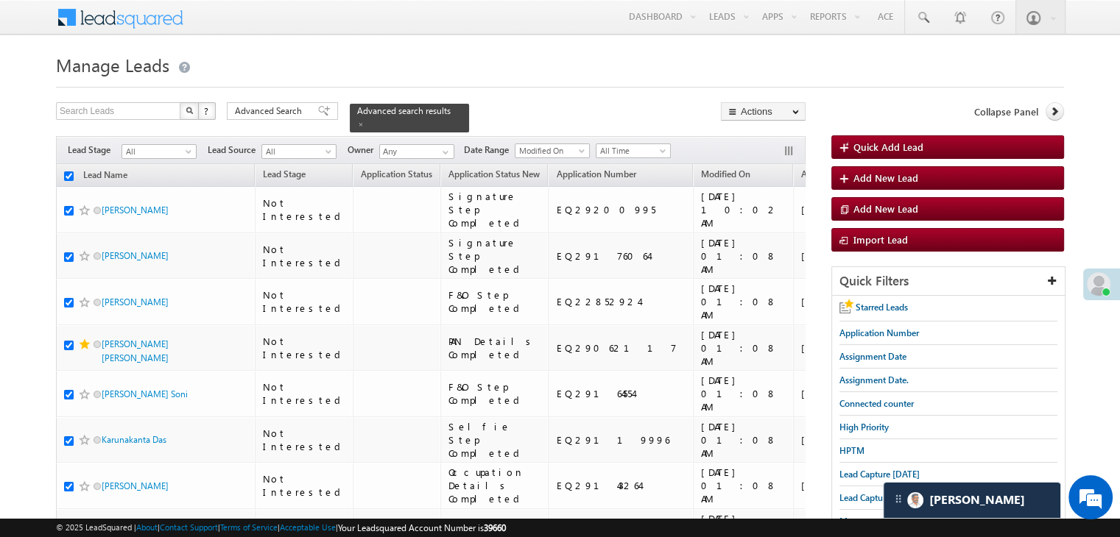
checkbox input "true"
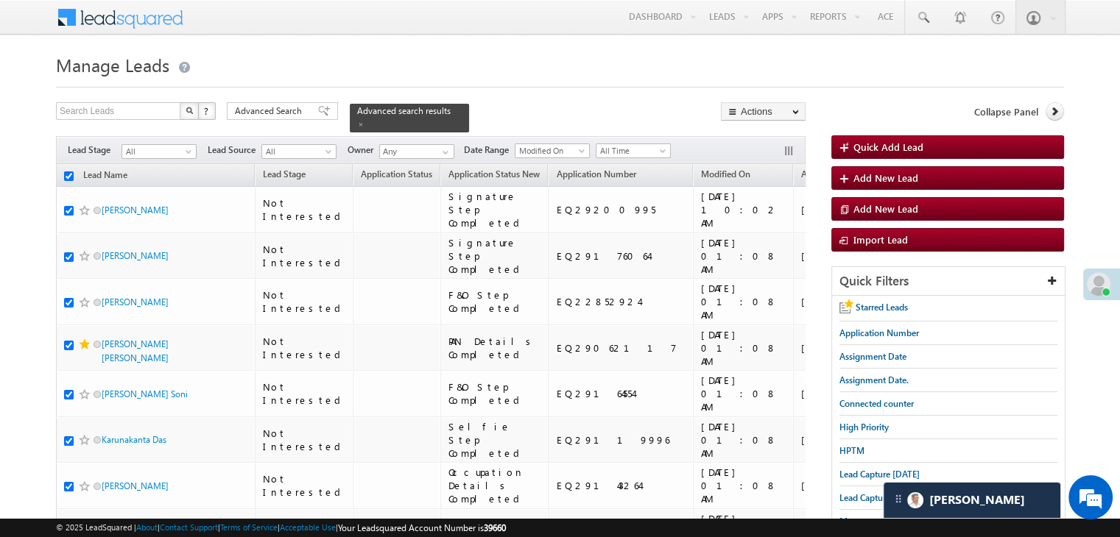
checkbox input "true"
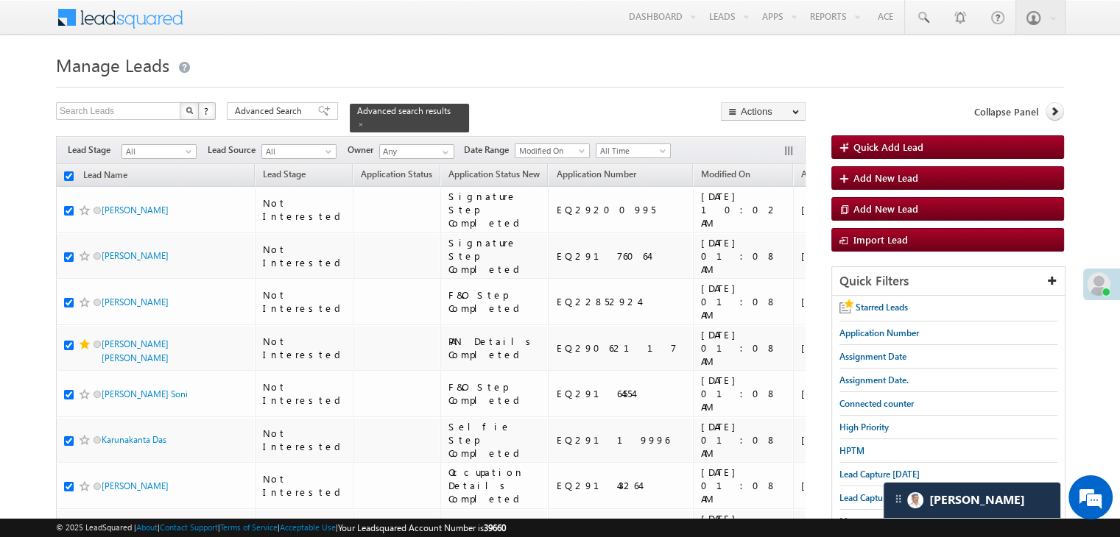
checkbox input "true"
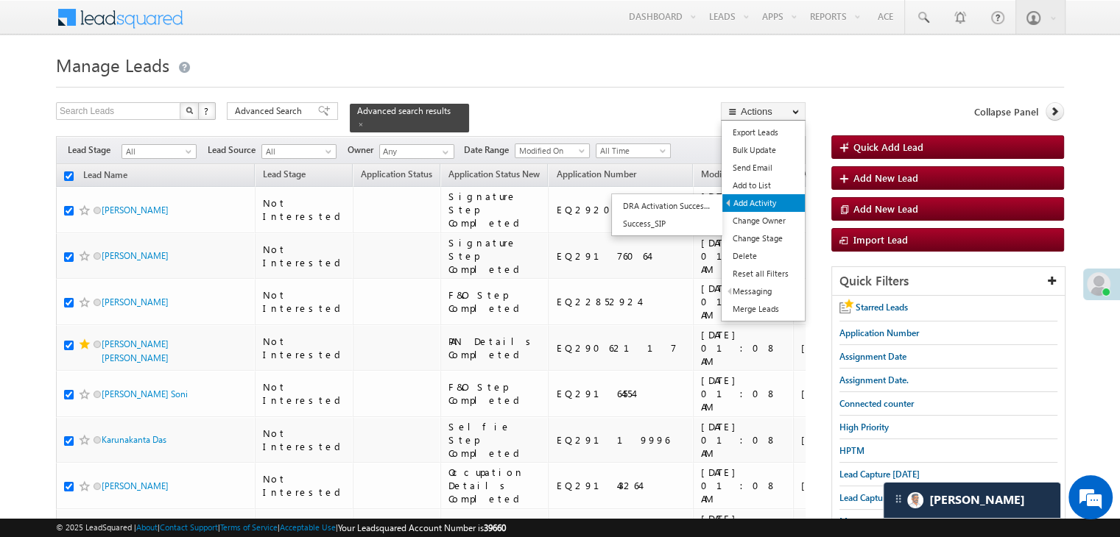
click at [770, 204] on link "Add Activity" at bounding box center [763, 203] width 82 height 18
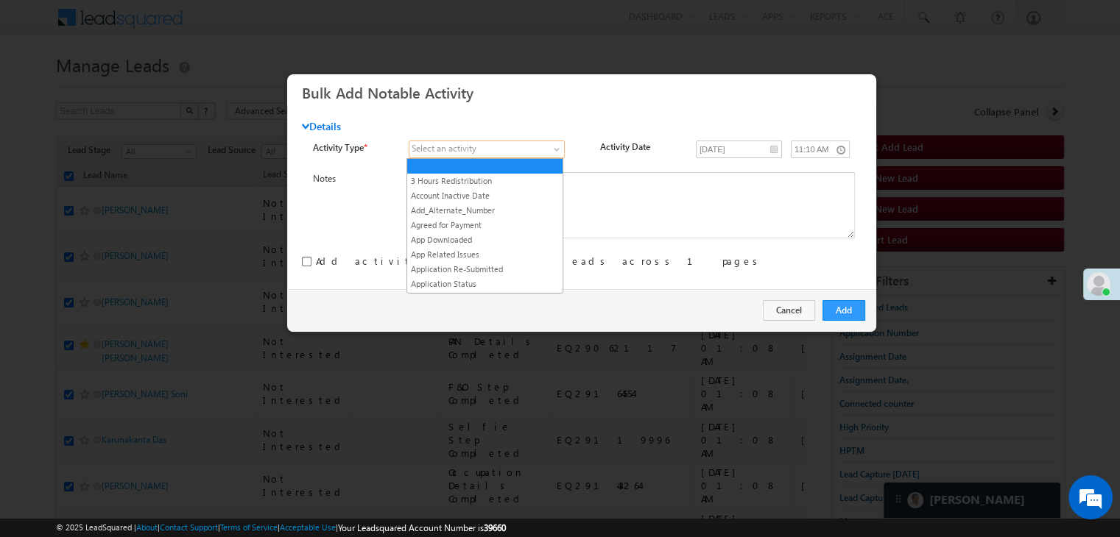
click at [540, 147] on span at bounding box center [478, 149] width 139 height 13
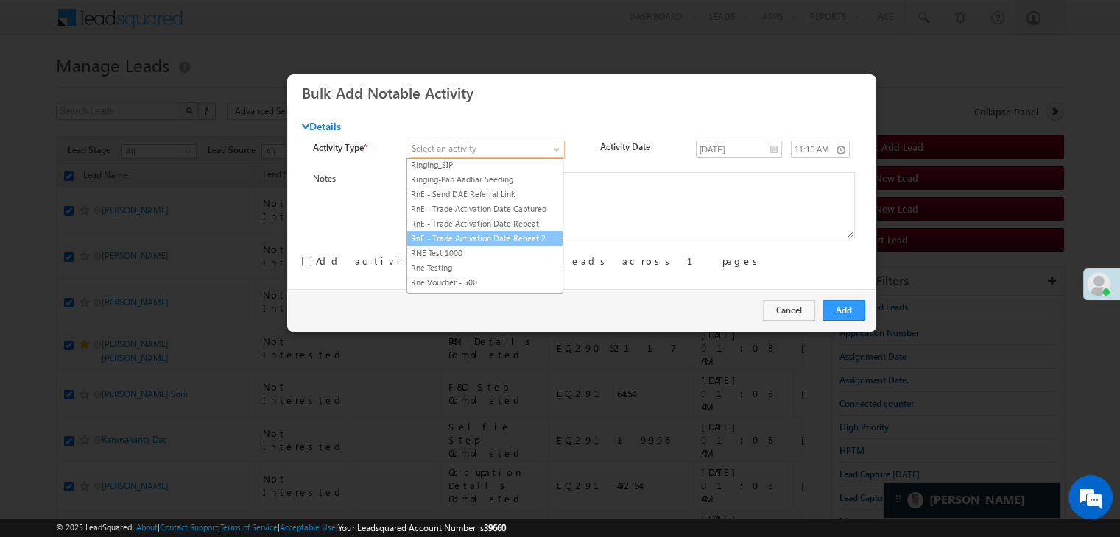
scroll to position [1841, 0]
click at [503, 232] on link "RYNG - Manual lead assignment" at bounding box center [484, 238] width 155 height 13
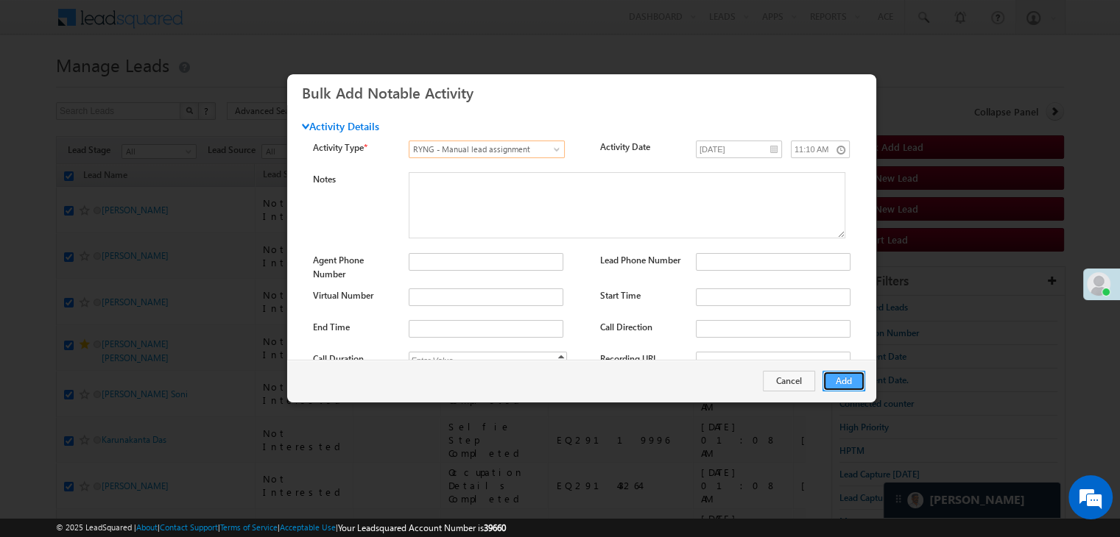
click at [842, 381] on button "Add" at bounding box center [843, 381] width 43 height 21
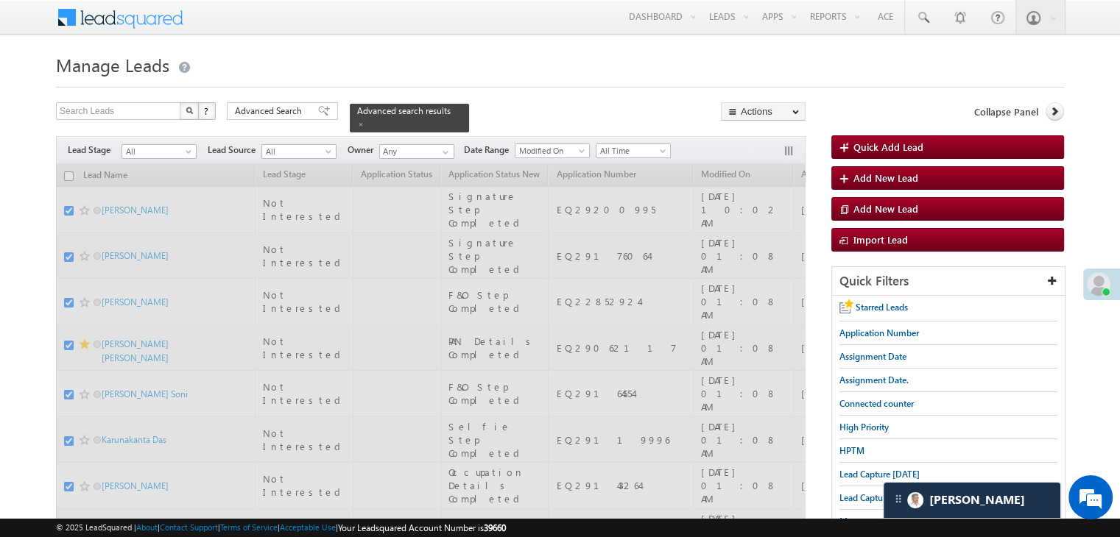
checkbox input "false"
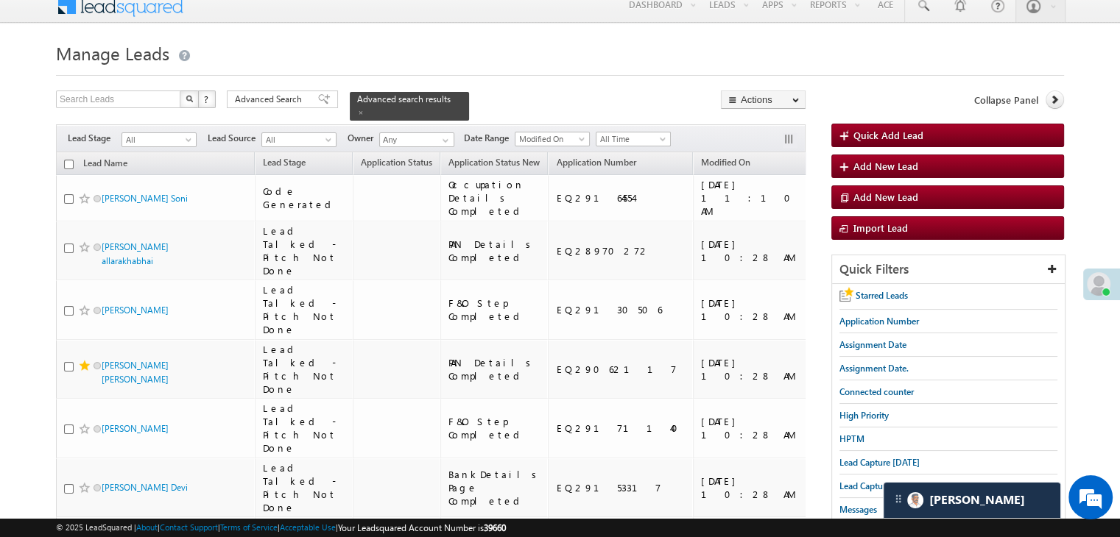
scroll to position [0, 0]
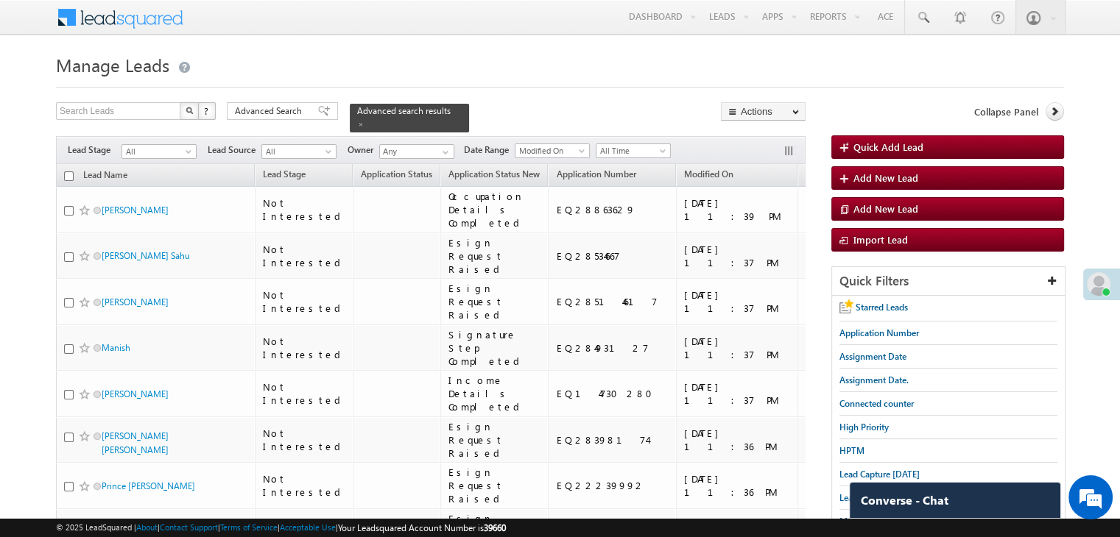
click at [68, 172] on input "checkbox" at bounding box center [69, 177] width 10 height 10
checkbox input "true"
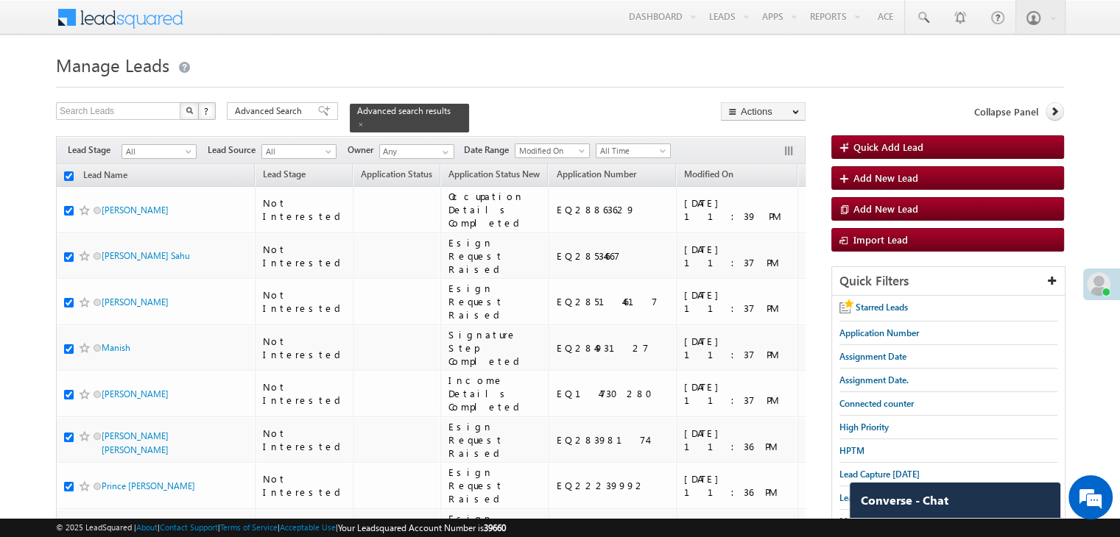
checkbox input "true"
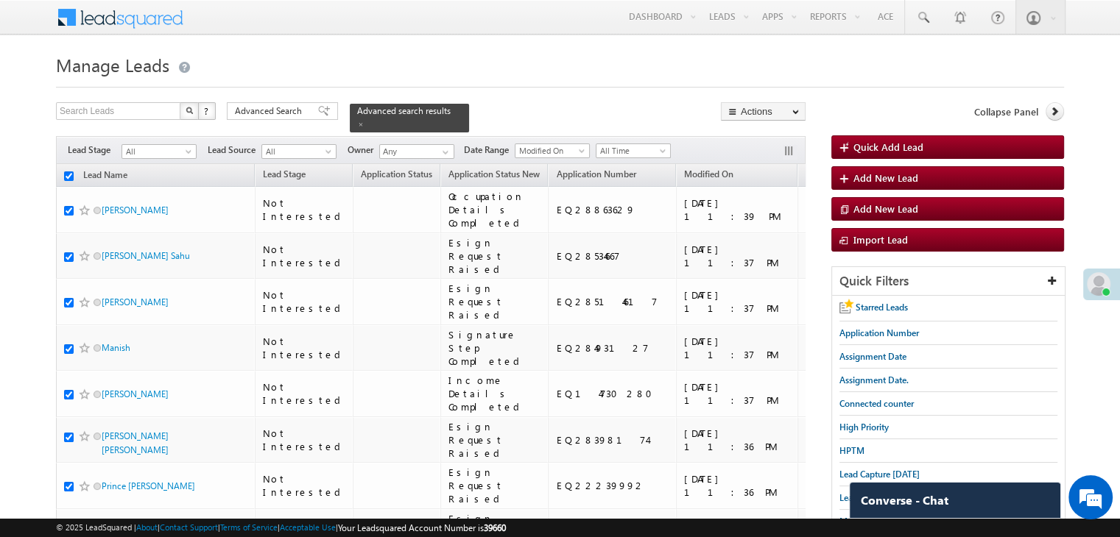
checkbox input "true"
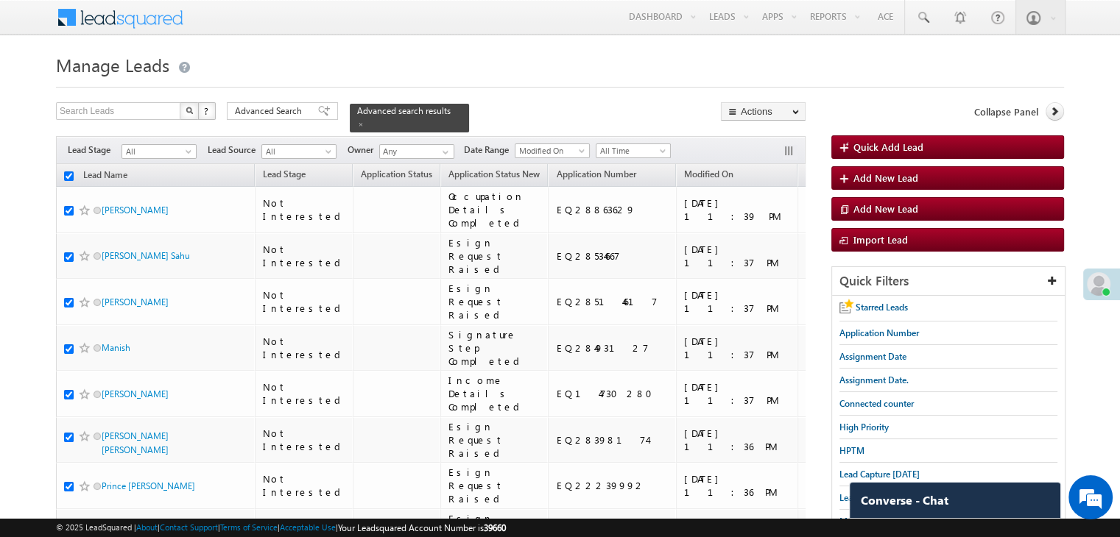
checkbox input "true"
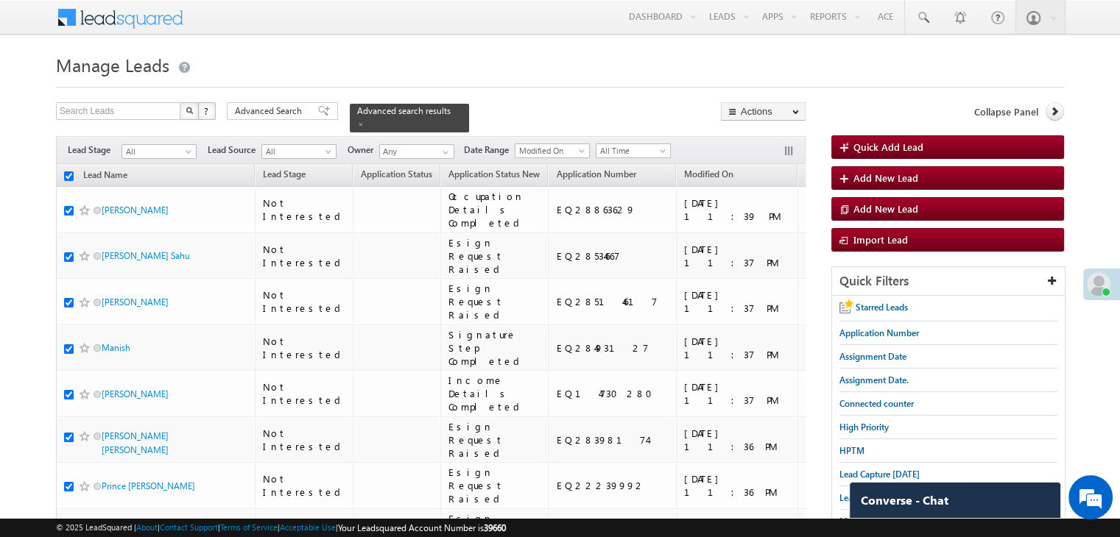
checkbox input "true"
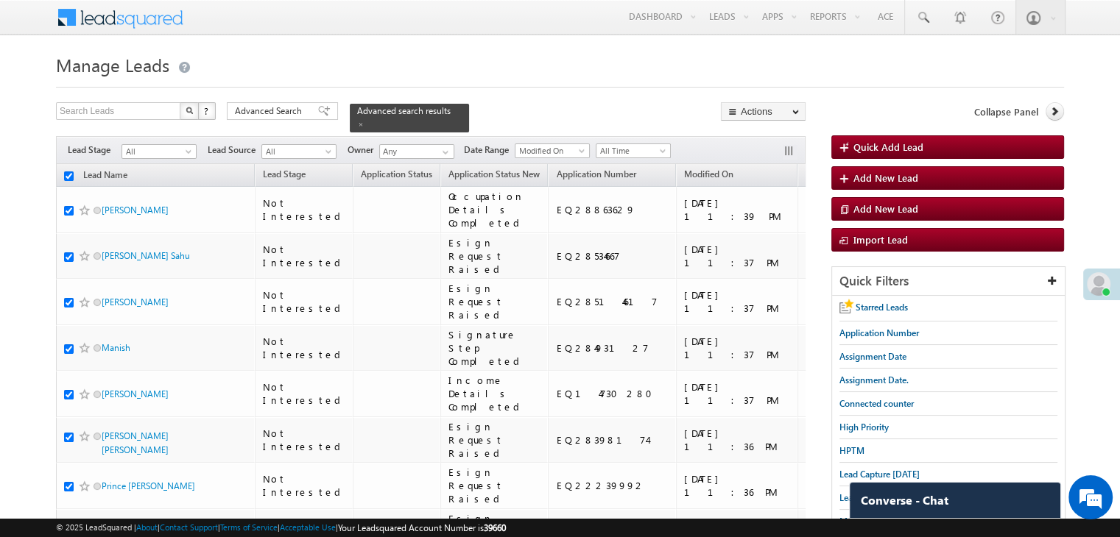
checkbox input "true"
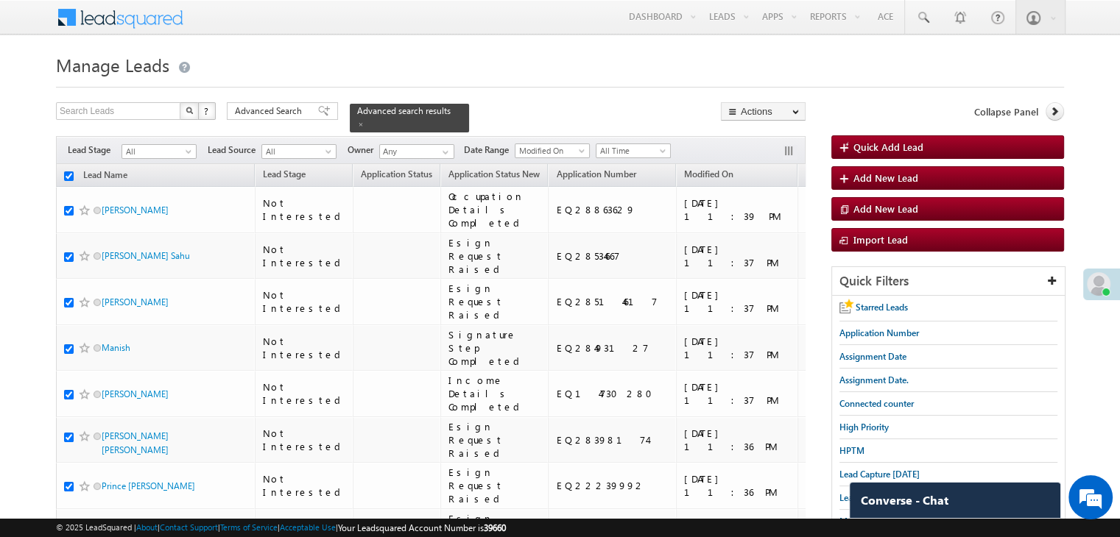
checkbox input "true"
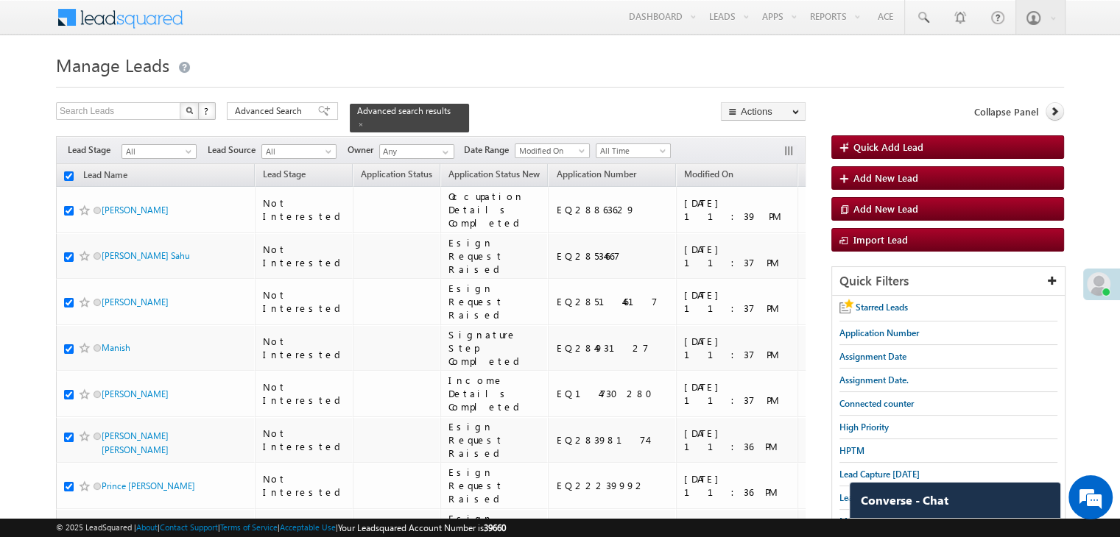
checkbox input "true"
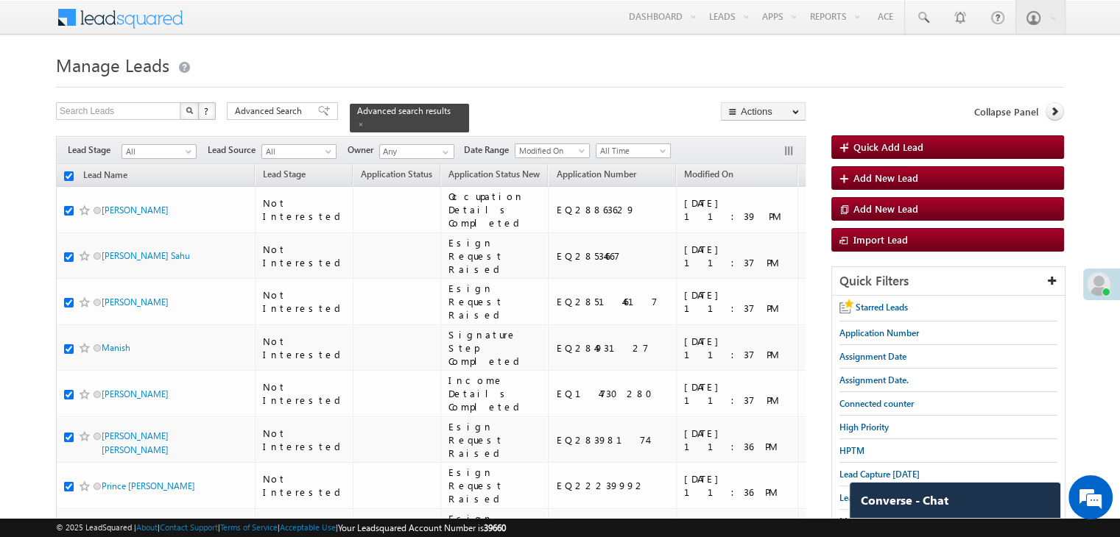
checkbox input "true"
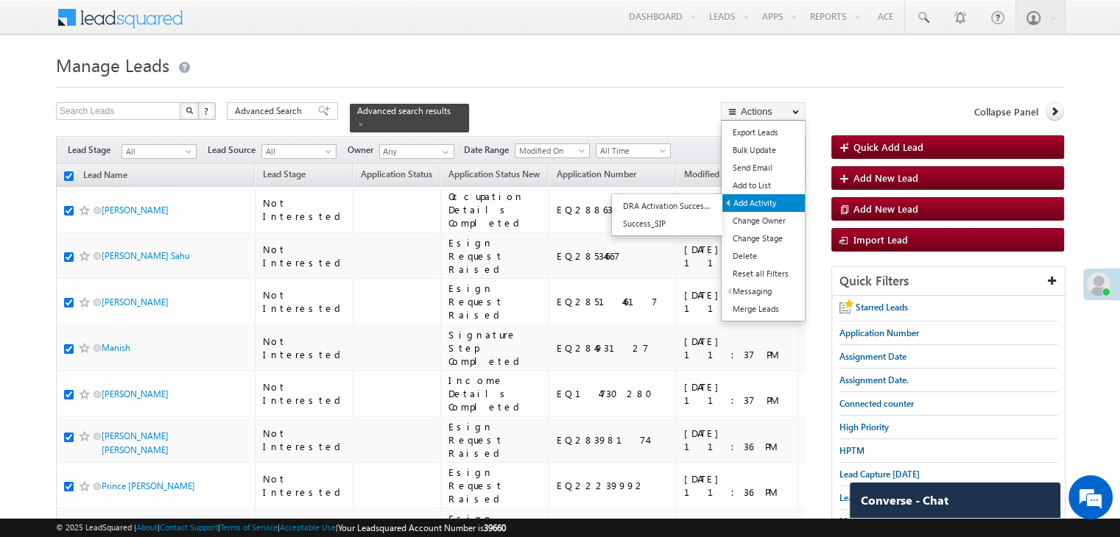
click at [751, 201] on link "Add Activity" at bounding box center [763, 203] width 82 height 18
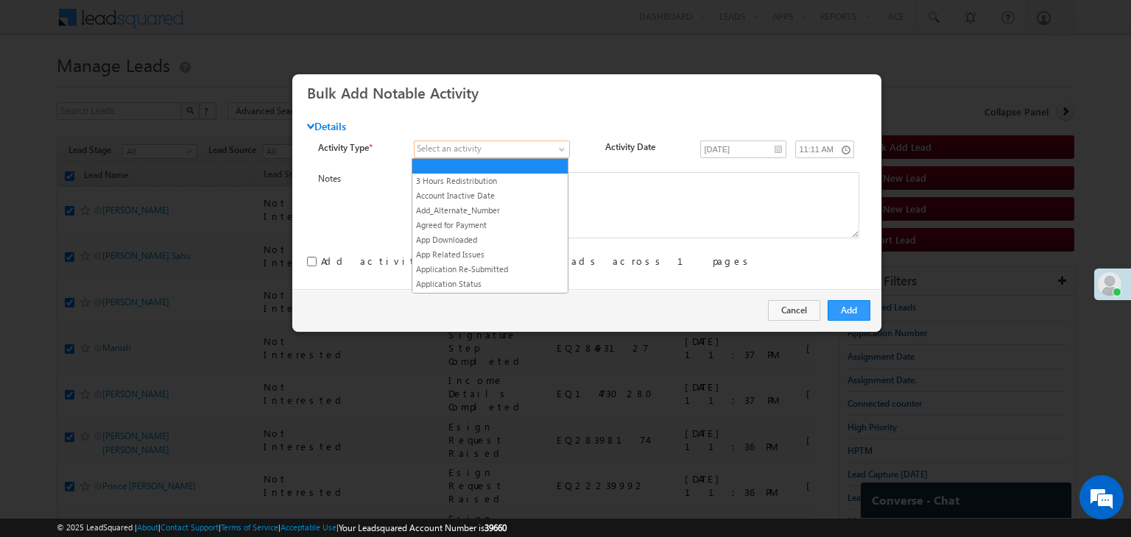
click at [541, 154] on span at bounding box center [484, 149] width 139 height 13
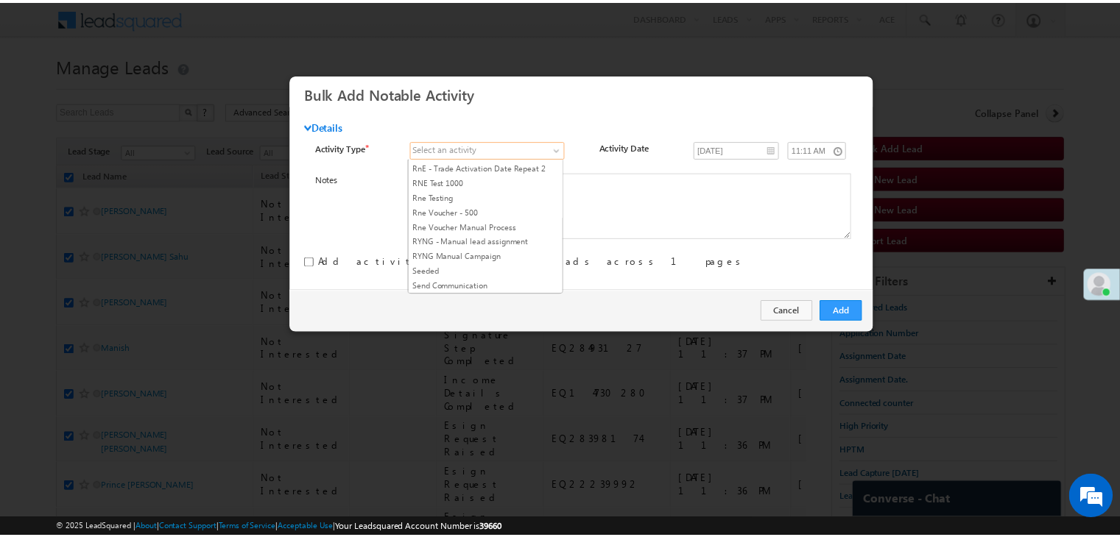
scroll to position [1841, 0]
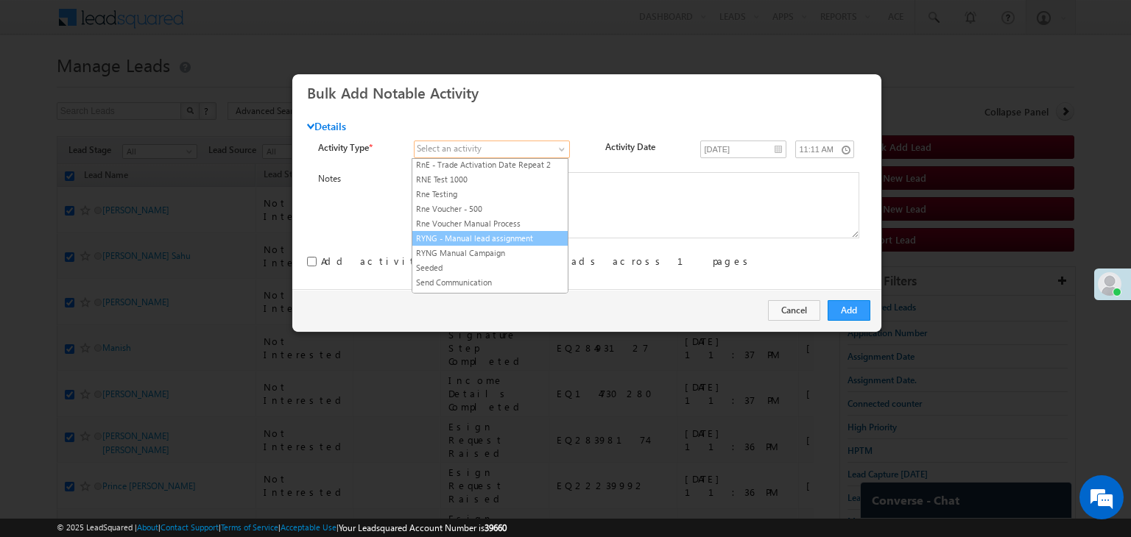
click at [505, 232] on link "RYNG - Manual lead assignment" at bounding box center [489, 238] width 155 height 13
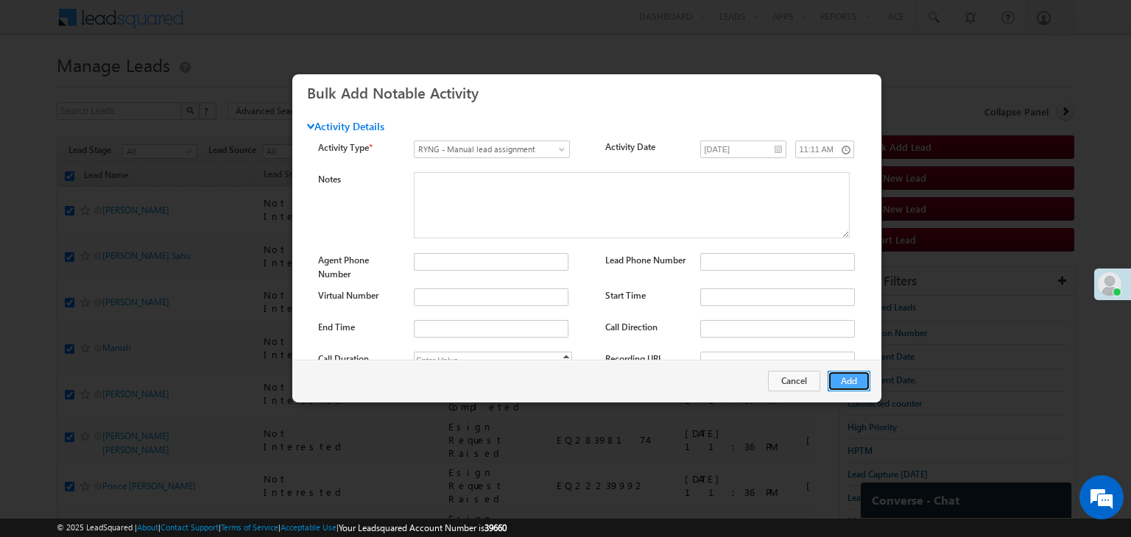
click at [854, 375] on button "Add" at bounding box center [849, 381] width 43 height 21
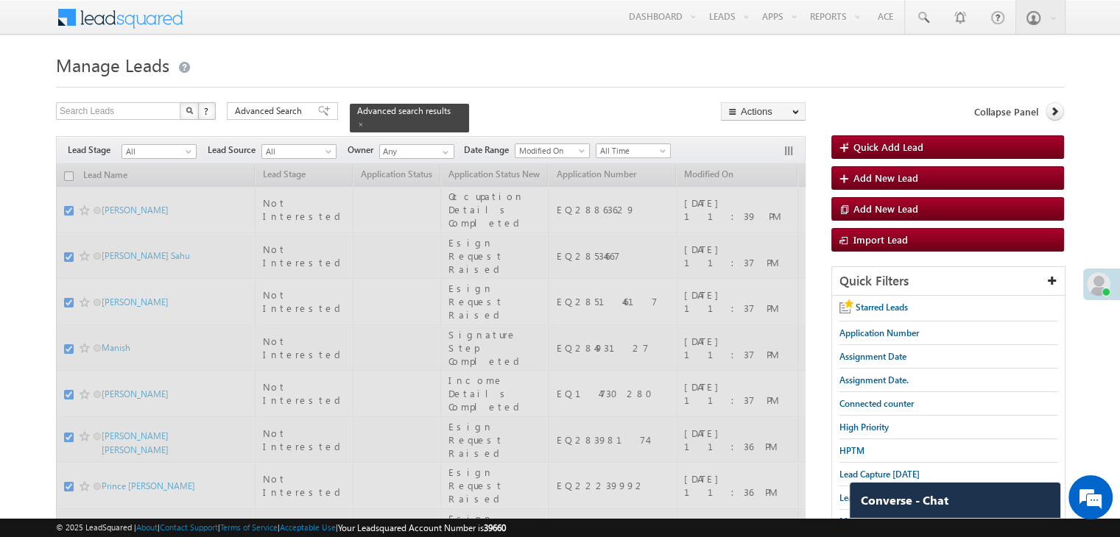
checkbox input "false"
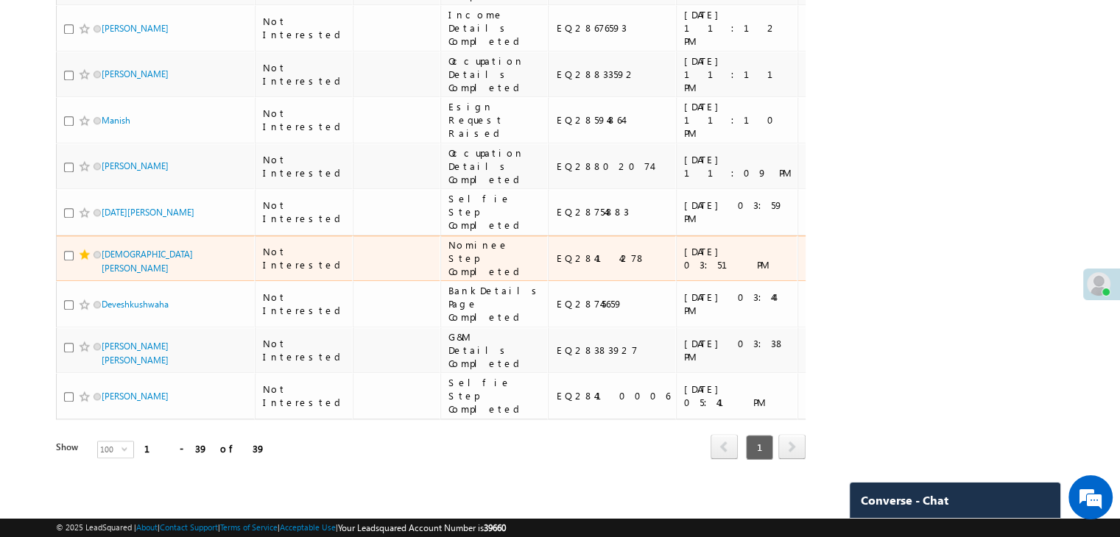
scroll to position [3103, 0]
